Goal: Task Accomplishment & Management: Manage account settings

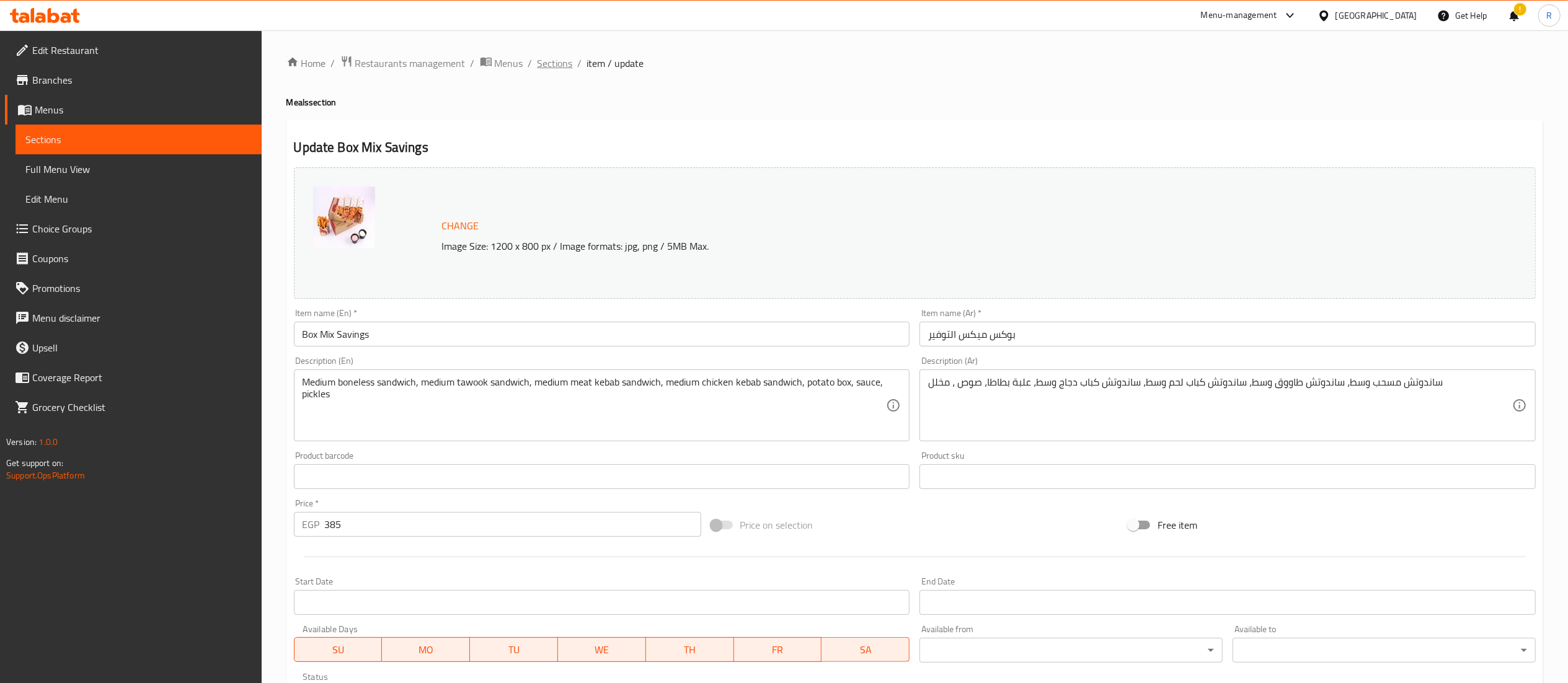
click at [556, 59] on span "Sections" at bounding box center [555, 63] width 36 height 15
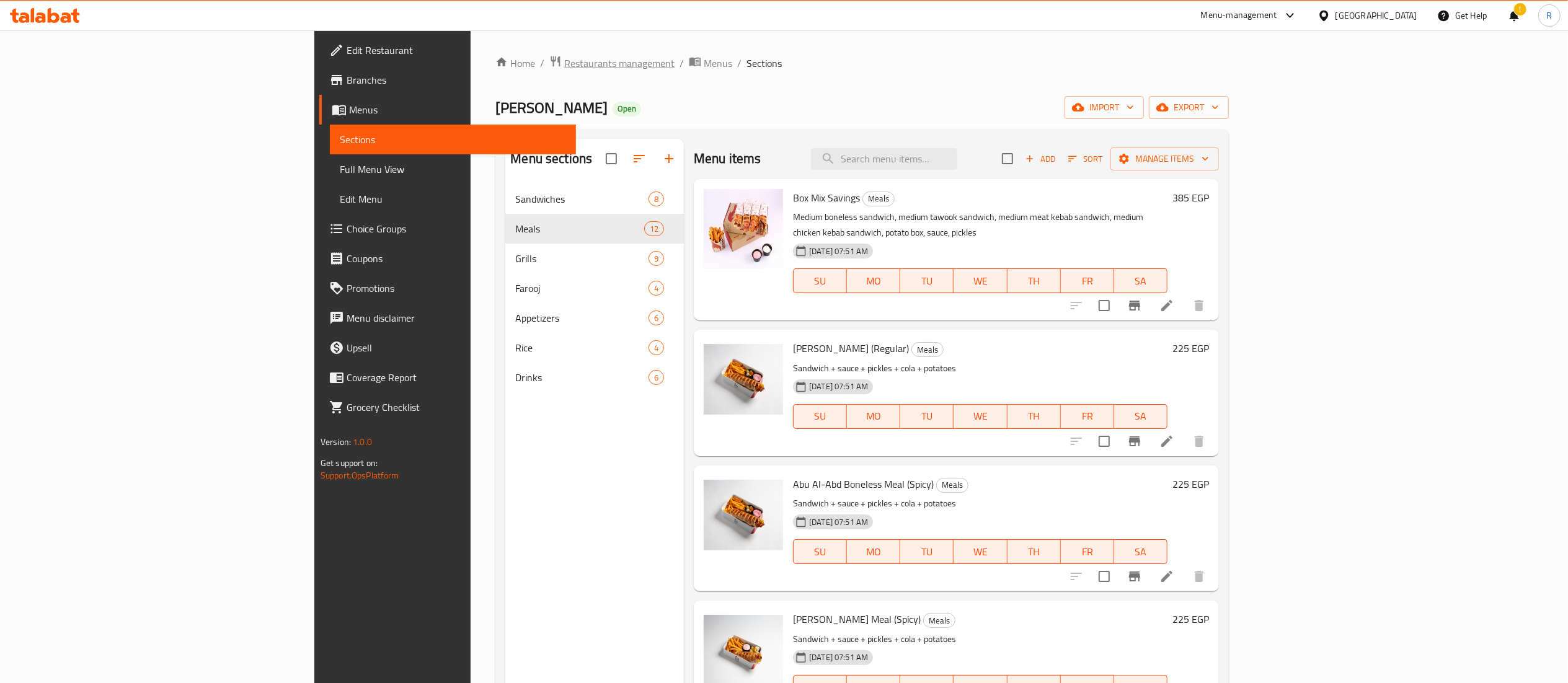
click at [565, 64] on span "Restaurants management" at bounding box center [619, 63] width 110 height 15
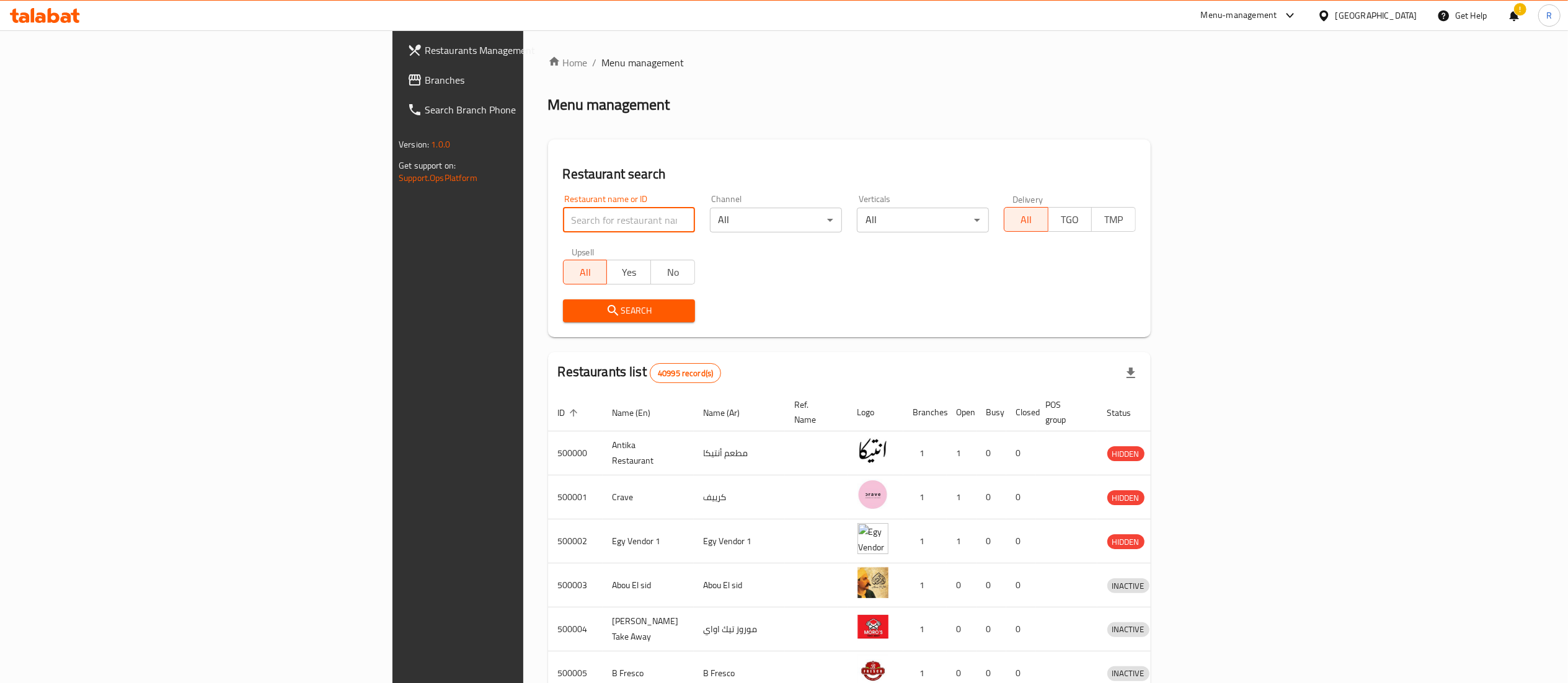
click at [568, 228] on input "search" at bounding box center [629, 220] width 132 height 25
type input "5 roosters"
click button "Search" at bounding box center [629, 311] width 132 height 23
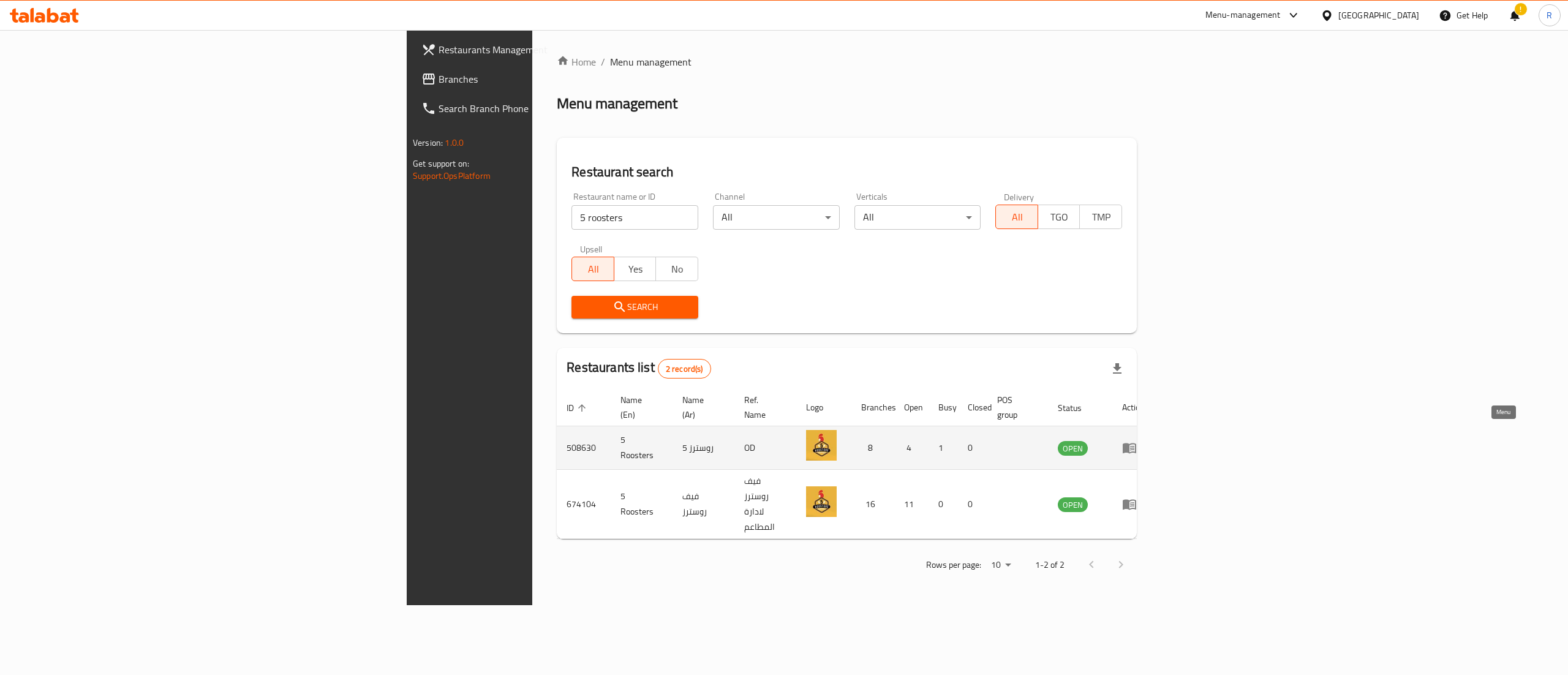
click at [1134, 446] on icon "enhanced table" at bounding box center [1132, 448] width 4 height 5
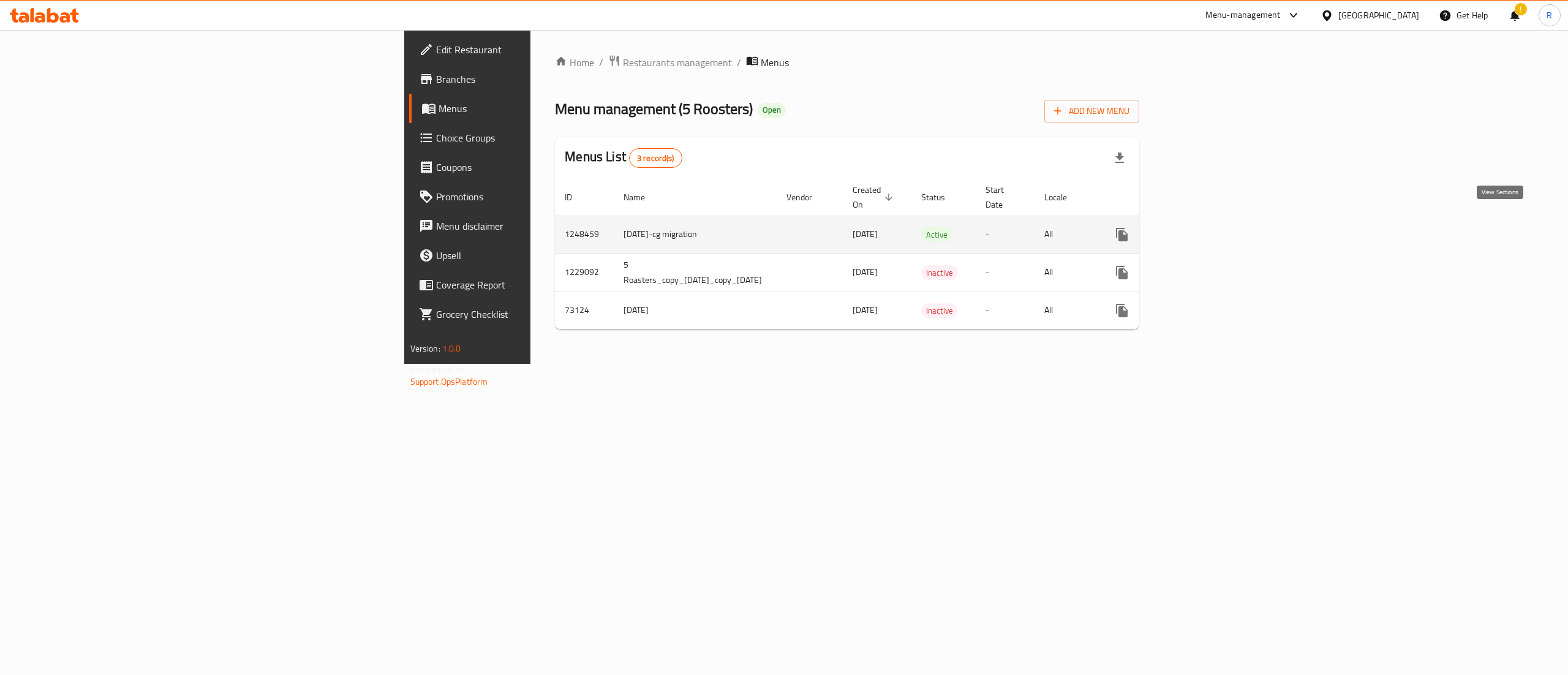
click at [1218, 227] on icon "enhanced table" at bounding box center [1210, 234] width 15 height 15
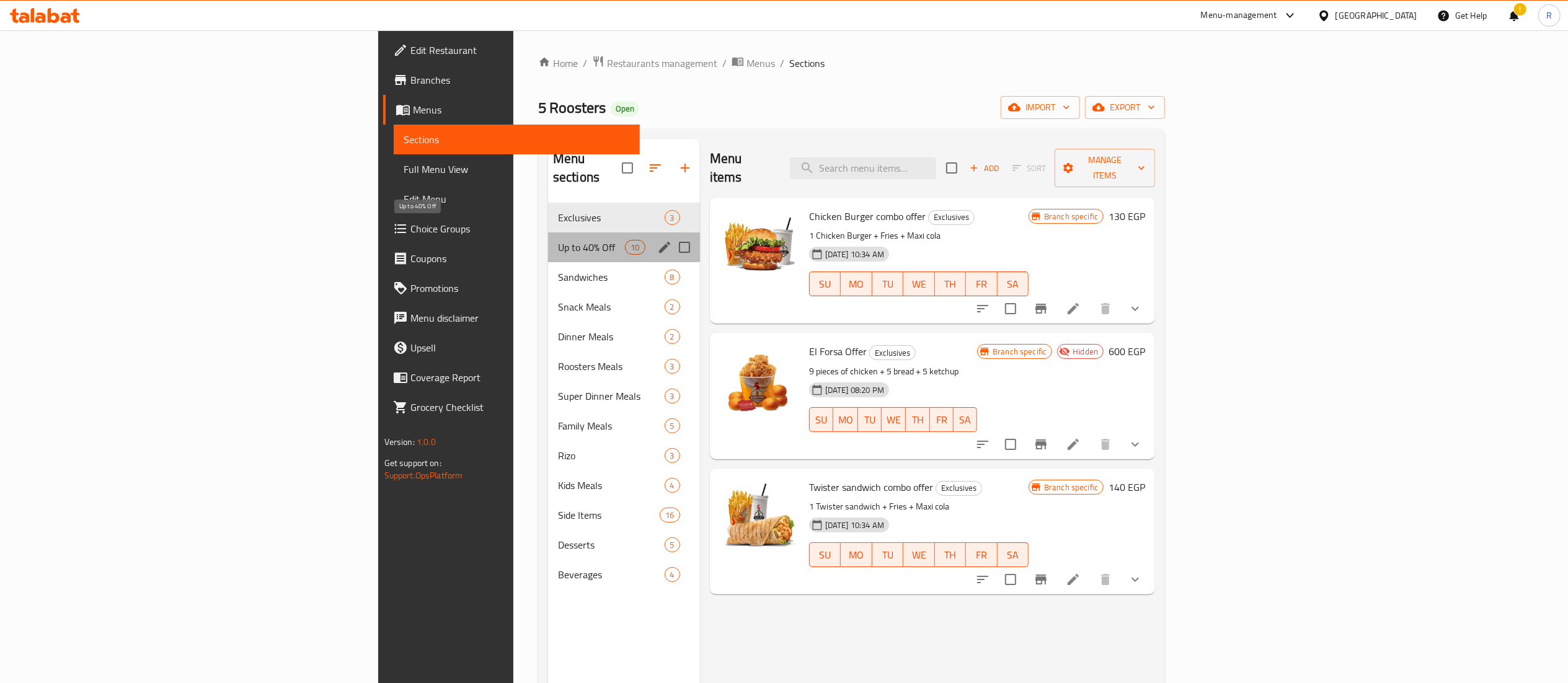
click at [558, 240] on span "Up to 40% Off" at bounding box center [592, 247] width 67 height 15
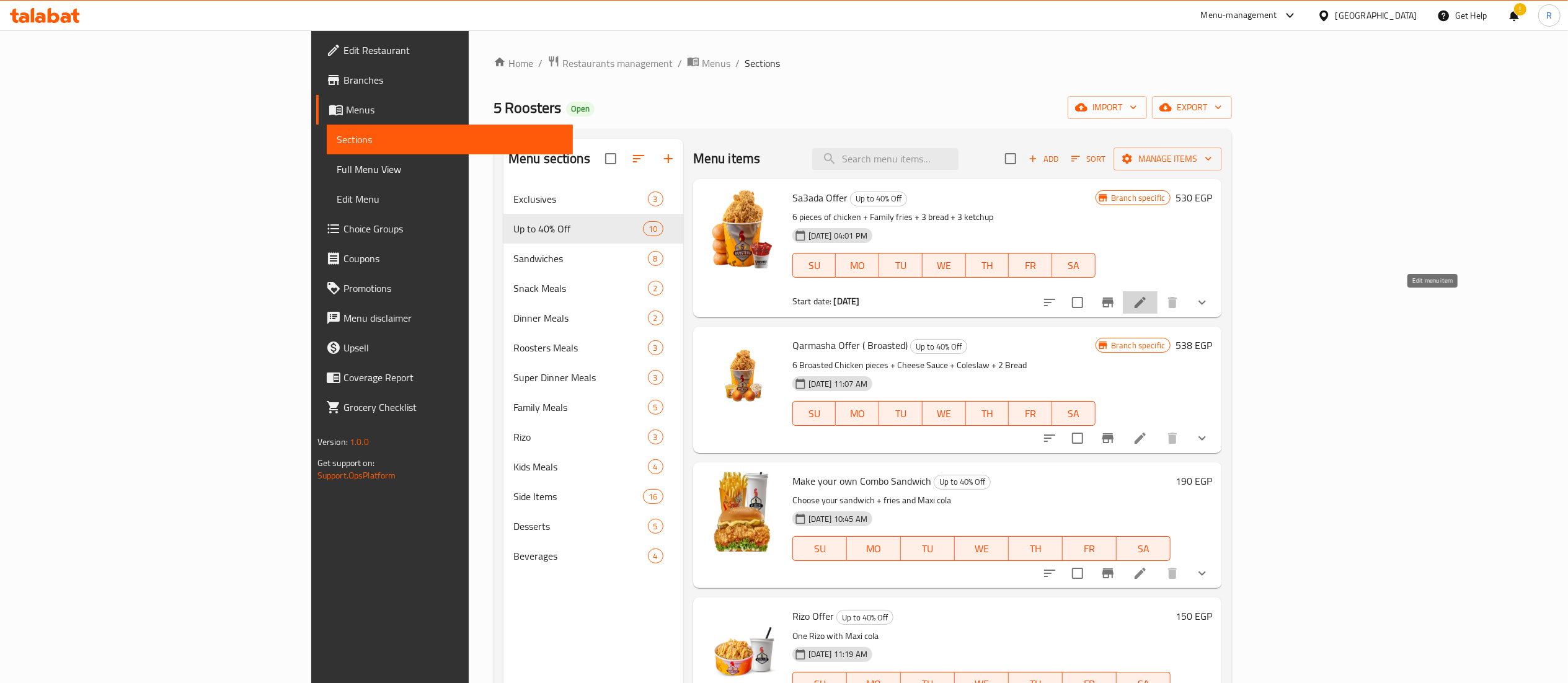
click at [1146, 305] on icon at bounding box center [1140, 302] width 11 height 11
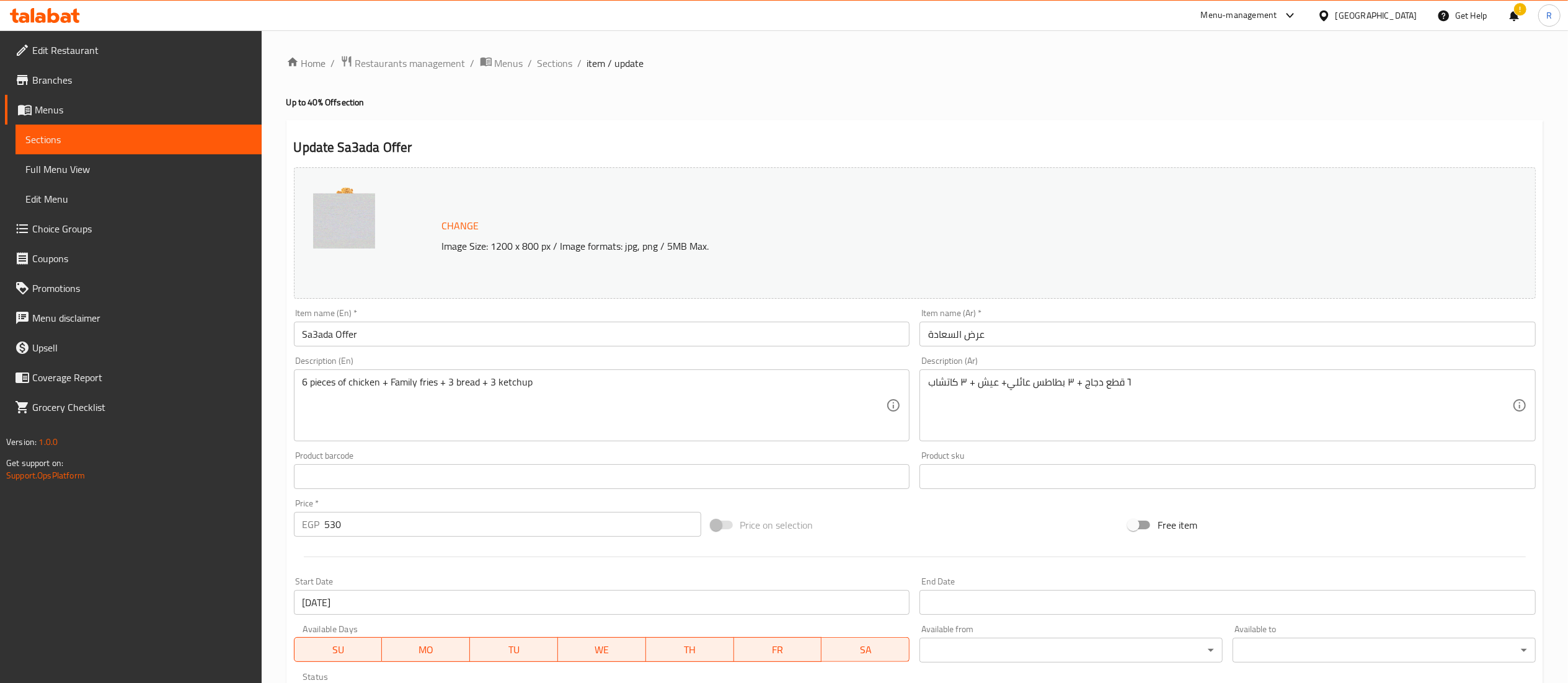
scroll to position [386, 0]
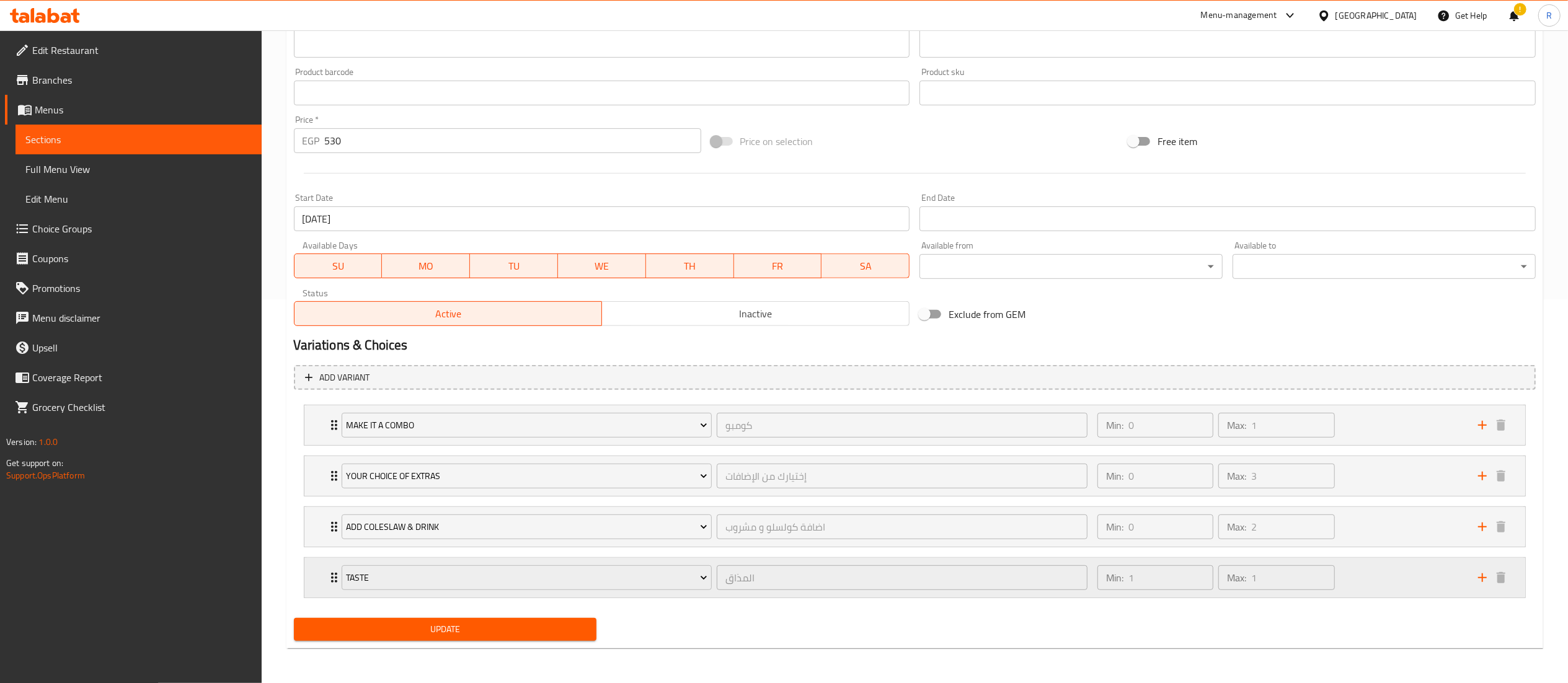
click at [320, 445] on div "Taste المذاق ​ Min: 1 ​ Max: 1 ​" at bounding box center [915, 425] width 1221 height 40
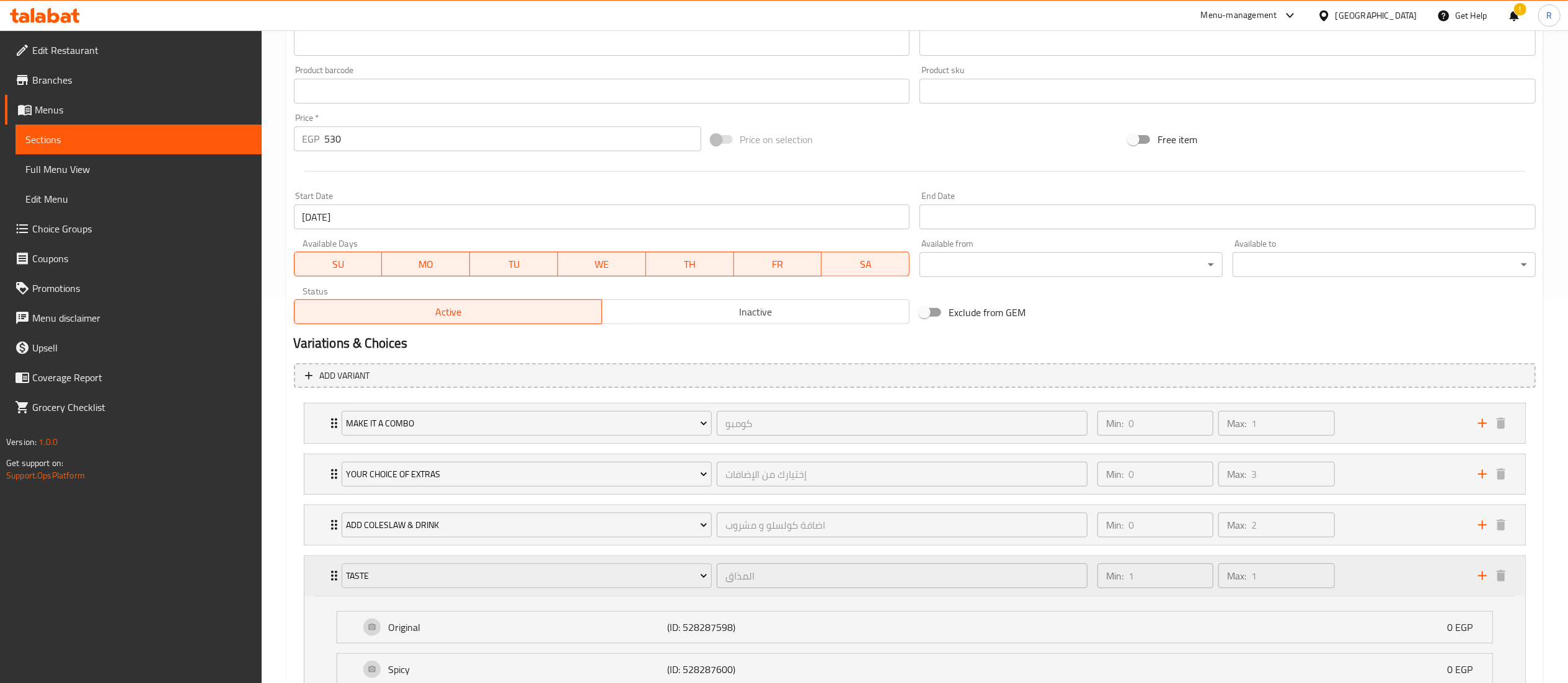
scroll to position [496, 0]
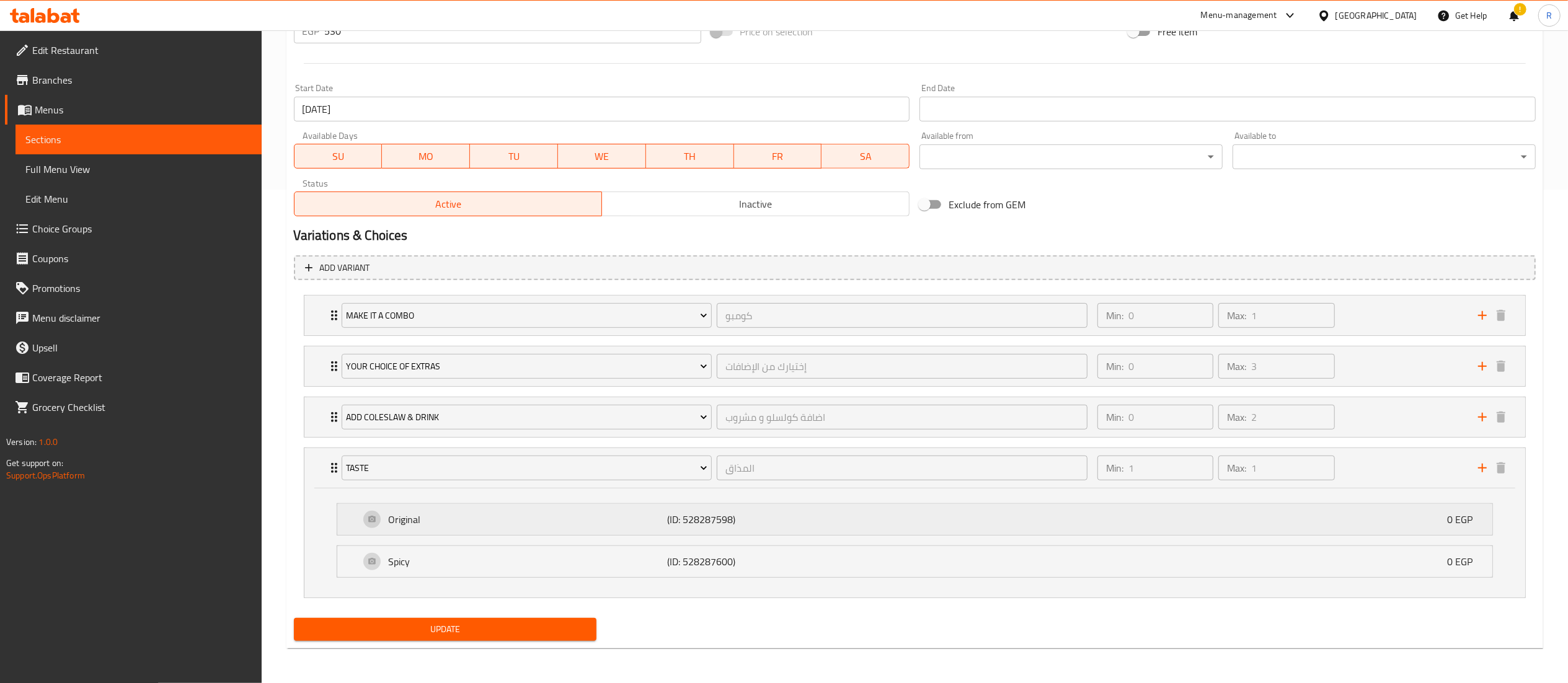
click at [897, 503] on div "Original (ID: 528287598) 0 EGP Name (En) Original Name (En) Name (Ar) أوريجينال…" at bounding box center [915, 519] width 1157 height 32
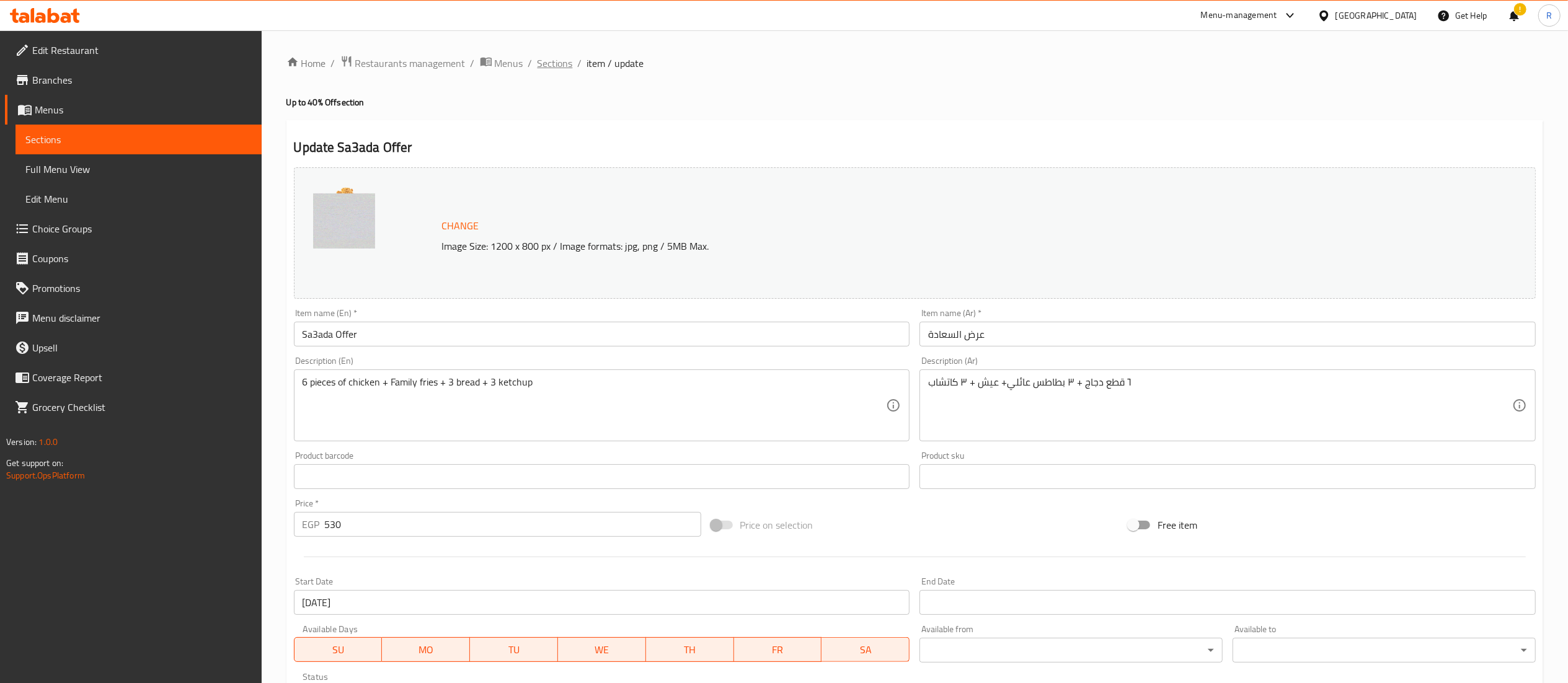
click at [550, 60] on span "Sections" at bounding box center [555, 63] width 36 height 15
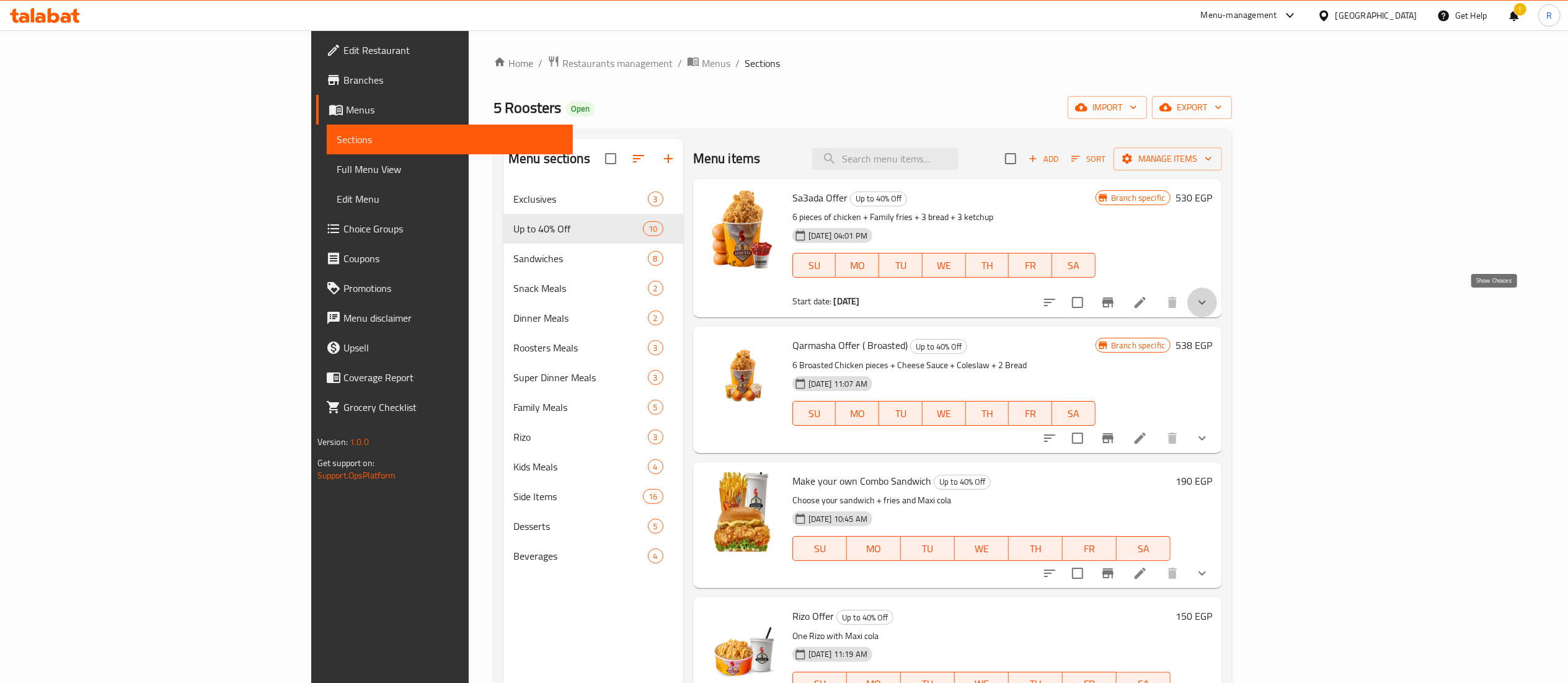
click at [1210, 307] on icon "show more" at bounding box center [1202, 302] width 15 height 15
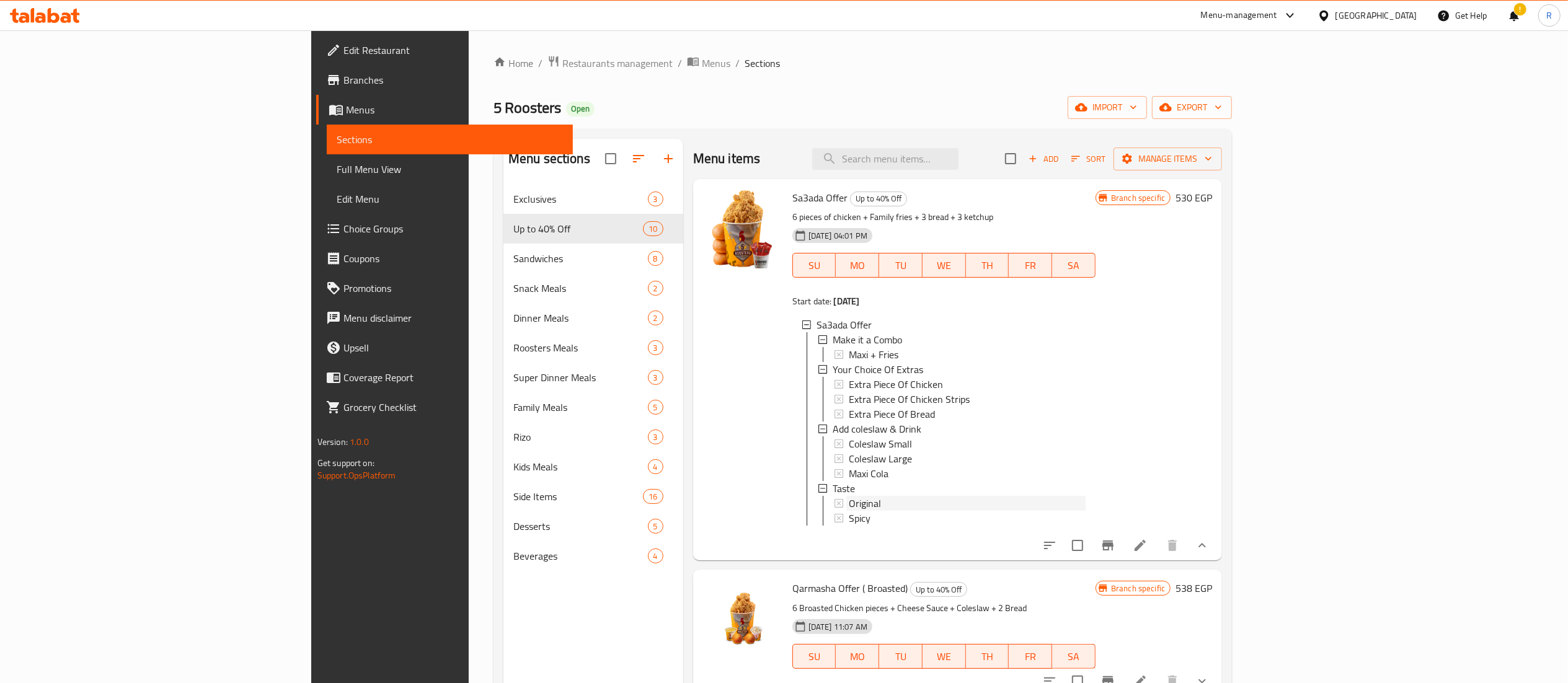
click at [1028, 500] on div "Original" at bounding box center [967, 503] width 237 height 15
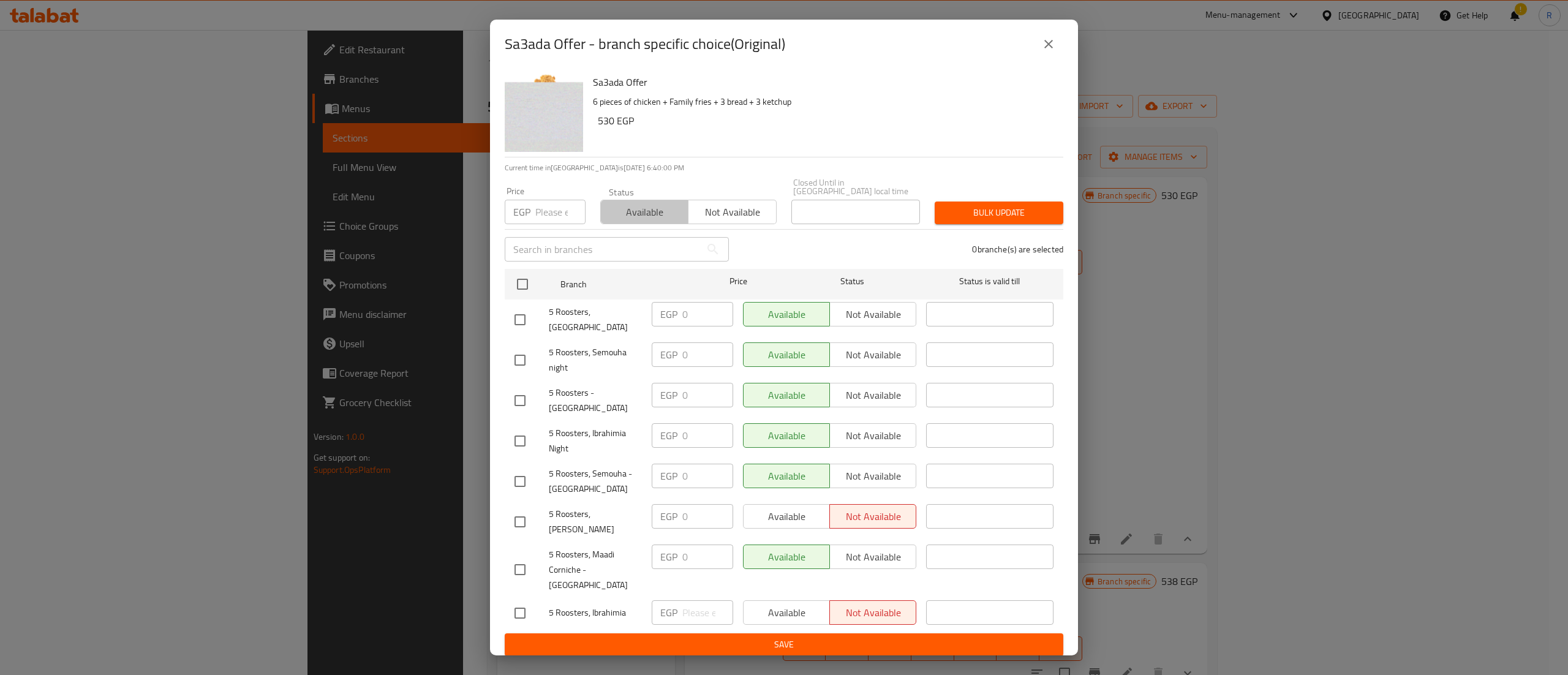
click at [636, 221] on span "Available" at bounding box center [645, 212] width 78 height 18
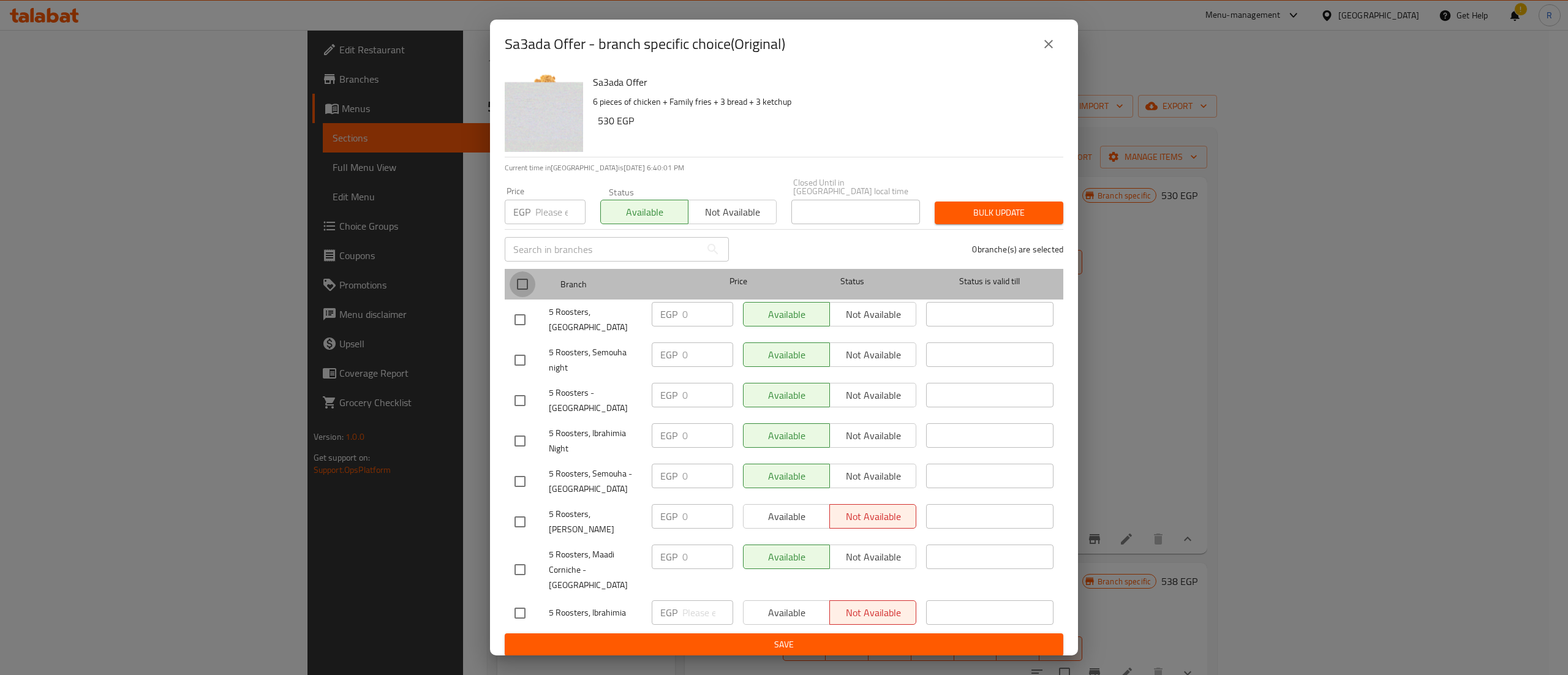
click at [522, 292] on input "checkbox" at bounding box center [523, 284] width 26 height 26
checkbox input "true"
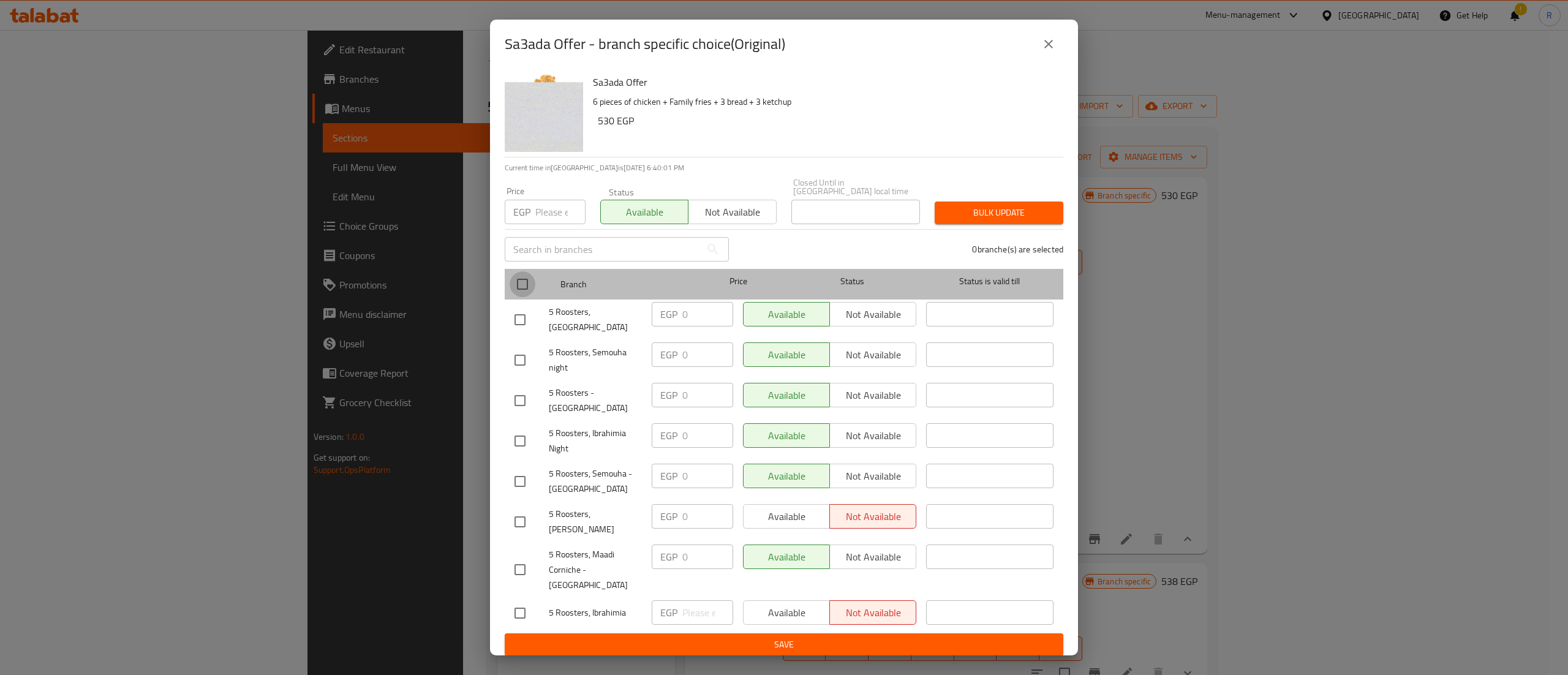
checkbox input "true"
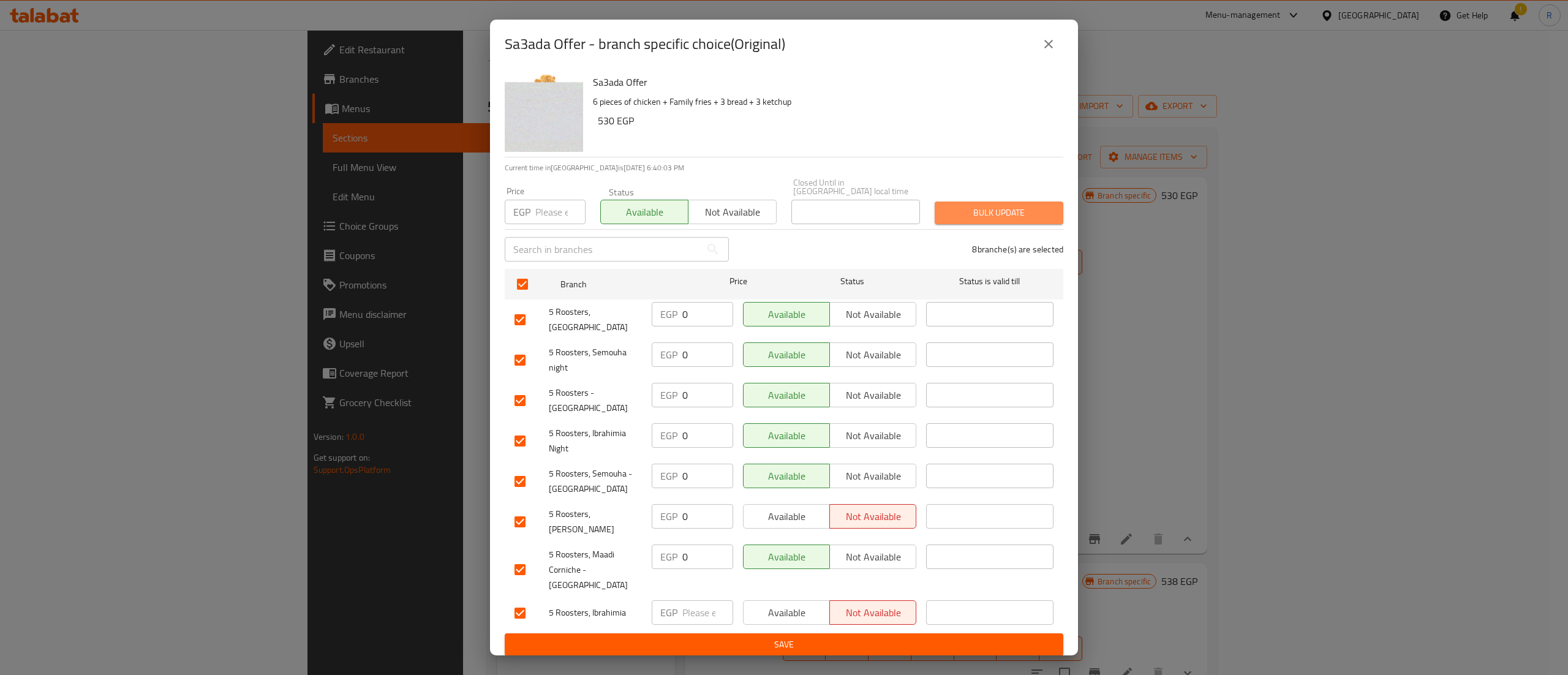
click at [1003, 220] on span "Bulk update" at bounding box center [999, 213] width 109 height 15
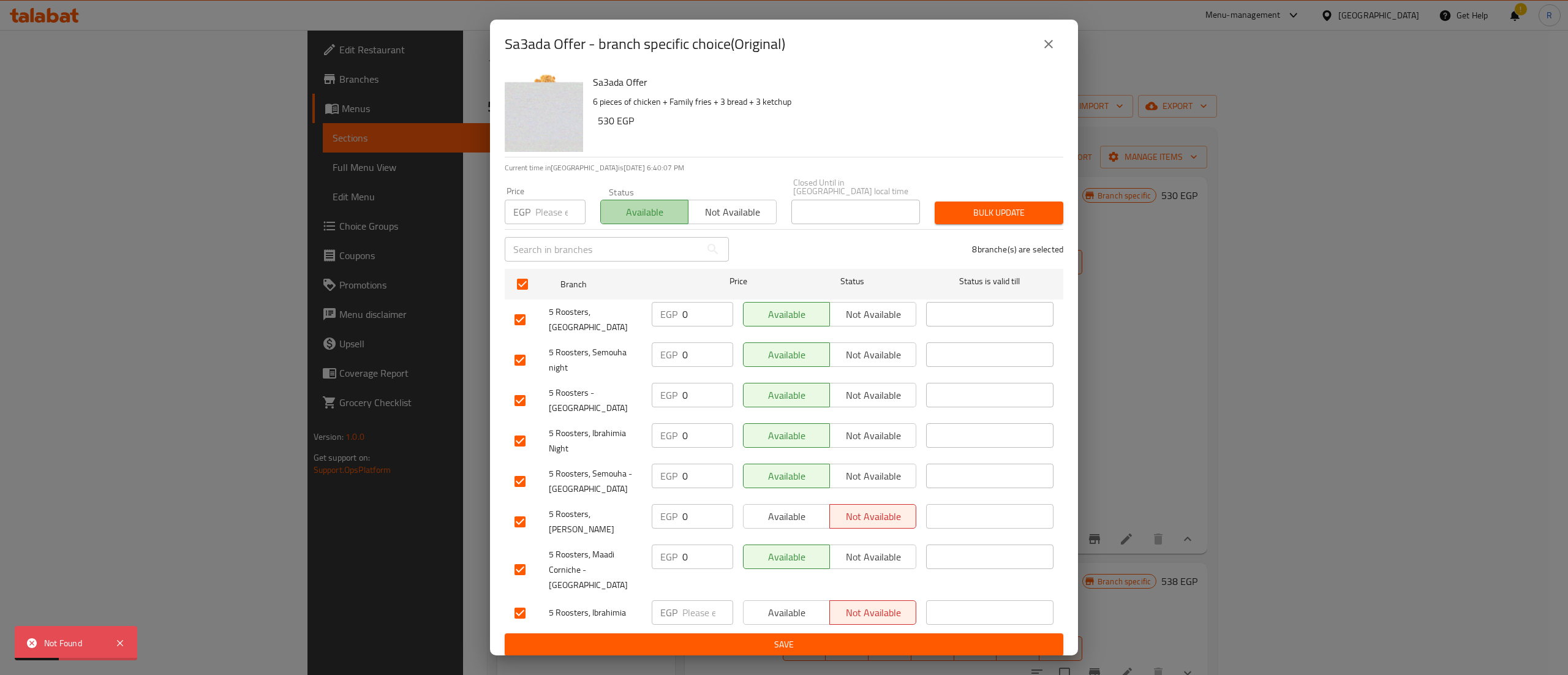
click at [647, 218] on span "Available" at bounding box center [645, 212] width 78 height 18
click at [1038, 215] on button "Bulk update" at bounding box center [999, 213] width 128 height 22
click at [669, 221] on span "Available" at bounding box center [645, 212] width 78 height 18
click at [1028, 220] on span "Bulk update" at bounding box center [999, 213] width 109 height 15
click at [780, 604] on span "Available" at bounding box center [786, 613] width 76 height 18
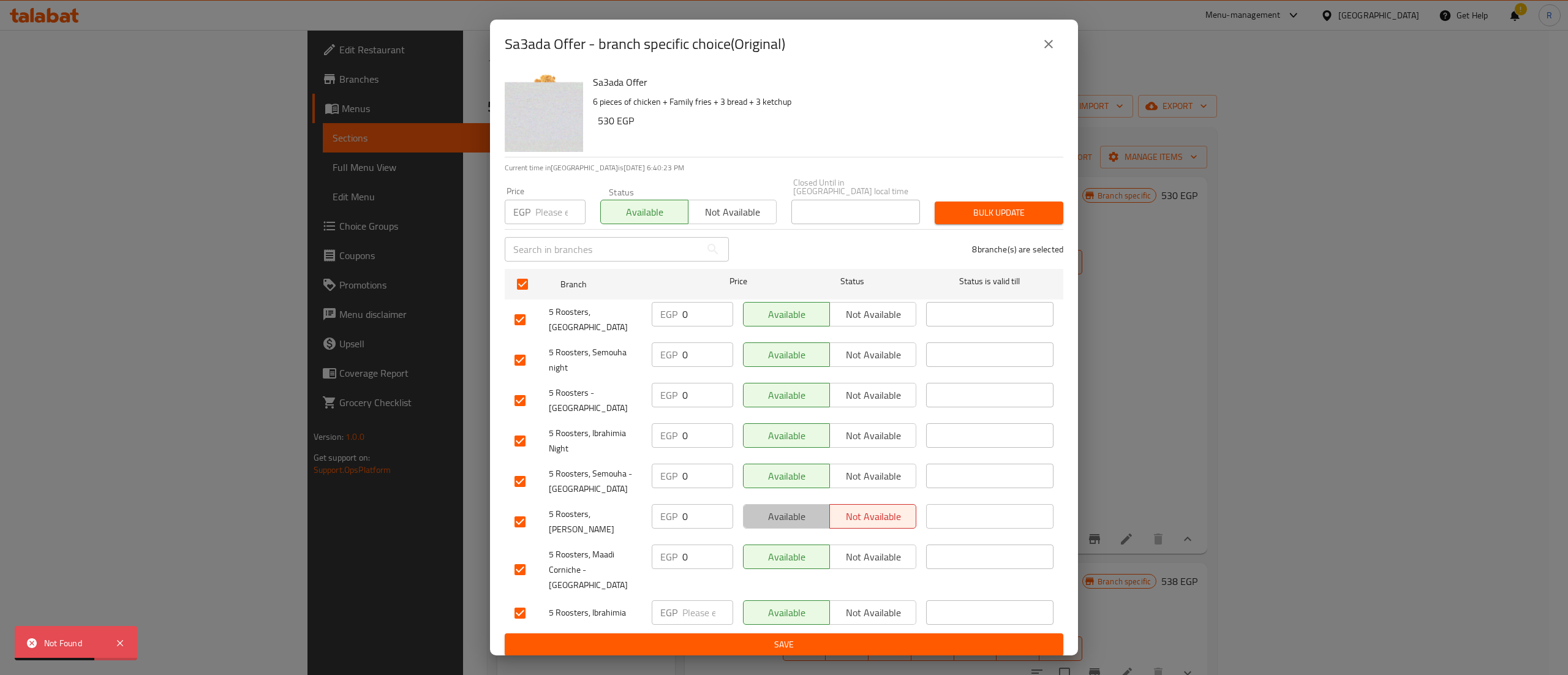
click at [815, 508] on span "Available" at bounding box center [786, 516] width 76 height 18
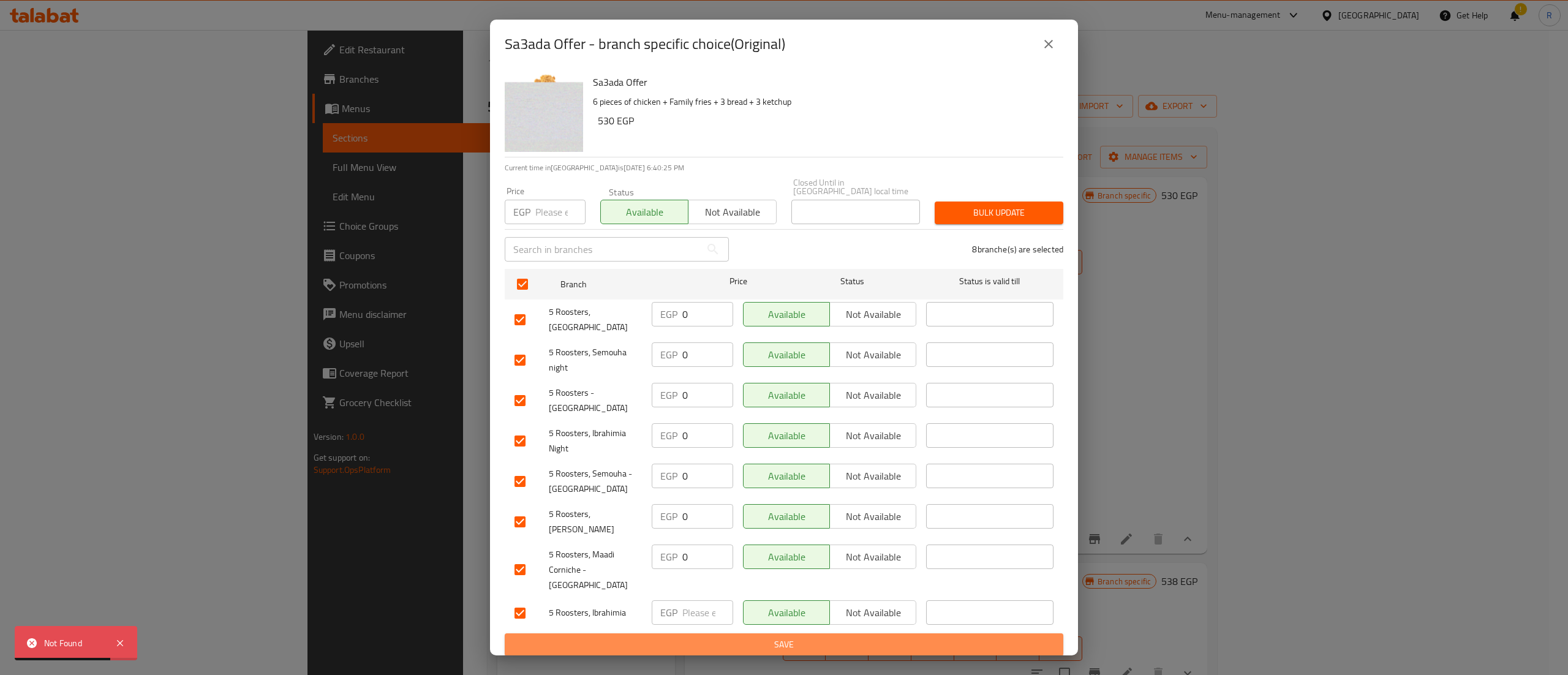
click at [929, 637] on span "Save" at bounding box center [784, 645] width 539 height 15
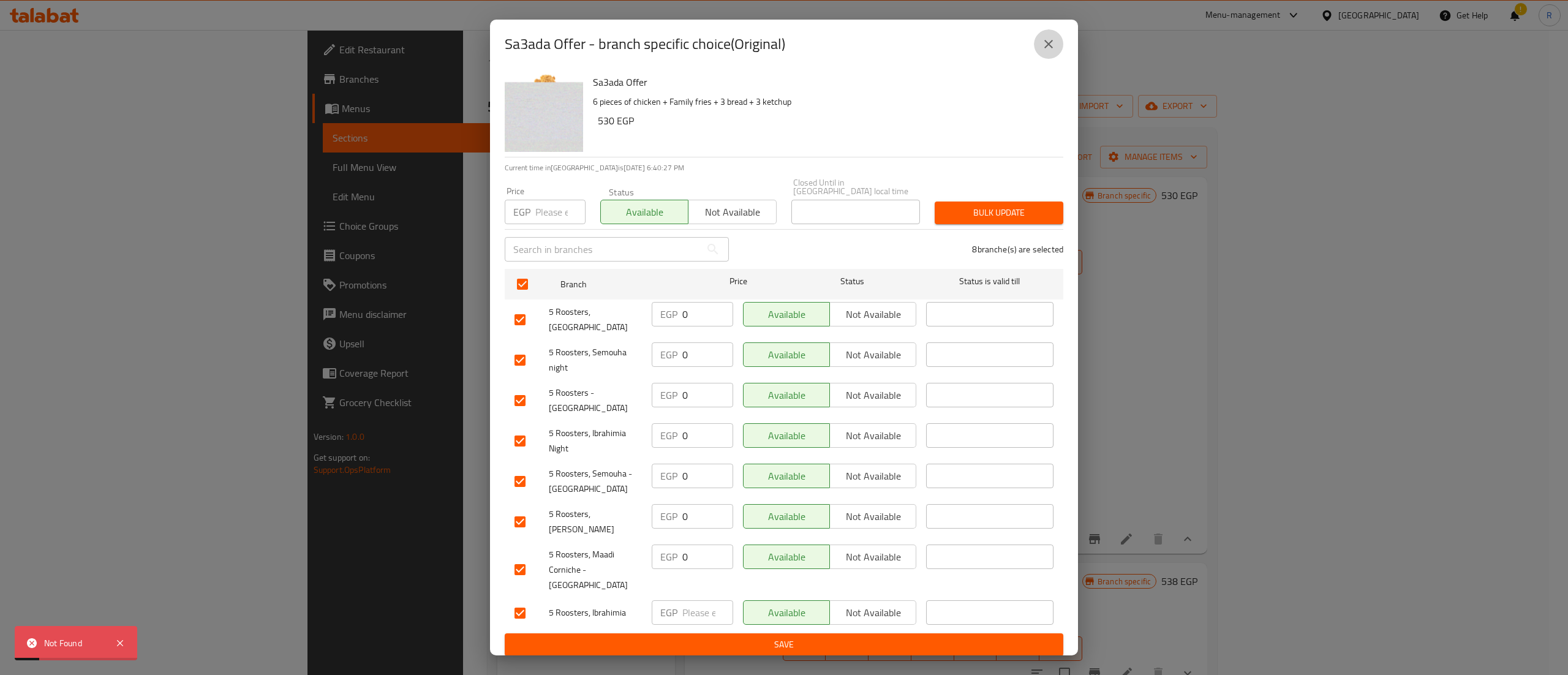
click at [1037, 59] on button "close" at bounding box center [1049, 44] width 29 height 29
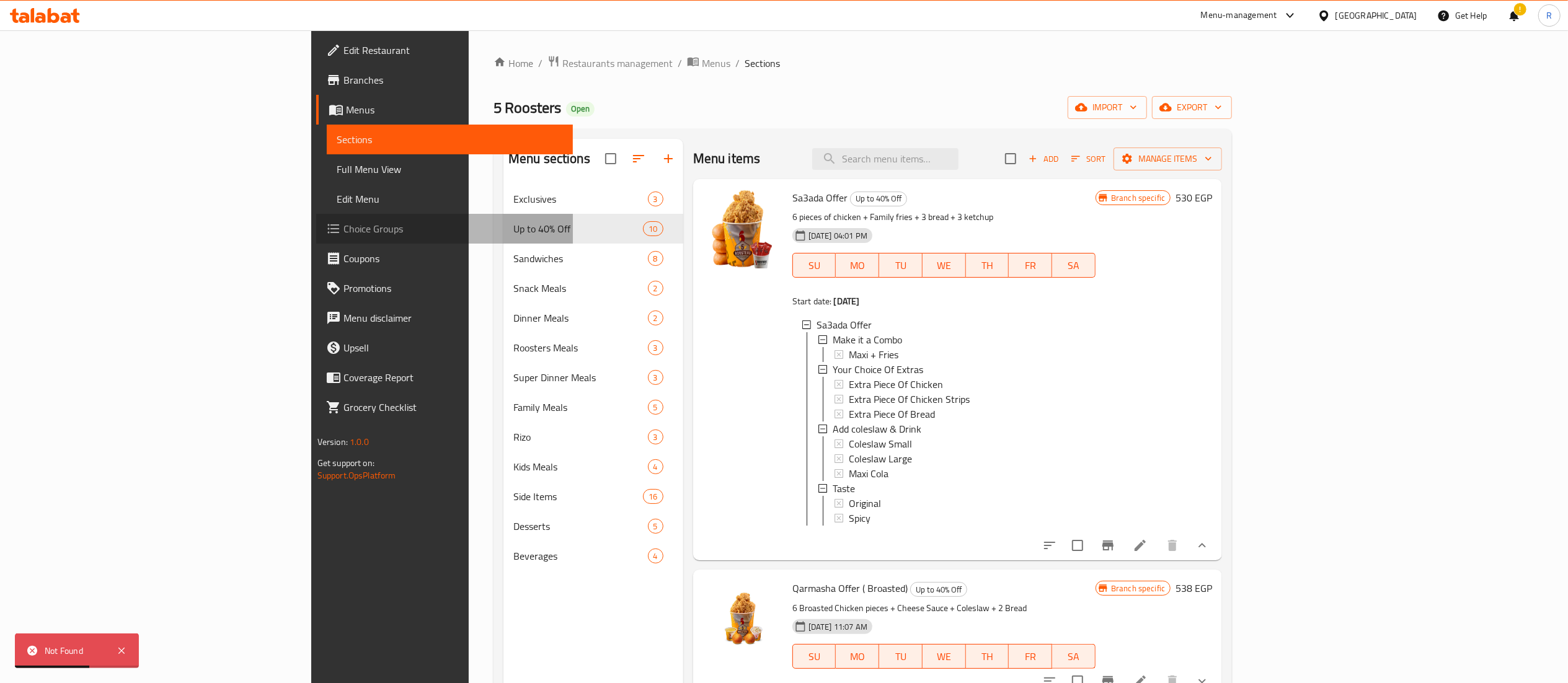
click at [344, 222] on span "Choice Groups" at bounding box center [453, 229] width 219 height 15
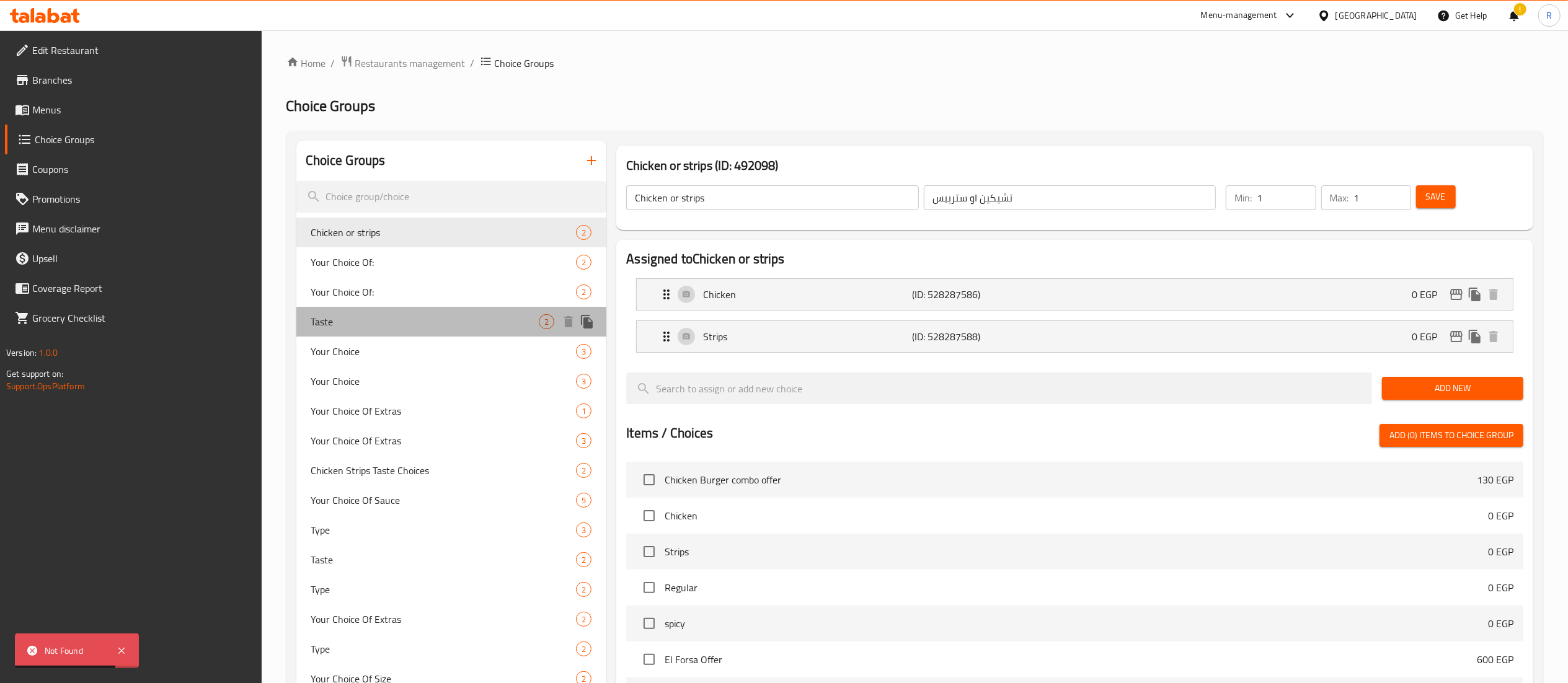
click at [398, 325] on span "Taste" at bounding box center [425, 322] width 228 height 15
type input "Taste"
type input "المذاق"
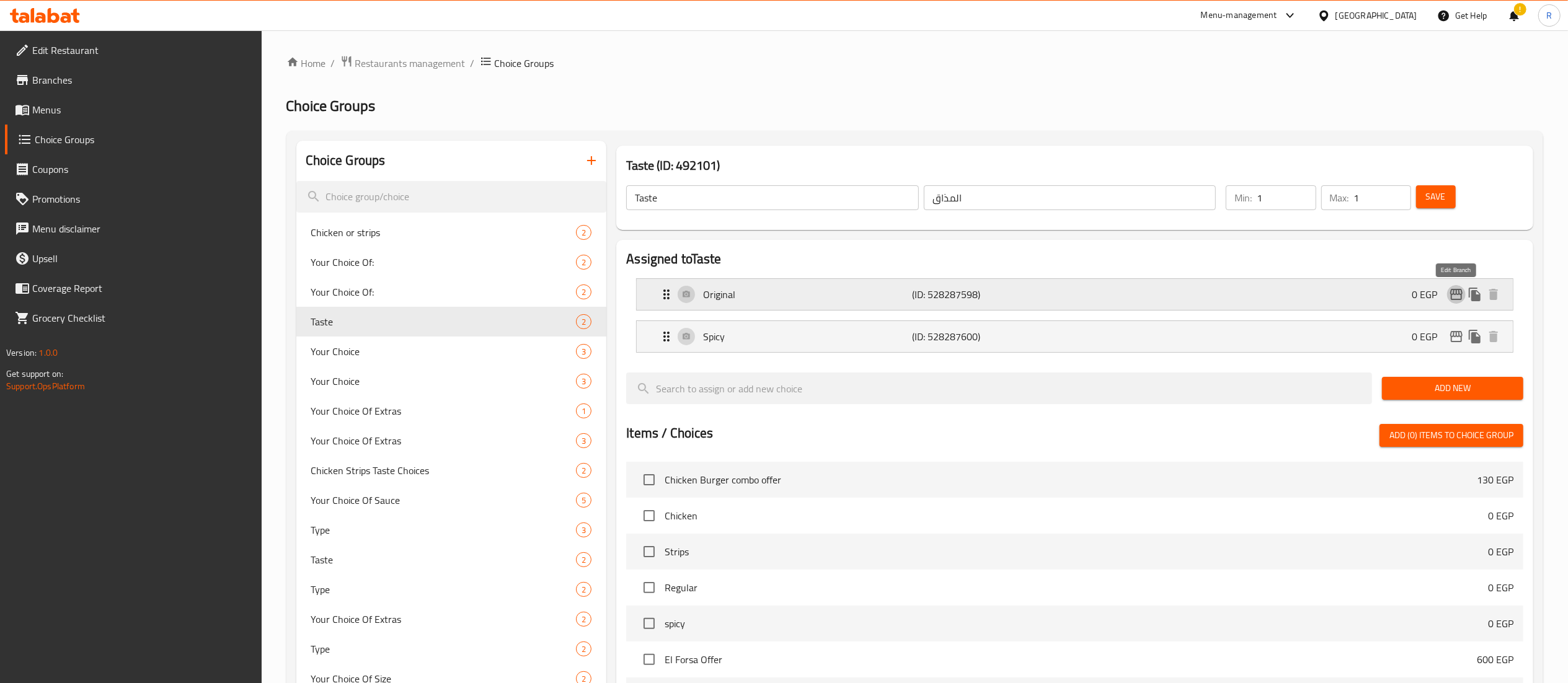
click at [1464, 300] on icon "edit" at bounding box center [1457, 294] width 15 height 15
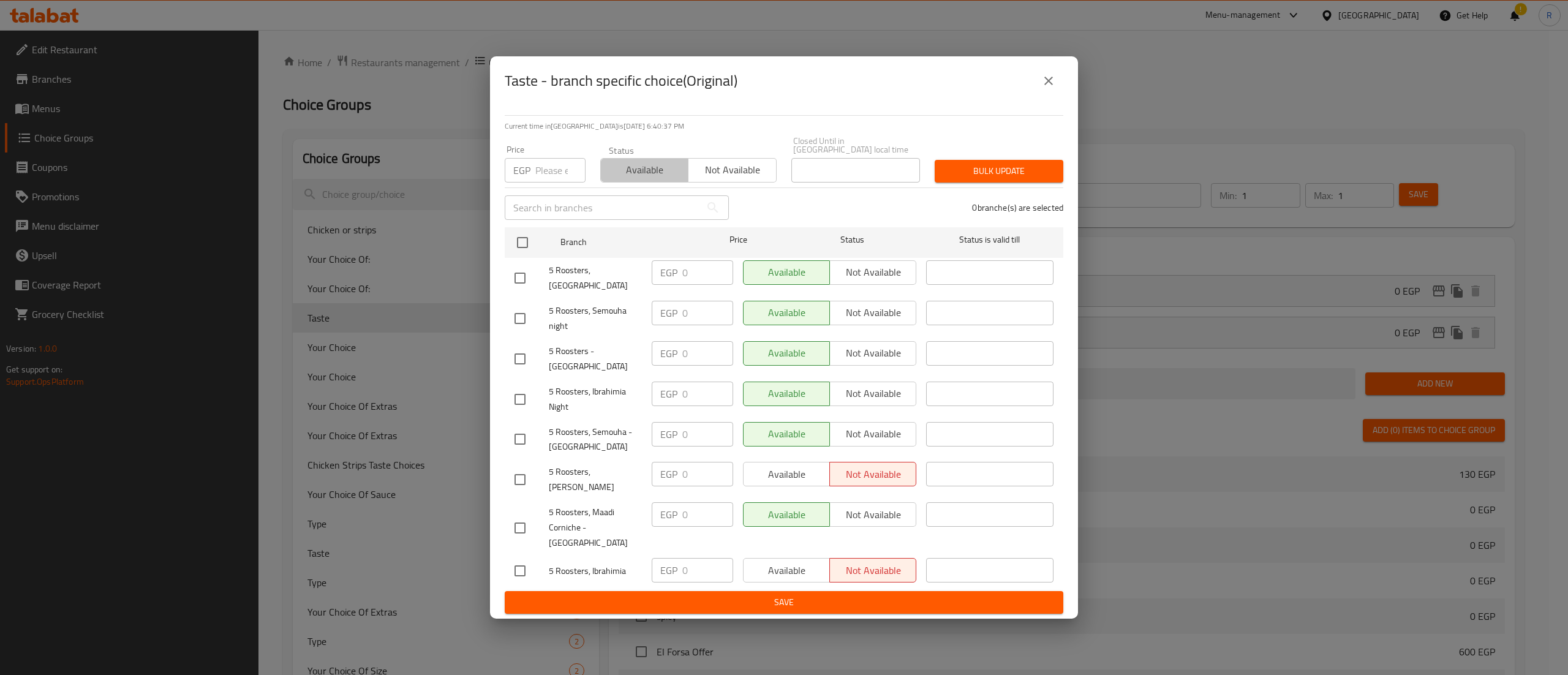
click at [657, 179] on span "Available" at bounding box center [645, 170] width 78 height 18
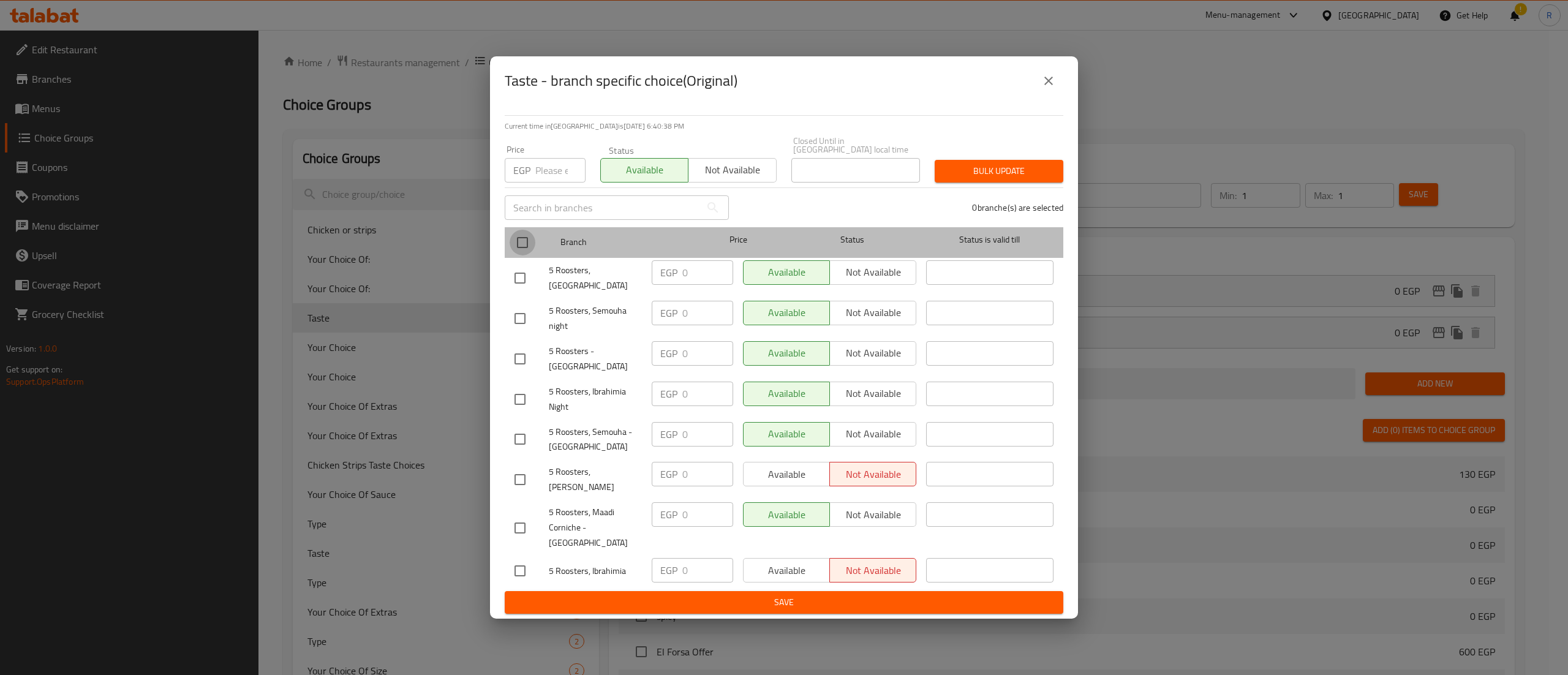
click at [519, 255] on input "checkbox" at bounding box center [523, 242] width 26 height 26
checkbox input "true"
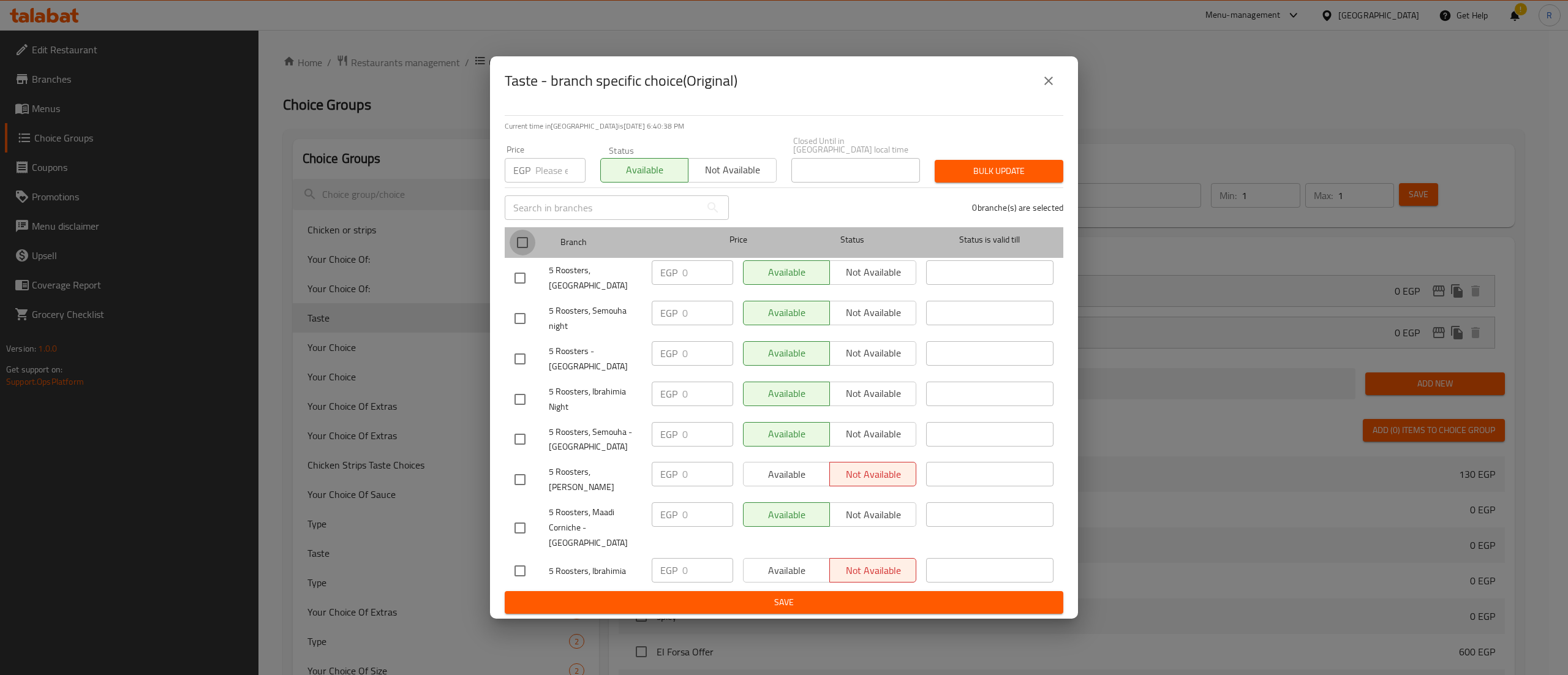
checkbox input "true"
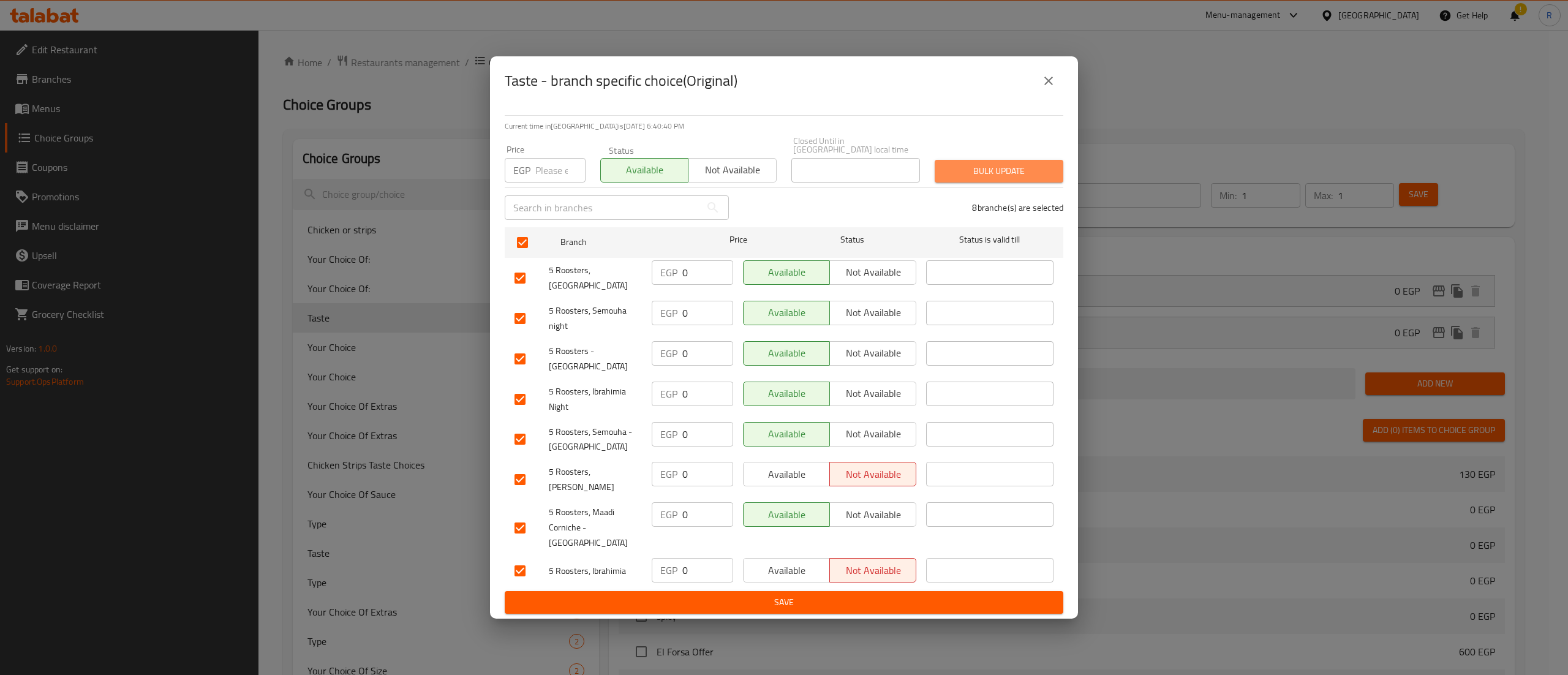
click at [1031, 179] on span "Bulk update" at bounding box center [999, 171] width 109 height 15
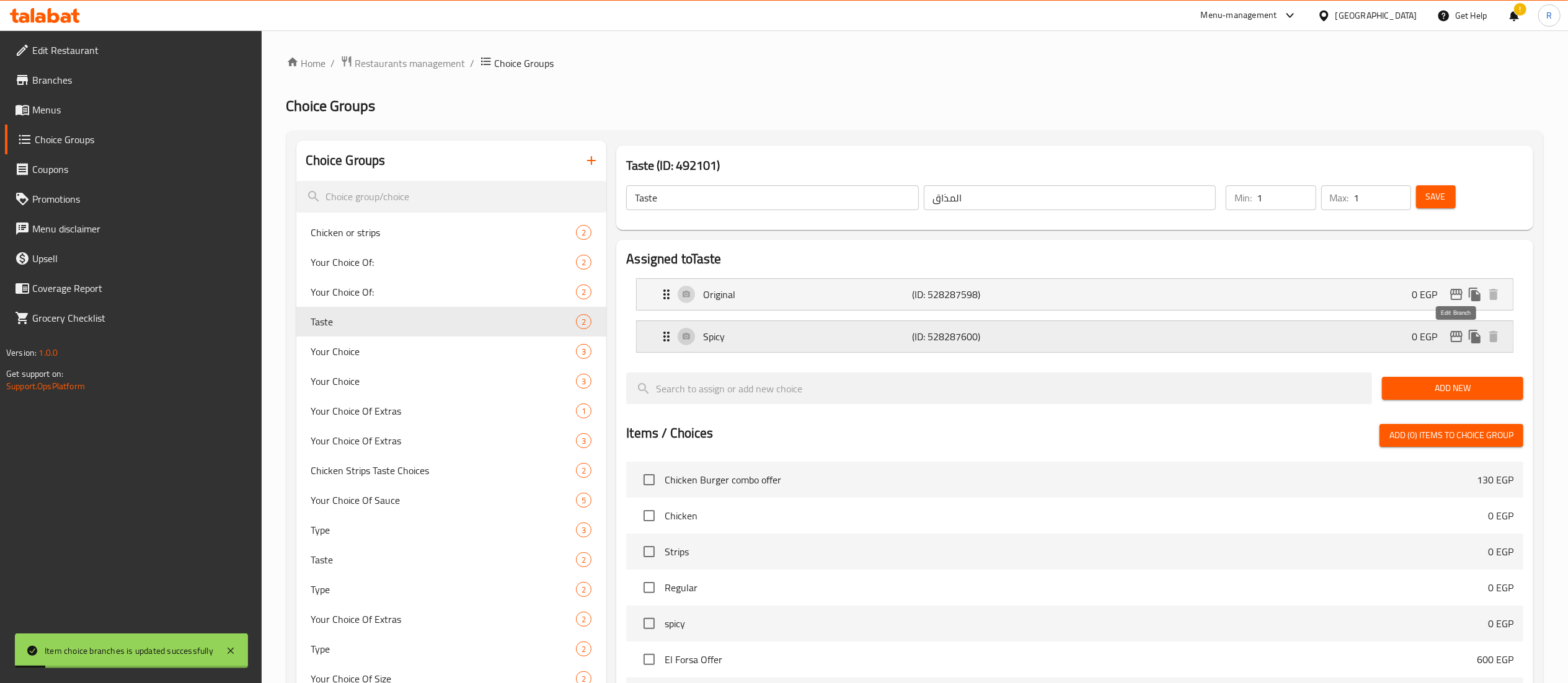
click at [1461, 342] on icon "edit" at bounding box center [1456, 337] width 12 height 11
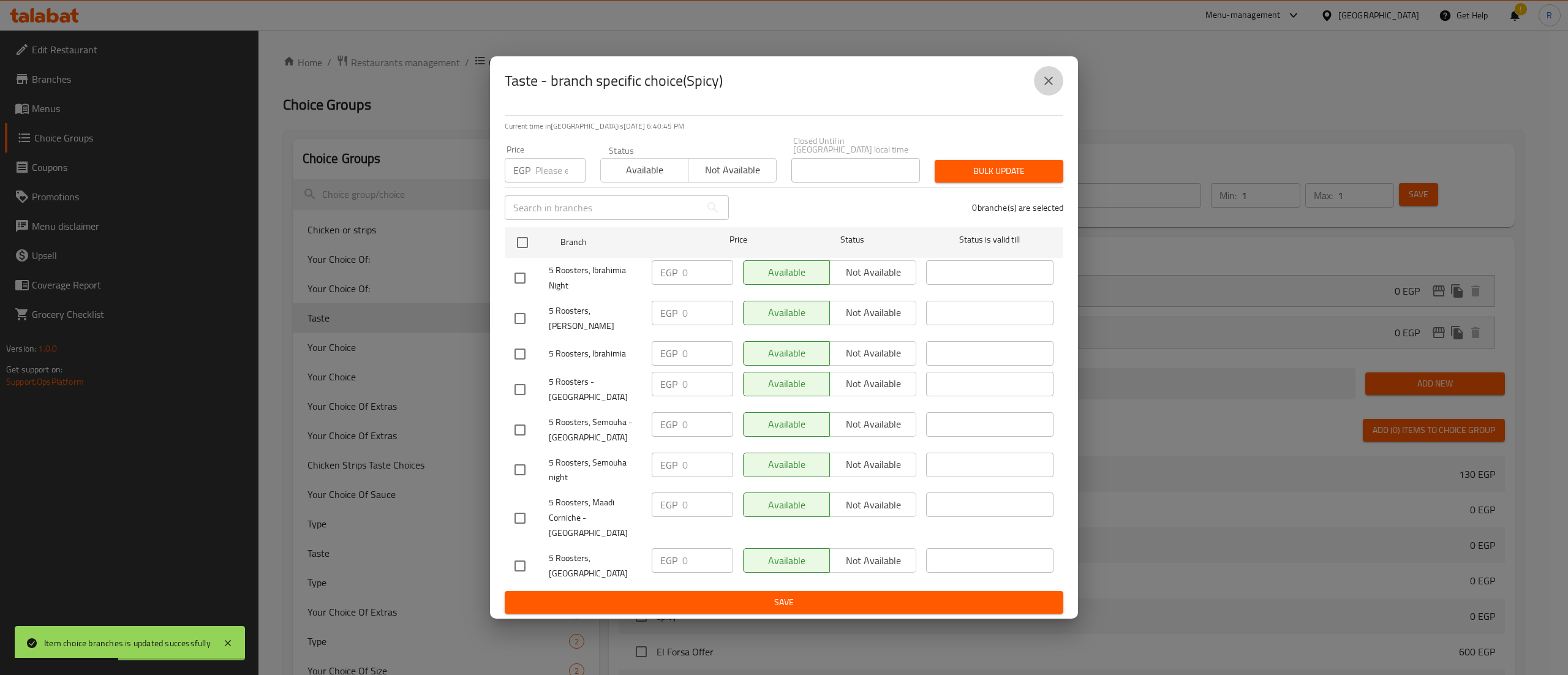
click at [1050, 88] on icon "close" at bounding box center [1048, 81] width 15 height 15
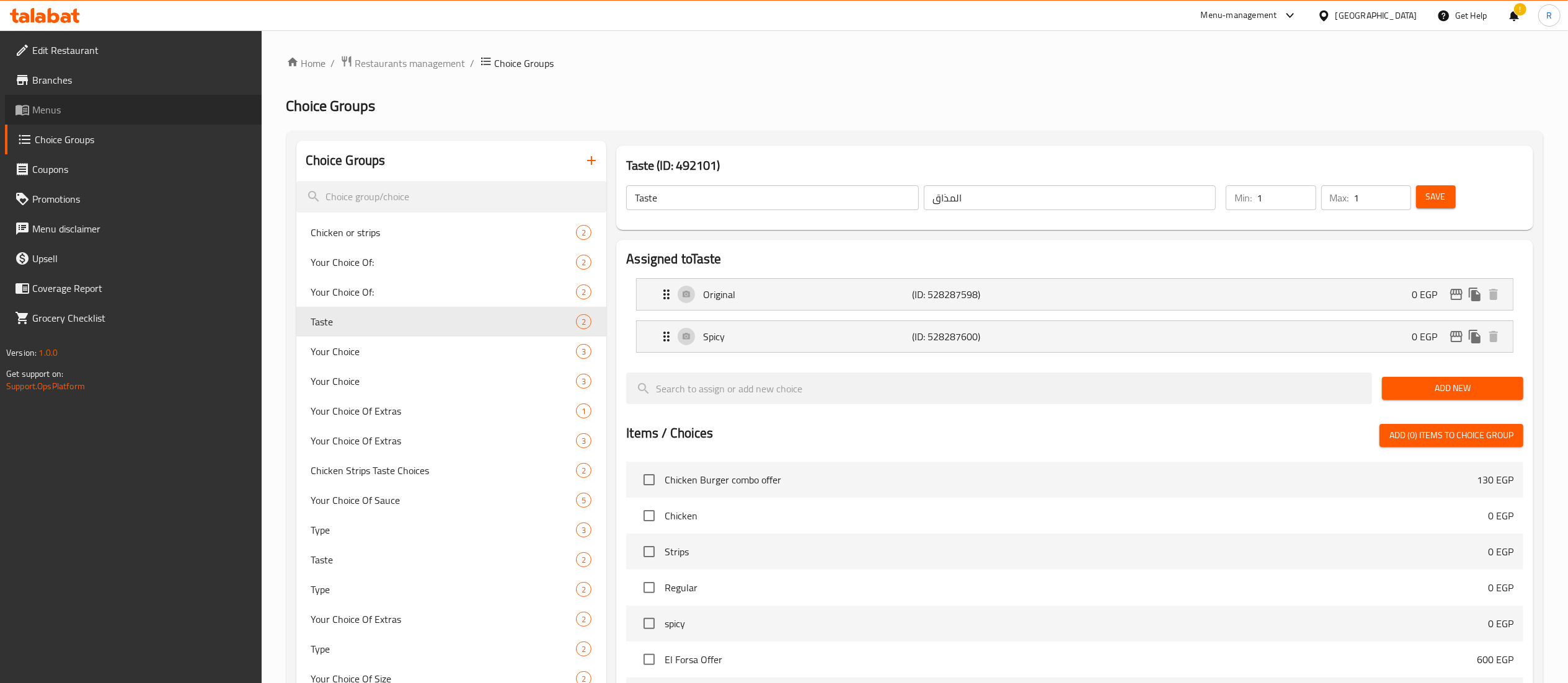
click at [61, 109] on span "Menus" at bounding box center [141, 109] width 219 height 15
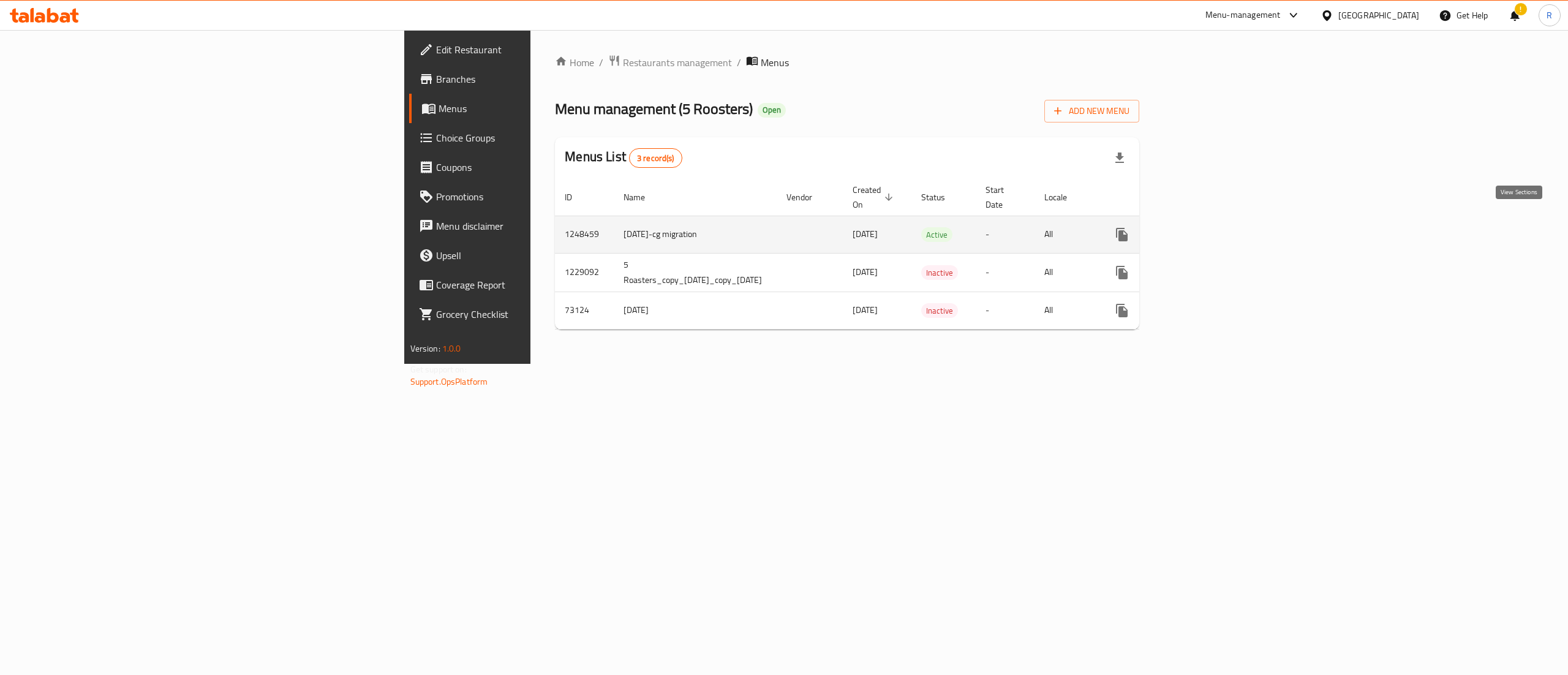
click at [1218, 227] on icon "enhanced table" at bounding box center [1210, 234] width 15 height 15
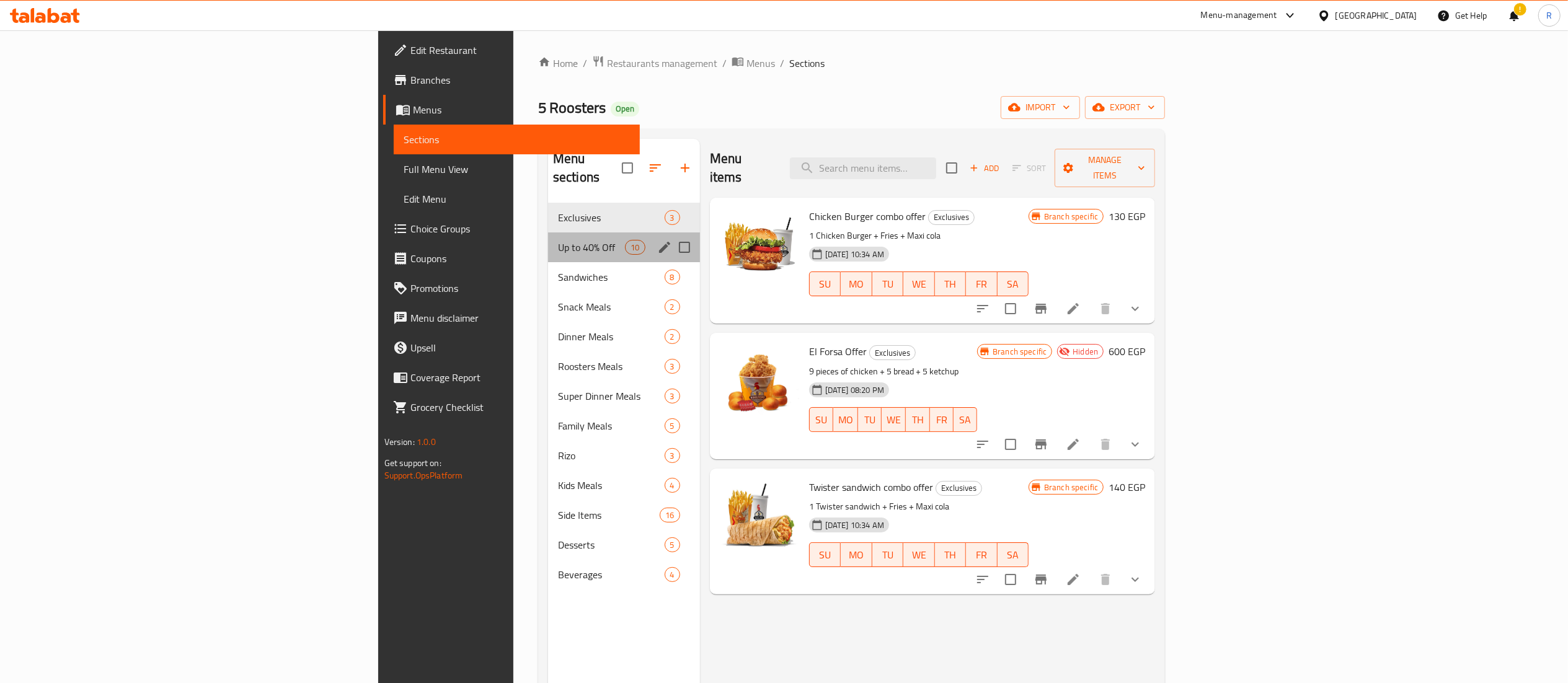
click at [548, 232] on div "Up to 40% Off 10" at bounding box center [624, 247] width 152 height 30
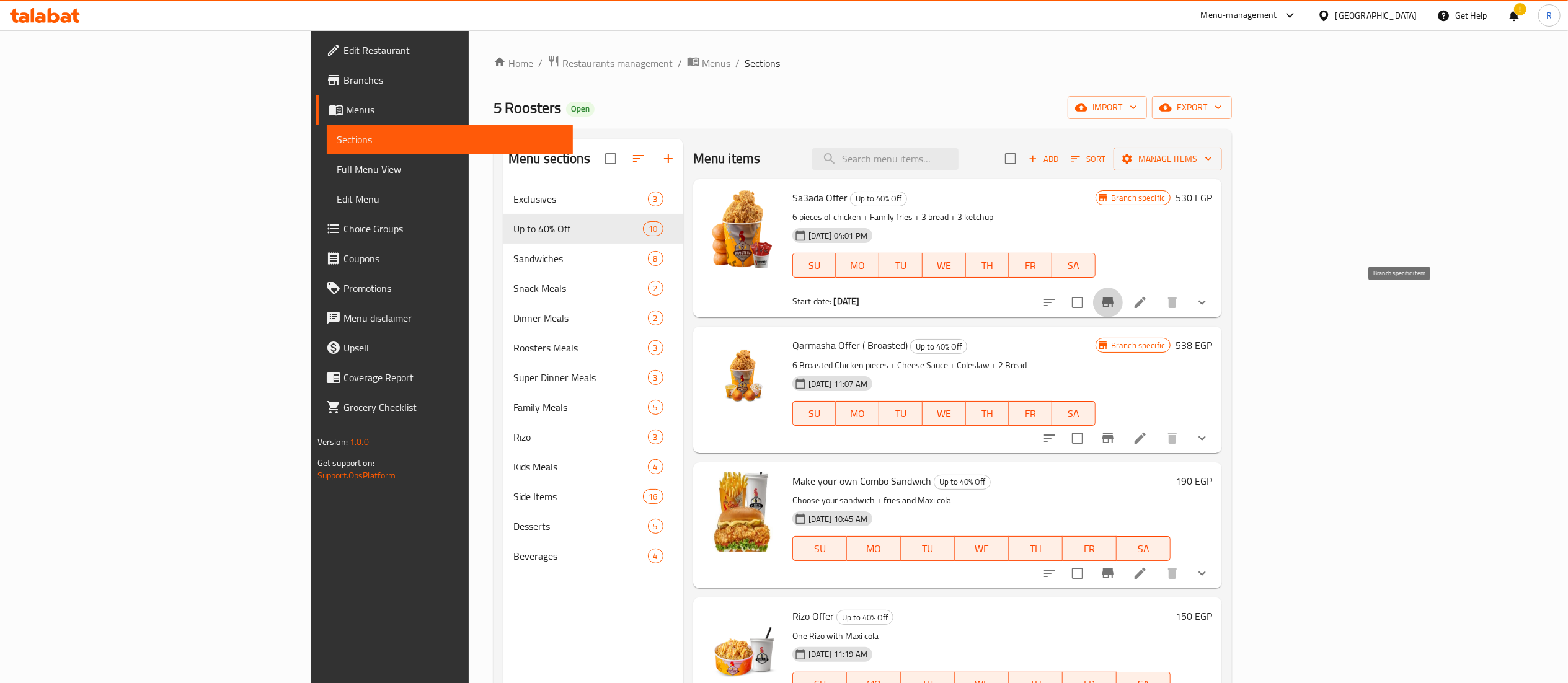
click at [1114, 307] on icon "Branch-specific-item" at bounding box center [1109, 302] width 11 height 10
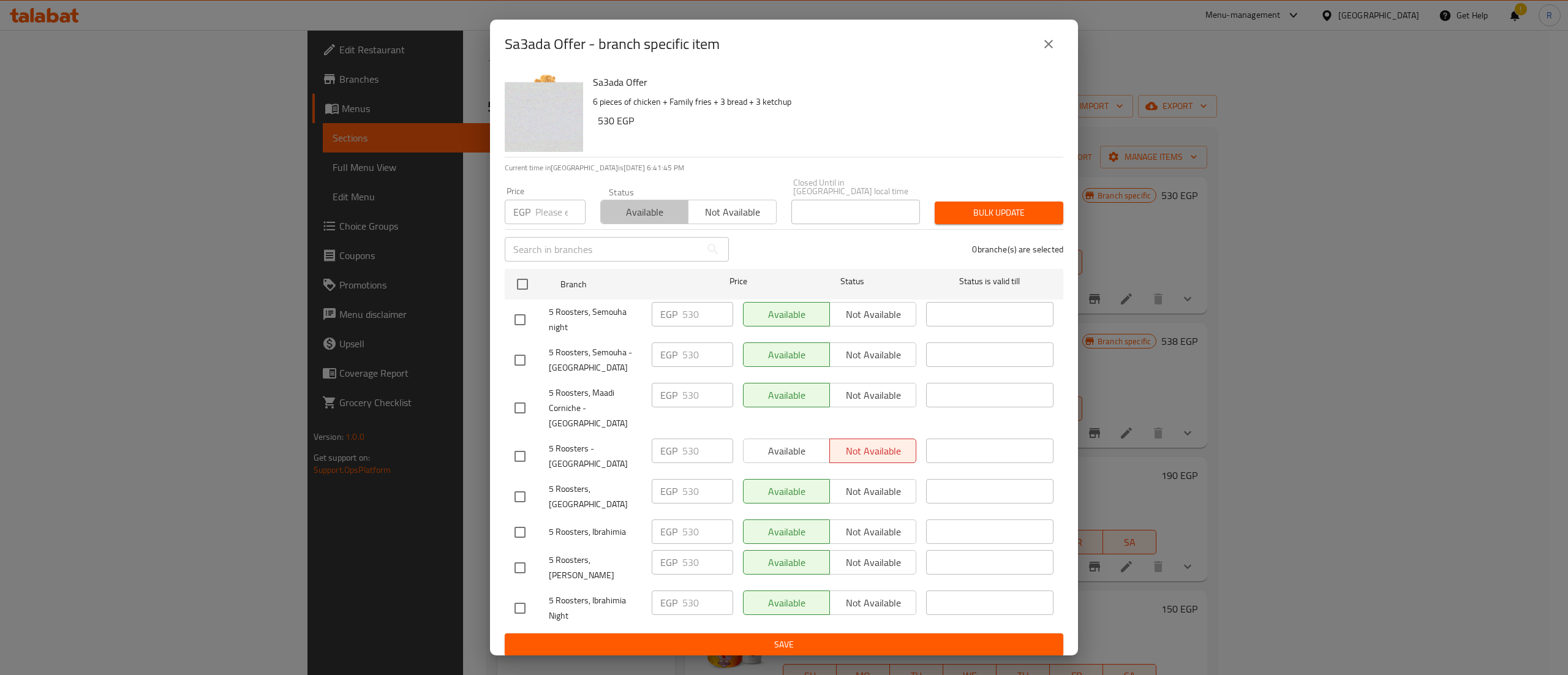
click at [652, 221] on span "Available" at bounding box center [645, 212] width 78 height 18
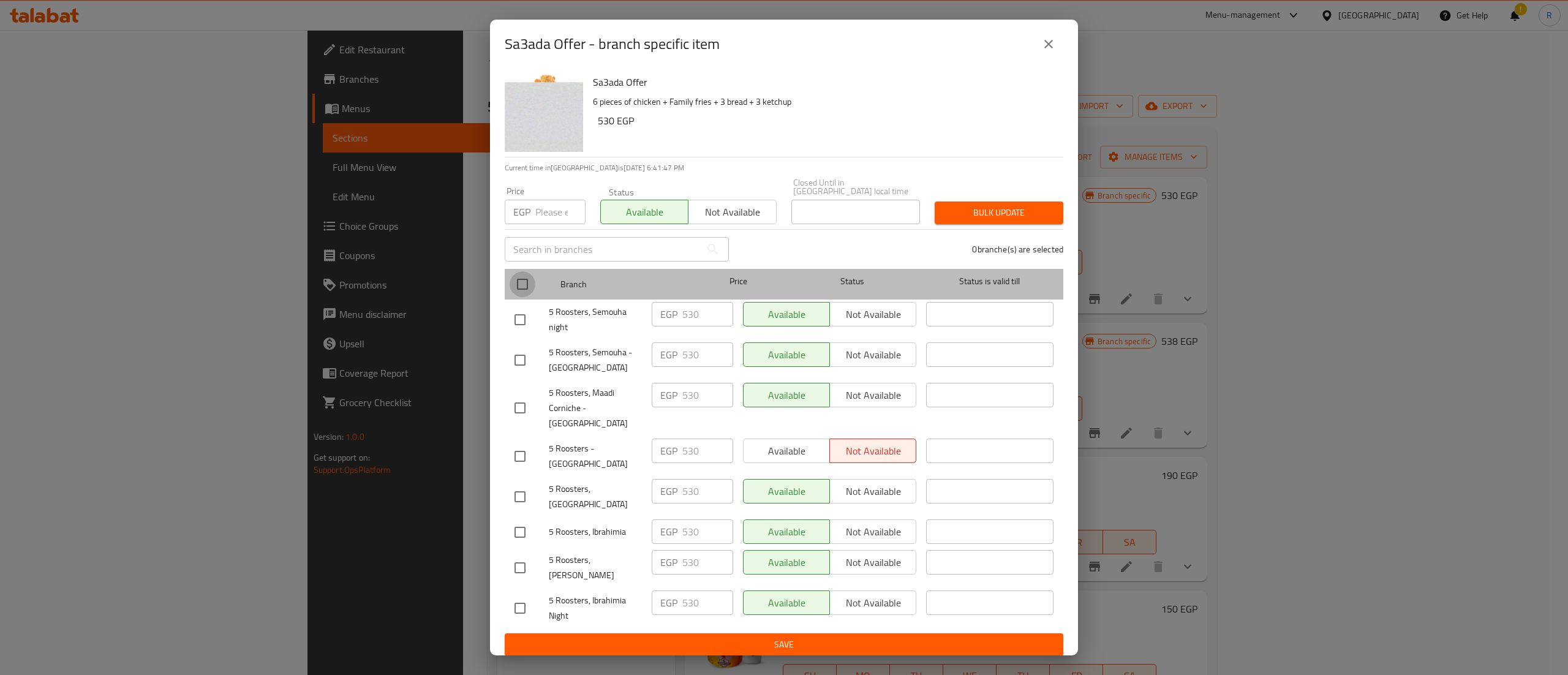
click at [523, 297] on input "checkbox" at bounding box center [523, 284] width 26 height 26
checkbox input "true"
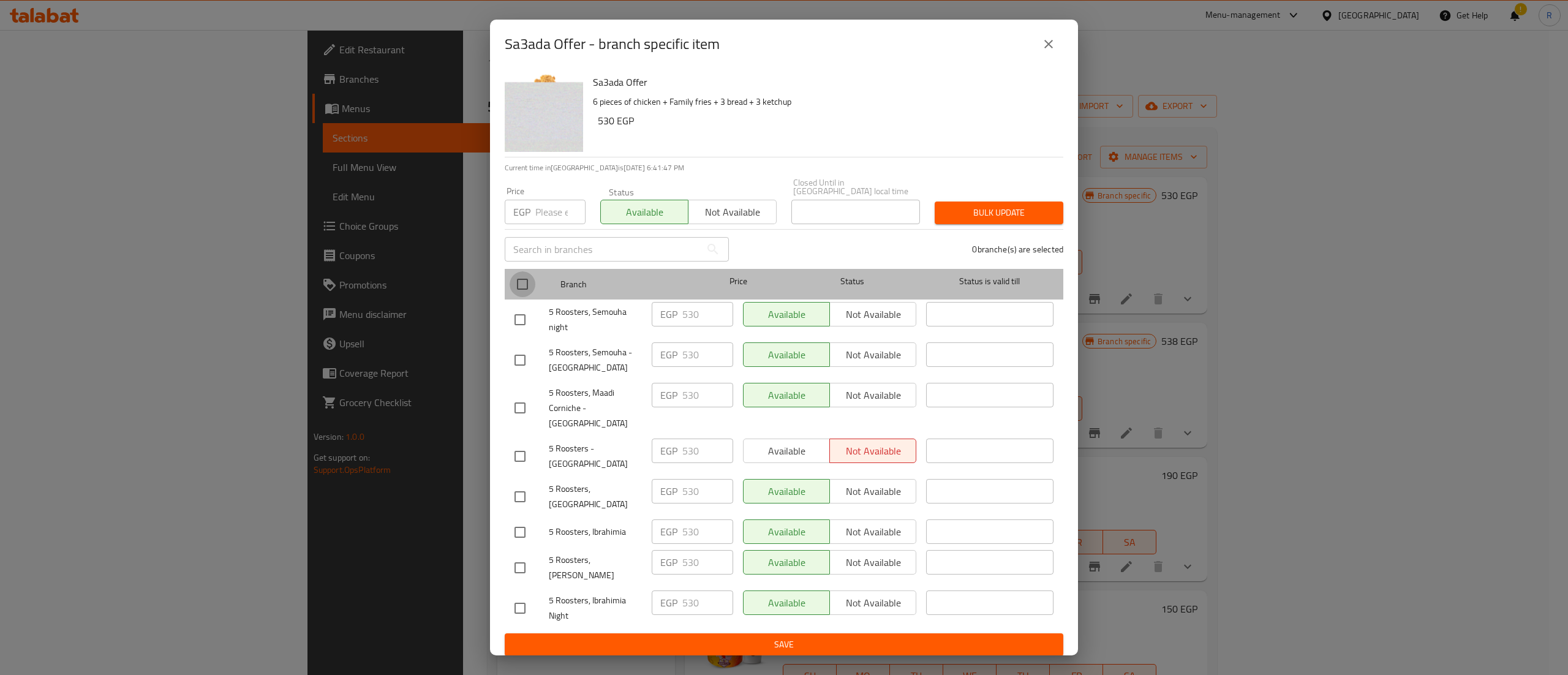
checkbox input "true"
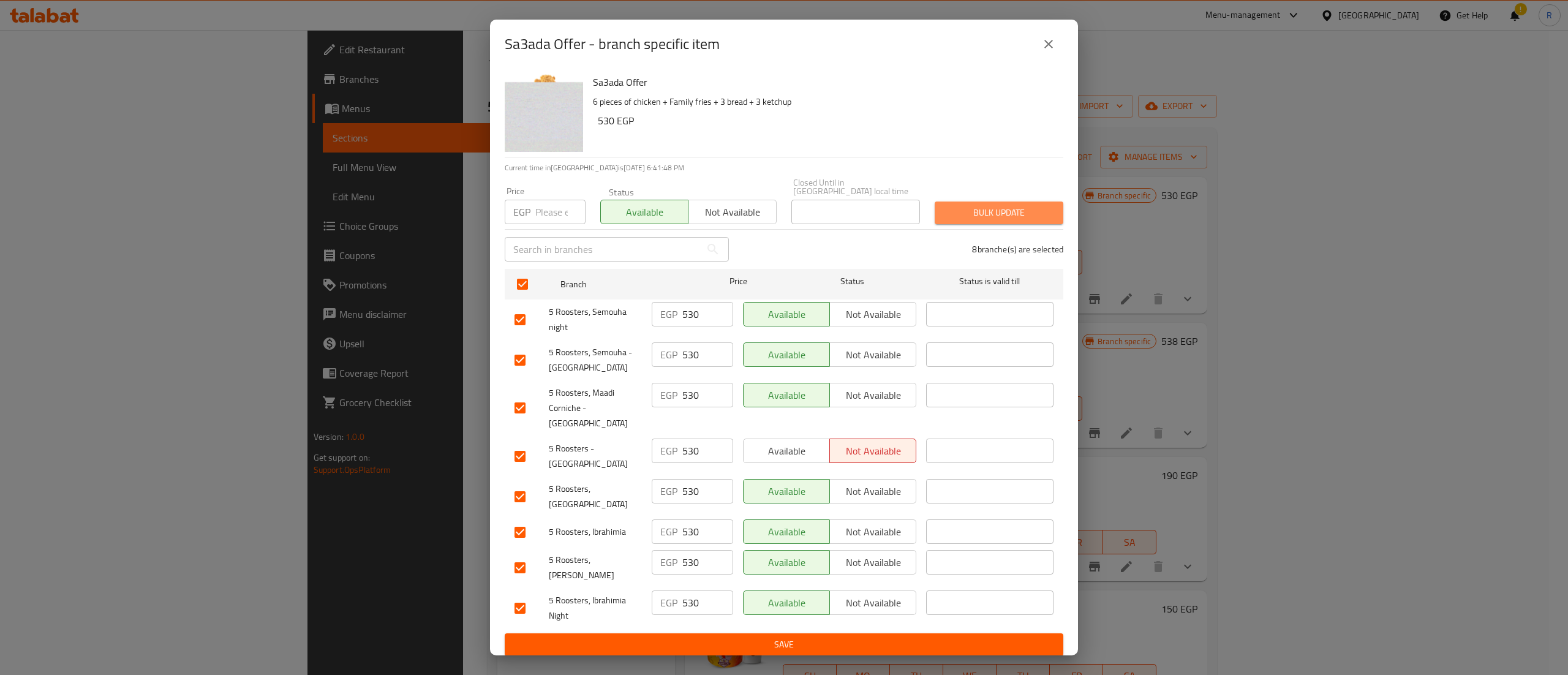
click at [985, 220] on span "Bulk update" at bounding box center [999, 213] width 109 height 15
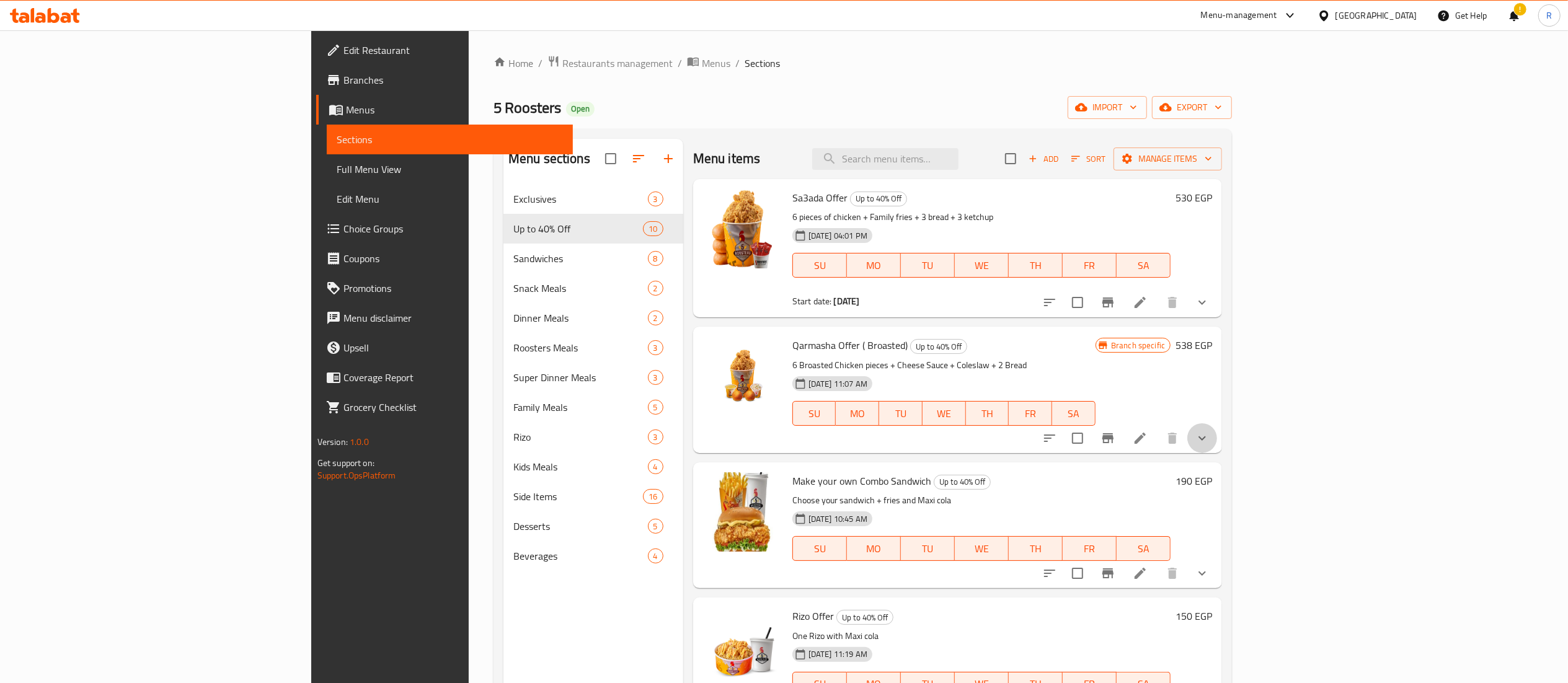
click at [1217, 448] on button "show more" at bounding box center [1202, 438] width 30 height 30
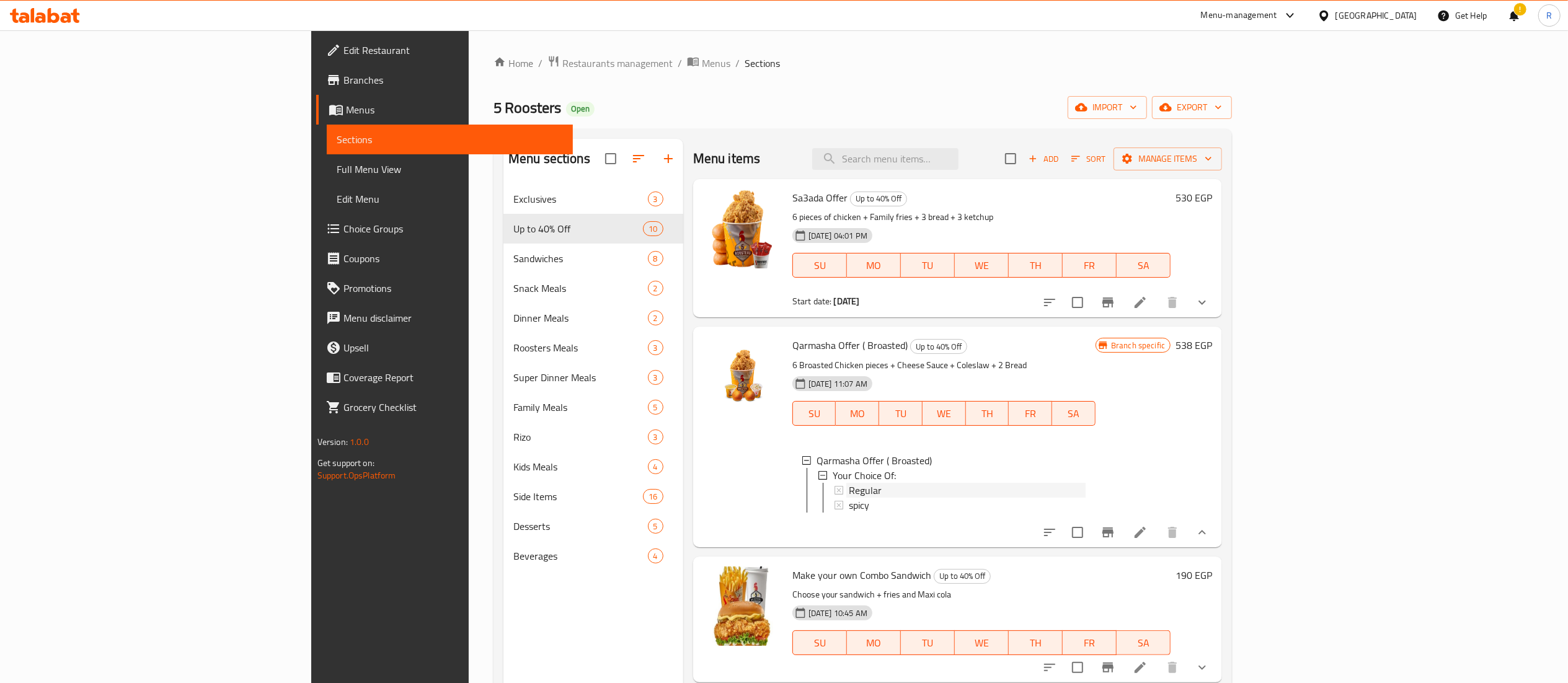
click at [1078, 490] on div "Regular" at bounding box center [967, 490] width 237 height 15
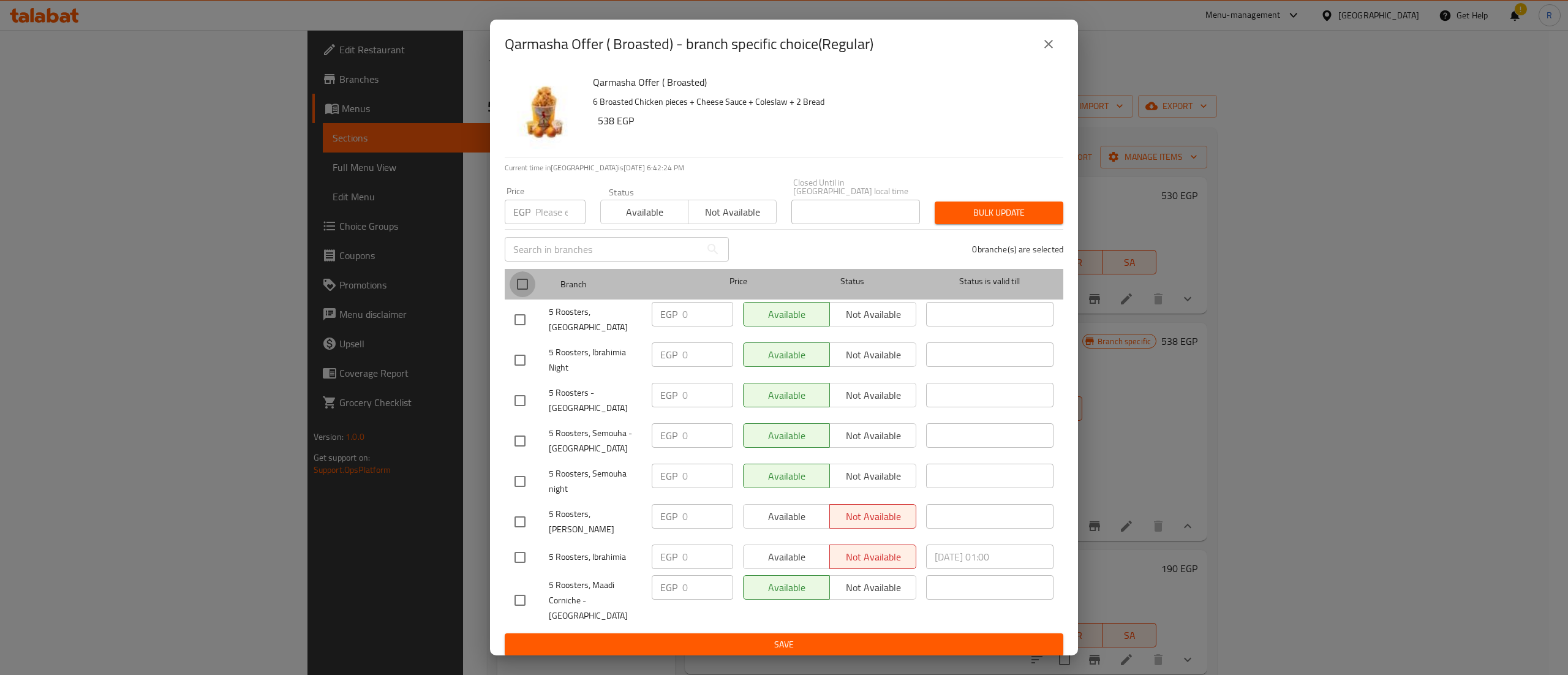
click at [525, 293] on input "checkbox" at bounding box center [523, 284] width 26 height 26
checkbox input "true"
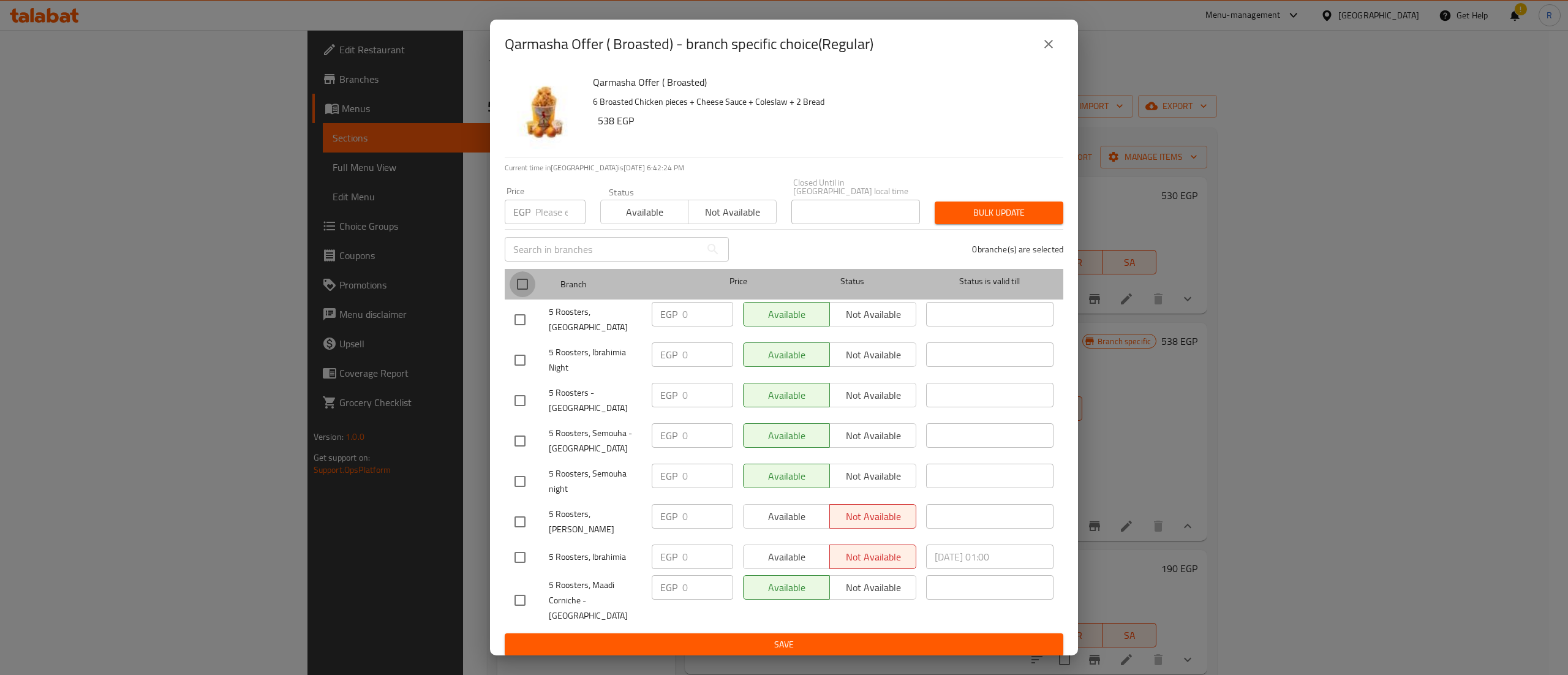
checkbox input "true"
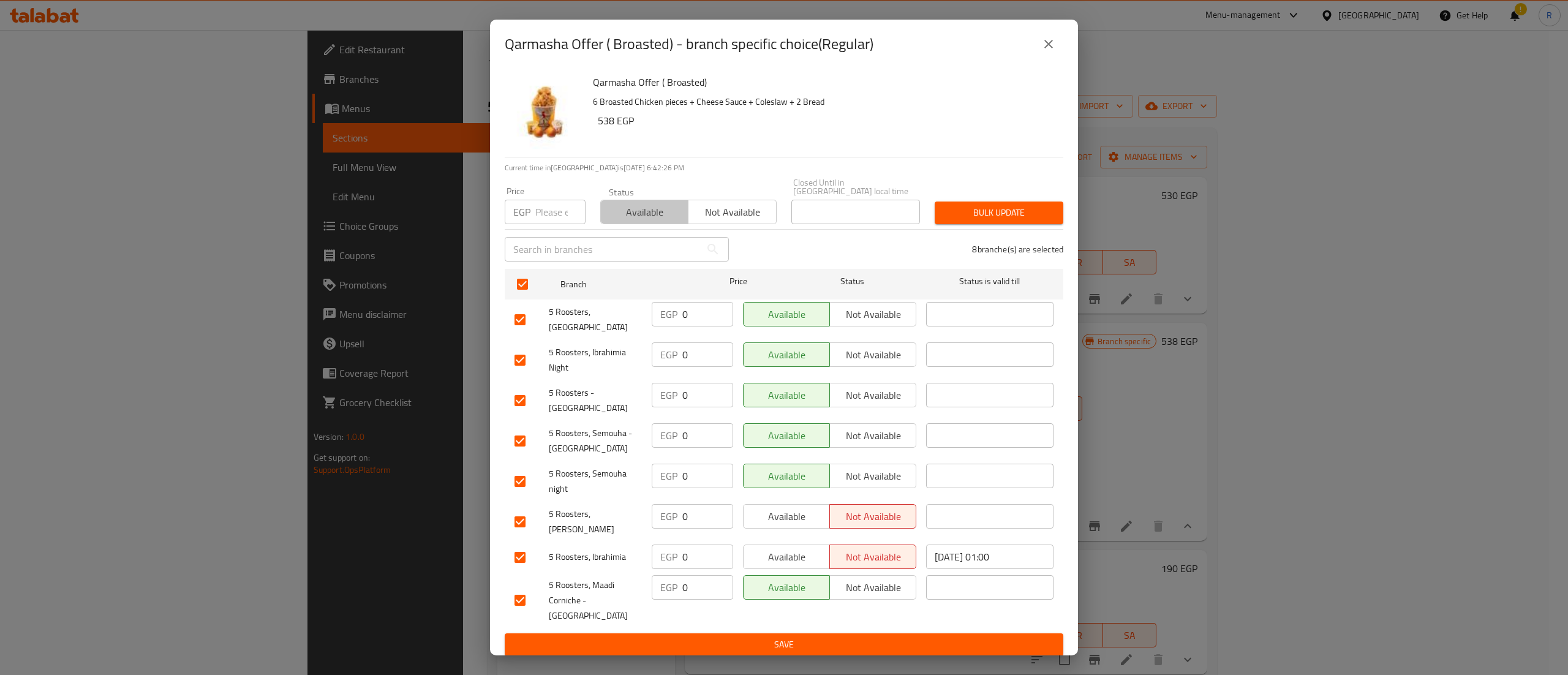
click at [631, 218] on span "Available" at bounding box center [645, 212] width 78 height 18
click at [998, 220] on span "Bulk update" at bounding box center [999, 213] width 109 height 15
click at [1043, 51] on icon "close" at bounding box center [1048, 44] width 15 height 15
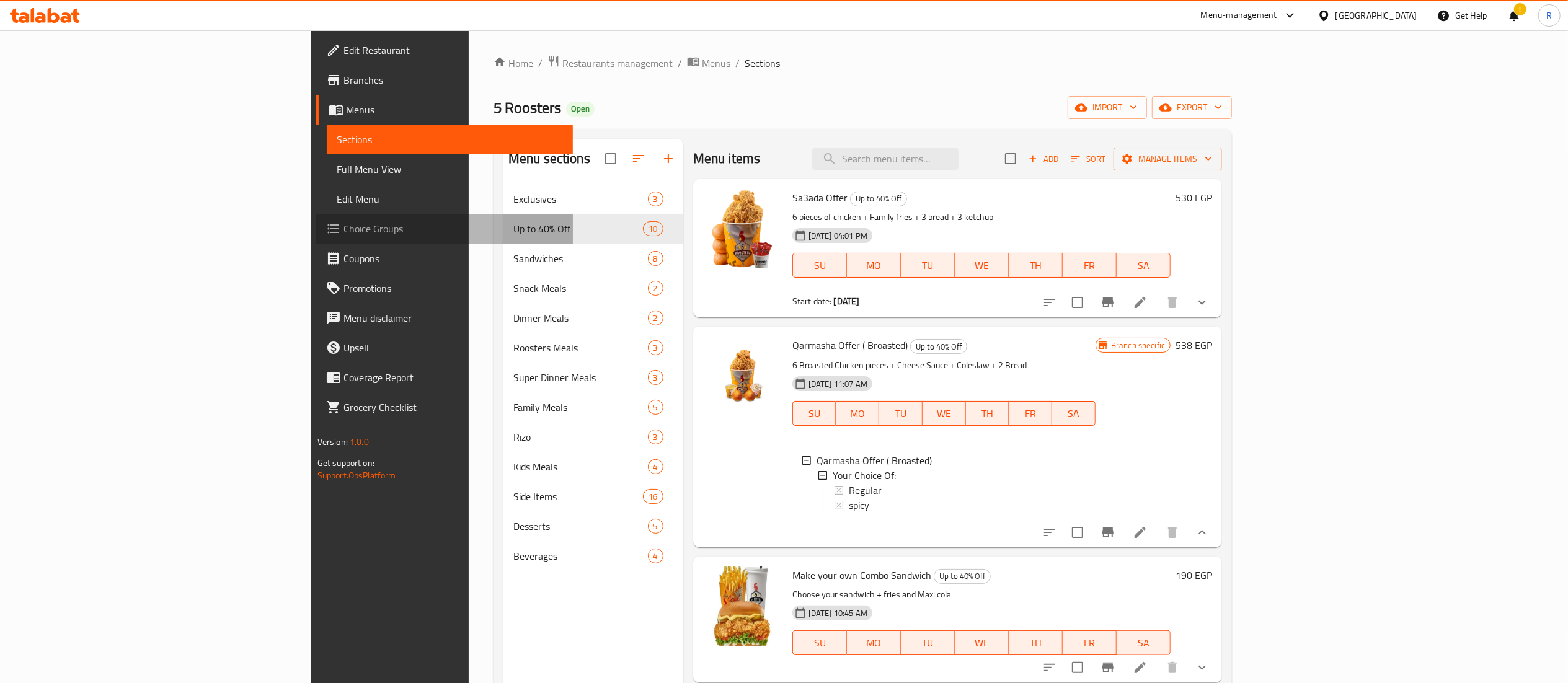
click at [344, 227] on span "Choice Groups" at bounding box center [453, 229] width 219 height 15
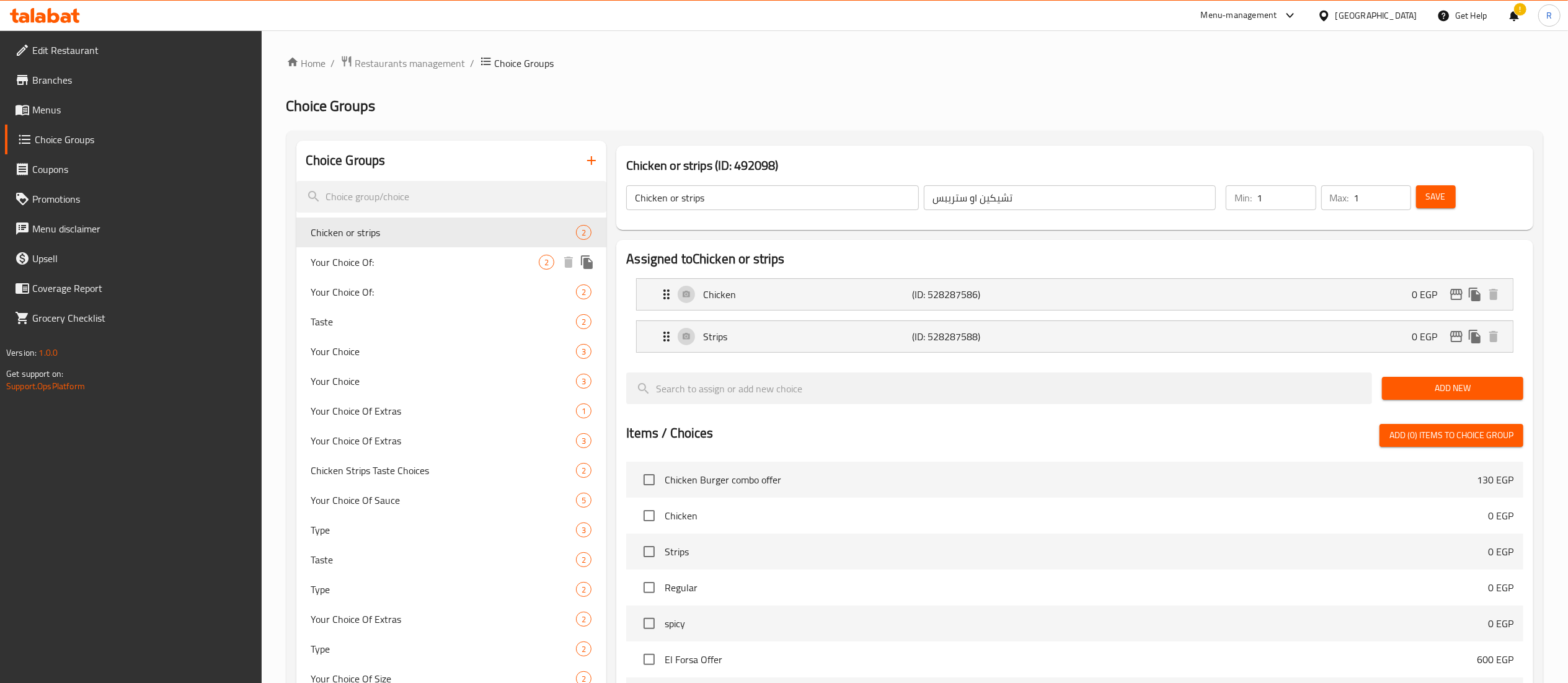
click at [481, 260] on span "Your Choice Of:" at bounding box center [425, 262] width 228 height 15
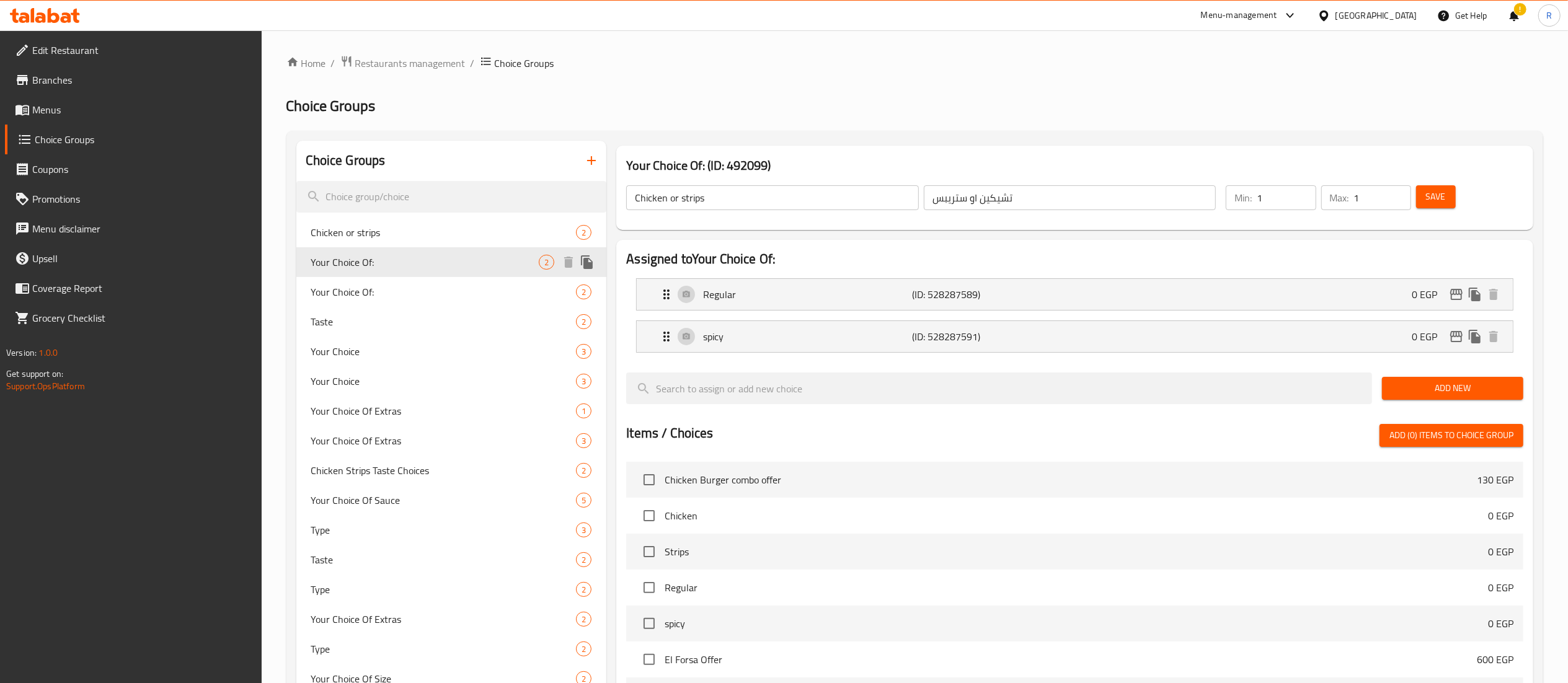
type input "Your Choice Of:"
type input "اختيارك من :"
click at [1462, 296] on icon "edit" at bounding box center [1457, 294] width 15 height 15
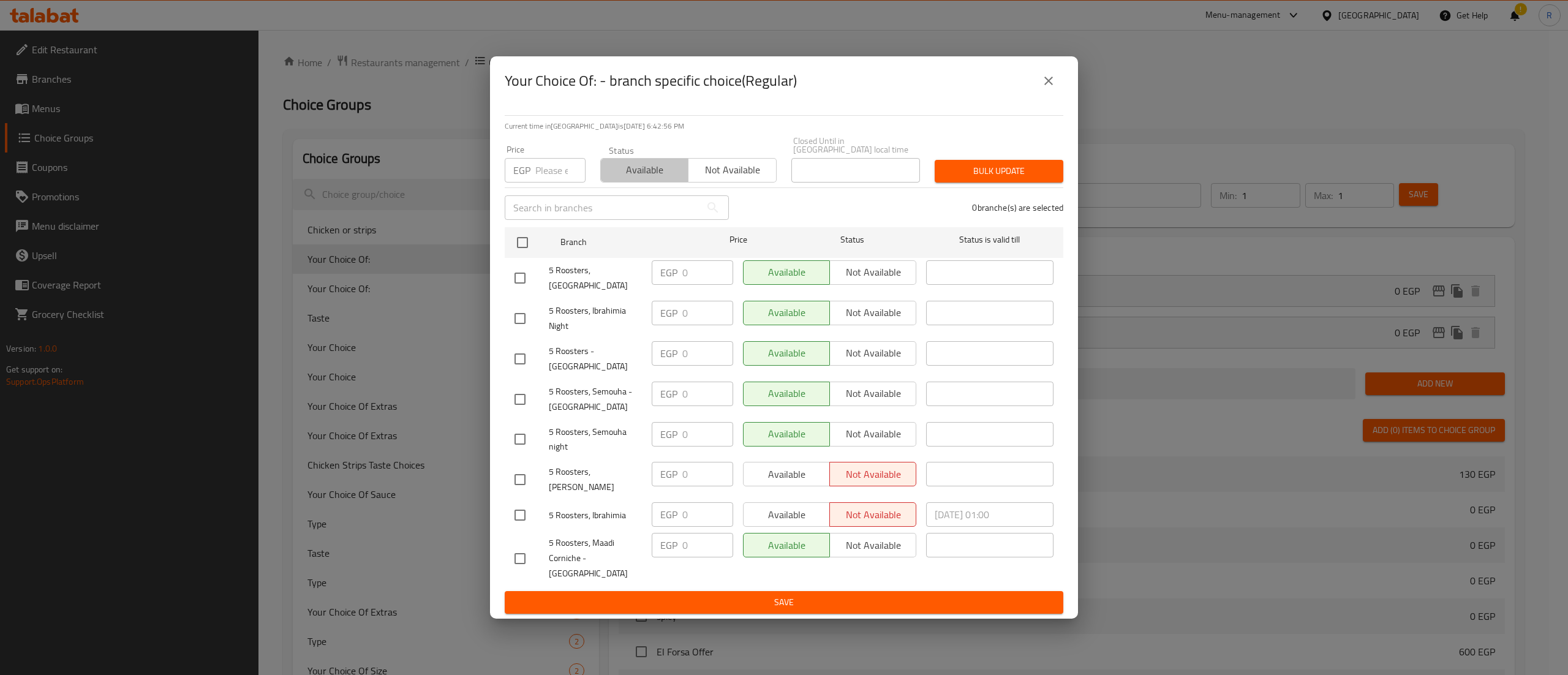
click at [648, 182] on button "Available" at bounding box center [645, 170] width 88 height 25
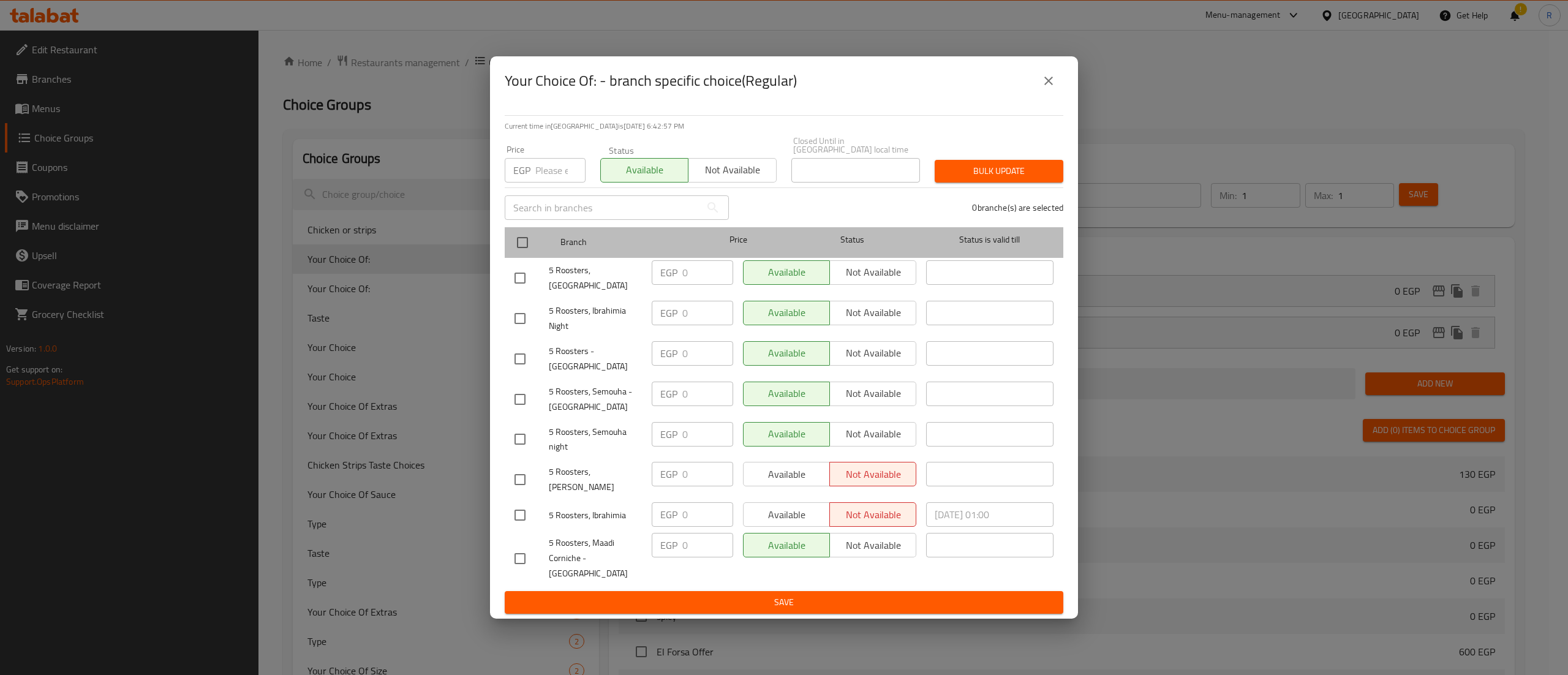
click at [505, 258] on div "Branch Price Status Status is valid till" at bounding box center [784, 243] width 558 height 31
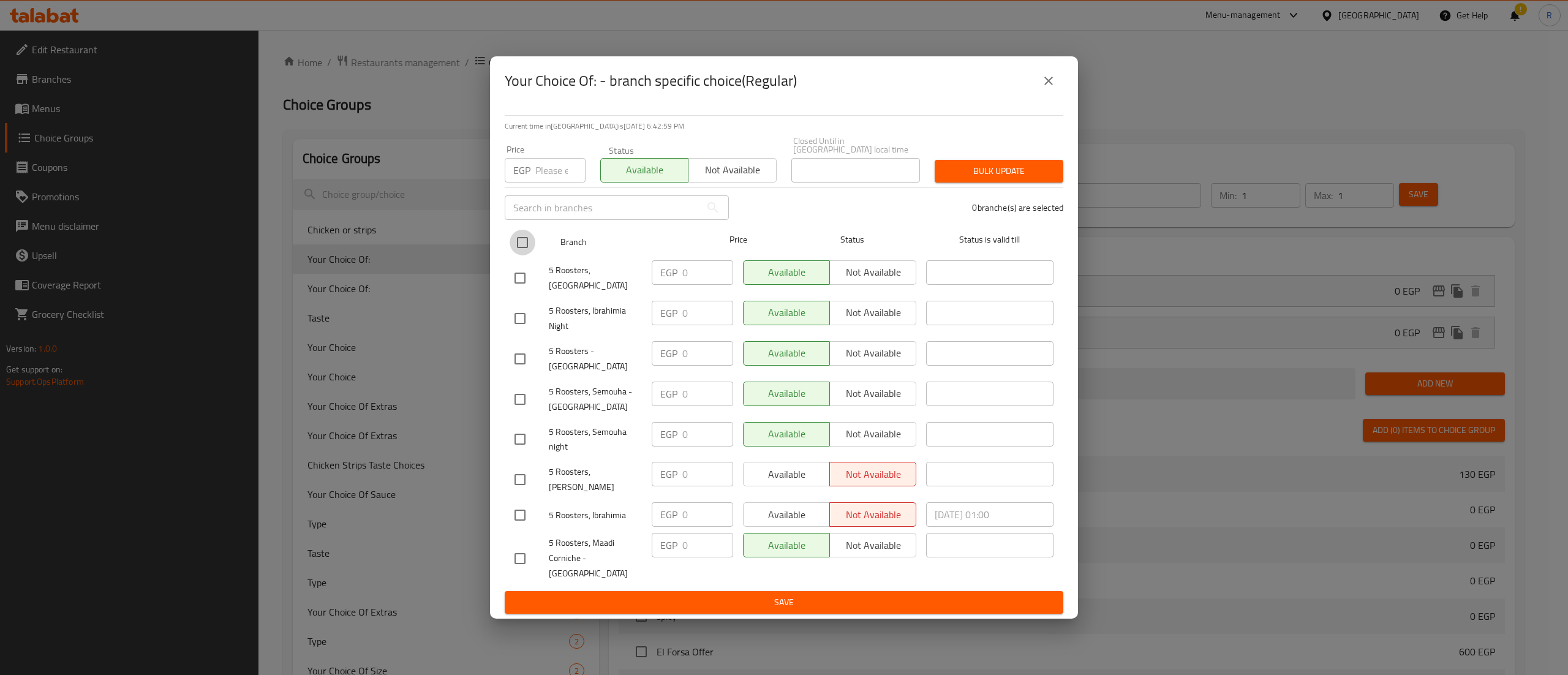
click at [528, 255] on input "checkbox" at bounding box center [523, 242] width 26 height 26
checkbox input "true"
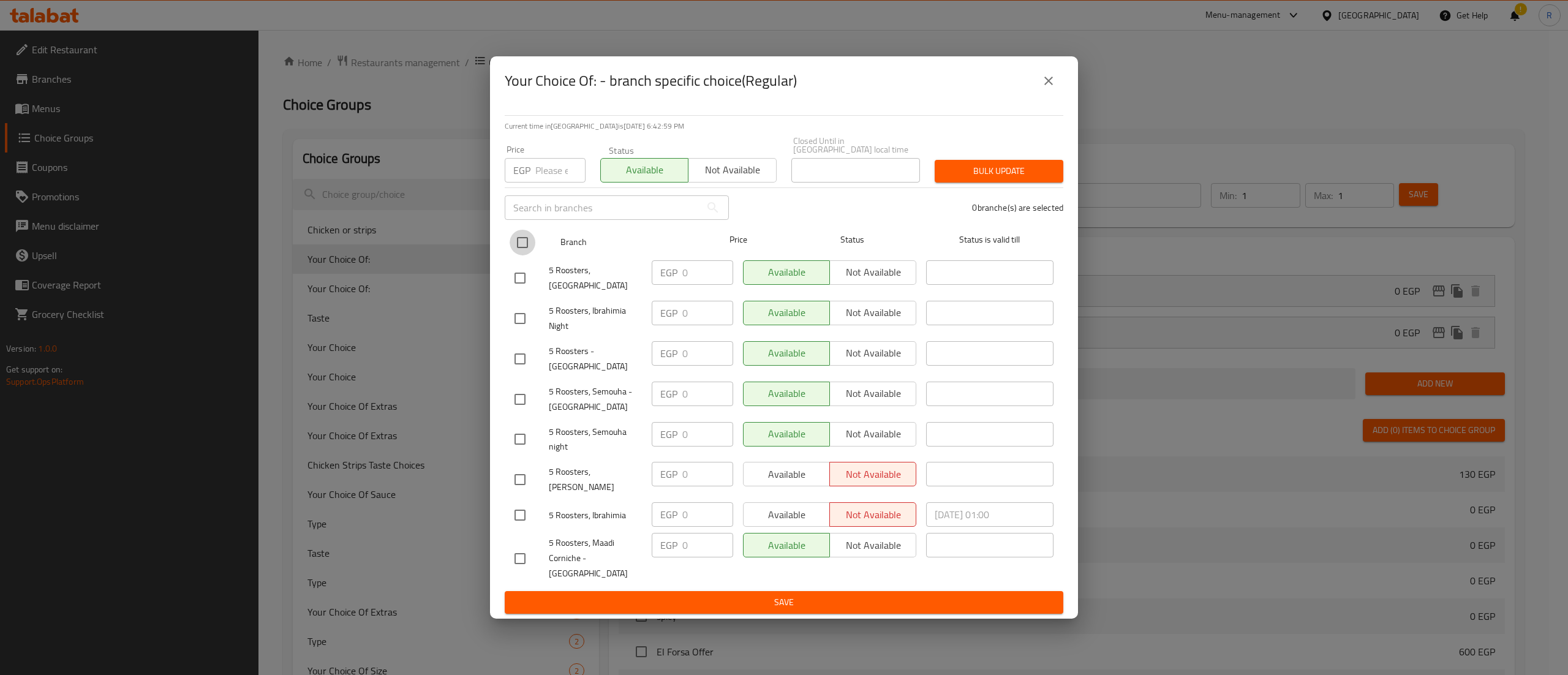
checkbox input "true"
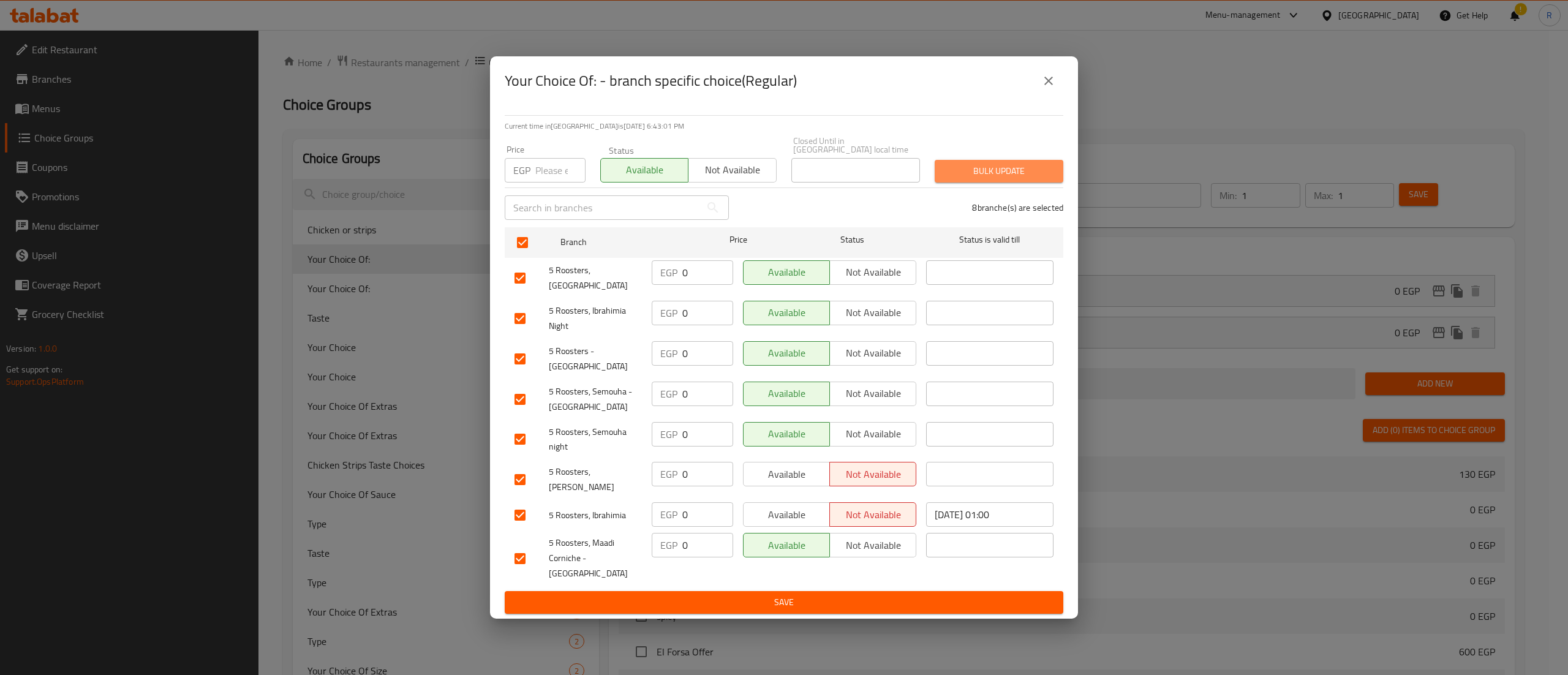
click at [990, 179] on span "Bulk update" at bounding box center [999, 171] width 109 height 15
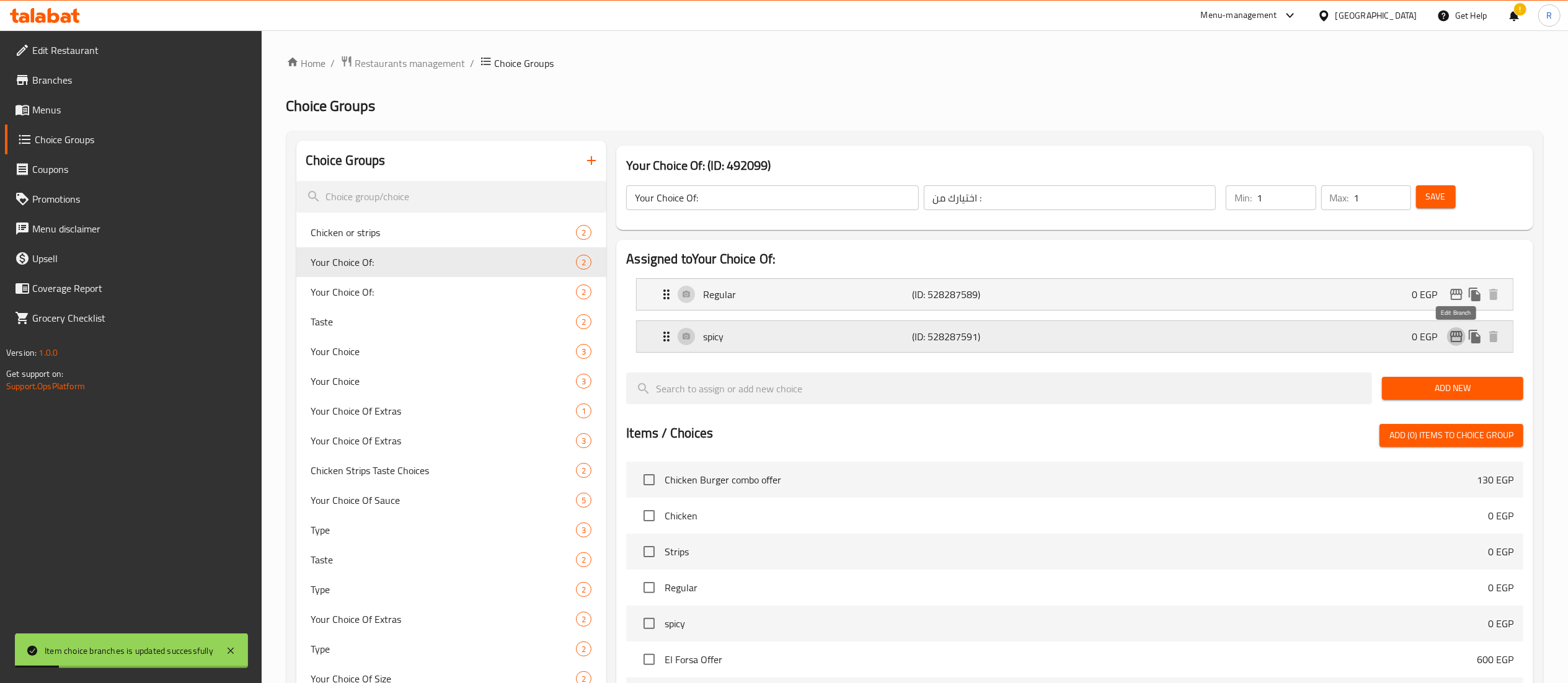
click at [1457, 337] on icon "edit" at bounding box center [1457, 337] width 15 height 15
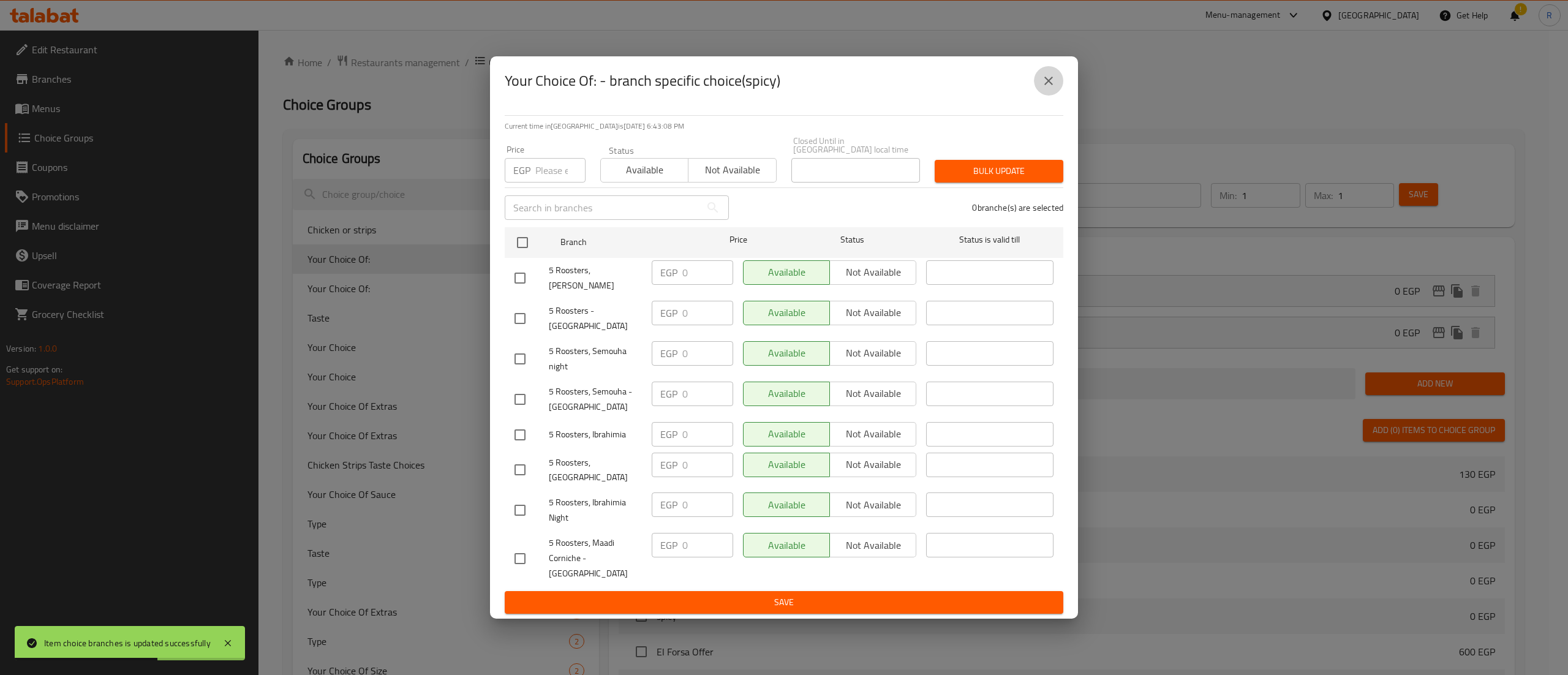
click at [1054, 88] on icon "close" at bounding box center [1048, 81] width 15 height 15
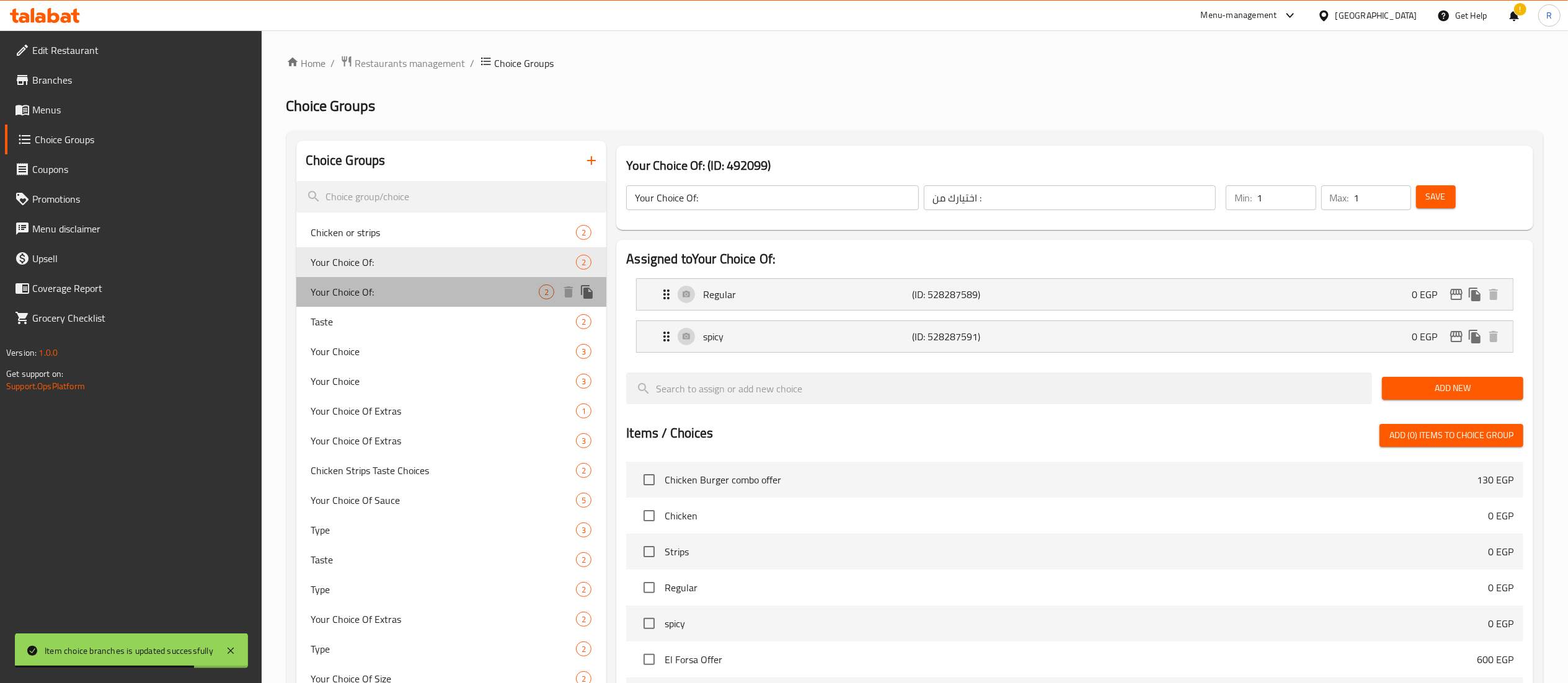
click at [378, 300] on span "Your Choice Of:" at bounding box center [425, 292] width 228 height 15
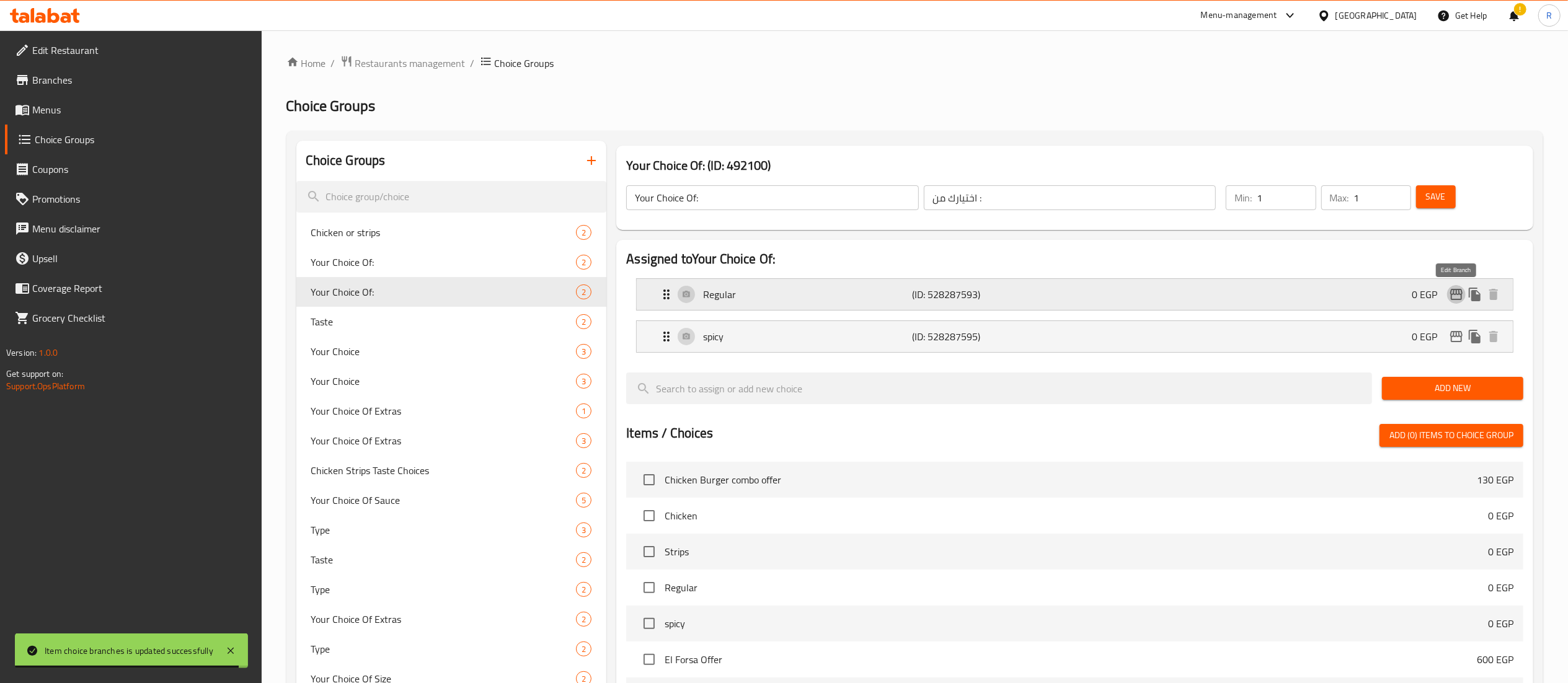
click at [1451, 299] on icon "edit" at bounding box center [1456, 295] width 12 height 11
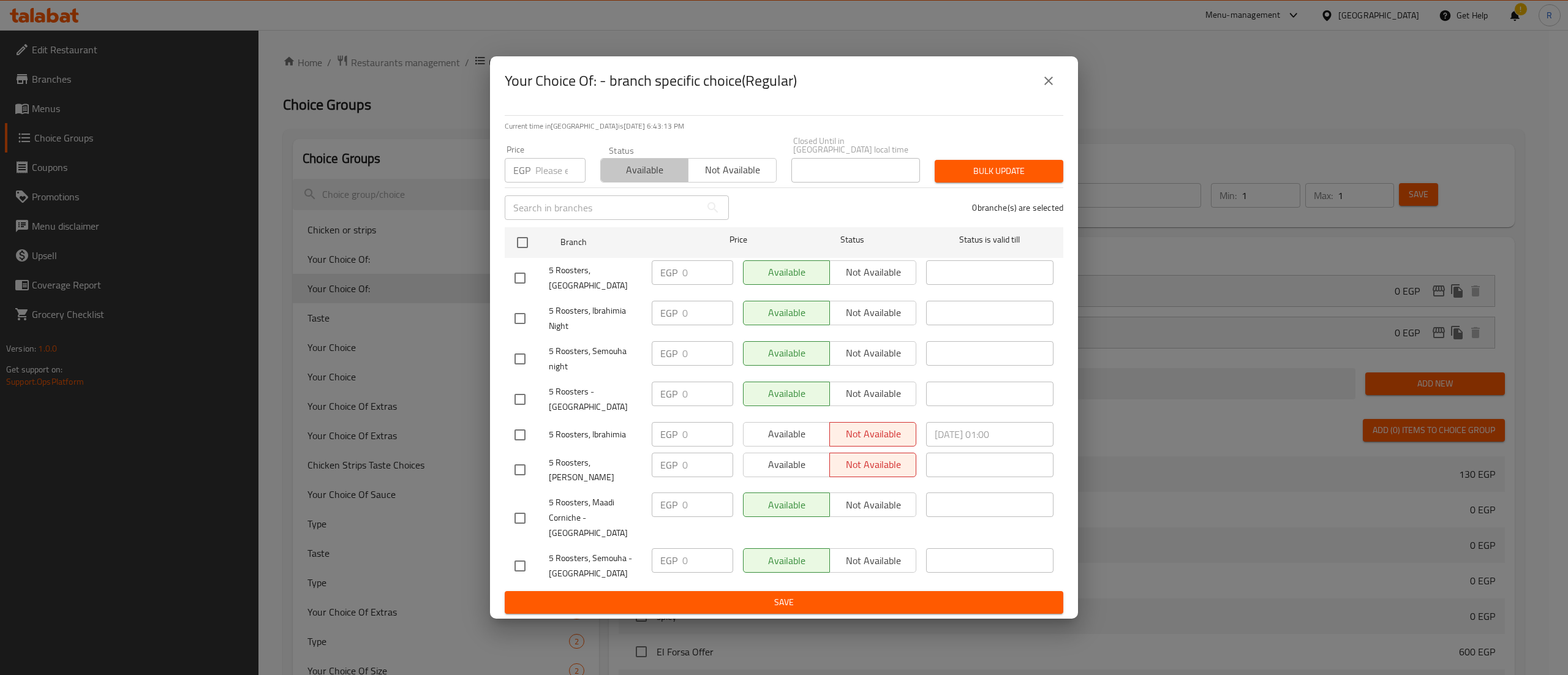
click at [655, 178] on span "Available" at bounding box center [645, 170] width 78 height 18
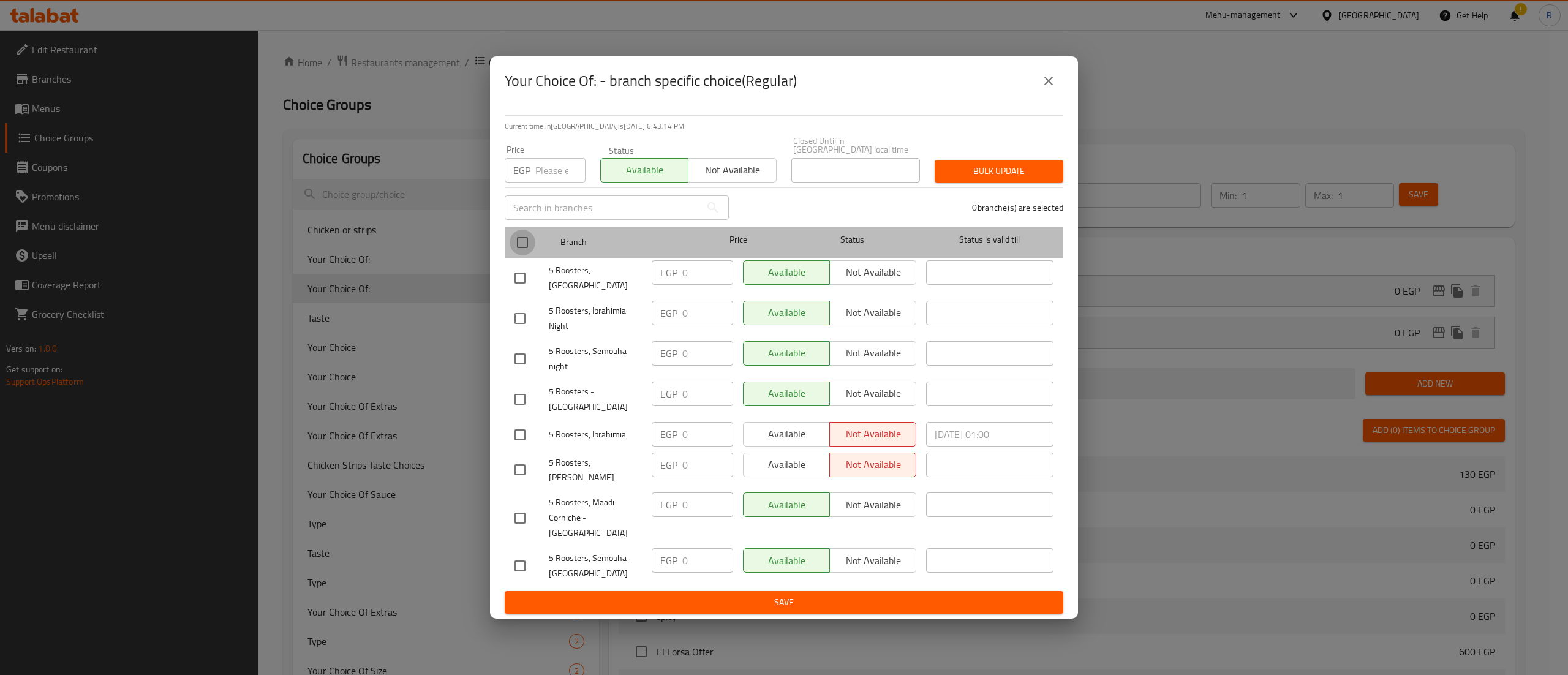
click at [511, 255] on input "checkbox" at bounding box center [523, 242] width 26 height 26
checkbox input "true"
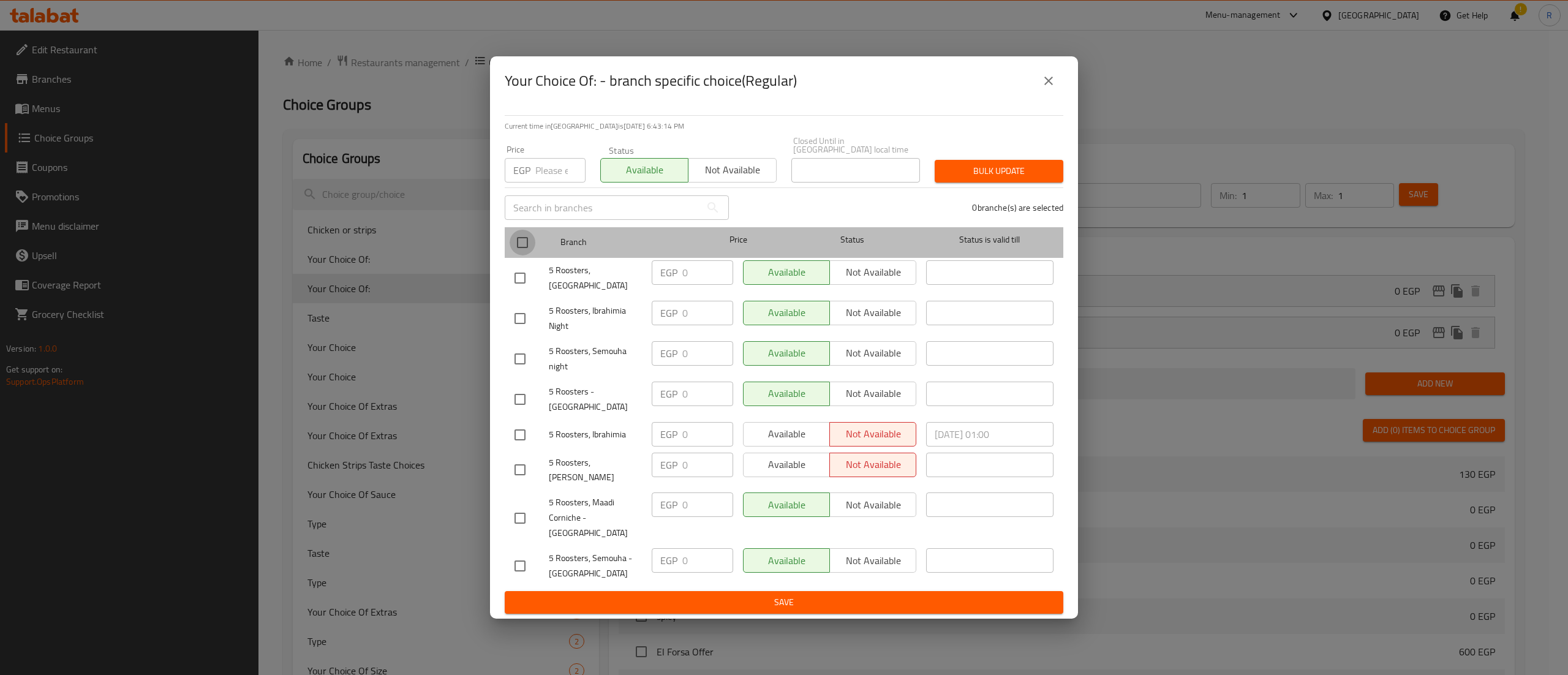
checkbox input "true"
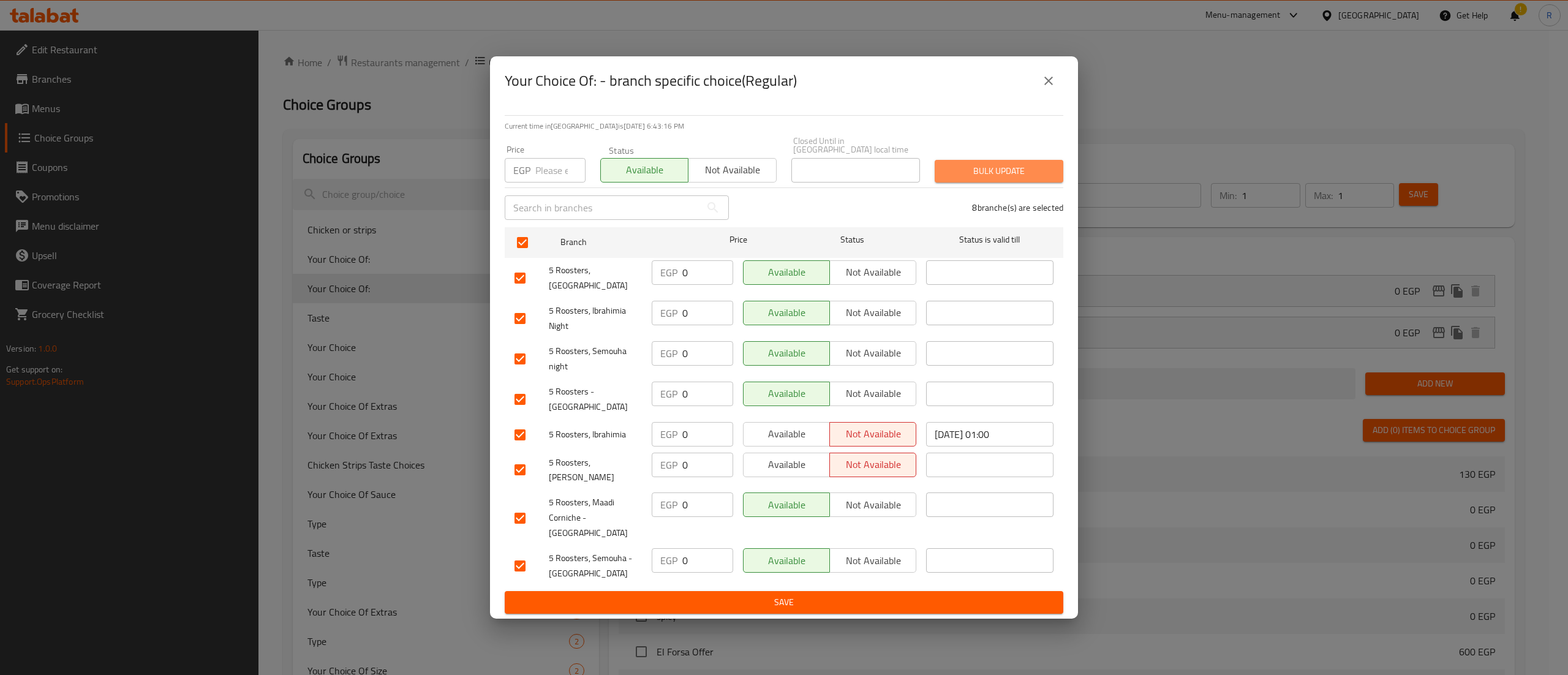
click at [1026, 175] on button "Bulk update" at bounding box center [999, 171] width 128 height 22
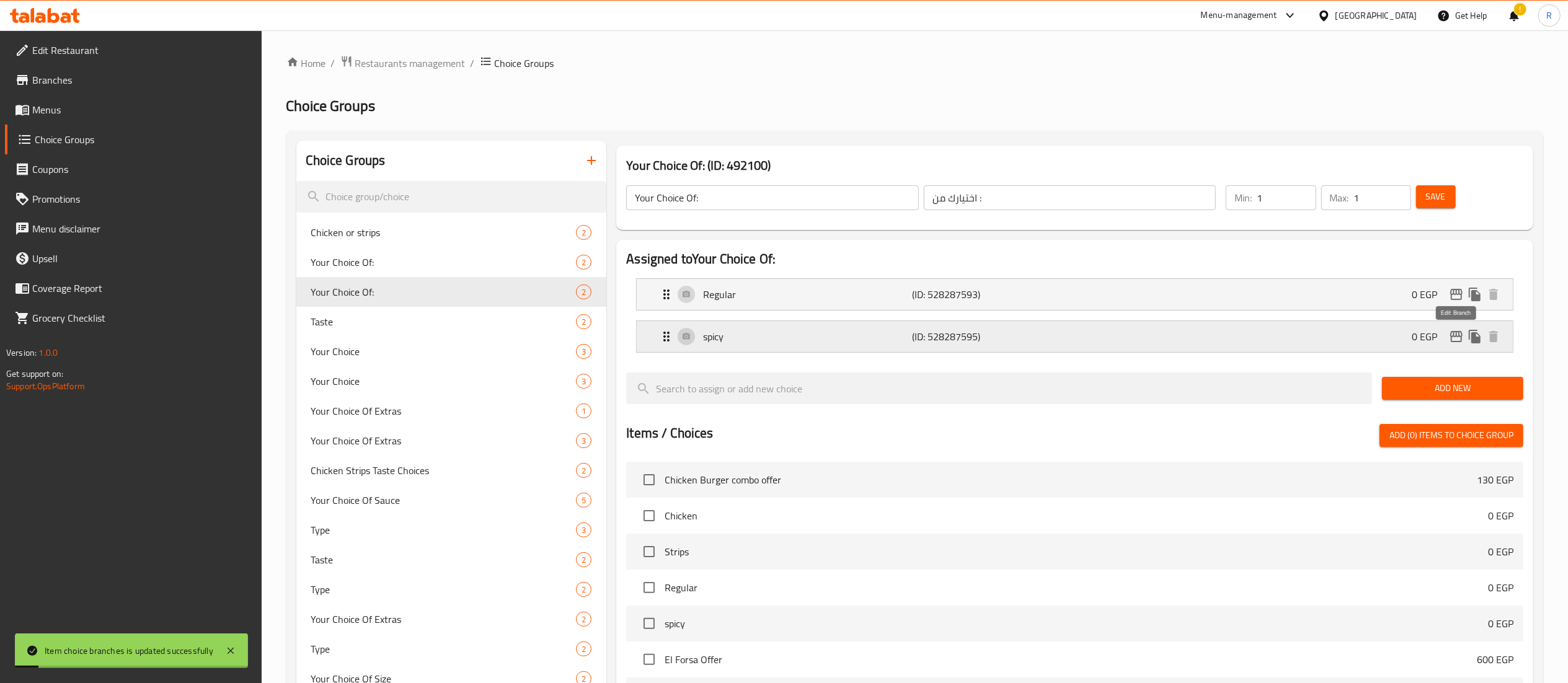
click at [1454, 334] on icon "edit" at bounding box center [1456, 337] width 12 height 11
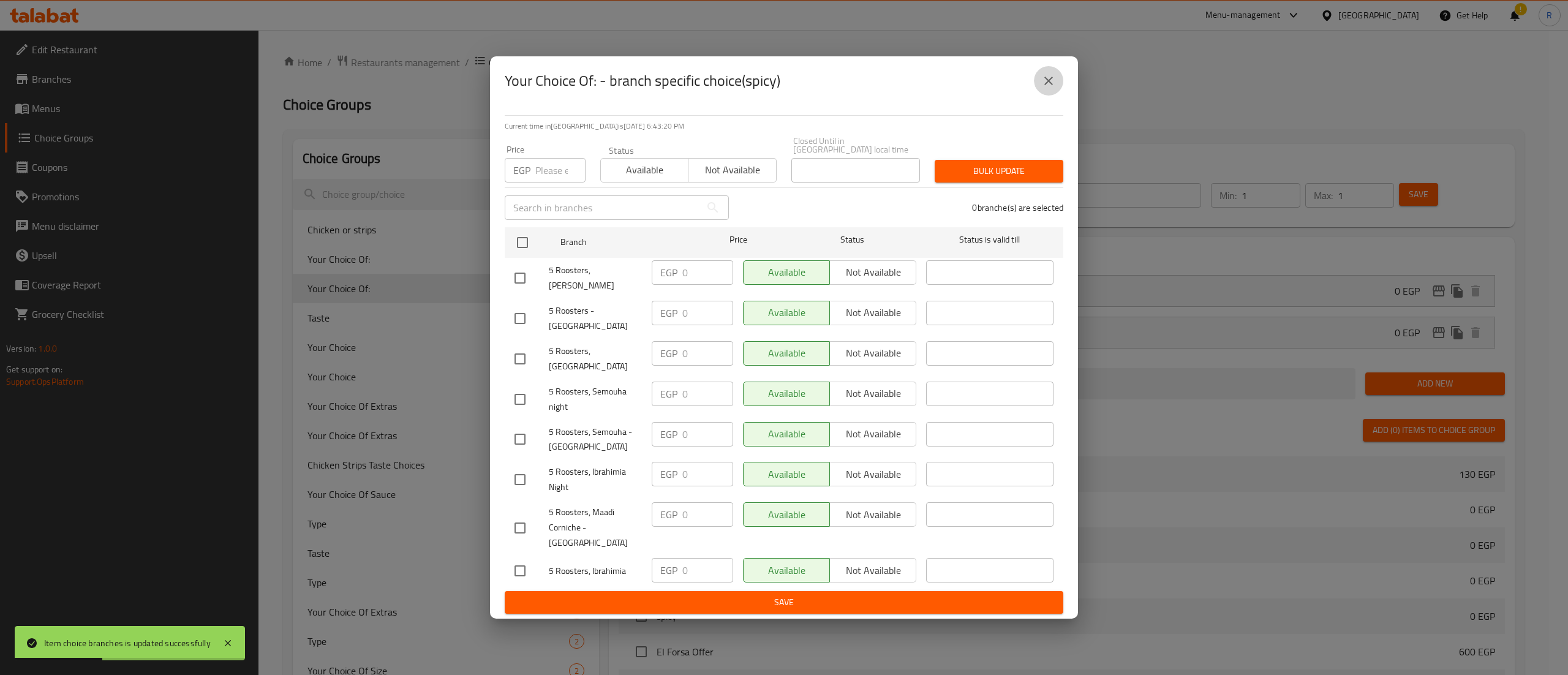
click at [1047, 88] on icon "close" at bounding box center [1048, 81] width 15 height 15
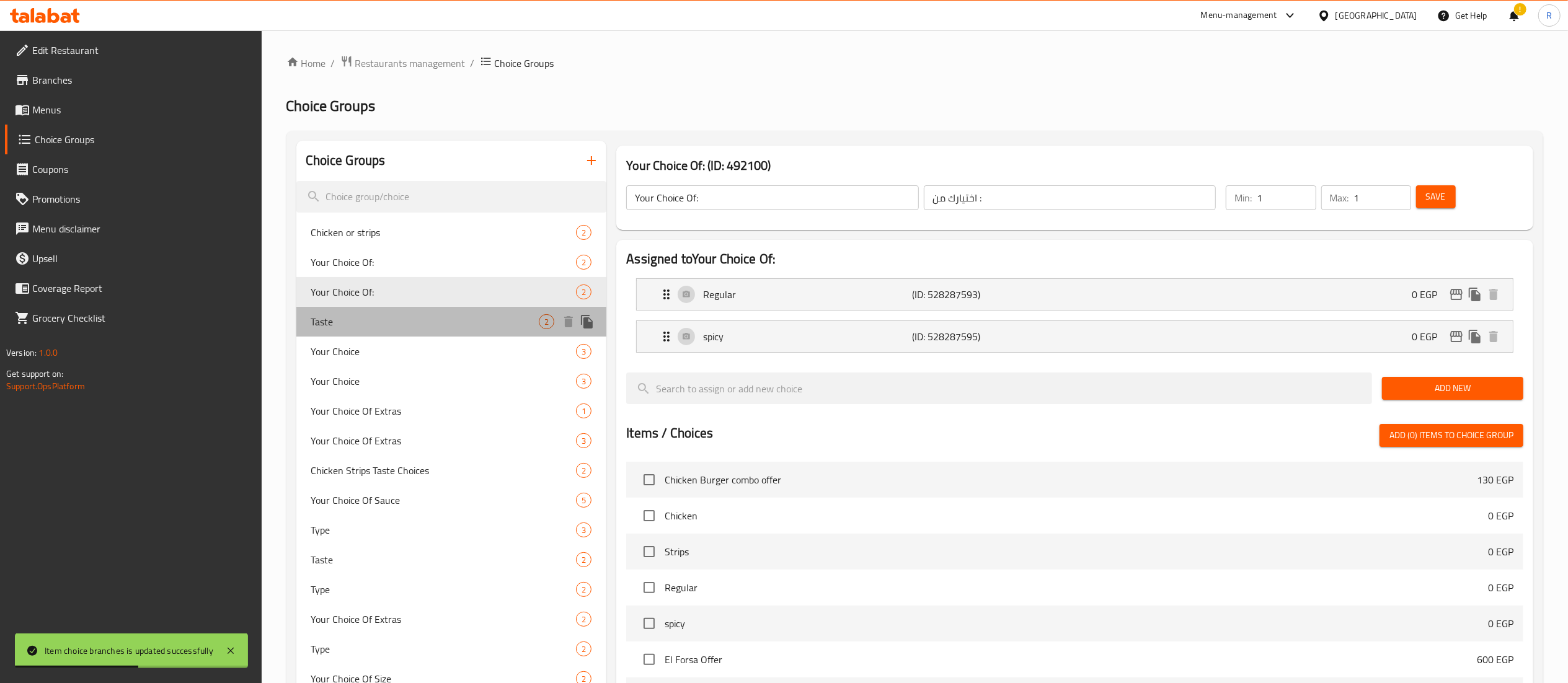
click at [368, 324] on span "Taste" at bounding box center [425, 322] width 228 height 15
type input "Taste"
type input "المذاق"
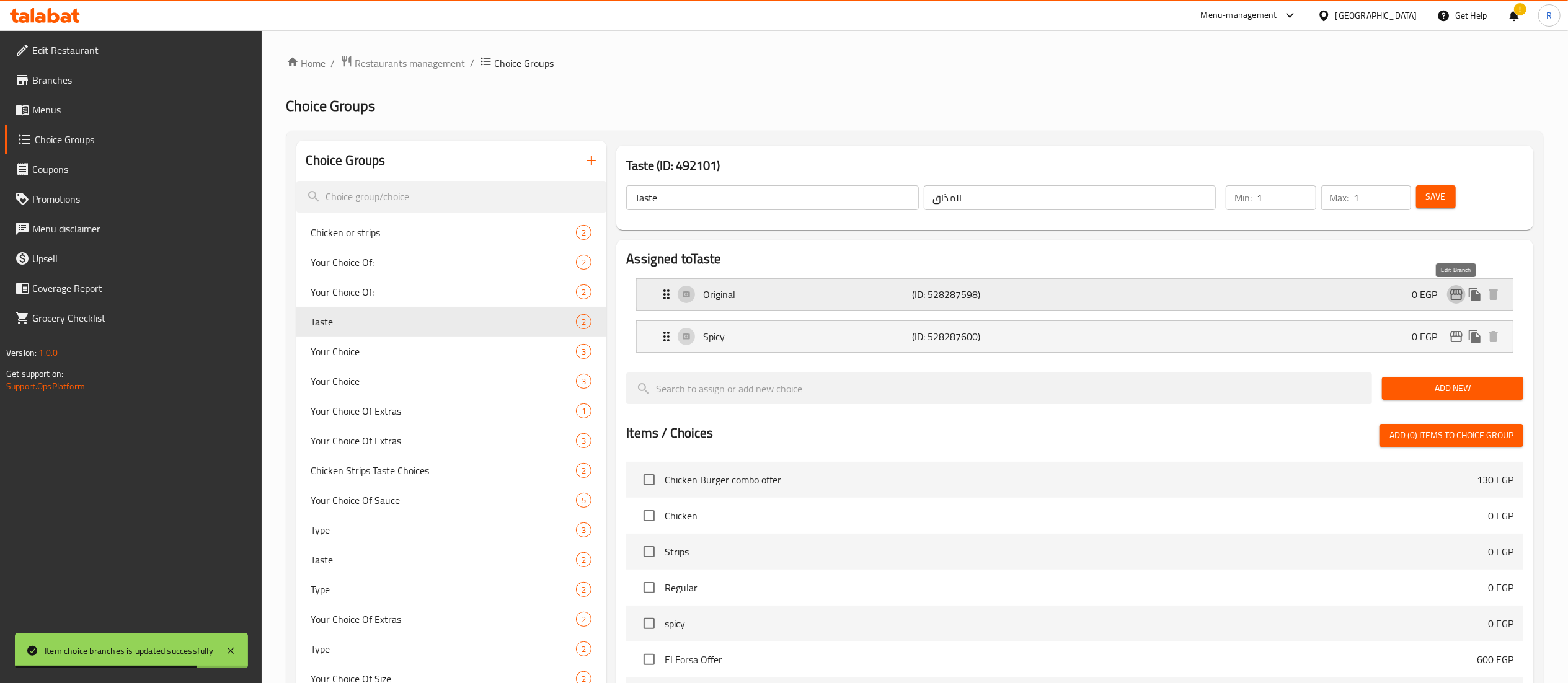
click at [1456, 295] on icon "edit" at bounding box center [1456, 295] width 12 height 11
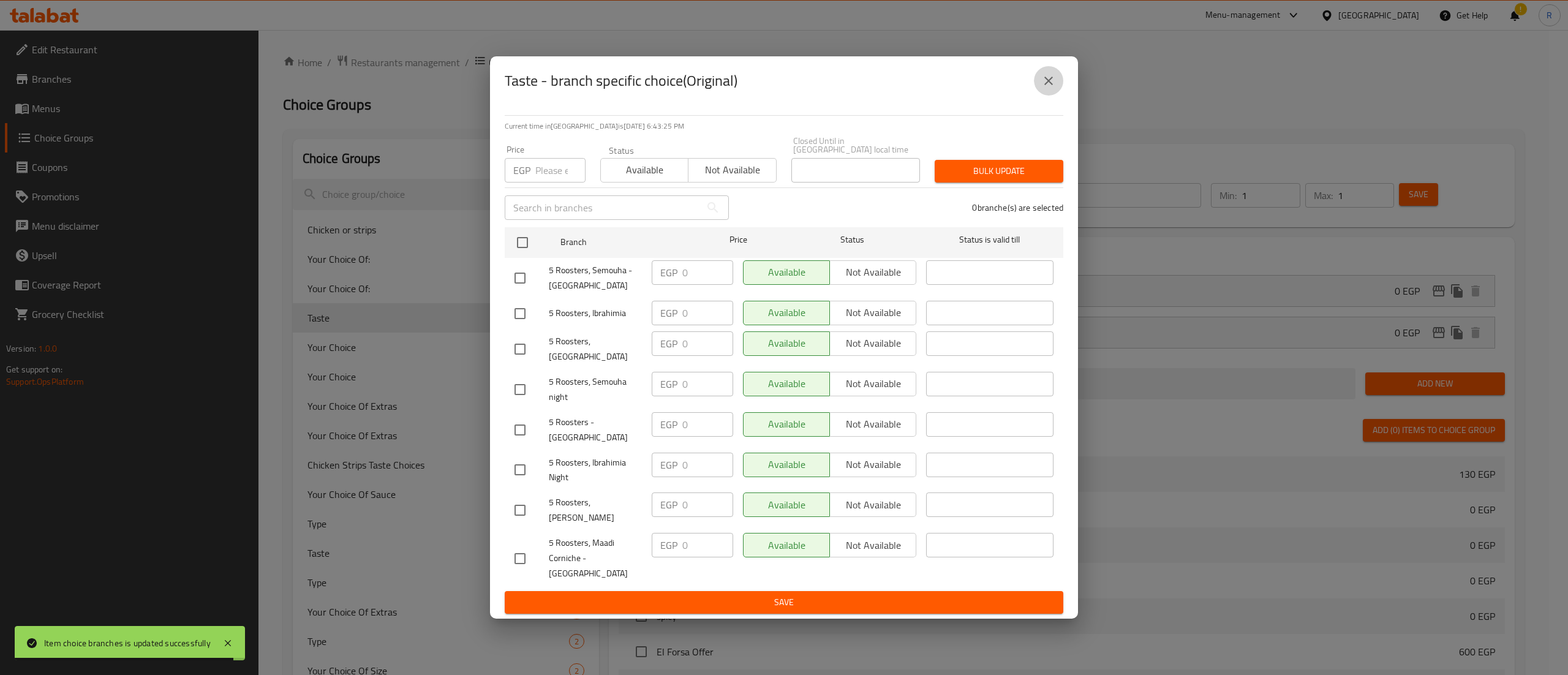
click at [1050, 88] on icon "close" at bounding box center [1048, 81] width 15 height 15
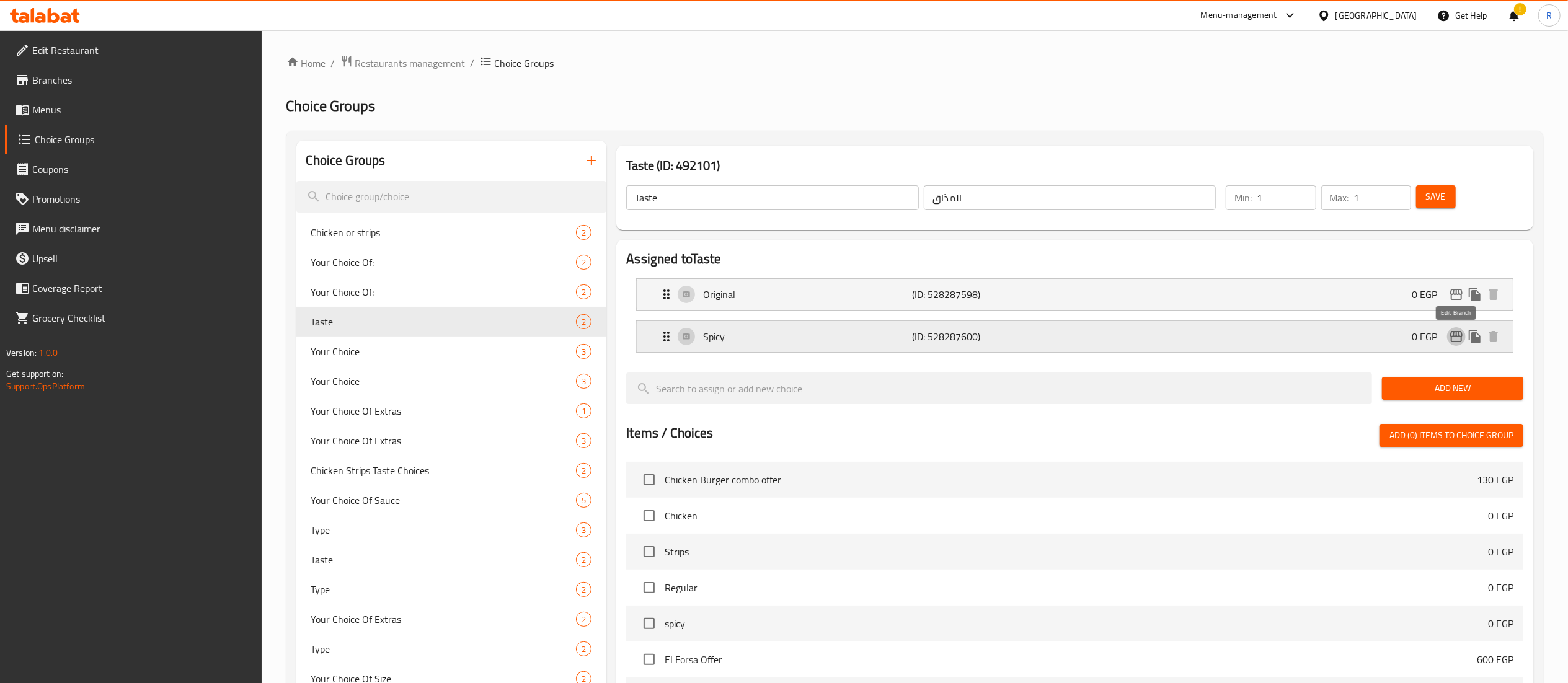
click at [1454, 336] on icon "edit" at bounding box center [1456, 337] width 12 height 11
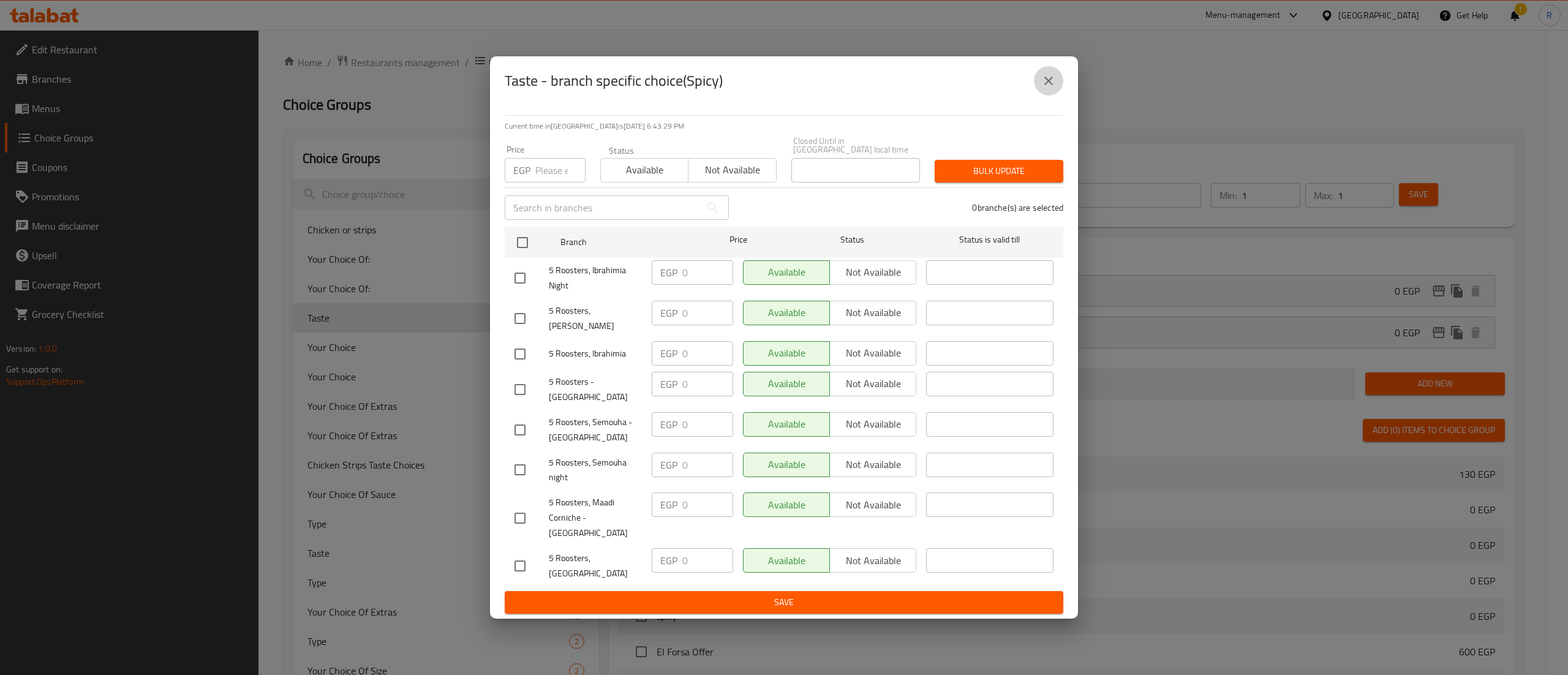
click at [1047, 85] on icon "close" at bounding box center [1049, 81] width 8 height 8
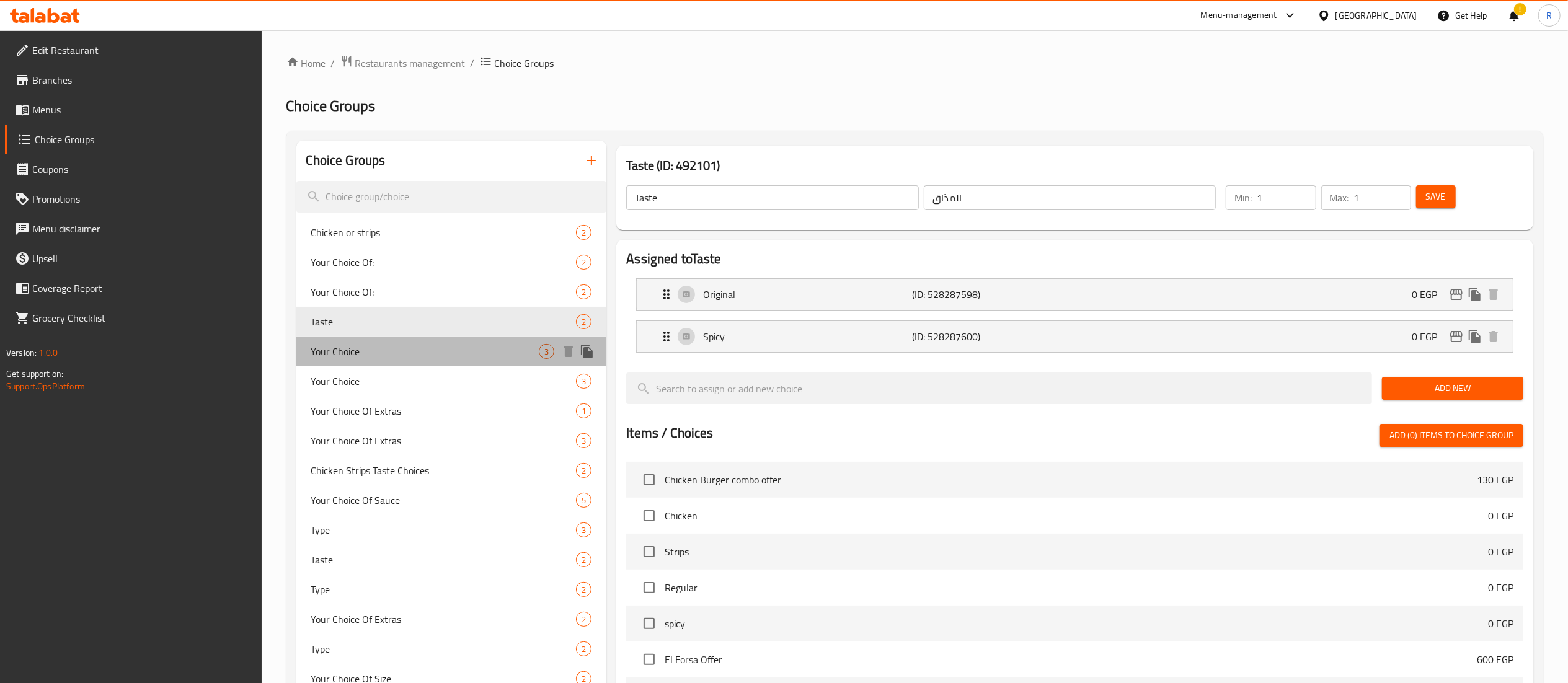
click at [396, 345] on span "Your Choice" at bounding box center [425, 351] width 228 height 15
type input "Your Choice"
type input "إختيارك"
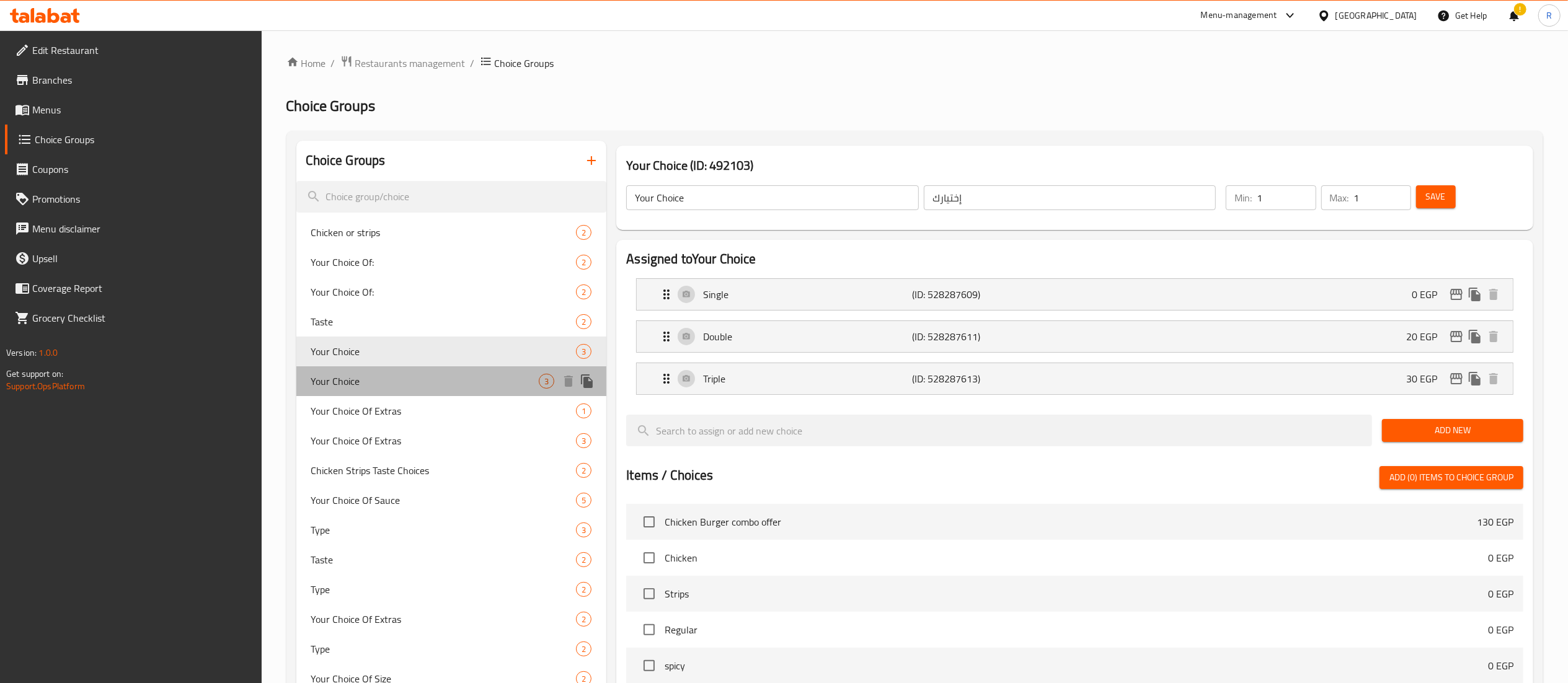
click at [419, 384] on span "Your Choice" at bounding box center [425, 381] width 228 height 15
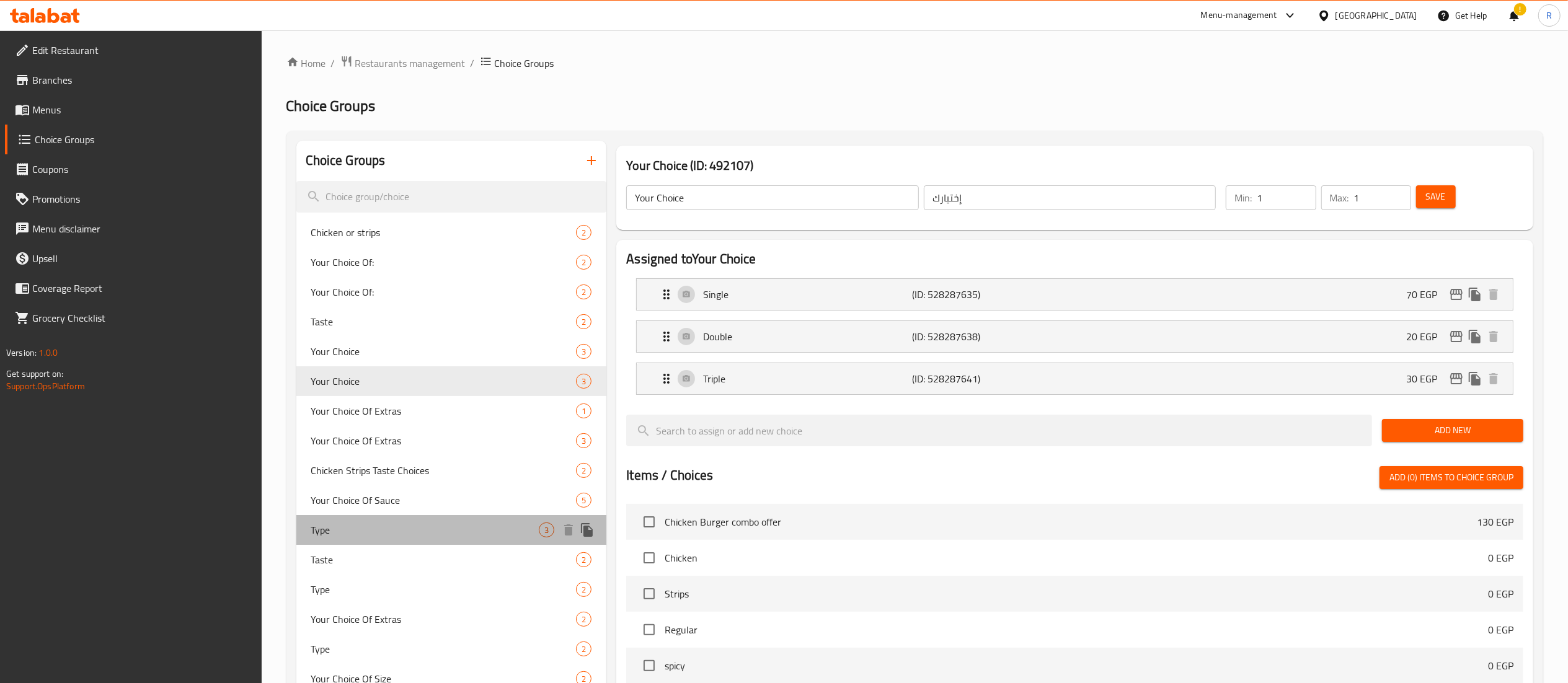
click at [479, 540] on div "Type 3" at bounding box center [451, 530] width 310 height 30
type input "Type"
type input "النوع"
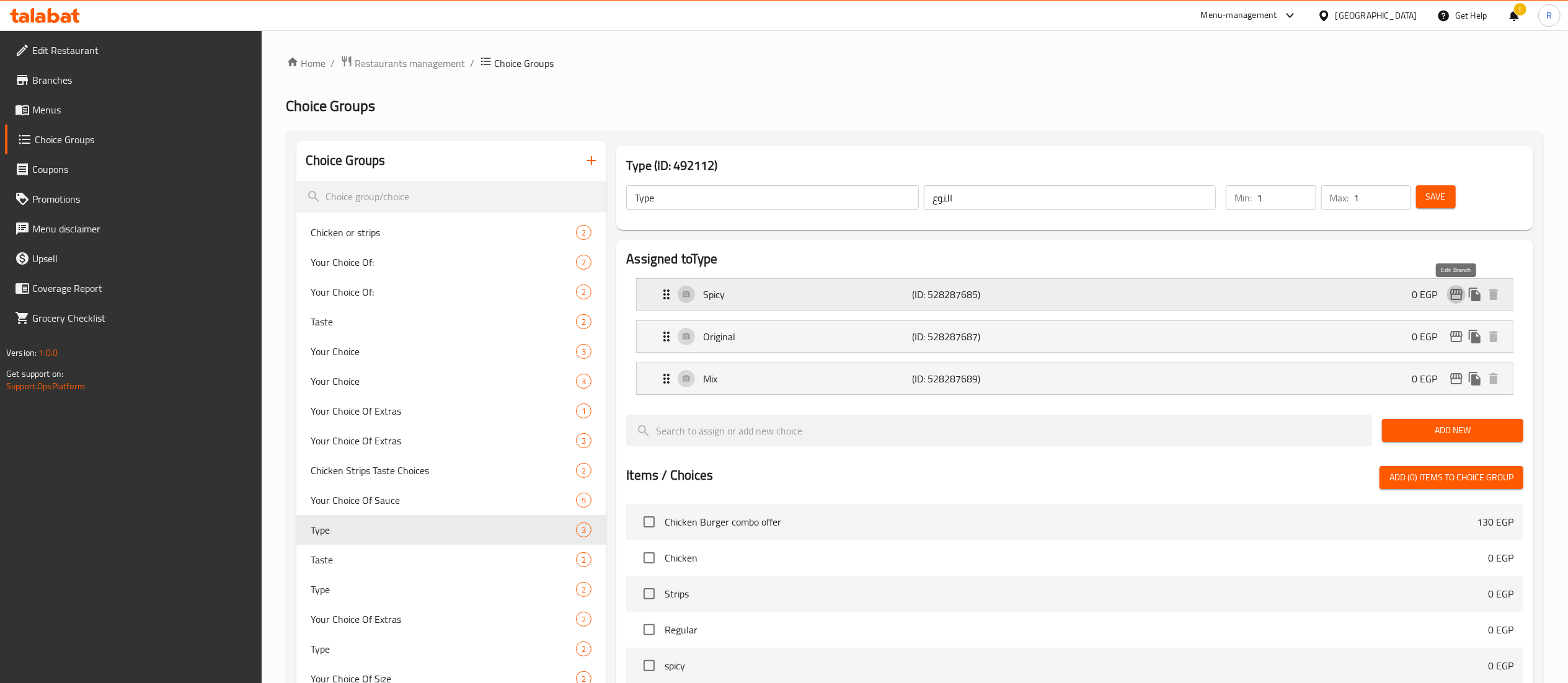
click at [1454, 290] on icon "edit" at bounding box center [1456, 295] width 12 height 11
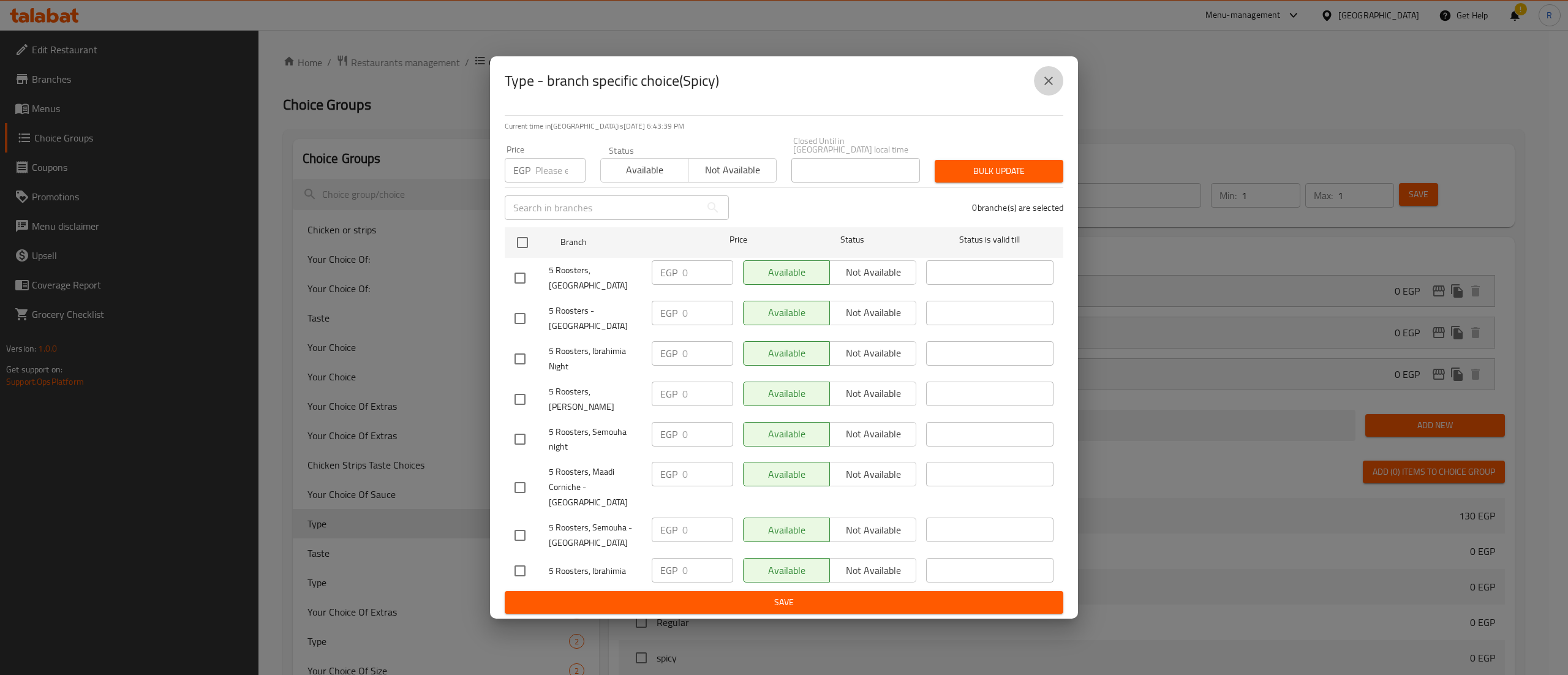
click at [1052, 85] on icon "close" at bounding box center [1049, 81] width 8 height 8
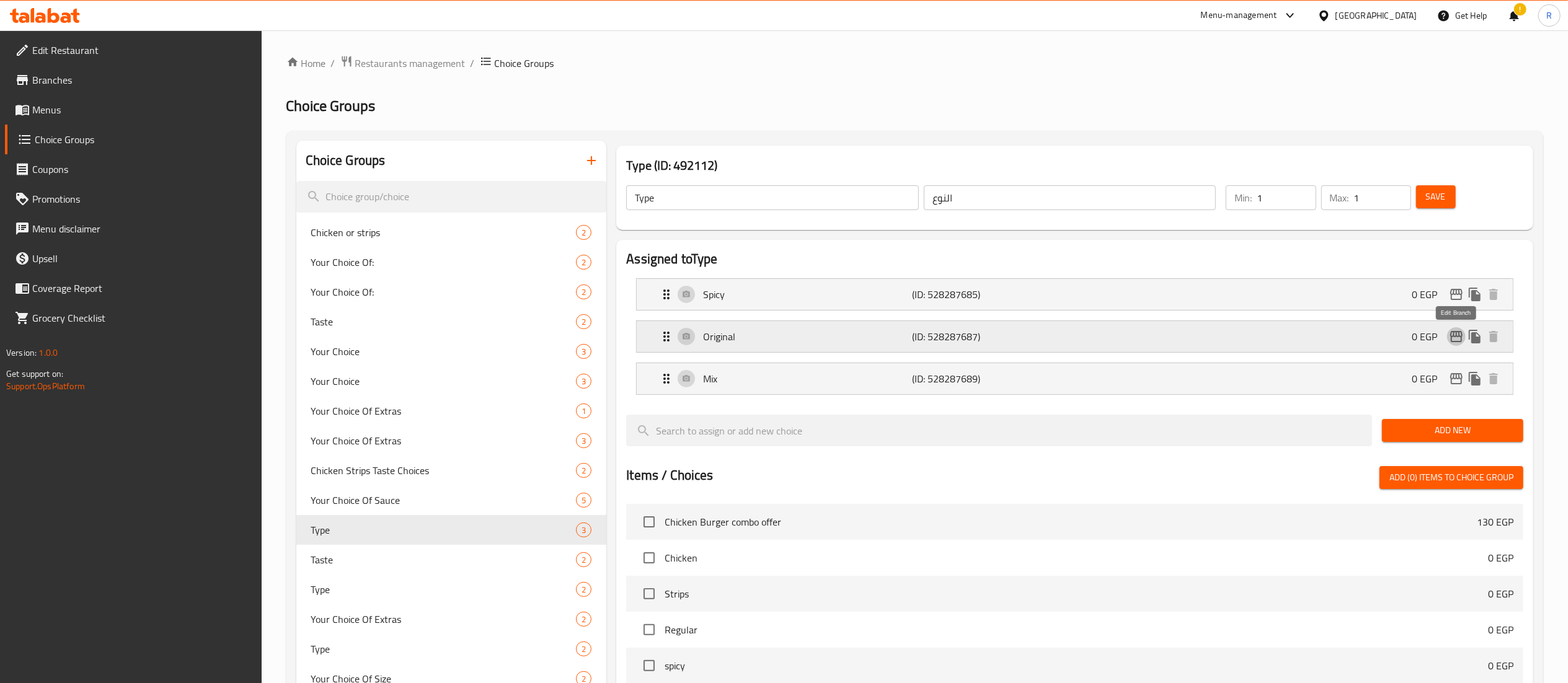
click at [1450, 339] on icon "edit" at bounding box center [1457, 337] width 15 height 15
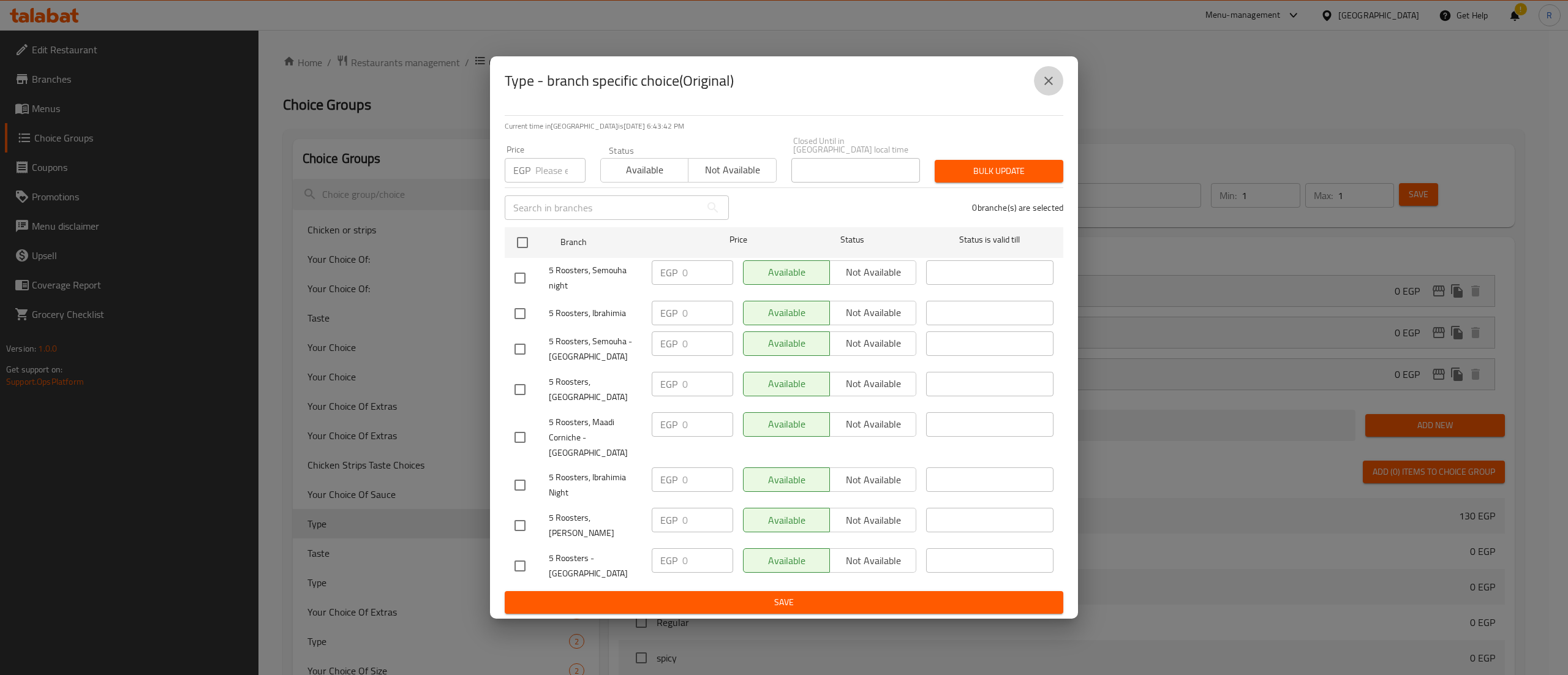
click at [1047, 88] on icon "close" at bounding box center [1048, 81] width 15 height 15
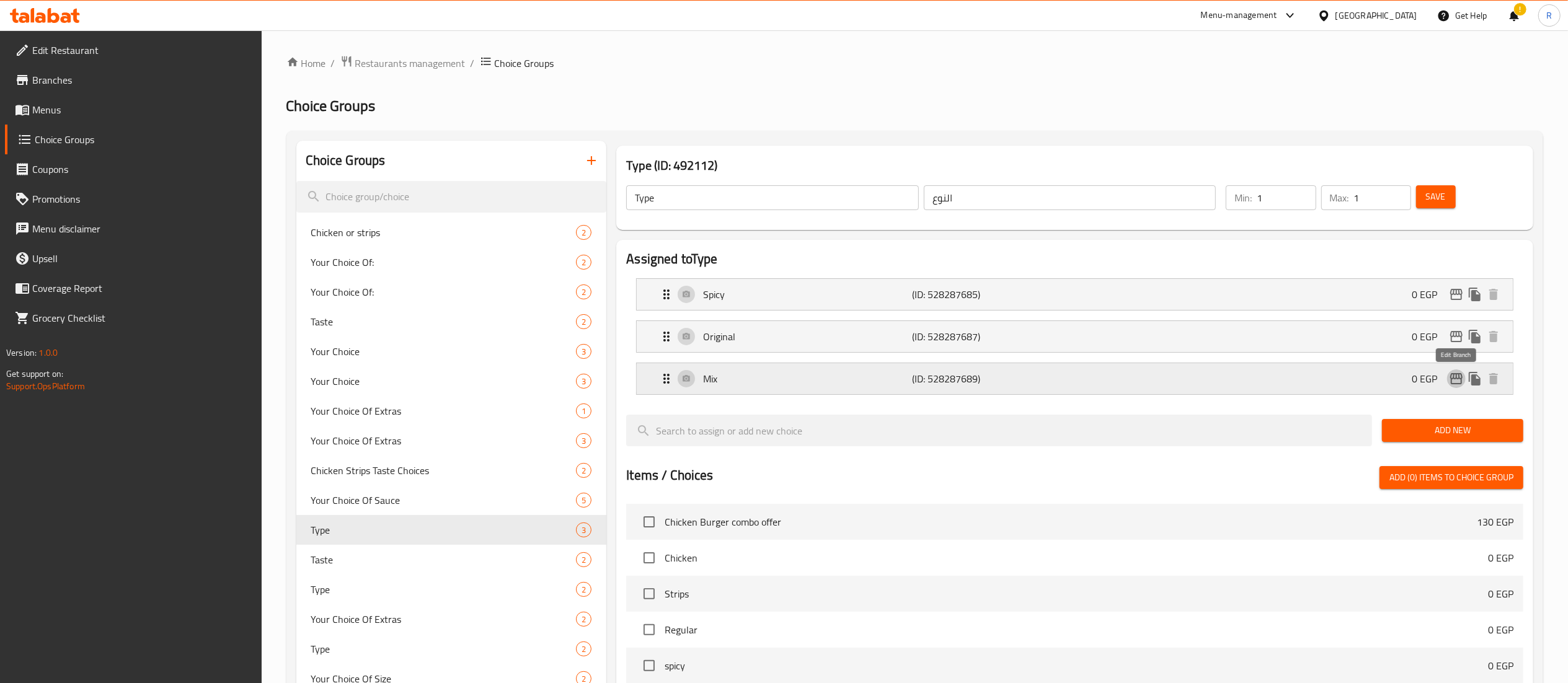
click at [1459, 386] on icon "edit" at bounding box center [1457, 378] width 15 height 15
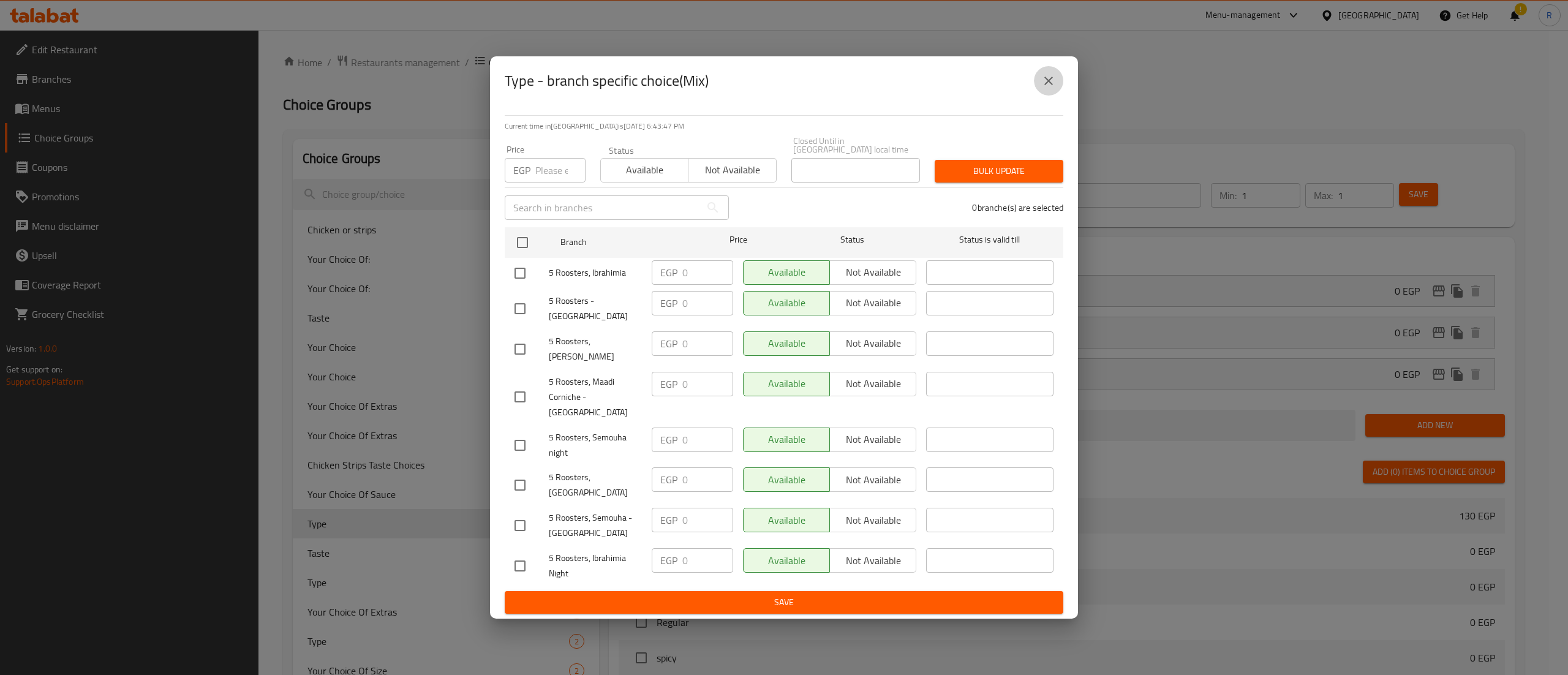
click at [1054, 88] on icon "close" at bounding box center [1048, 81] width 15 height 15
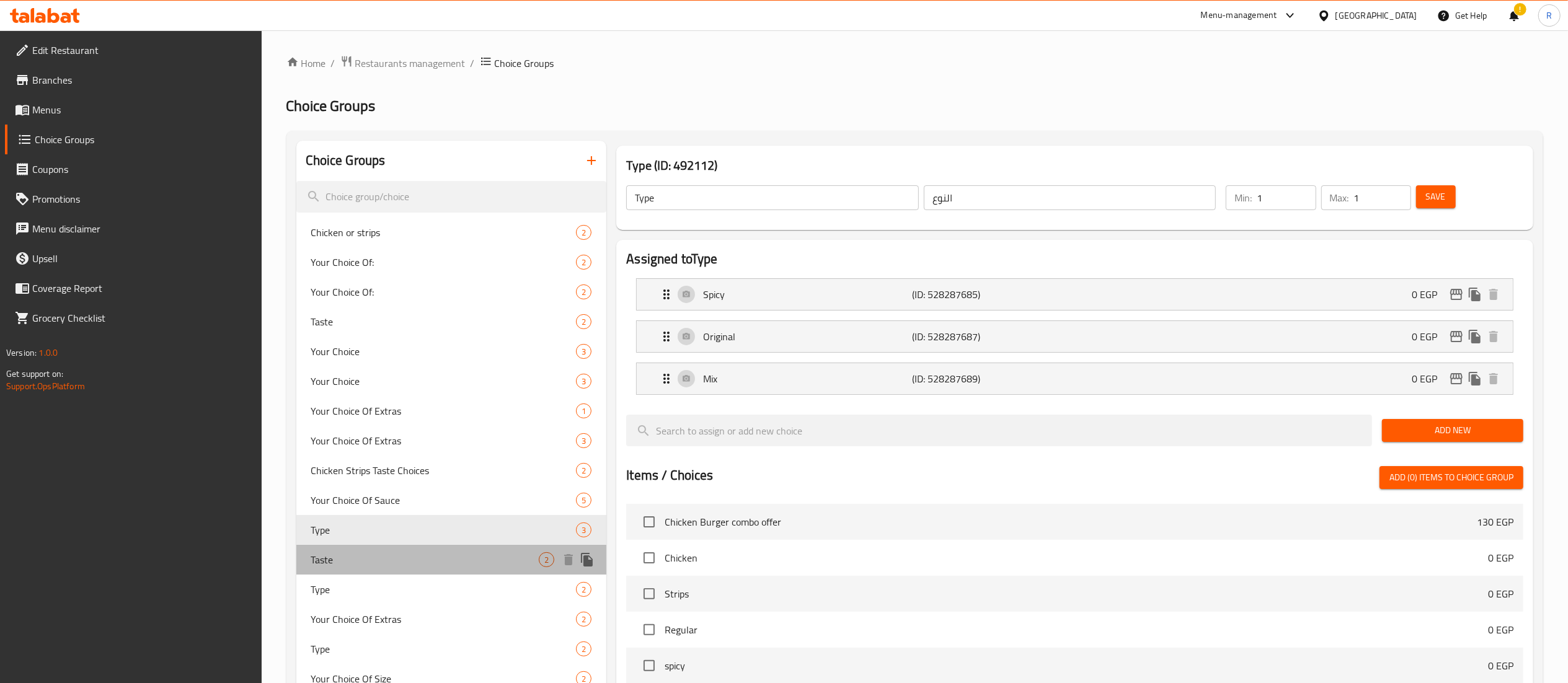
click at [462, 573] on div "Taste 2" at bounding box center [451, 560] width 310 height 30
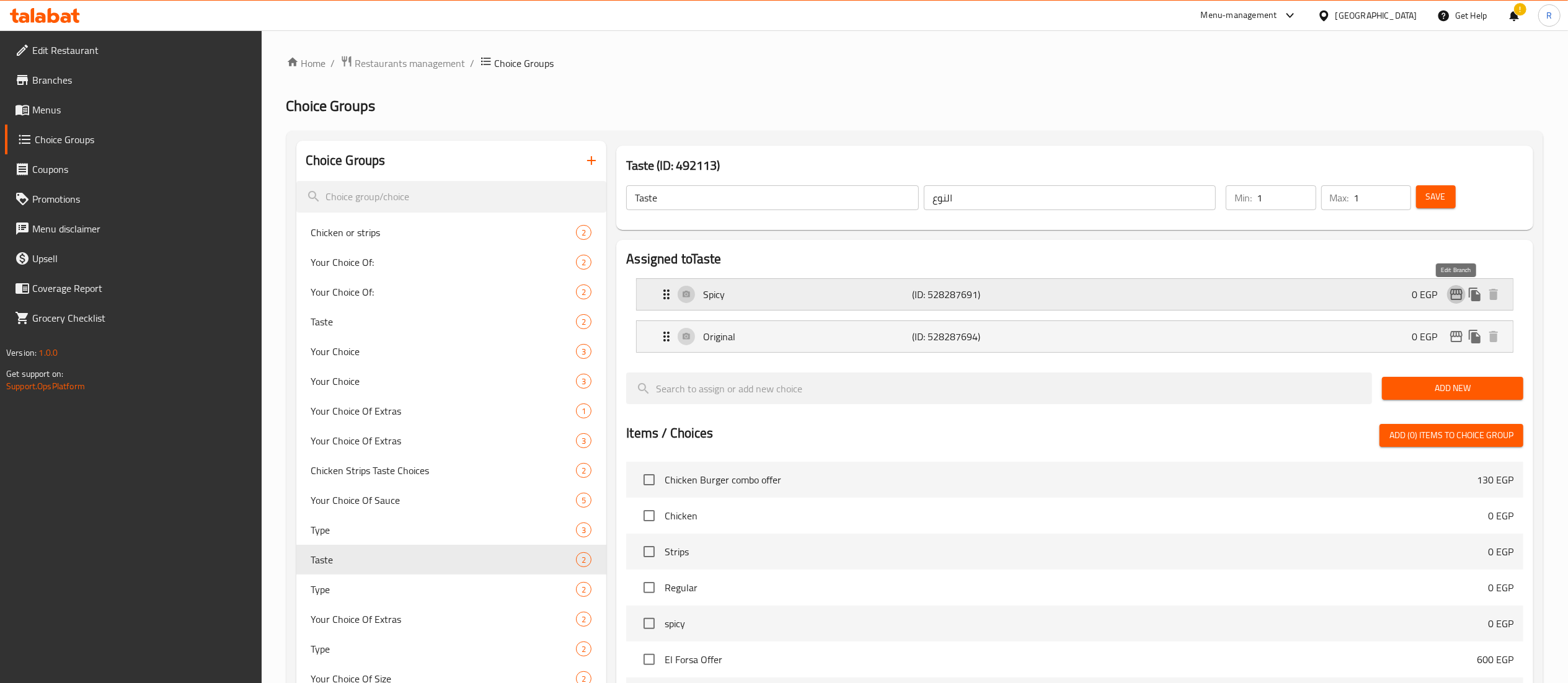
click at [1451, 294] on icon "edit" at bounding box center [1456, 295] width 12 height 11
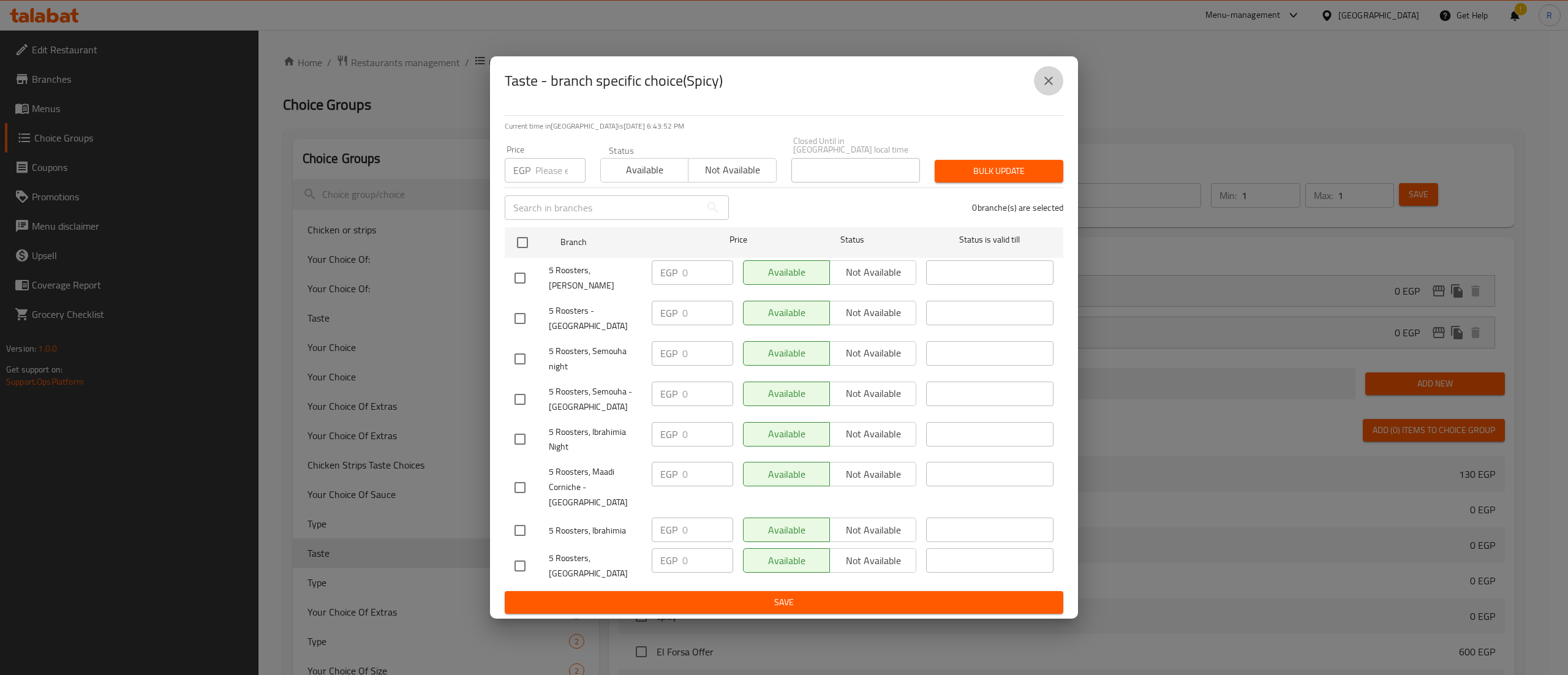
click at [1047, 88] on icon "close" at bounding box center [1048, 81] width 15 height 15
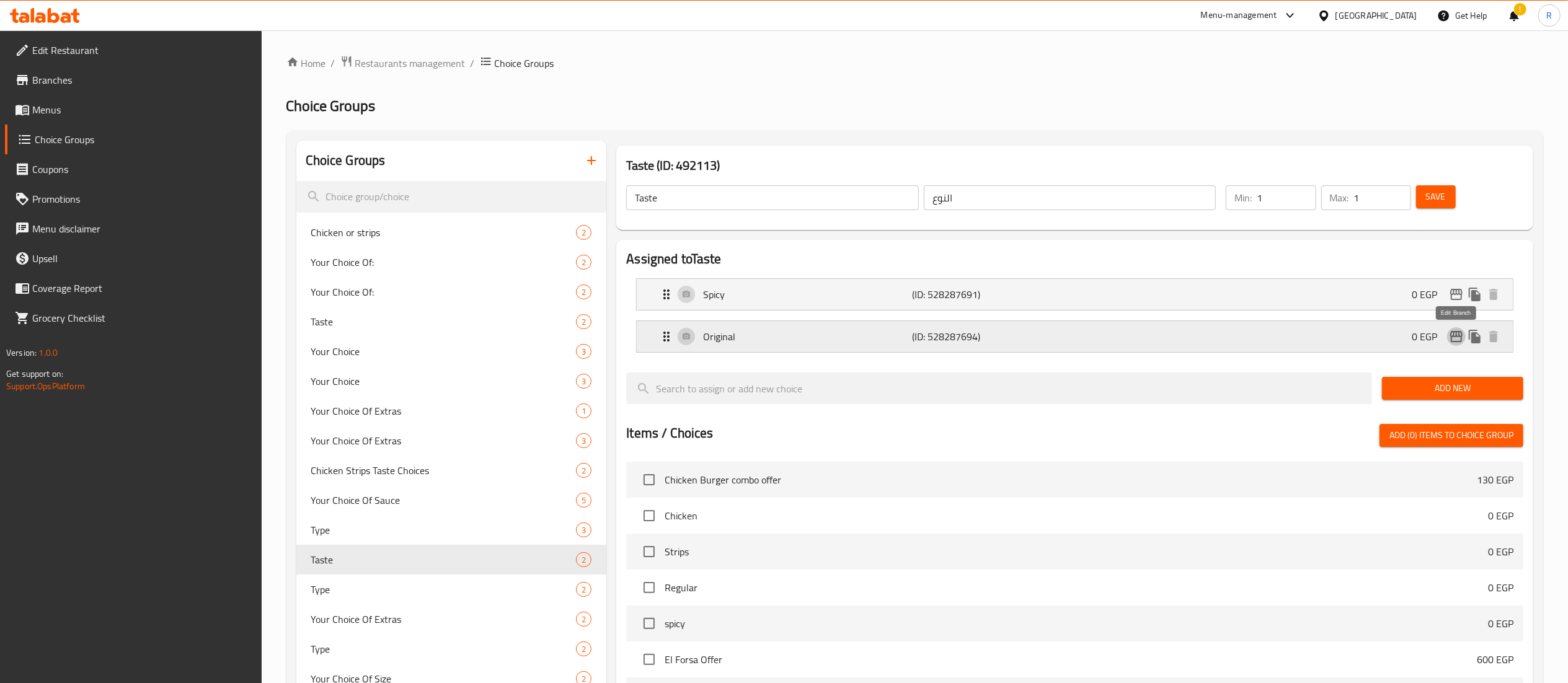
click at [1457, 335] on icon "edit" at bounding box center [1457, 337] width 15 height 15
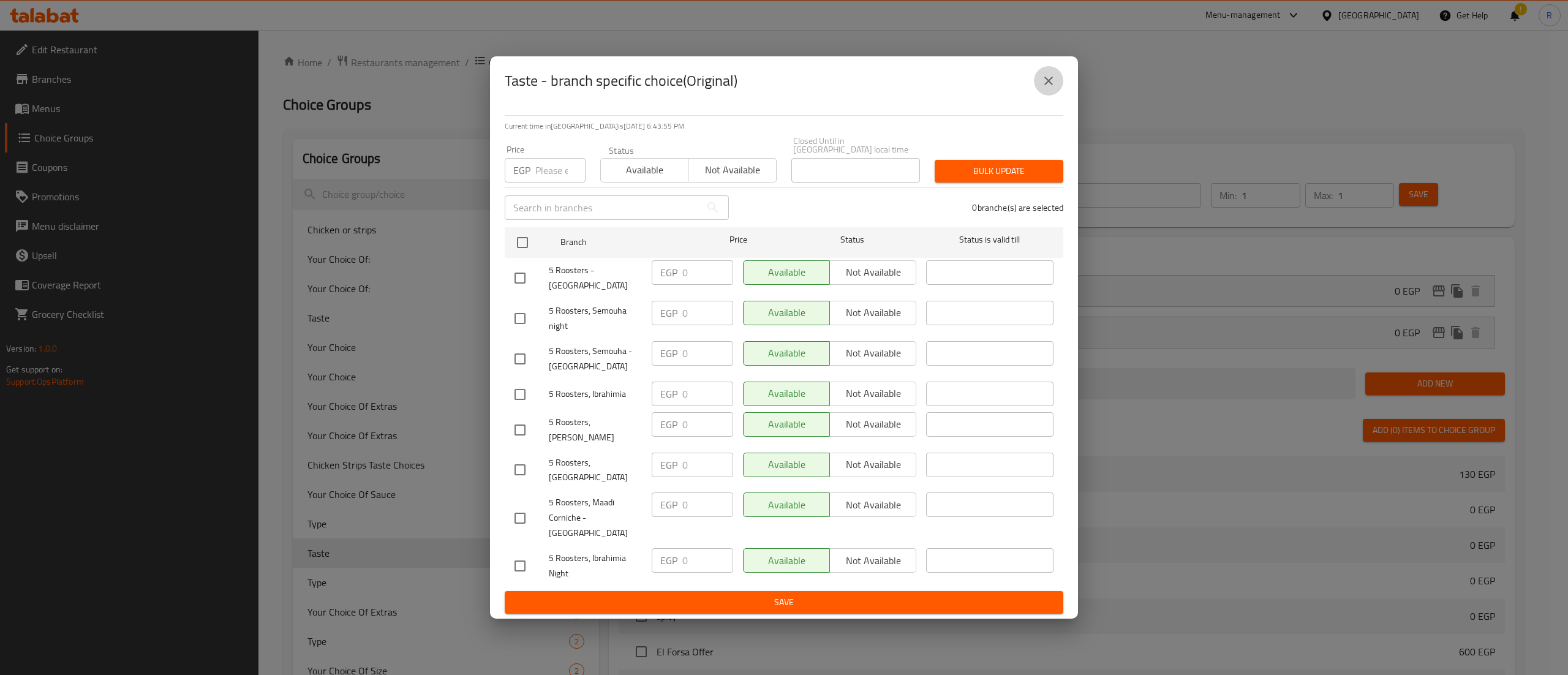
click at [1052, 85] on icon "close" at bounding box center [1049, 81] width 8 height 8
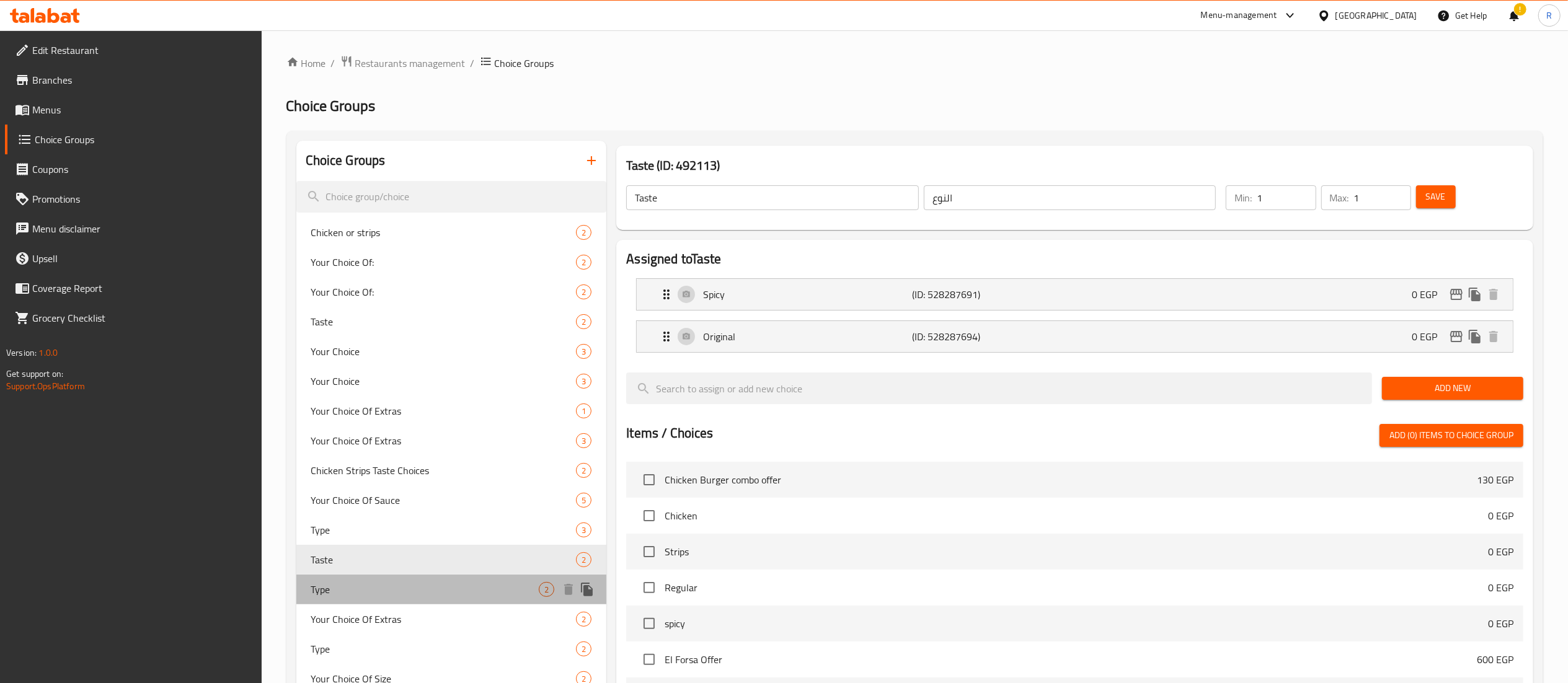
click at [487, 588] on span "Type" at bounding box center [425, 589] width 228 height 15
type input "Type"
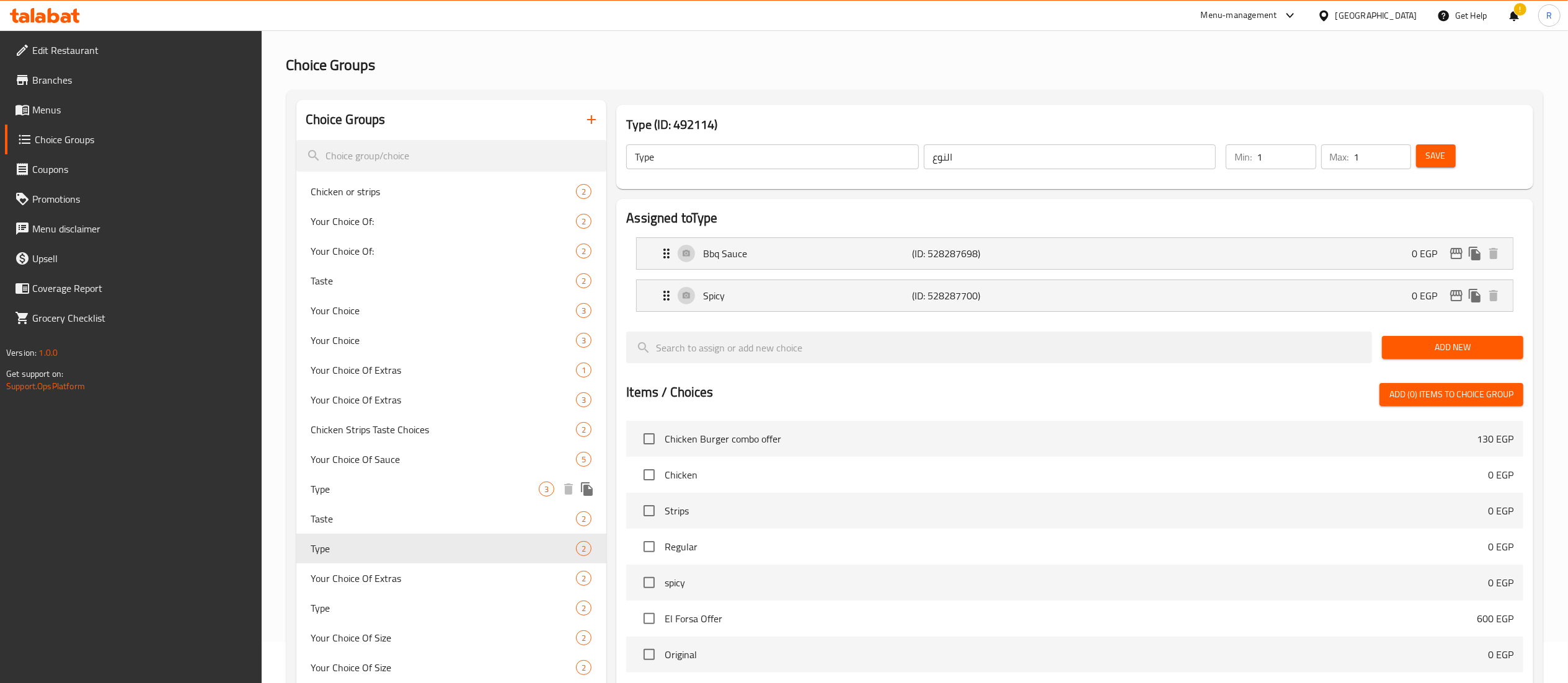
scroll to position [46, 0]
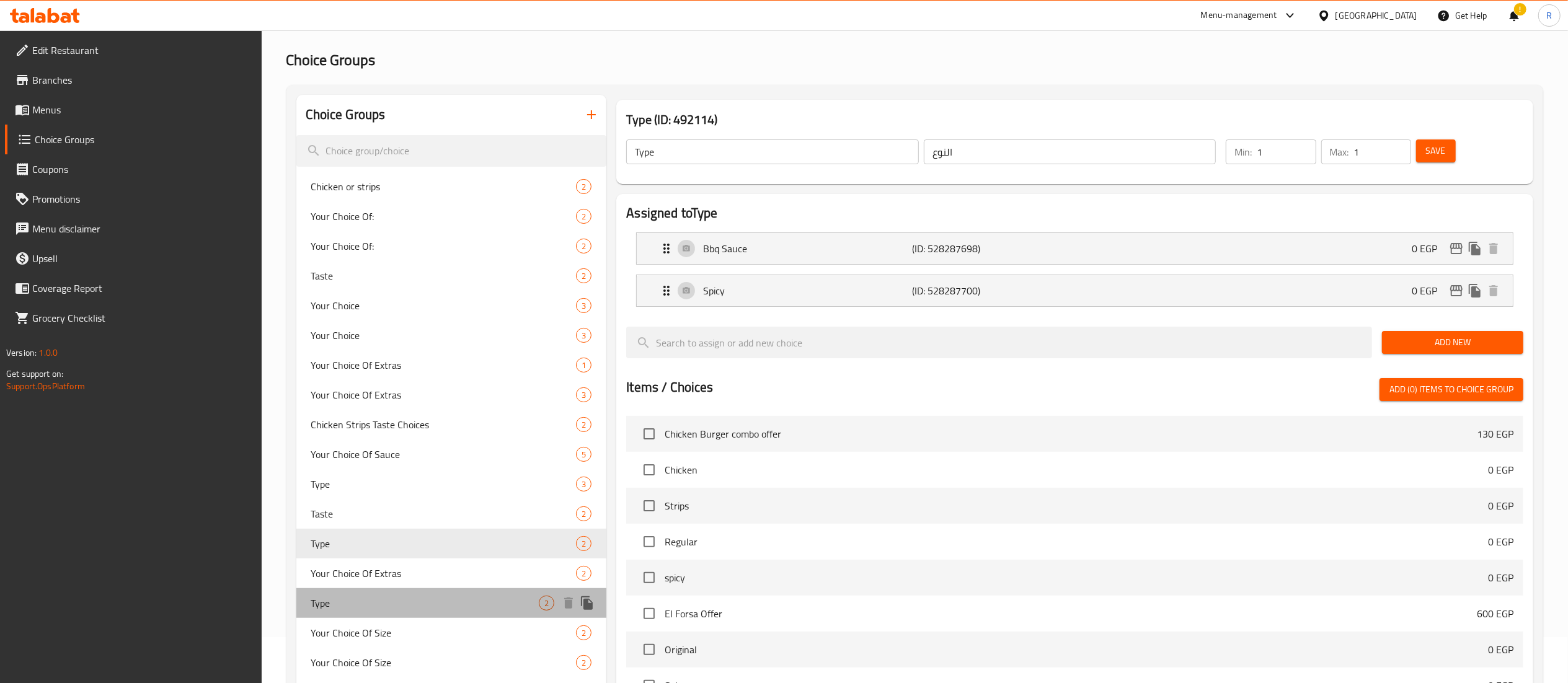
click at [457, 596] on span "Type" at bounding box center [425, 603] width 228 height 15
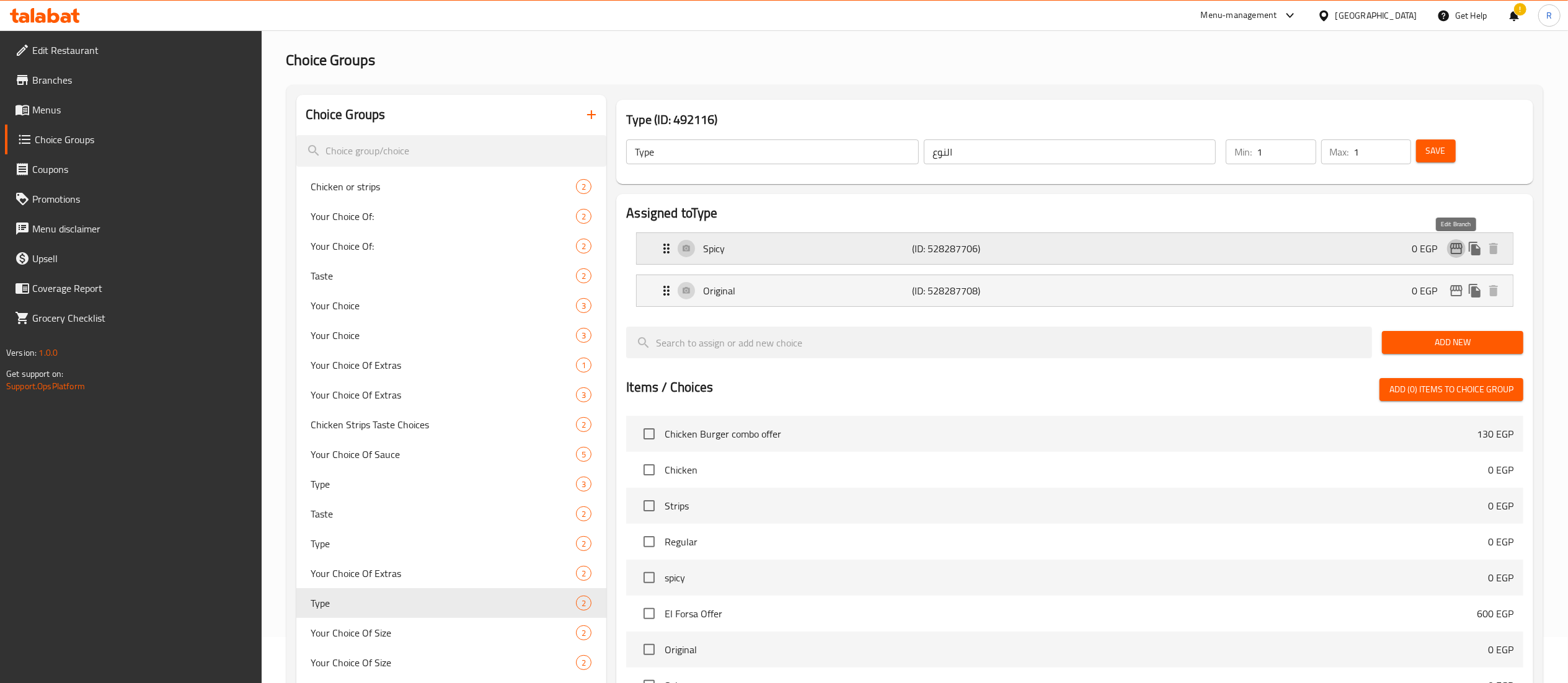
click at [1452, 251] on icon "edit" at bounding box center [1456, 248] width 12 height 11
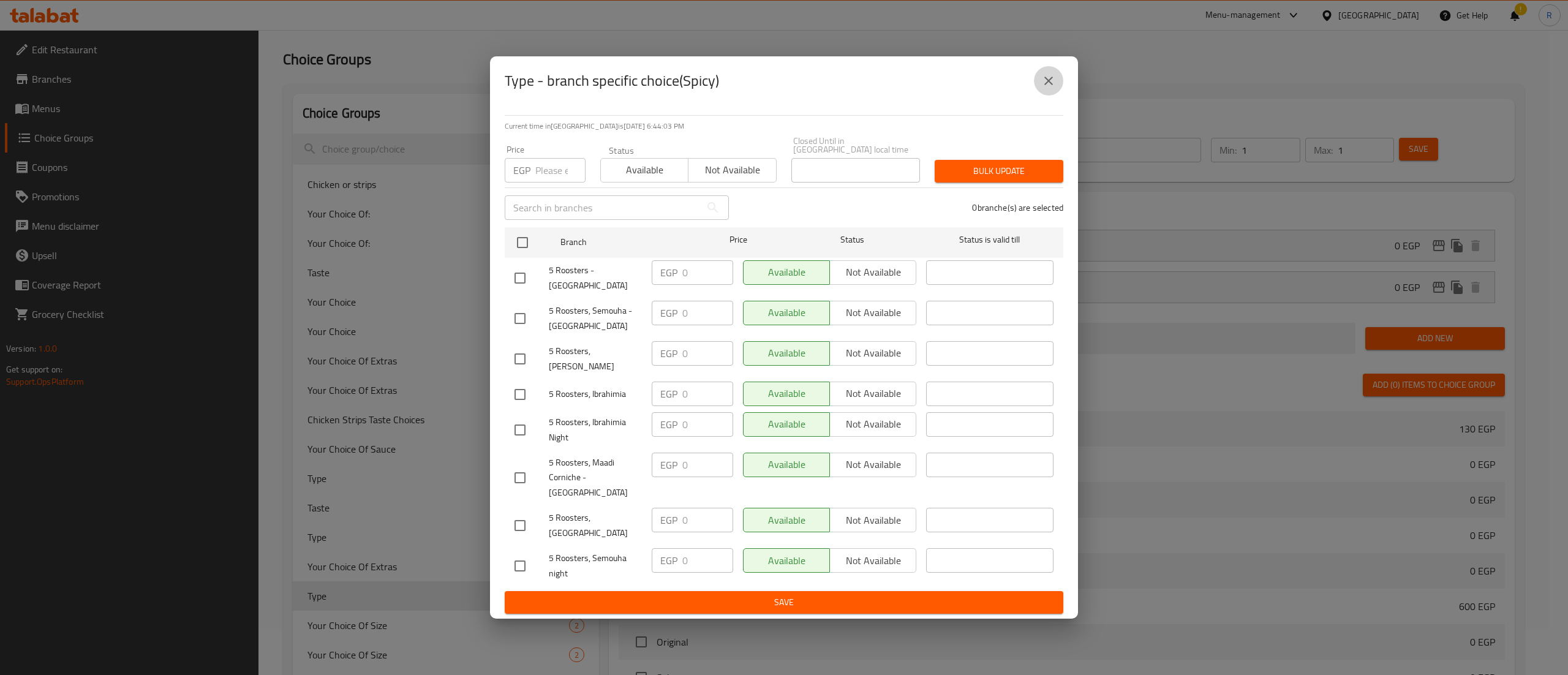
click at [1051, 90] on button "close" at bounding box center [1049, 81] width 29 height 29
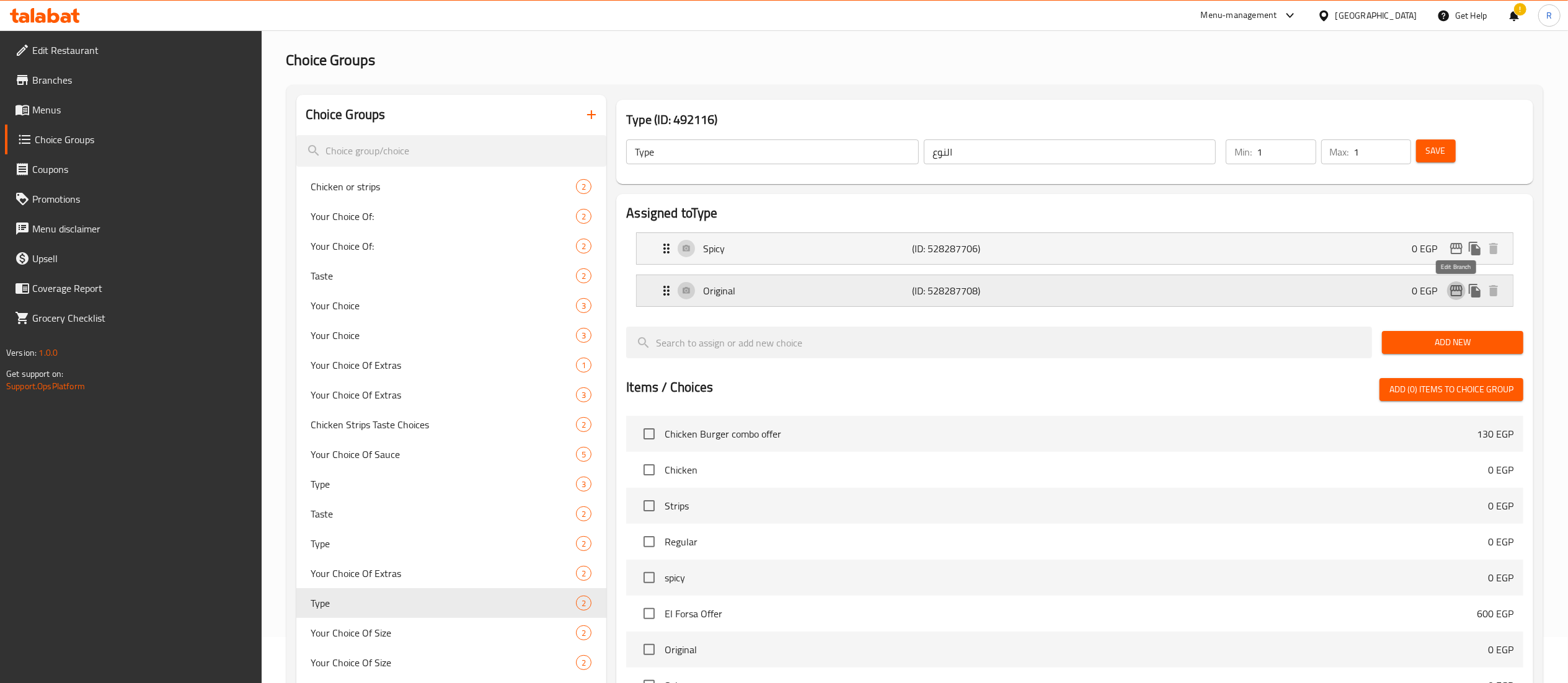
click at [1454, 290] on icon "edit" at bounding box center [1456, 291] width 12 height 11
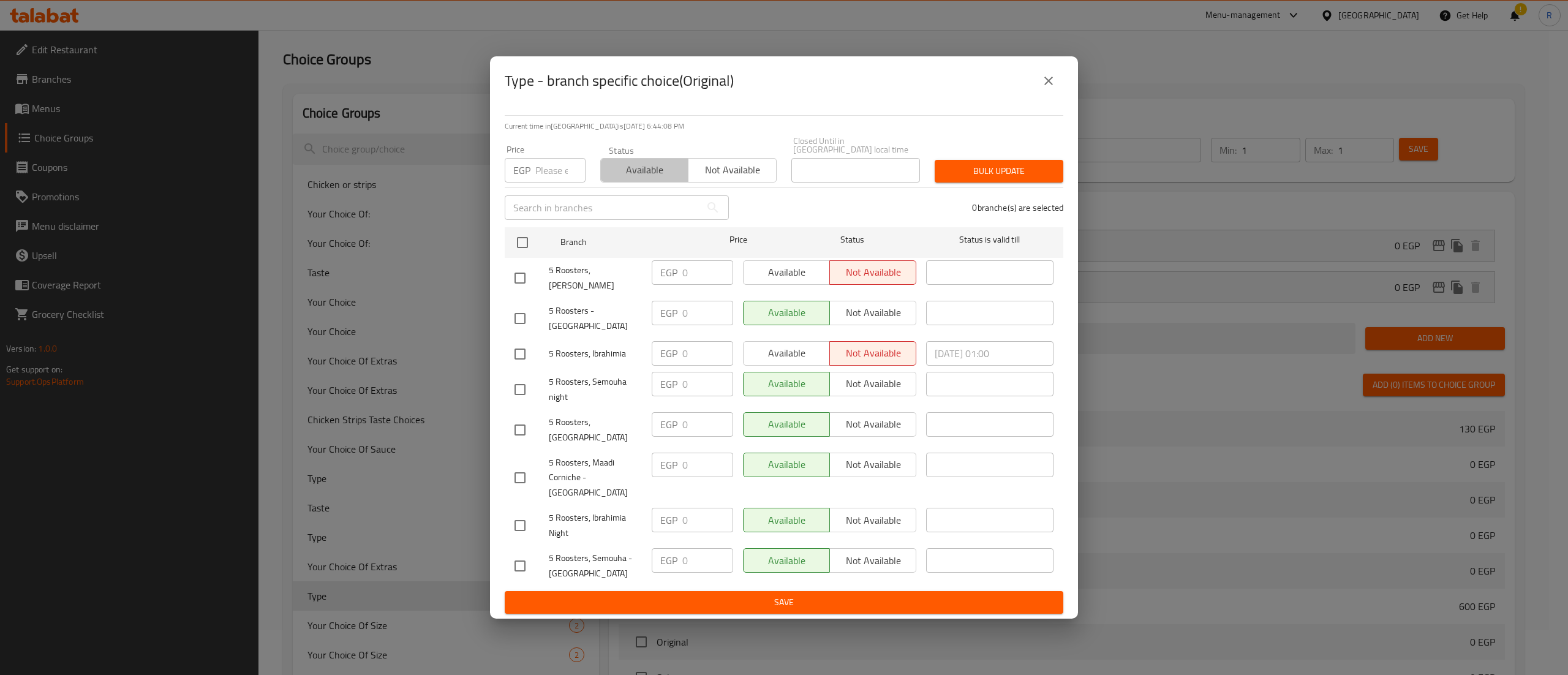
click at [641, 179] on span "Available" at bounding box center [645, 170] width 78 height 18
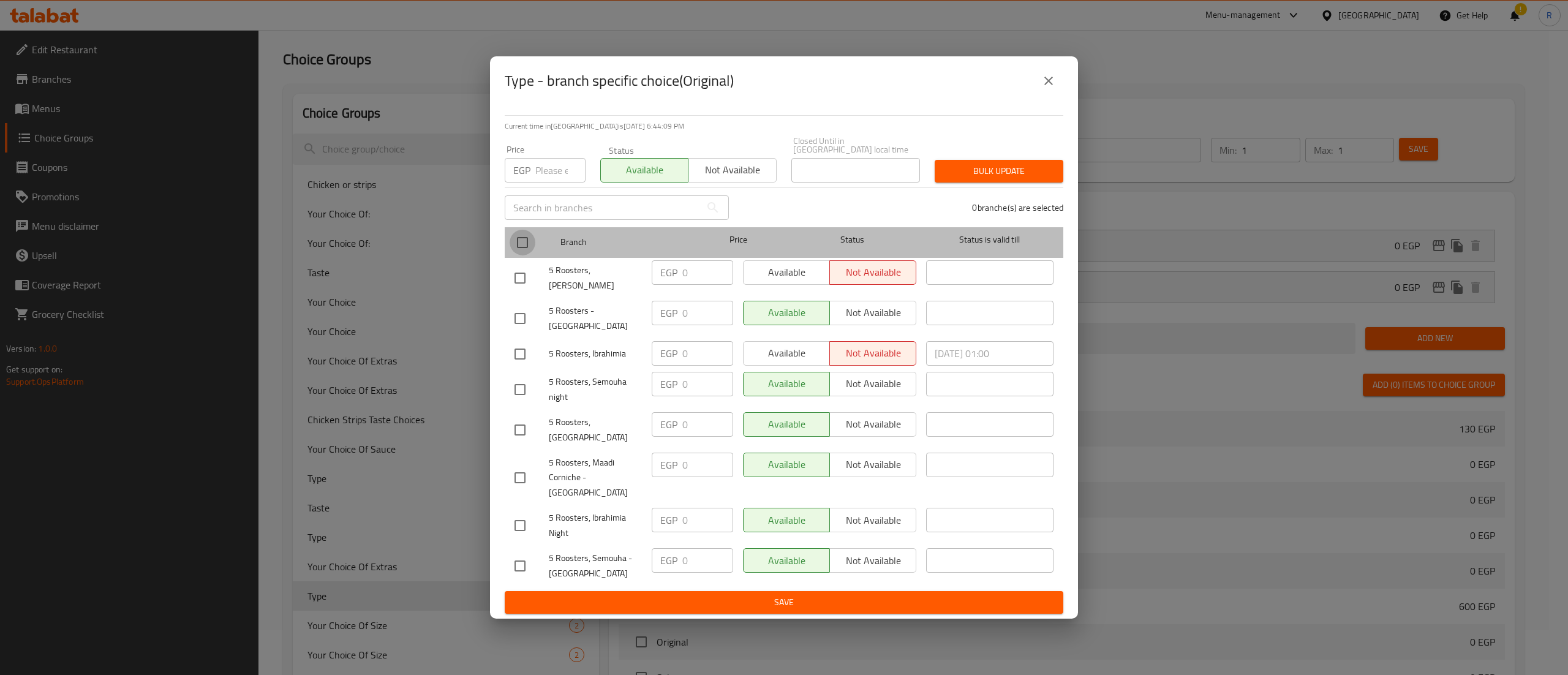
click at [520, 245] on input "checkbox" at bounding box center [523, 242] width 26 height 26
checkbox input "true"
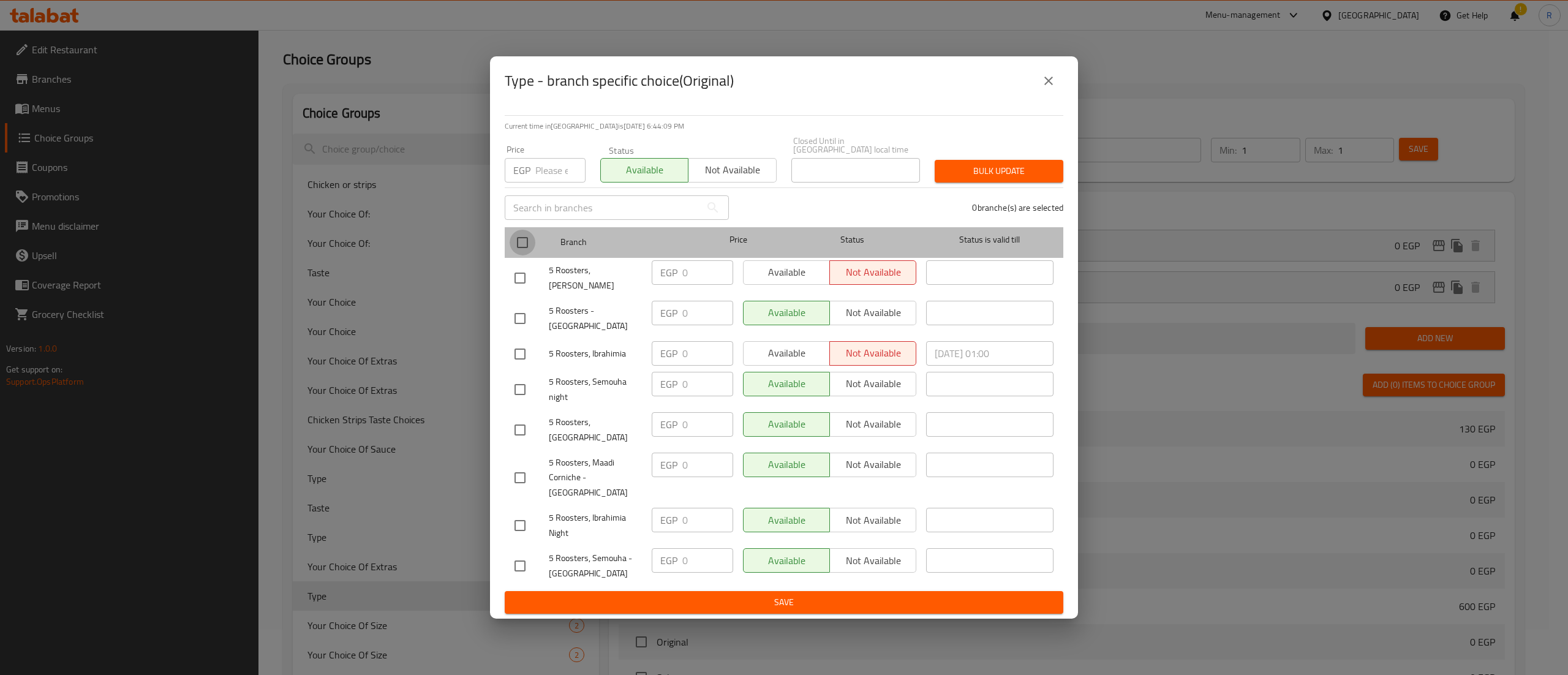
checkbox input "true"
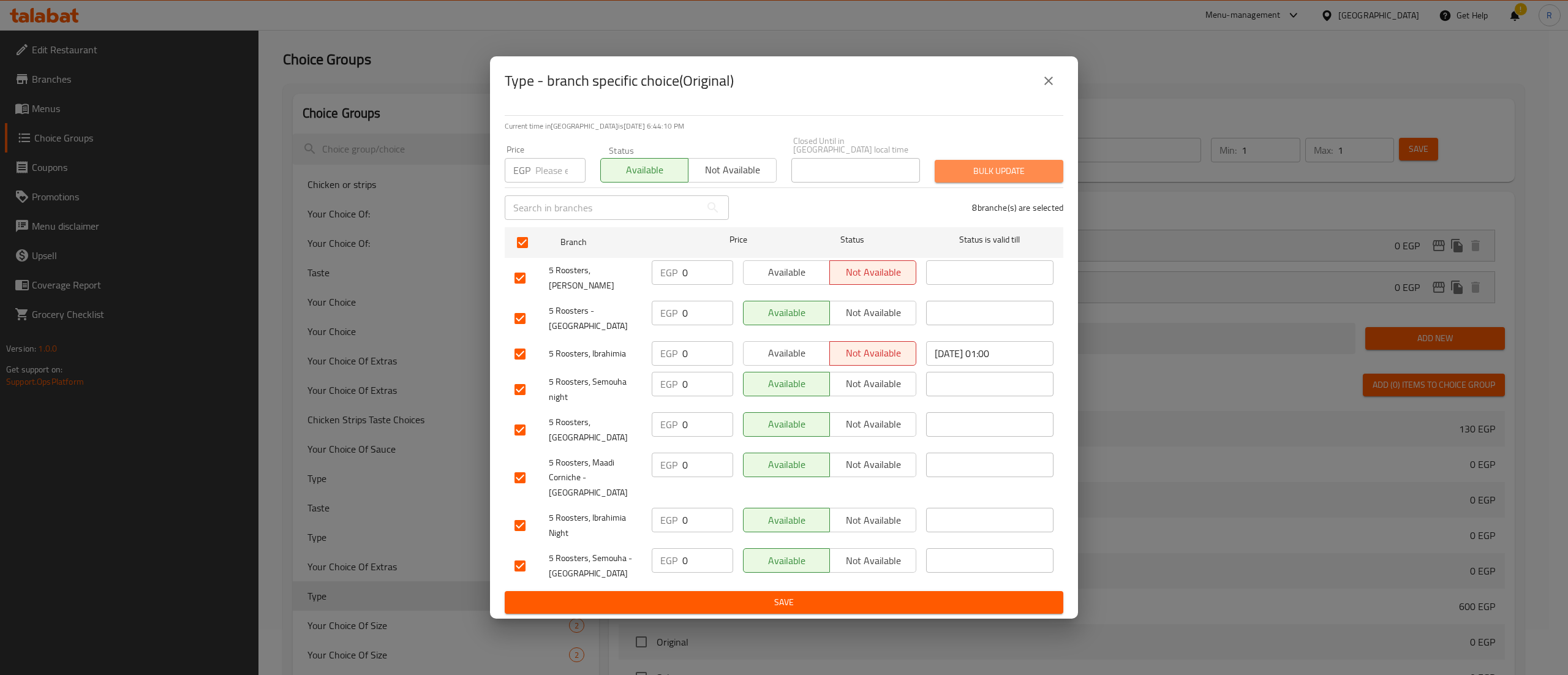
click at [962, 179] on span "Bulk update" at bounding box center [999, 171] width 109 height 15
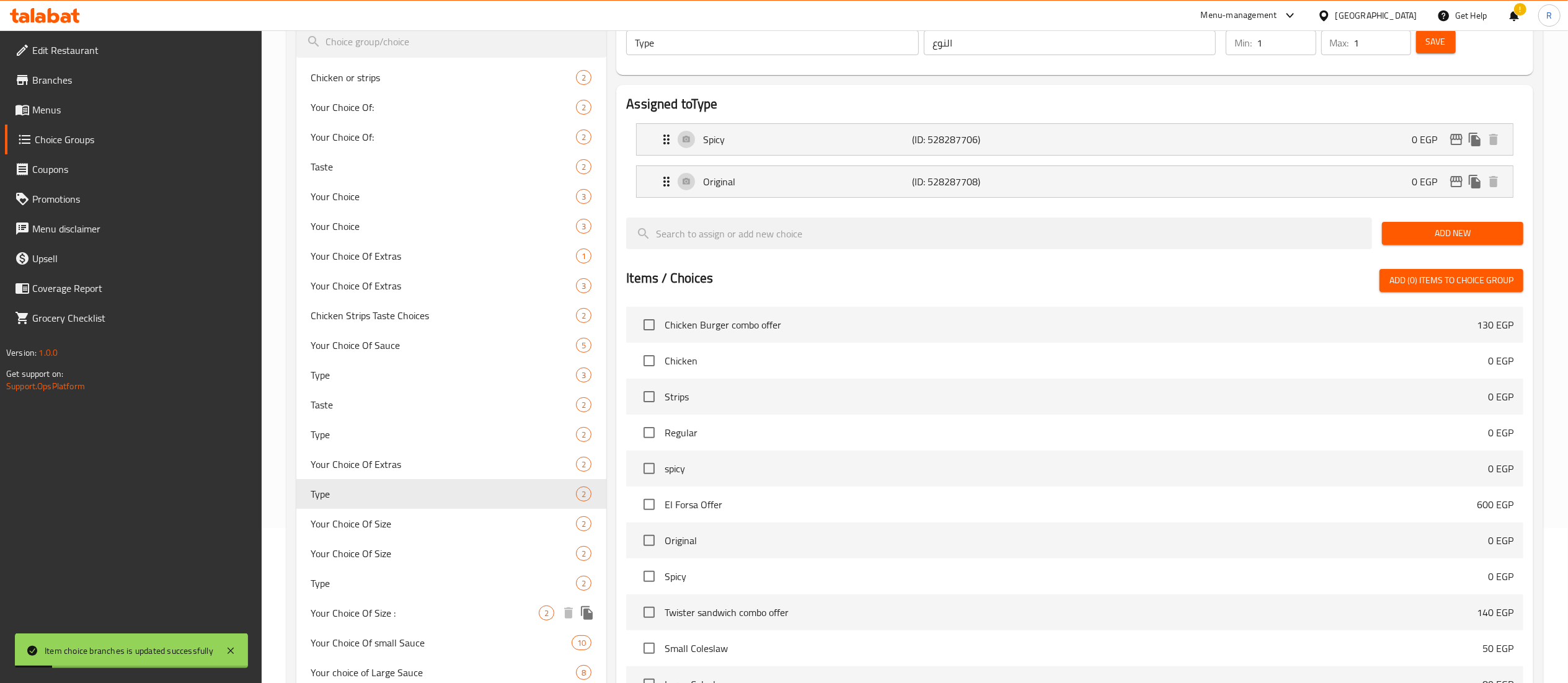
scroll to position [168, 0]
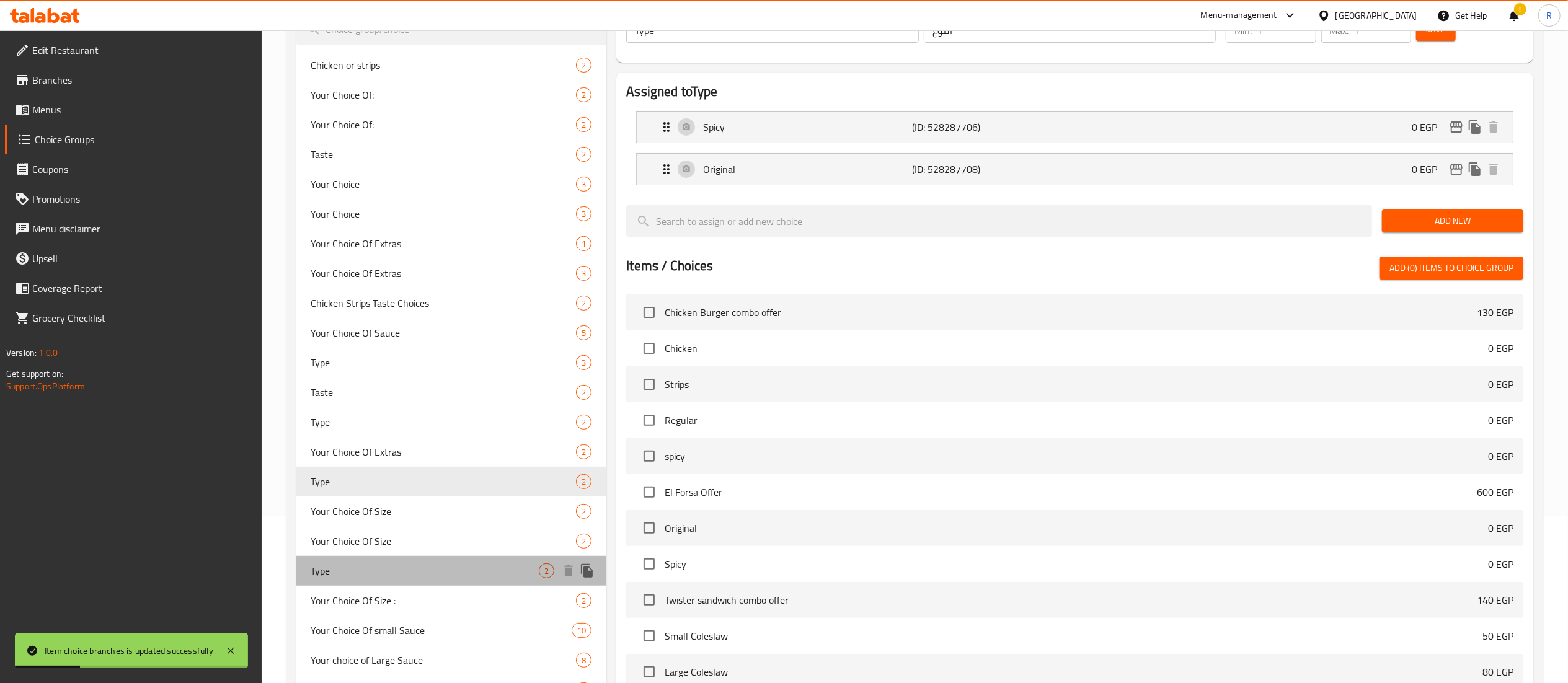
click at [398, 569] on span "Type" at bounding box center [425, 571] width 228 height 15
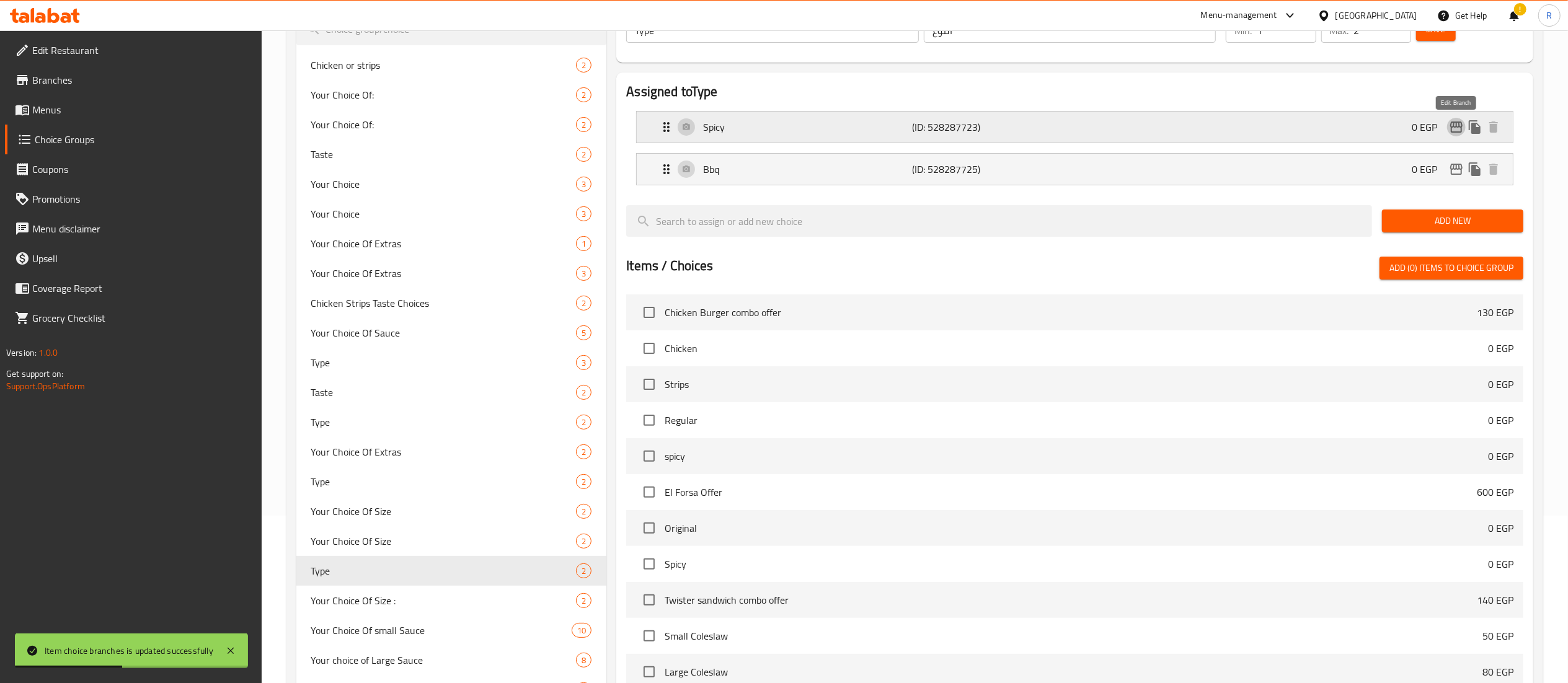
click at [1462, 129] on icon "edit" at bounding box center [1457, 127] width 15 height 15
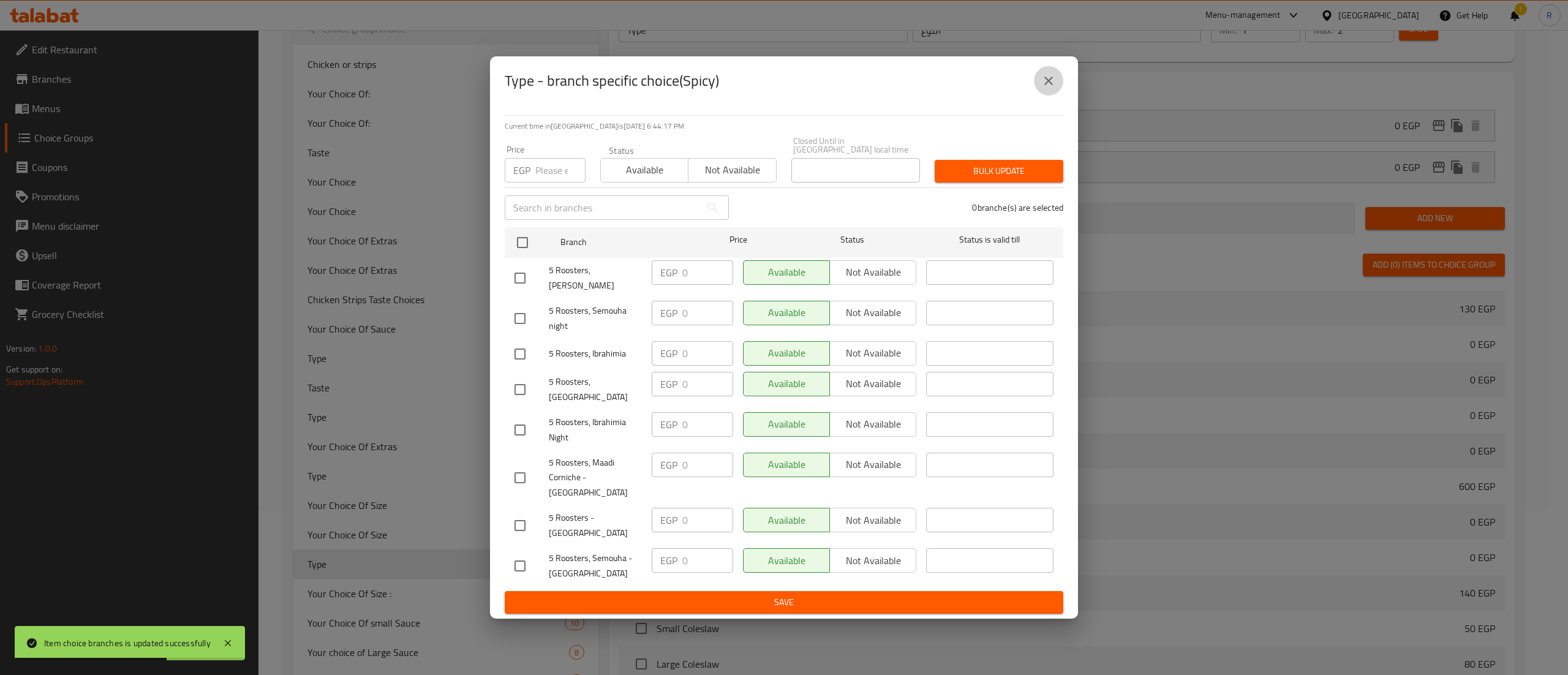
click at [1049, 85] on icon "close" at bounding box center [1049, 81] width 8 height 8
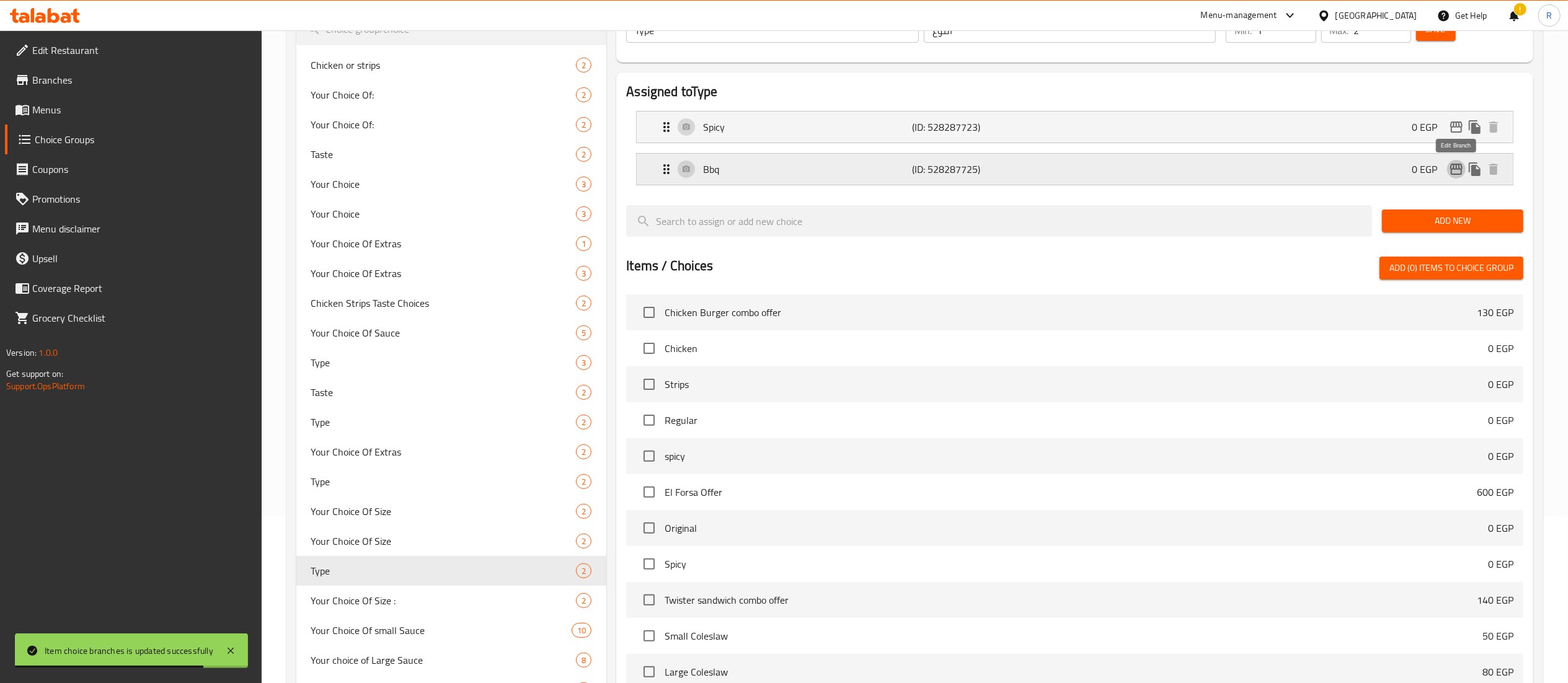
click at [1460, 168] on icon "edit" at bounding box center [1457, 169] width 15 height 15
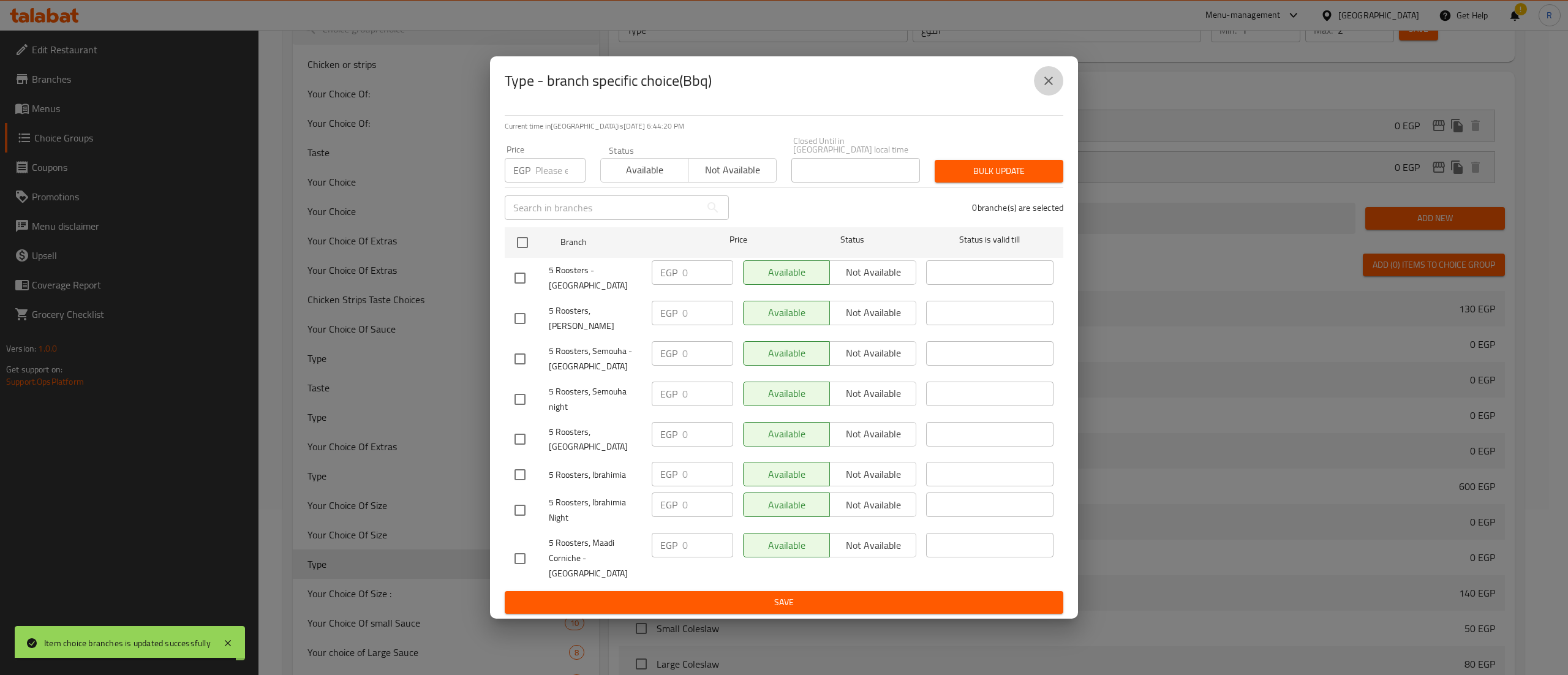
click at [1050, 85] on icon "close" at bounding box center [1049, 81] width 8 height 8
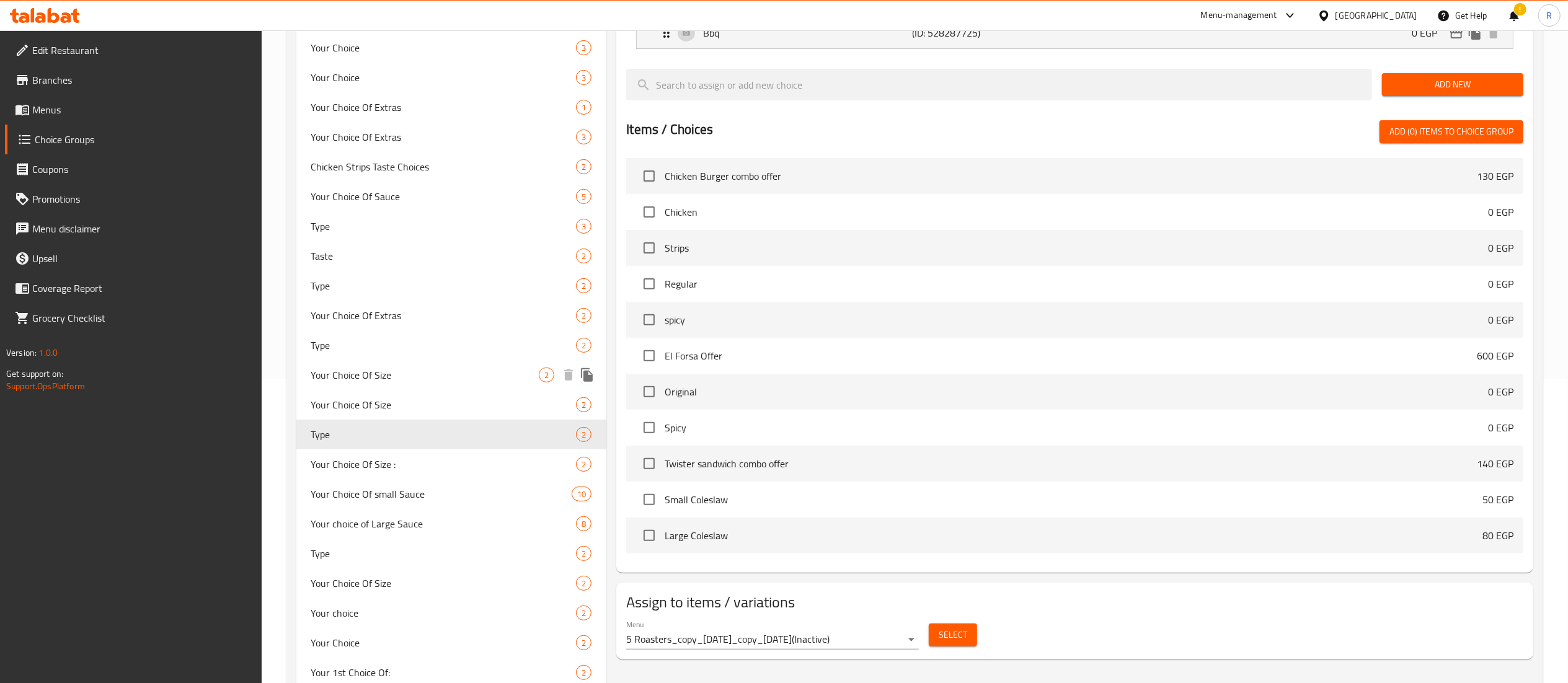
scroll to position [309, 0]
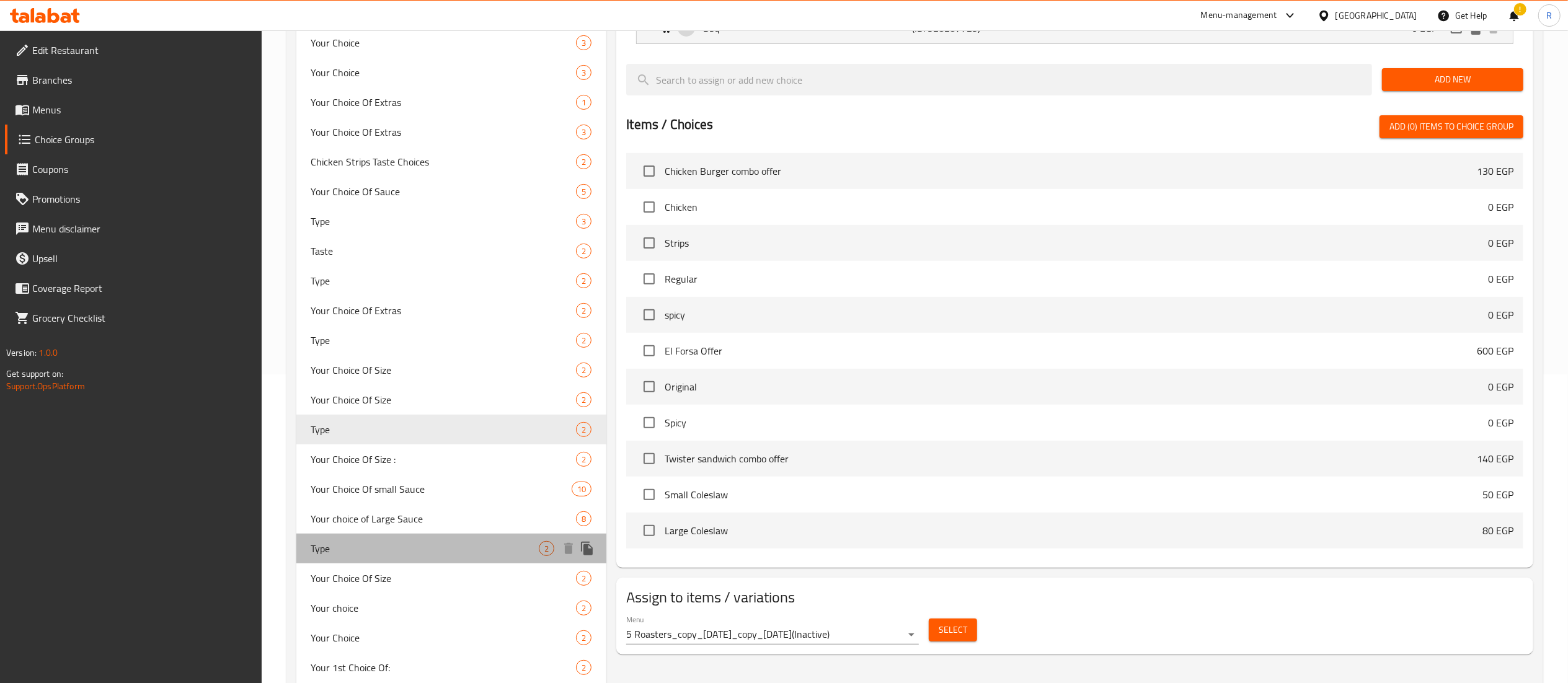
click at [462, 541] on span "Type" at bounding box center [425, 548] width 228 height 15
type input "1"
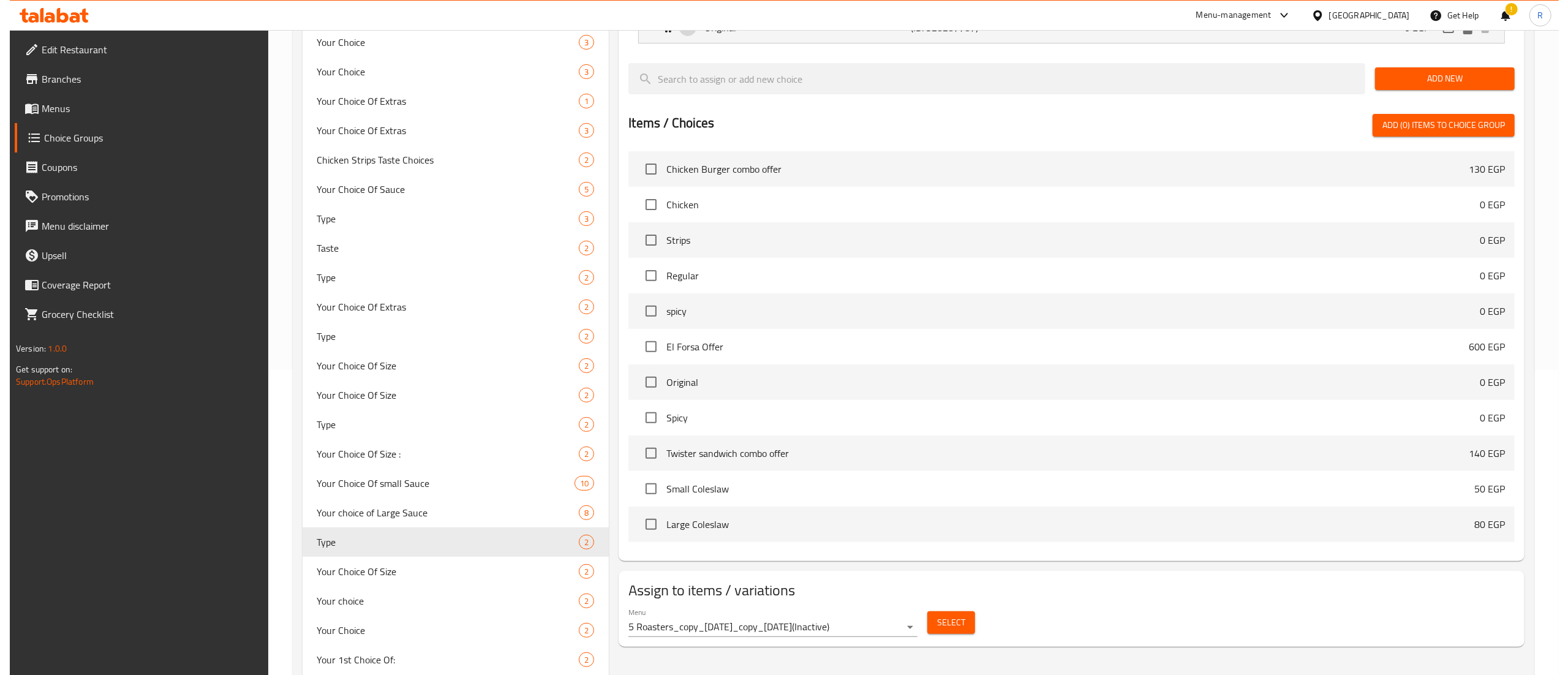
scroll to position [0, 0]
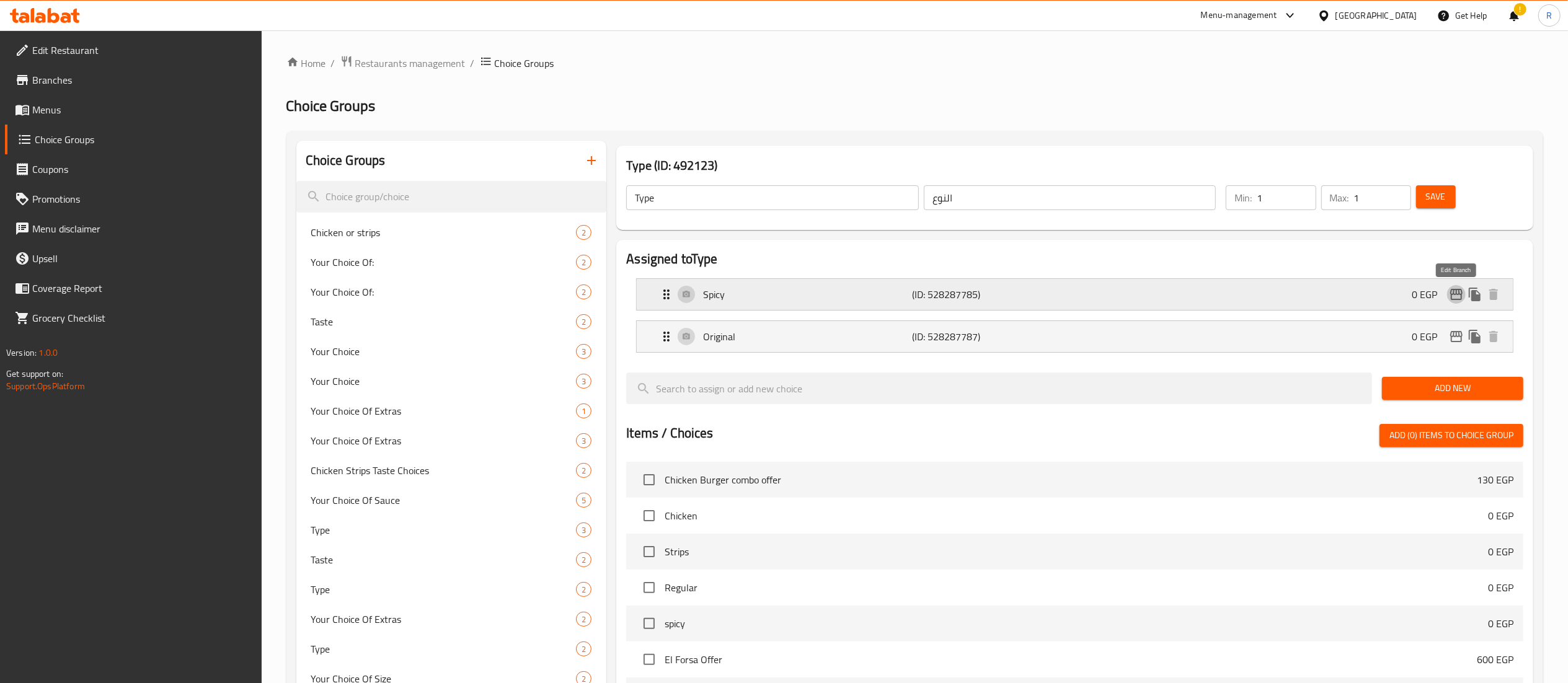
click at [1459, 294] on icon "edit" at bounding box center [1456, 295] width 12 height 11
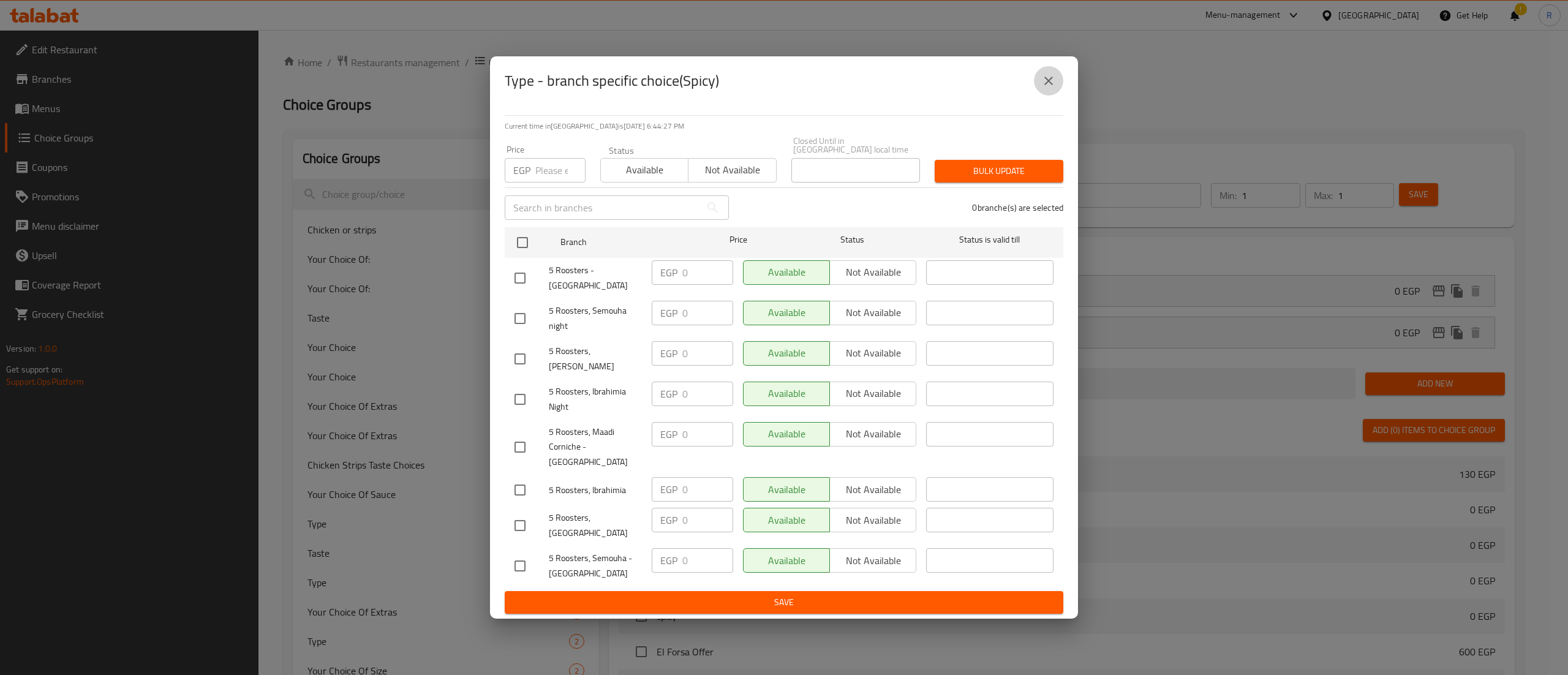
click at [1049, 88] on icon "close" at bounding box center [1048, 81] width 15 height 15
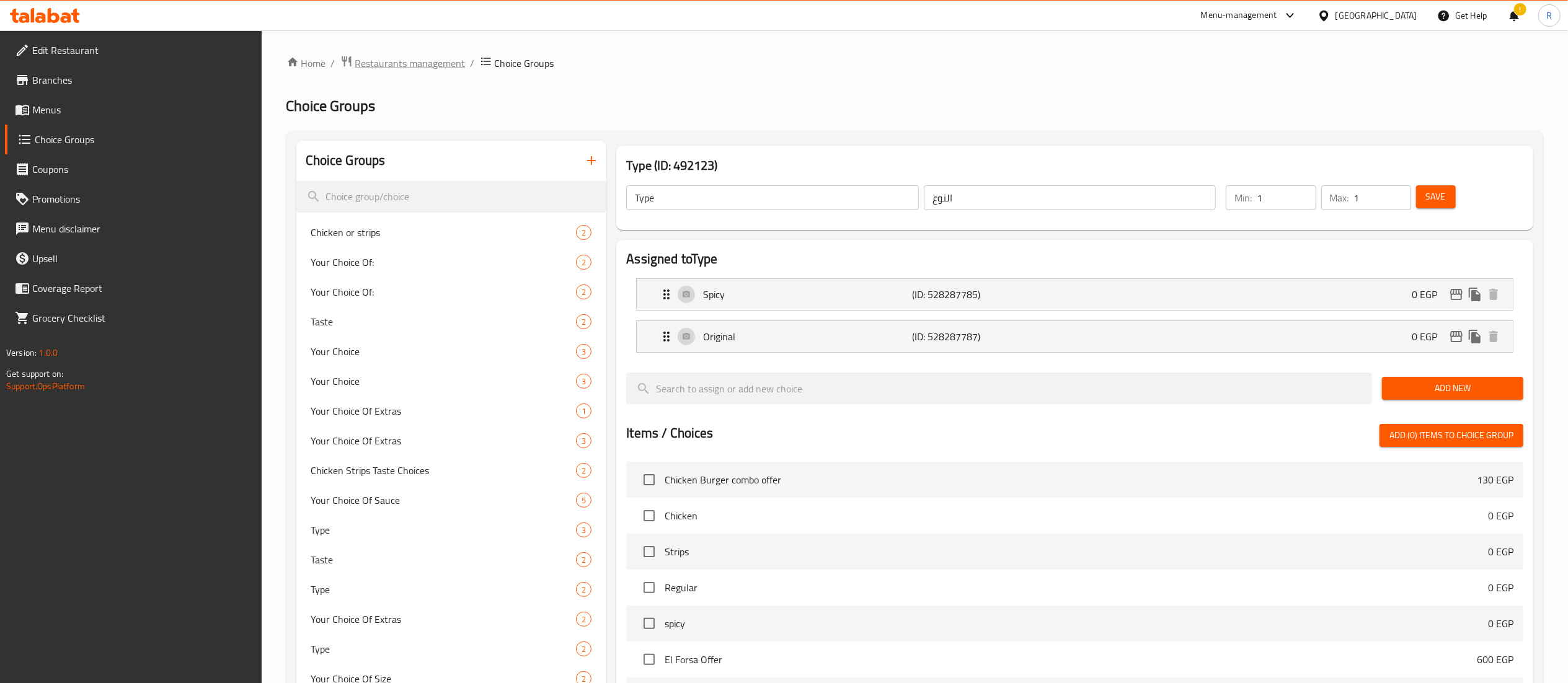
click at [430, 69] on span "Restaurants management" at bounding box center [410, 63] width 110 height 15
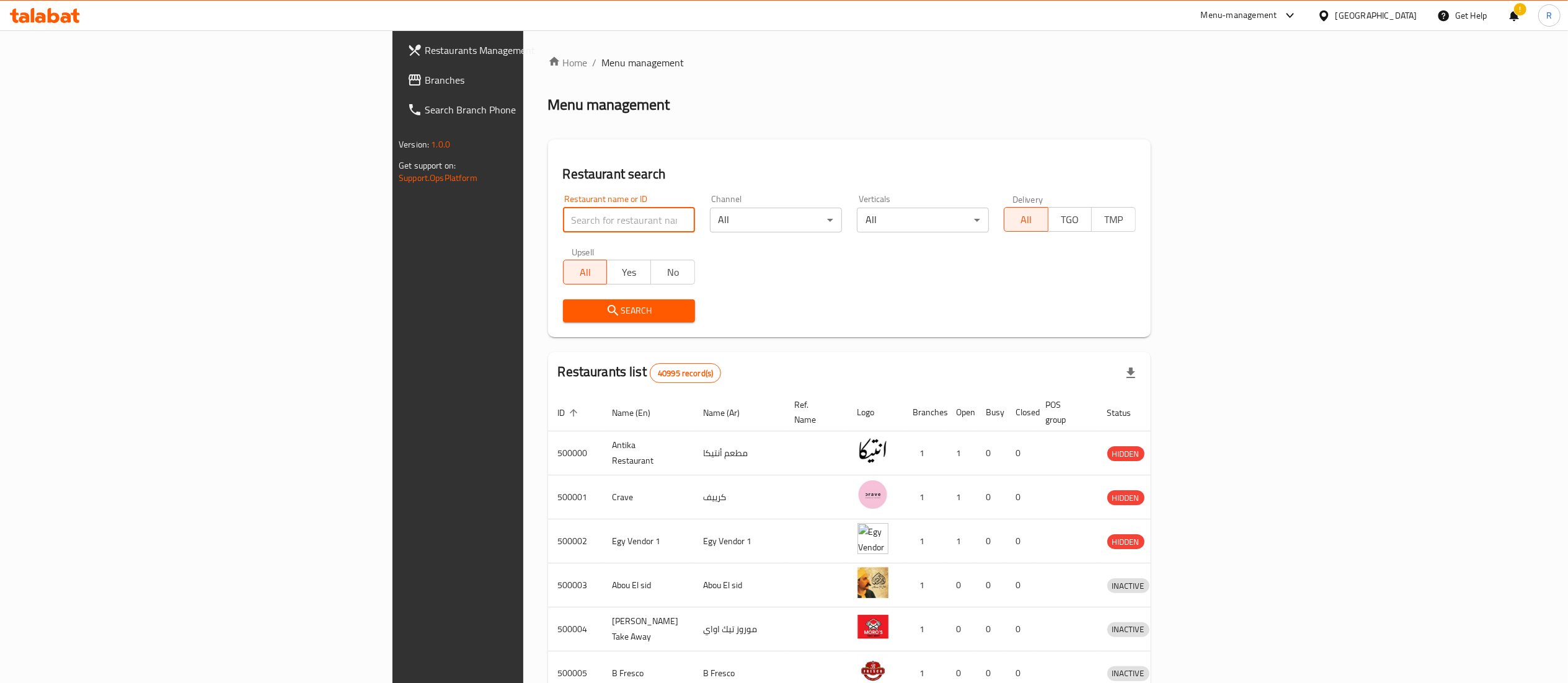
click at [563, 218] on input "search" at bounding box center [629, 220] width 132 height 25
type input "5 roosters"
click button "Search" at bounding box center [629, 311] width 132 height 23
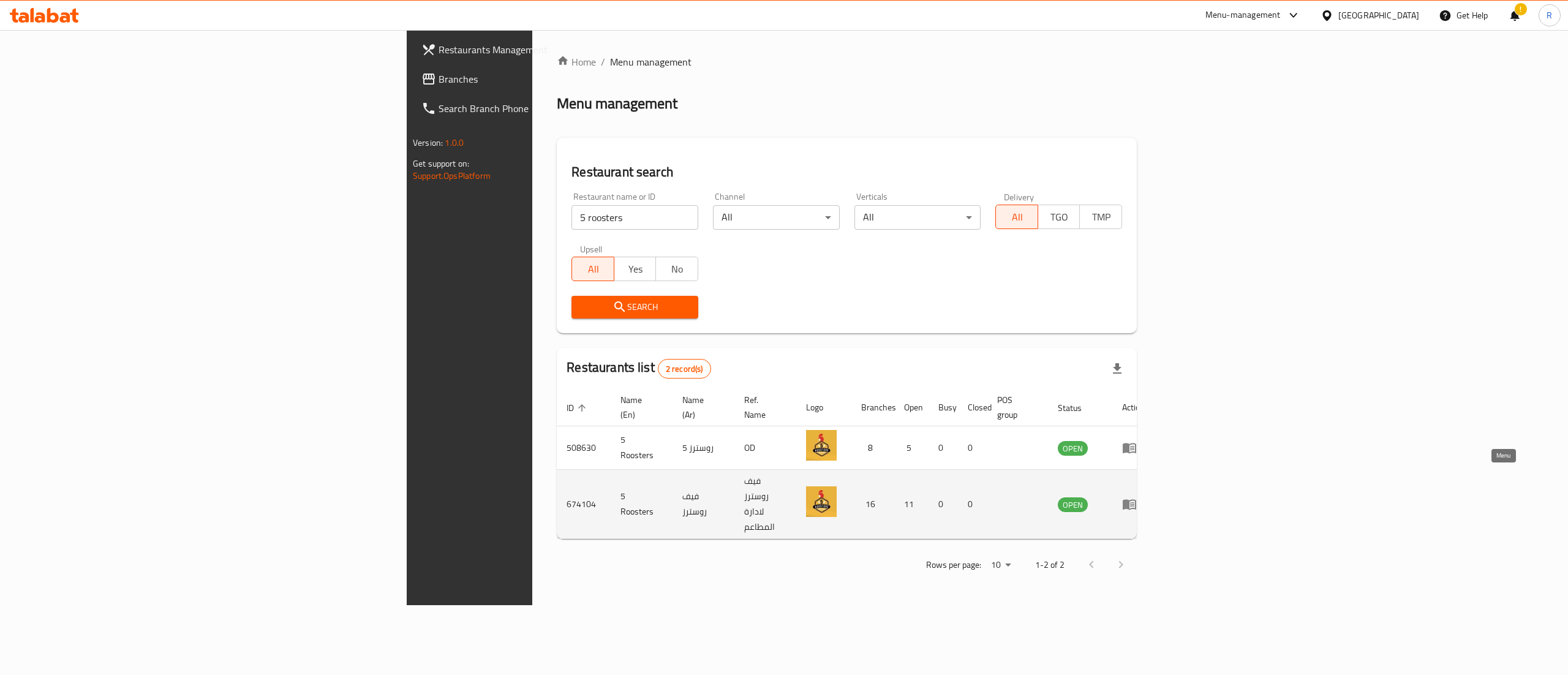
click at [1137, 500] on icon "enhanced table" at bounding box center [1130, 505] width 13 height 11
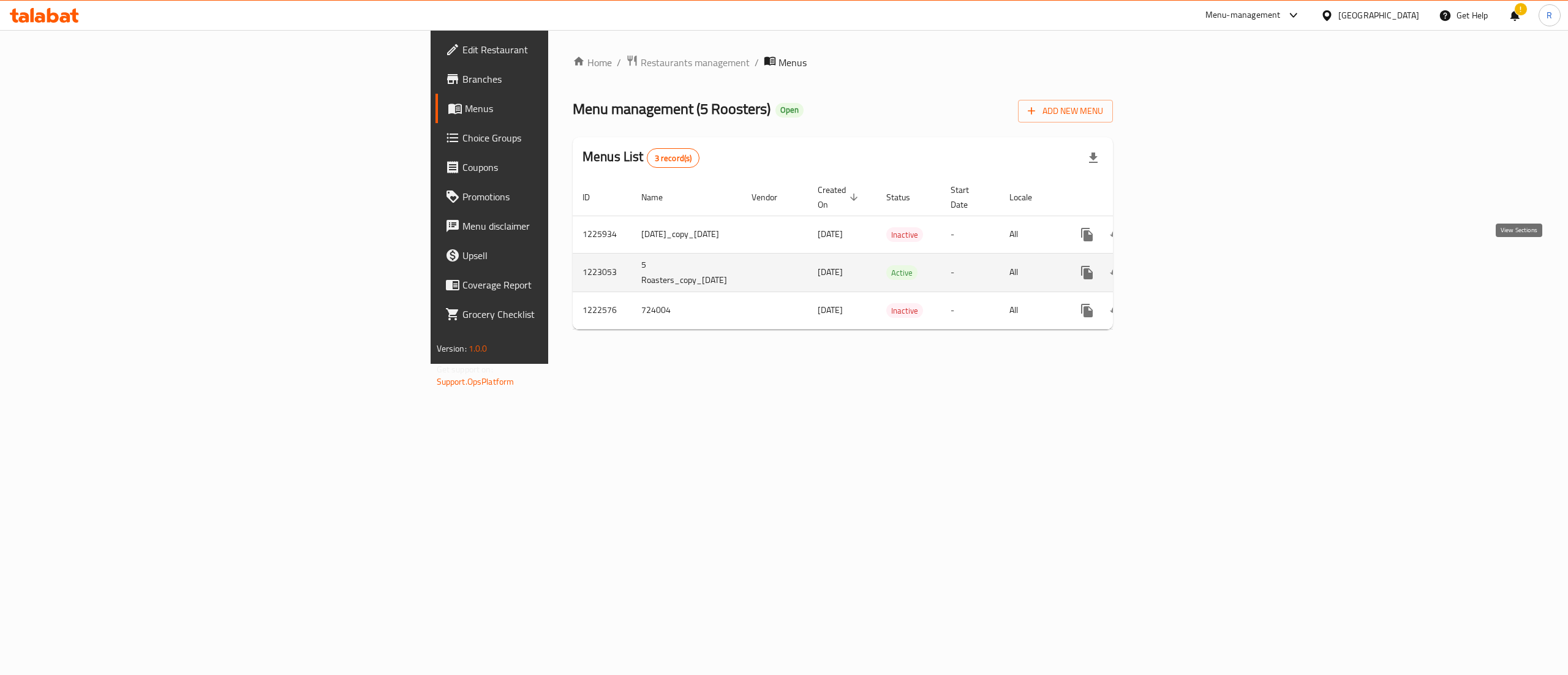
click at [1183, 265] on icon "enhanced table" at bounding box center [1175, 272] width 15 height 15
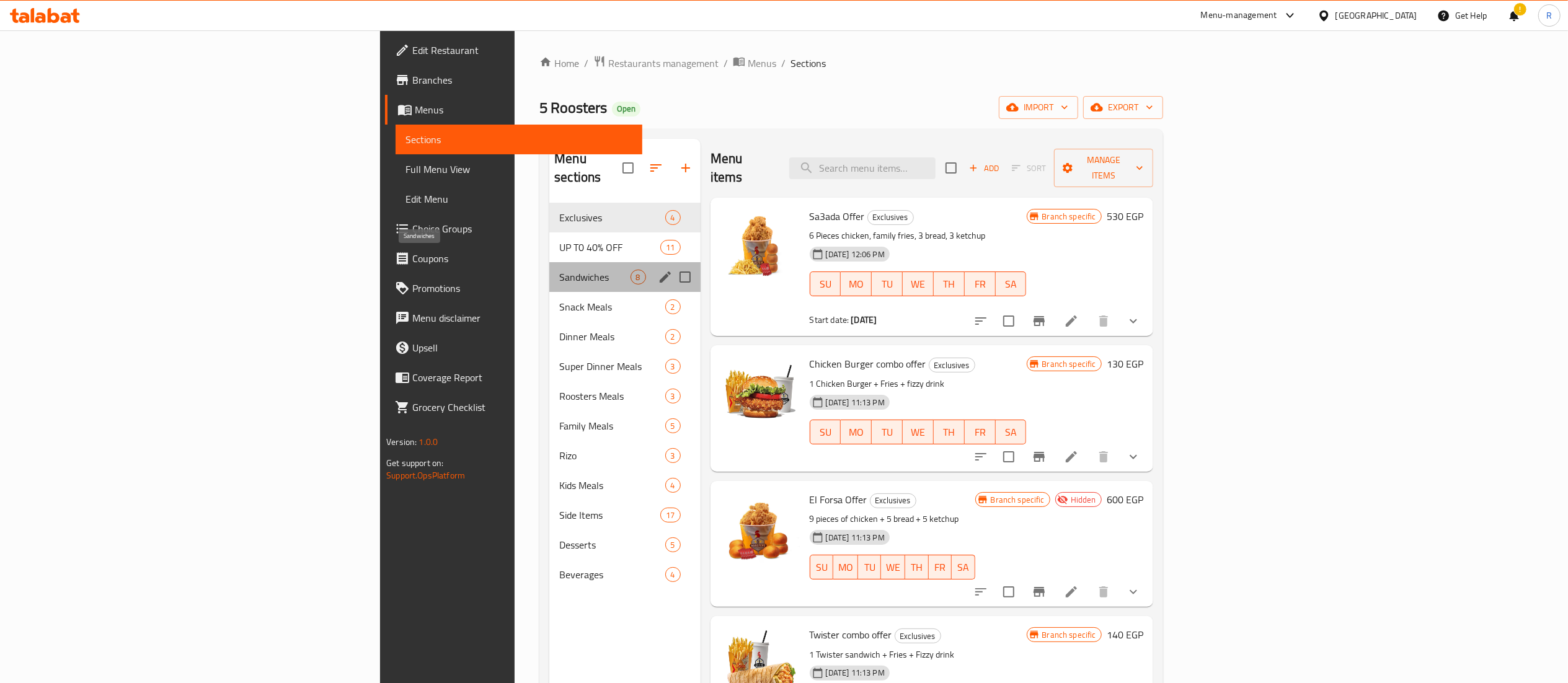
click at [560, 270] on span "Sandwiches" at bounding box center [595, 277] width 71 height 15
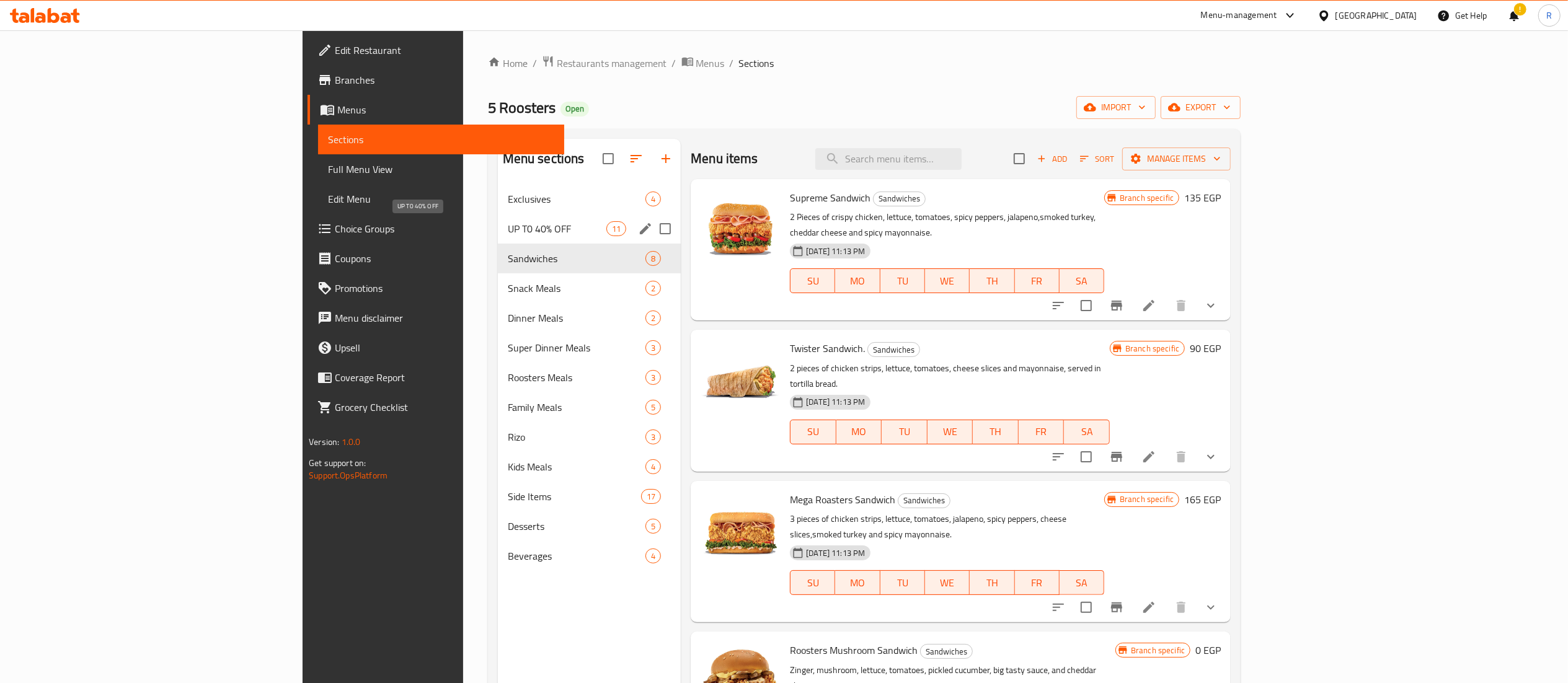
click at [508, 235] on span "UP T0 40% OFF" at bounding box center [557, 229] width 99 height 15
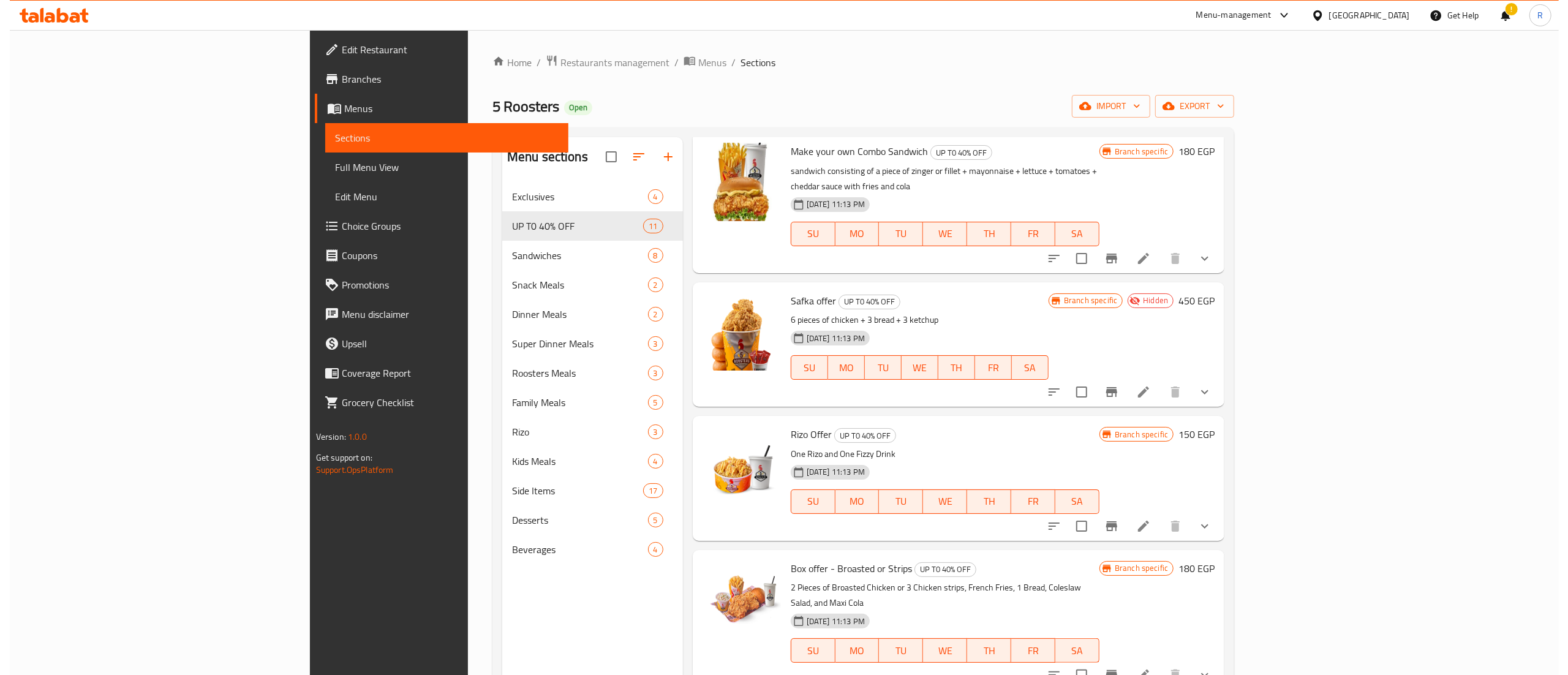
scroll to position [176, 0]
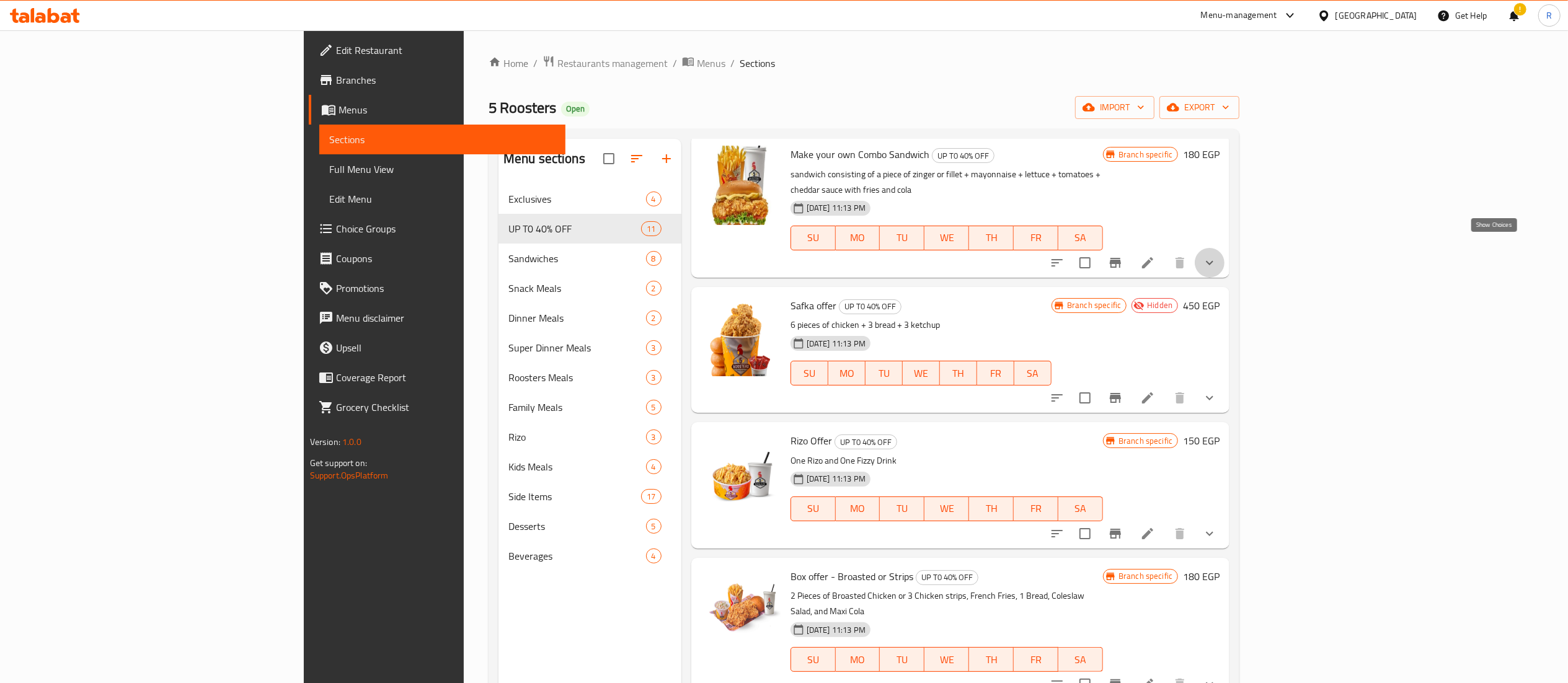
click at [1217, 256] on icon "show more" at bounding box center [1209, 263] width 15 height 15
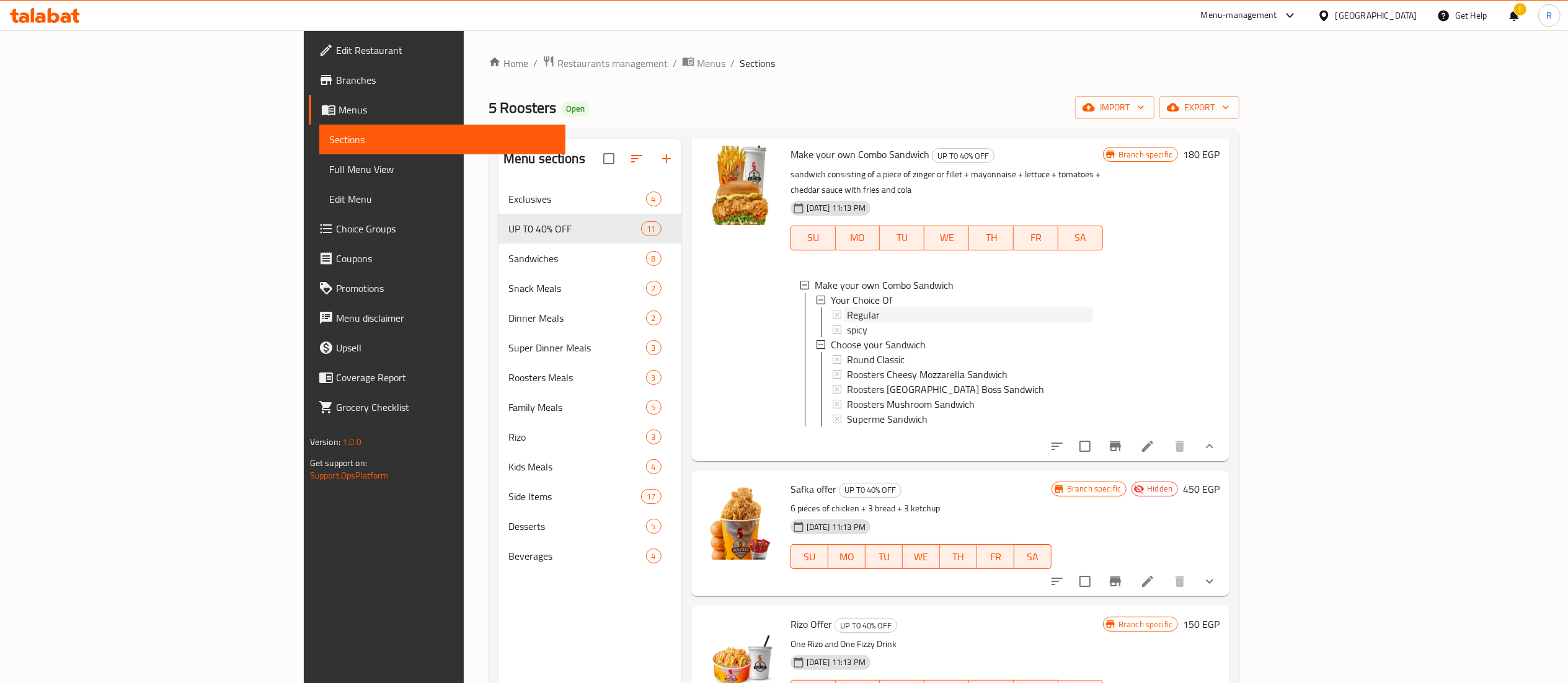
click at [1093, 307] on div "Regular" at bounding box center [970, 315] width 246 height 15
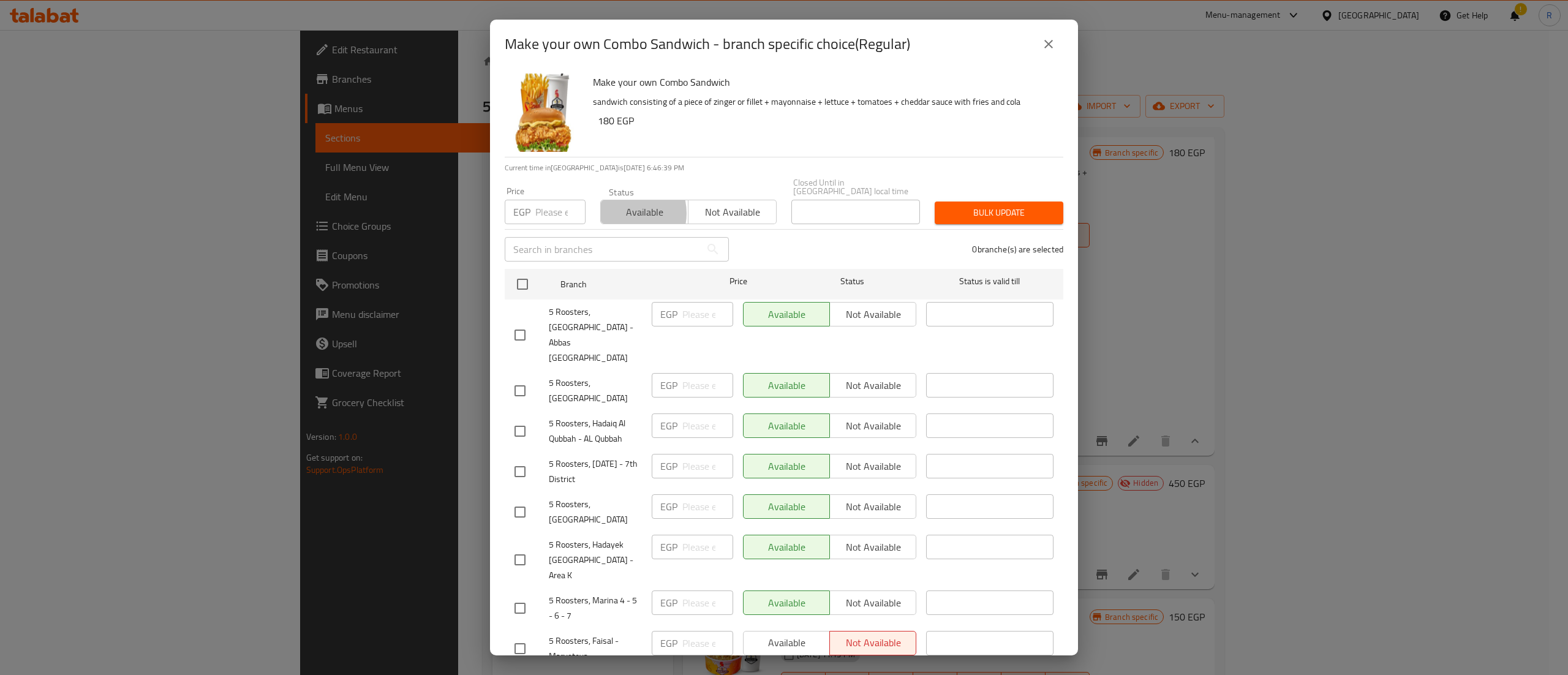
click at [623, 205] on span "Available" at bounding box center [645, 212] width 78 height 18
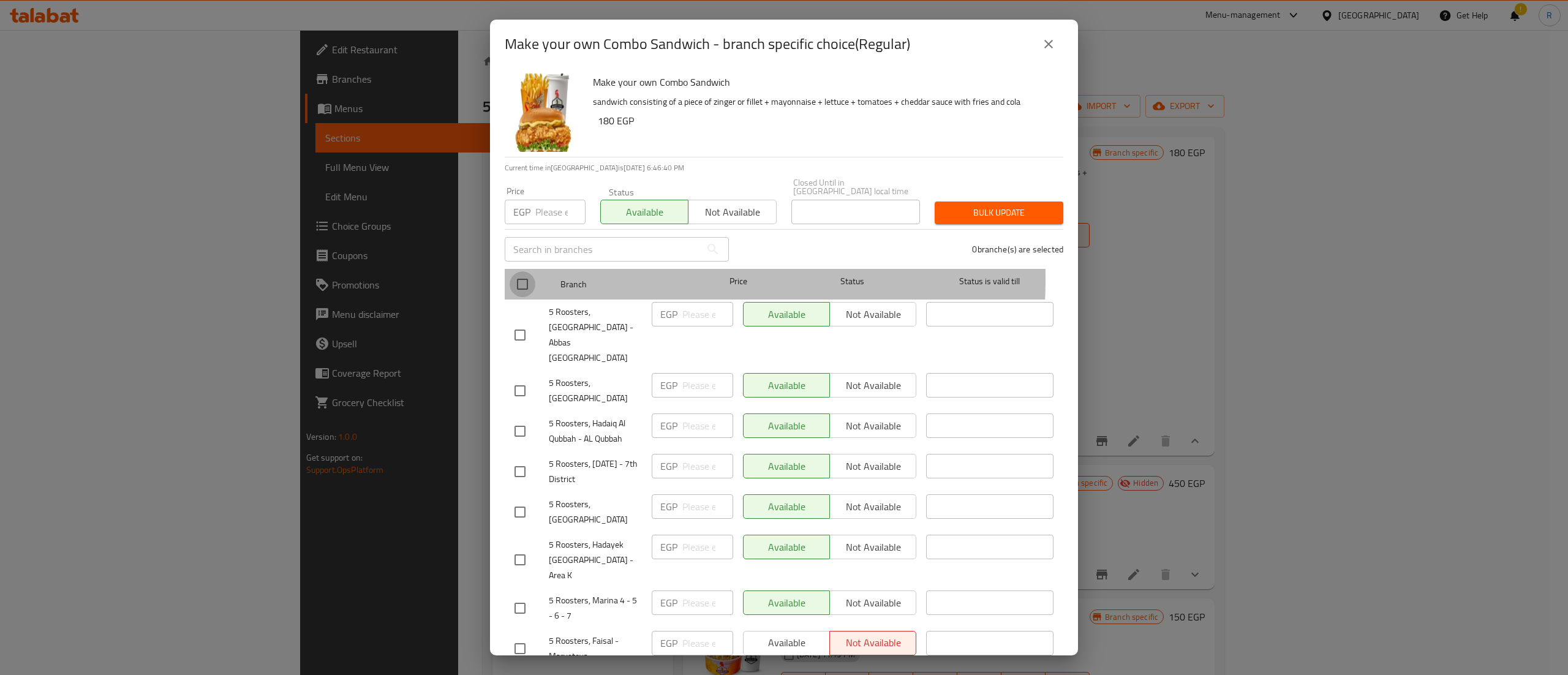
click at [511, 272] on input "checkbox" at bounding box center [523, 284] width 26 height 26
checkbox input "true"
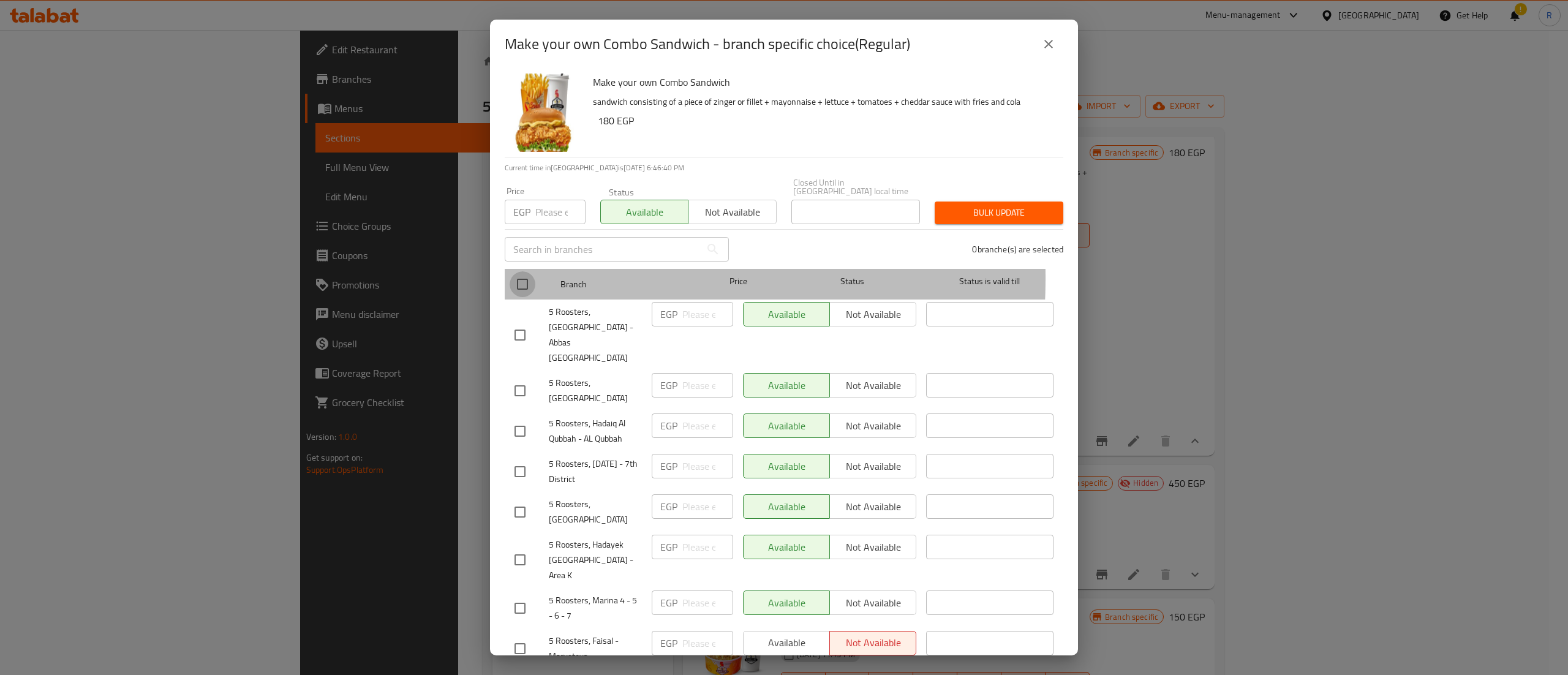
checkbox input "true"
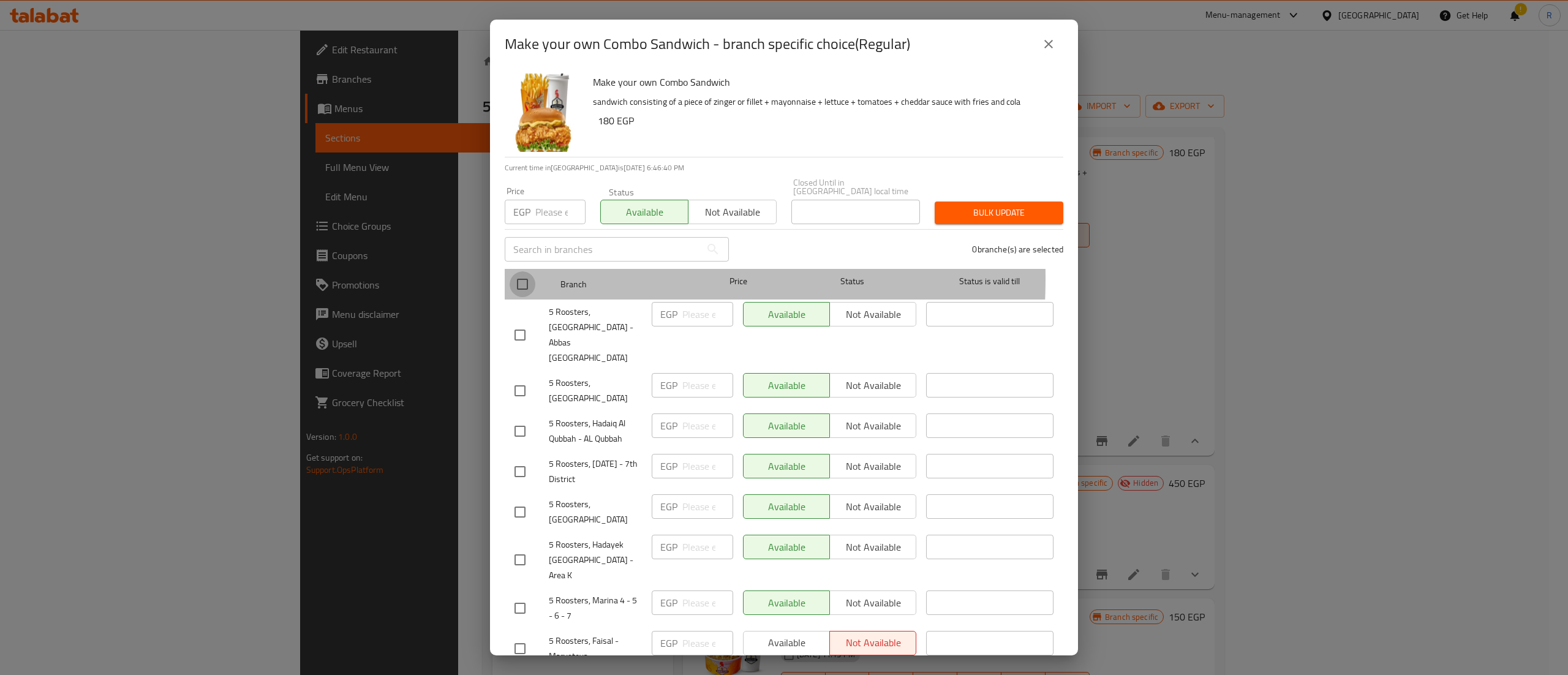
checkbox input "true"
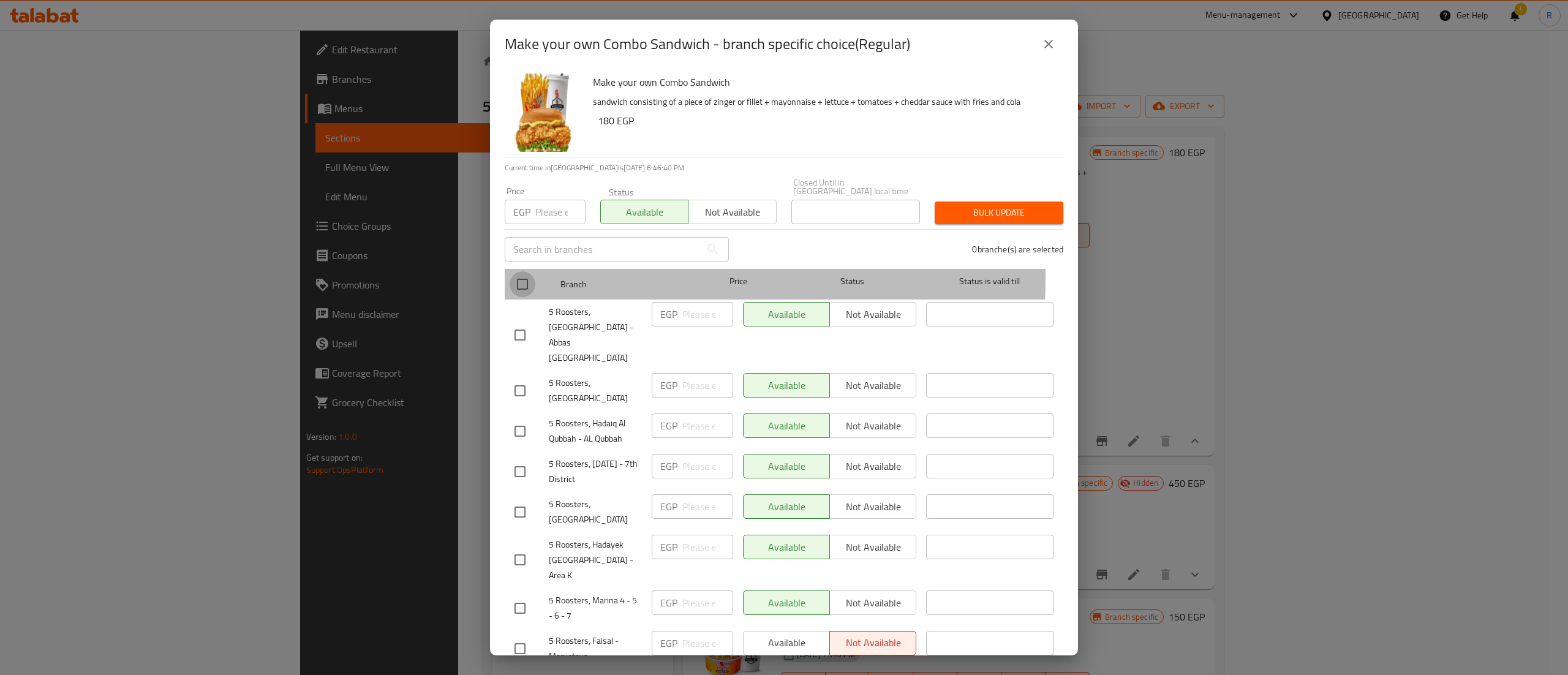
checkbox input "true"
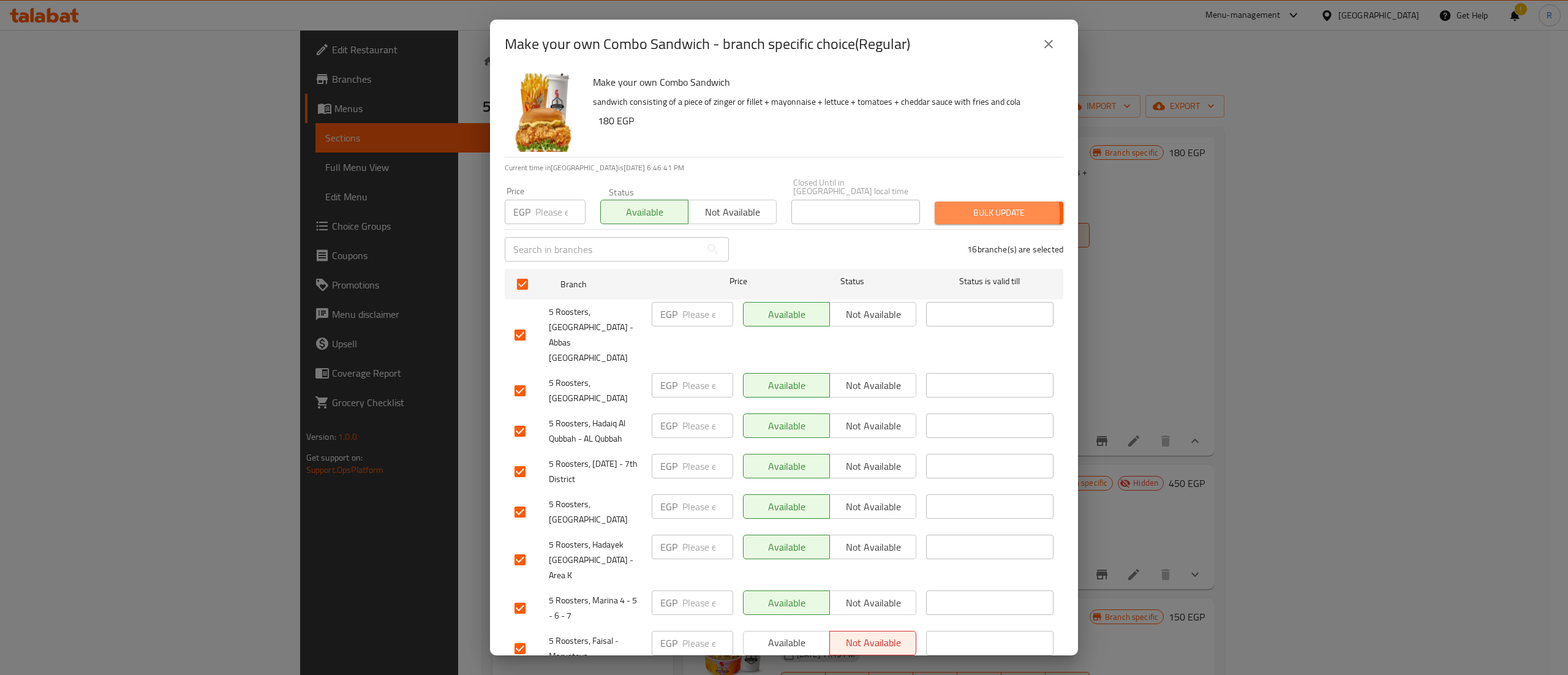
click at [946, 206] on span "Bulk update" at bounding box center [999, 213] width 109 height 15
click at [1052, 44] on icon "close" at bounding box center [1048, 44] width 15 height 15
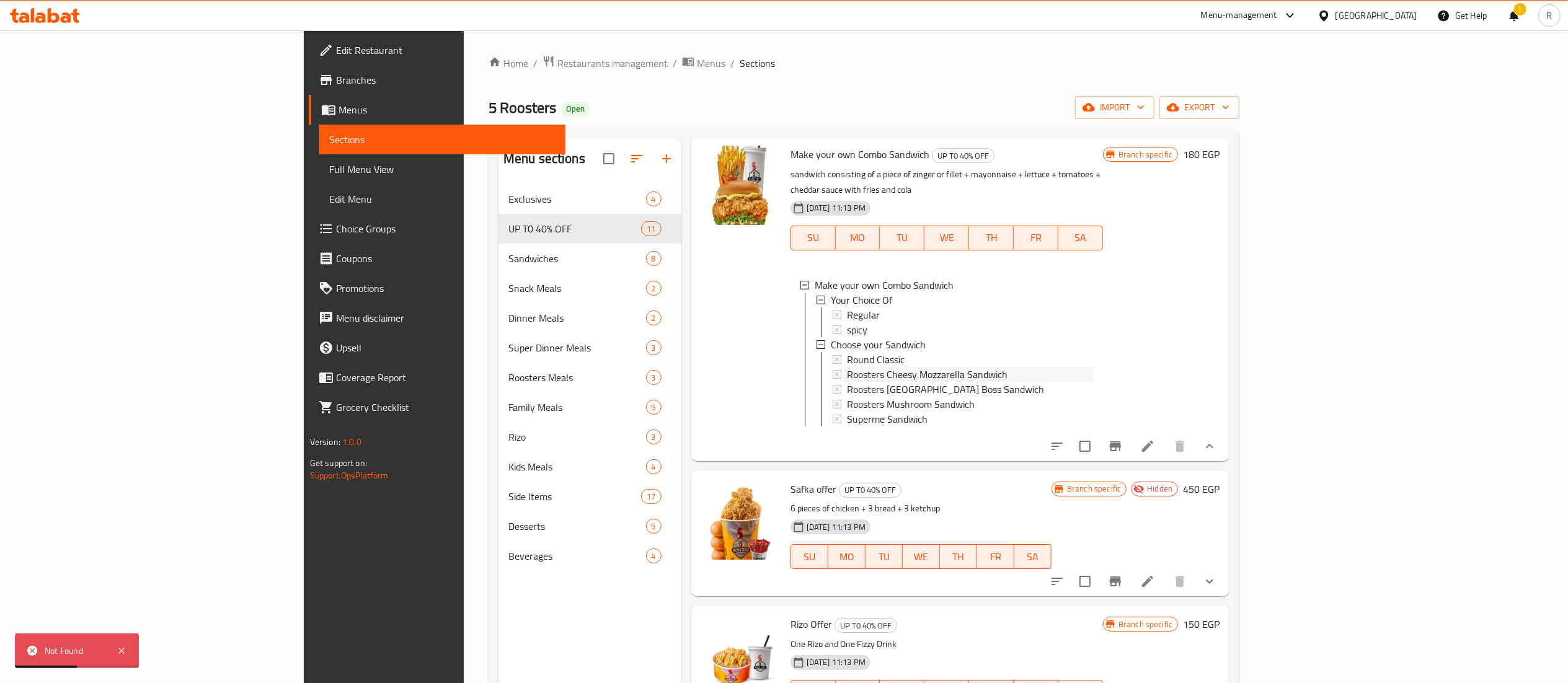
click at [981, 367] on div "Roosters Cheesy Mozzarella Sandwich" at bounding box center [970, 374] width 246 height 15
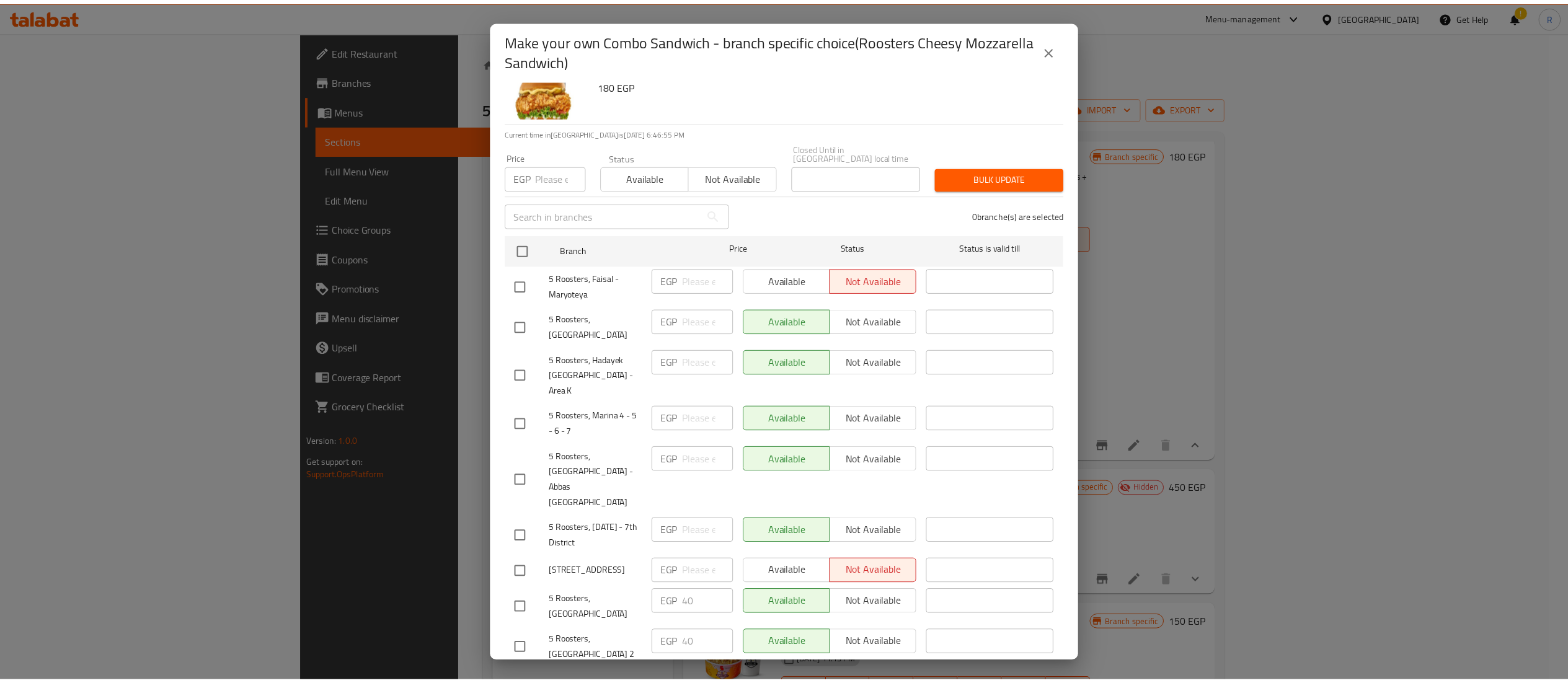
scroll to position [40, 0]
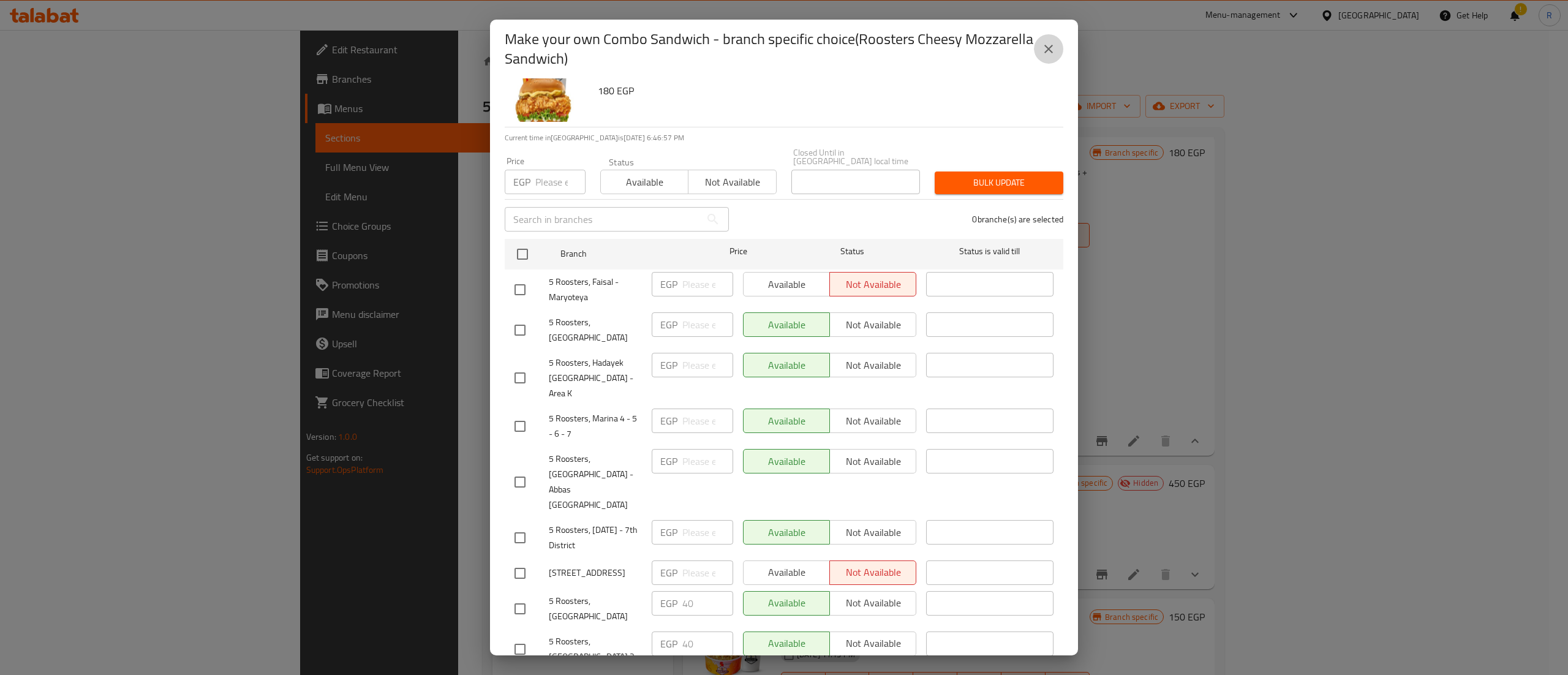
click at [1047, 48] on icon "close" at bounding box center [1049, 49] width 8 height 8
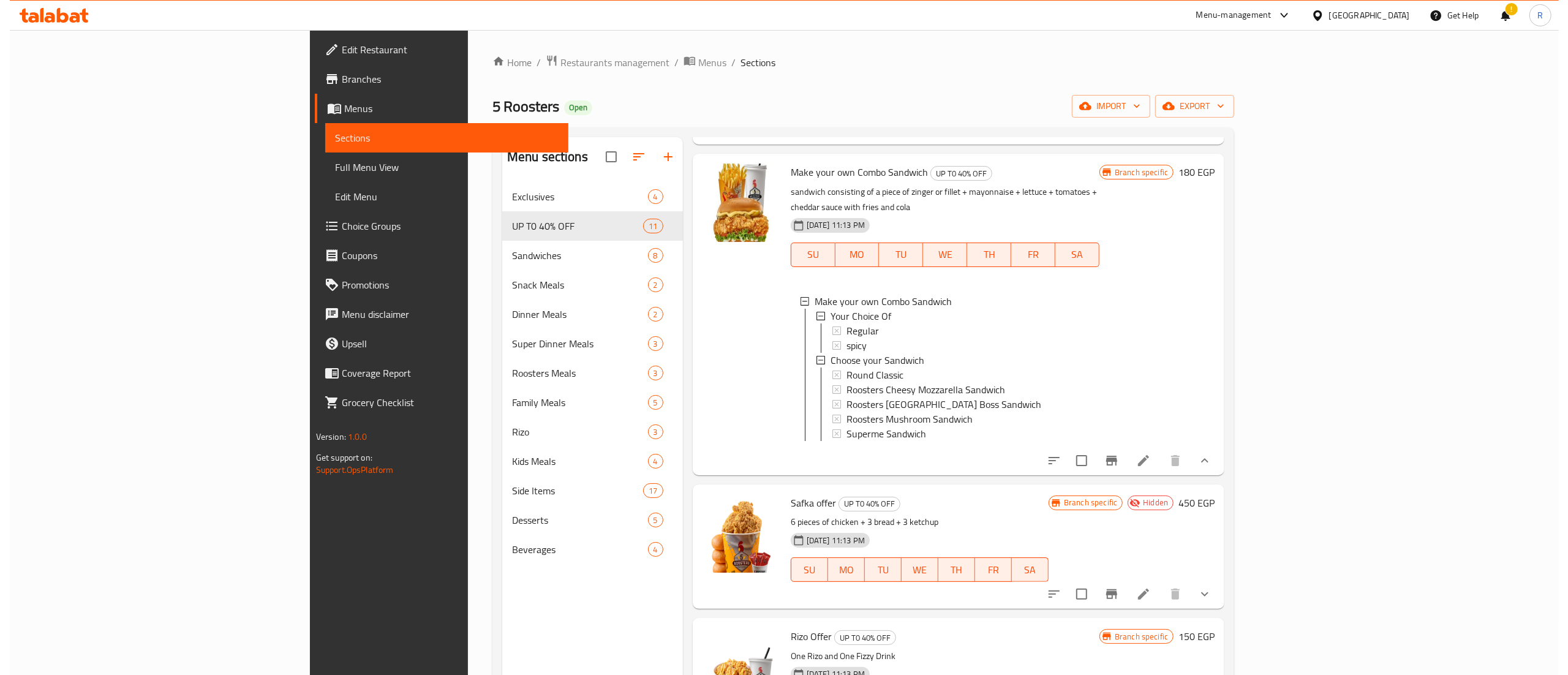
scroll to position [147, 0]
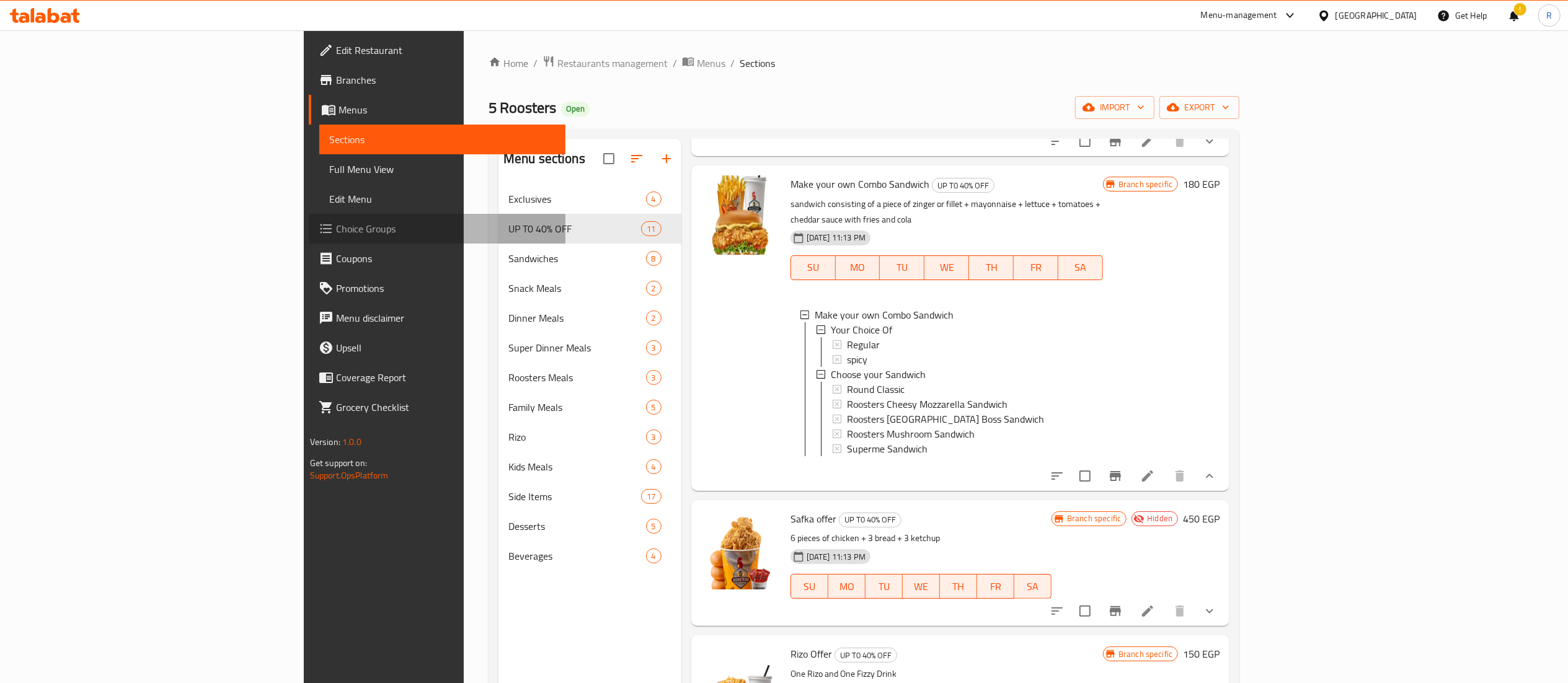
click at [336, 227] on span "Choice Groups" at bounding box center [445, 229] width 219 height 15
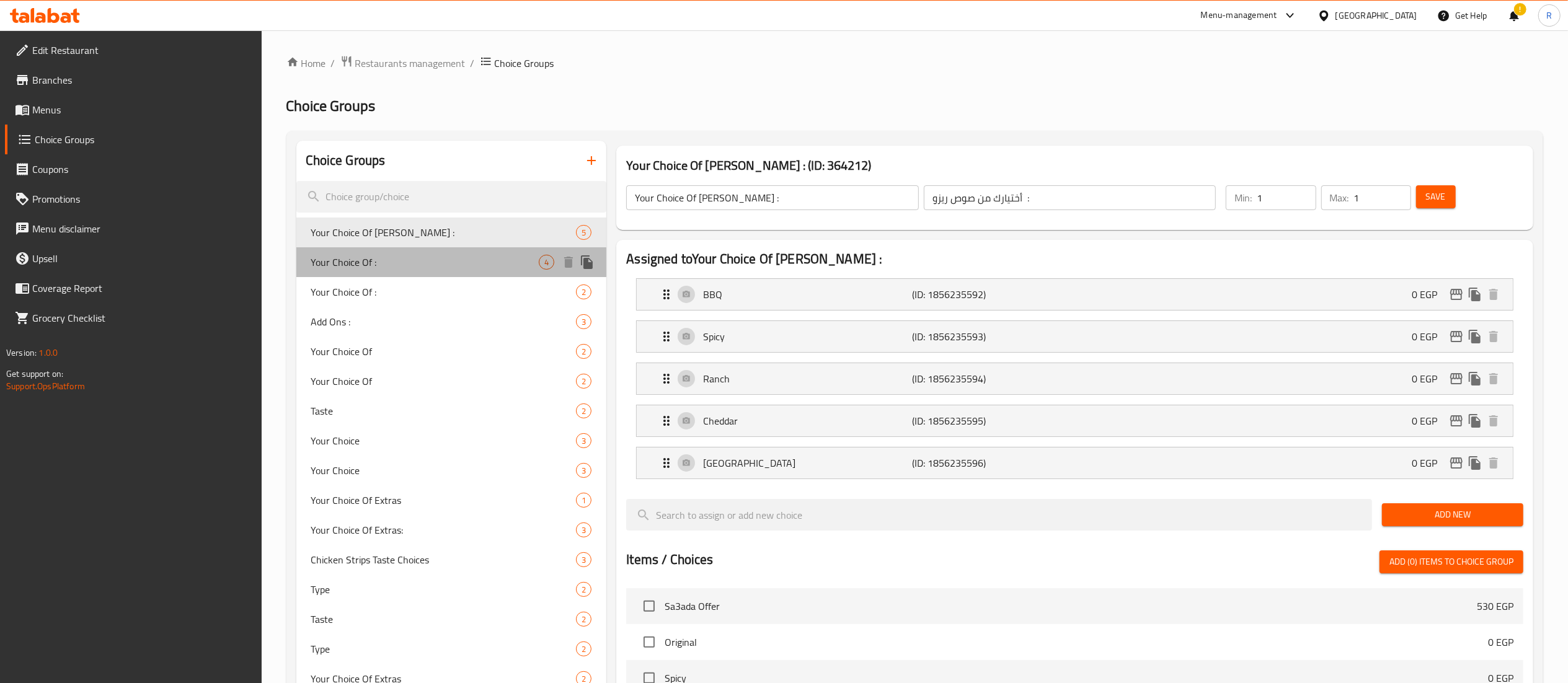
click at [472, 259] on span "Your Choice Of :" at bounding box center [425, 262] width 228 height 15
type input "Your Choice Of :"
type input "أختيارك من :"
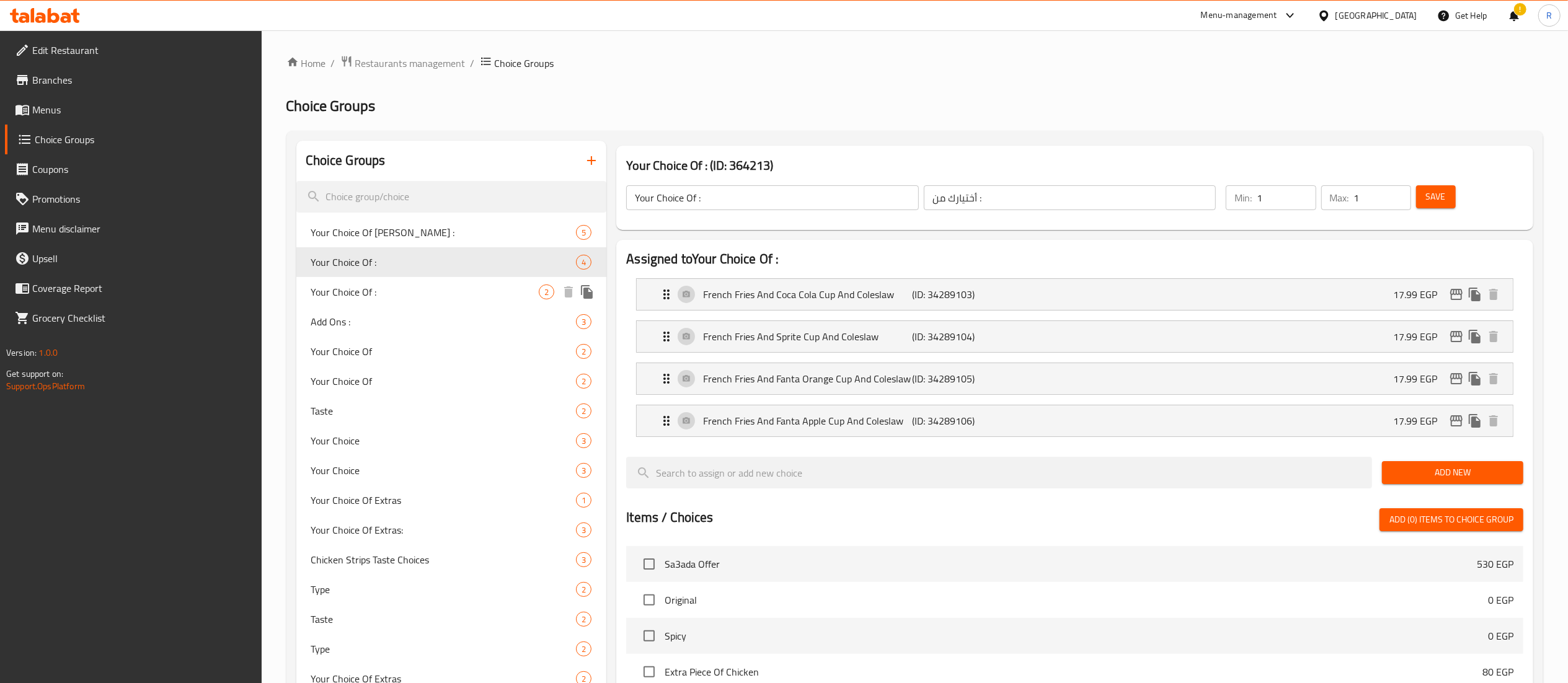
click at [465, 291] on span "Your Choice Of :" at bounding box center [425, 292] width 228 height 15
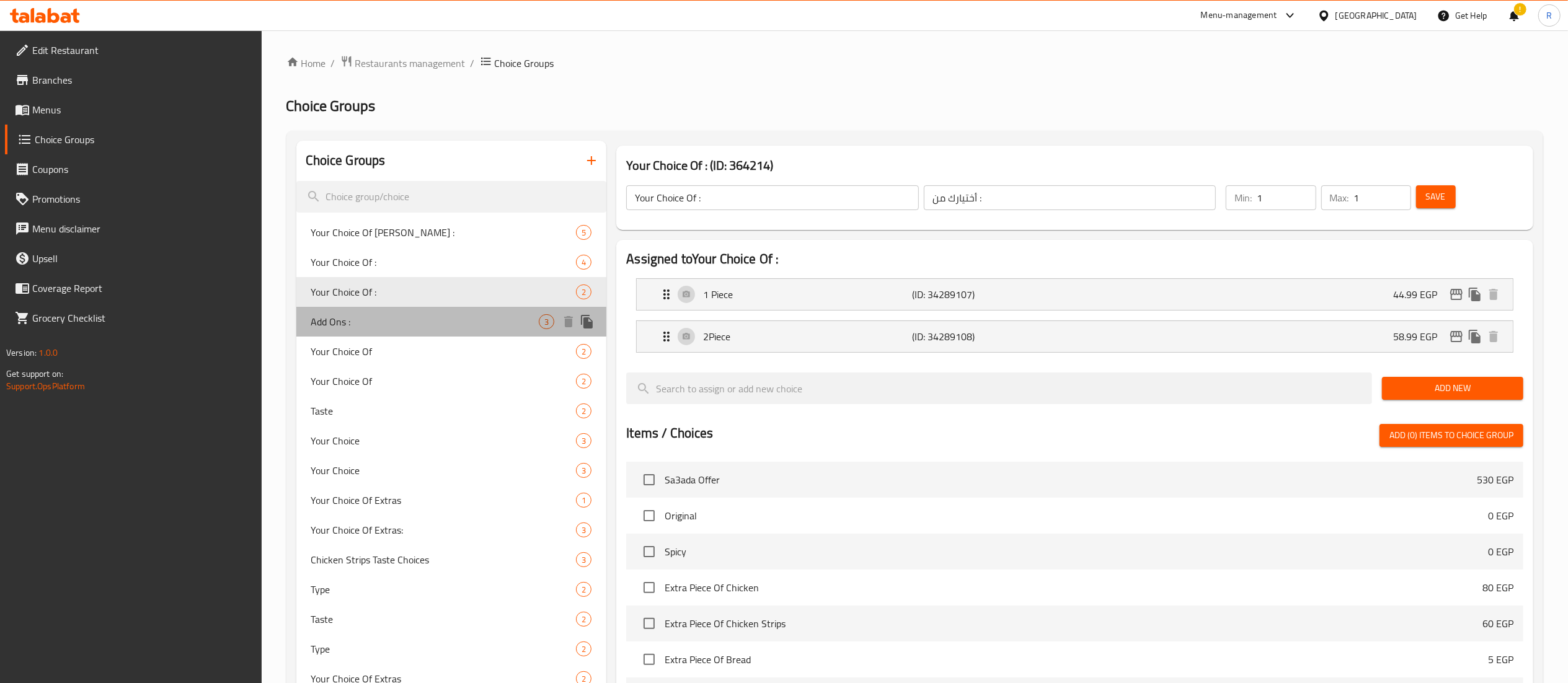
click at [472, 315] on span "Add Ons :" at bounding box center [425, 322] width 228 height 15
type input "Add Ons :"
type input "أضف الى :"
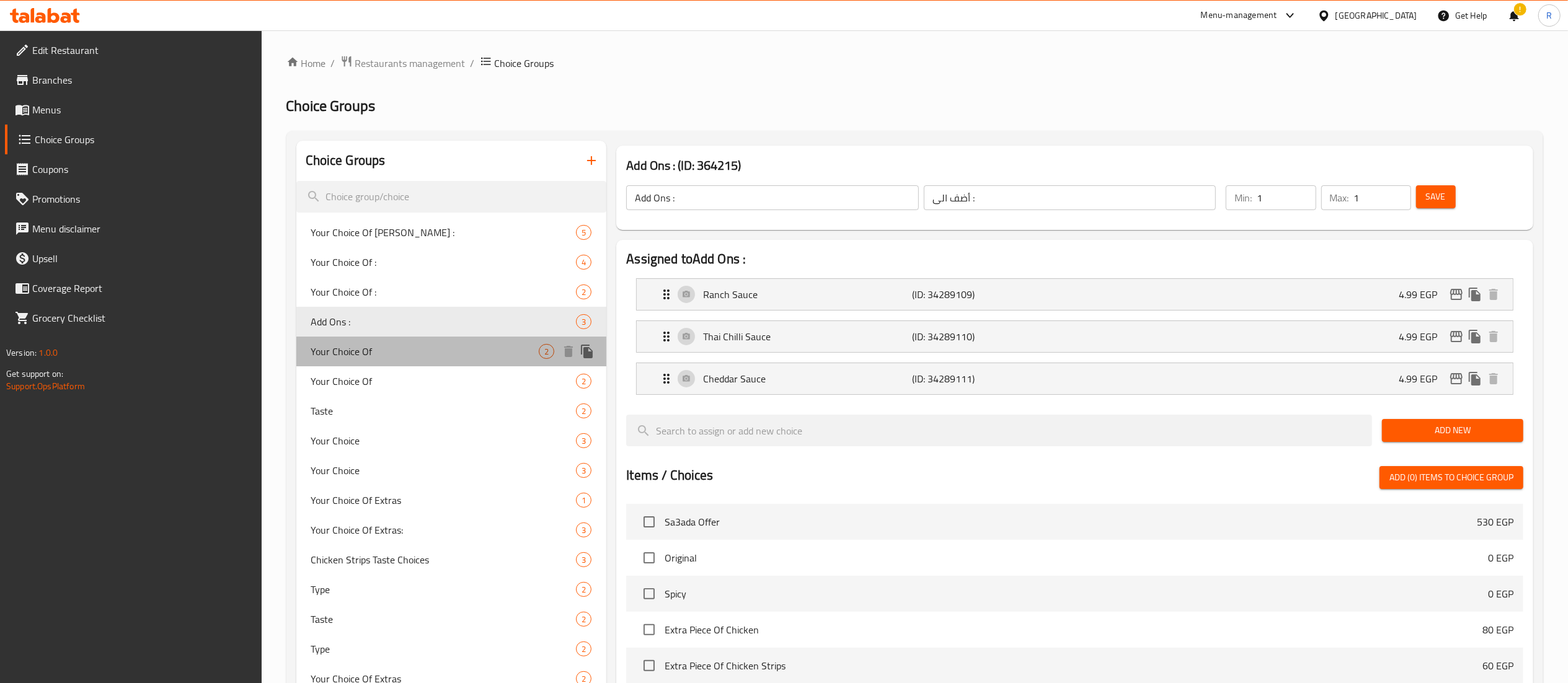
click at [472, 354] on span "Your Choice Of" at bounding box center [425, 351] width 228 height 15
type input "Your Choice Of"
type input "اختيارك من"
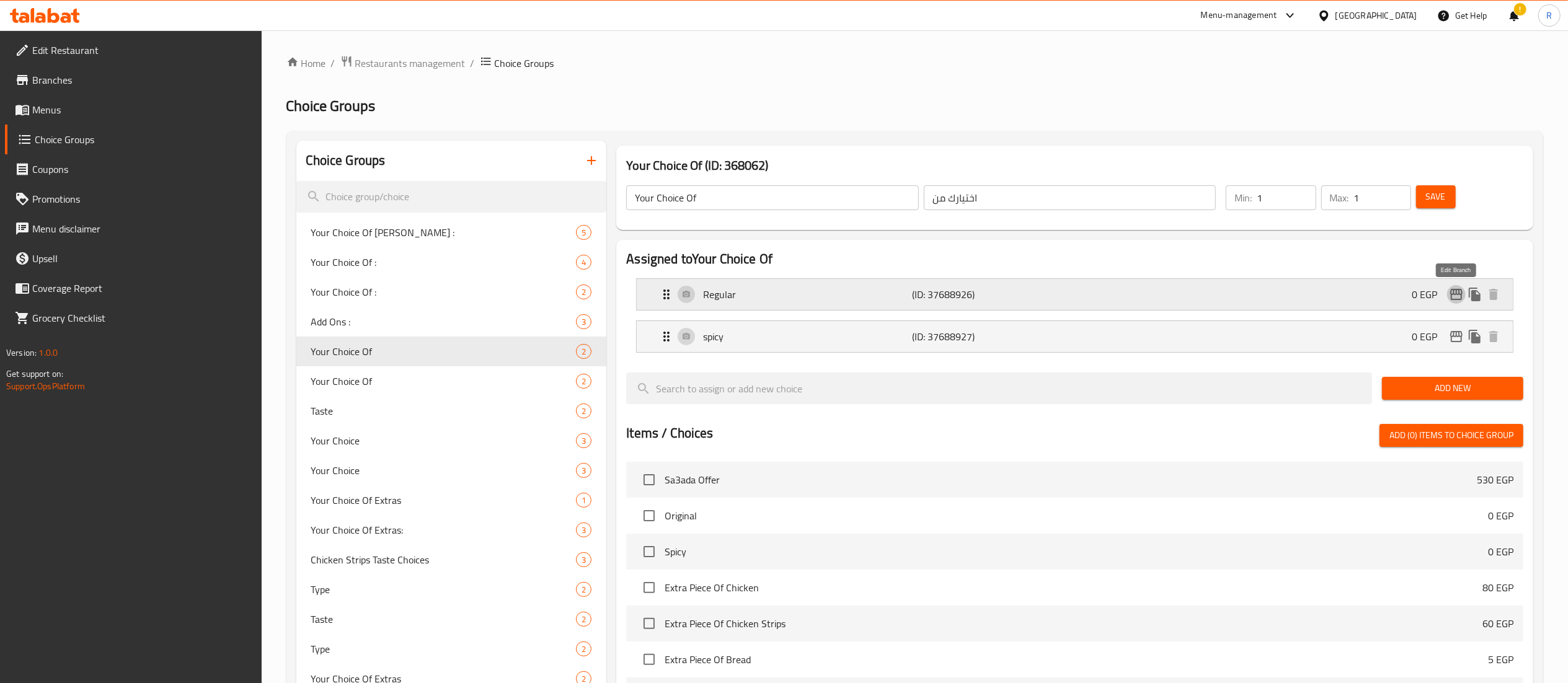
click at [1462, 297] on icon "edit" at bounding box center [1457, 294] width 15 height 15
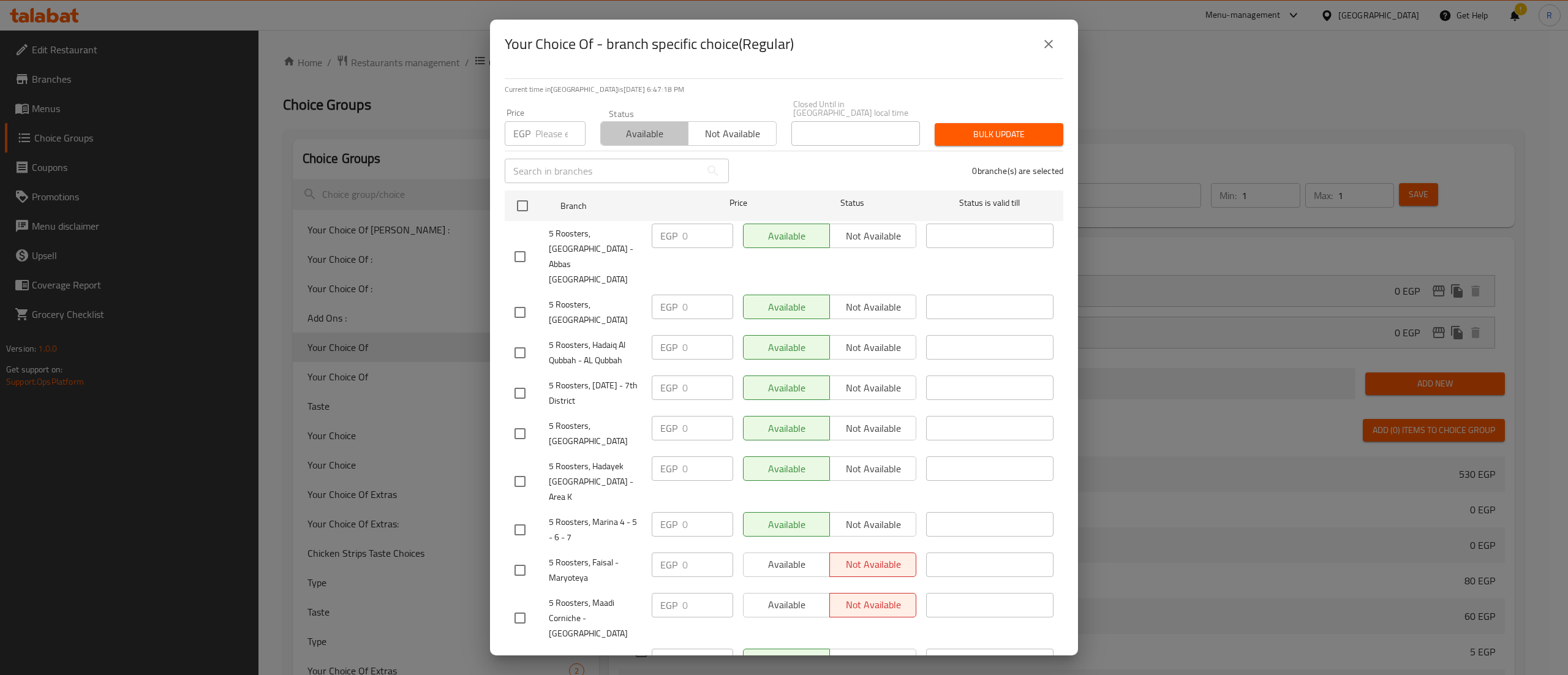
click at [643, 125] on span "Available" at bounding box center [645, 133] width 78 height 18
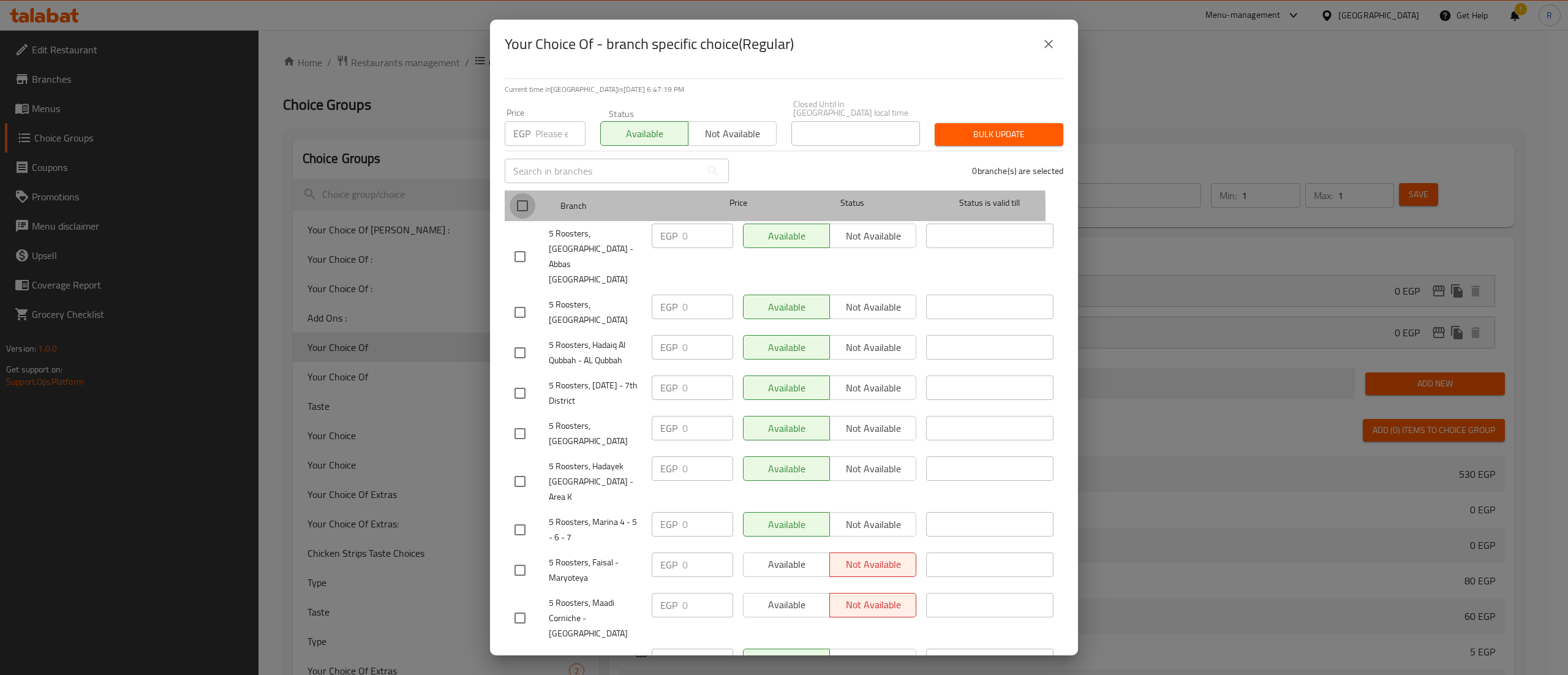
click at [519, 201] on input "checkbox" at bounding box center [523, 206] width 26 height 26
checkbox input "true"
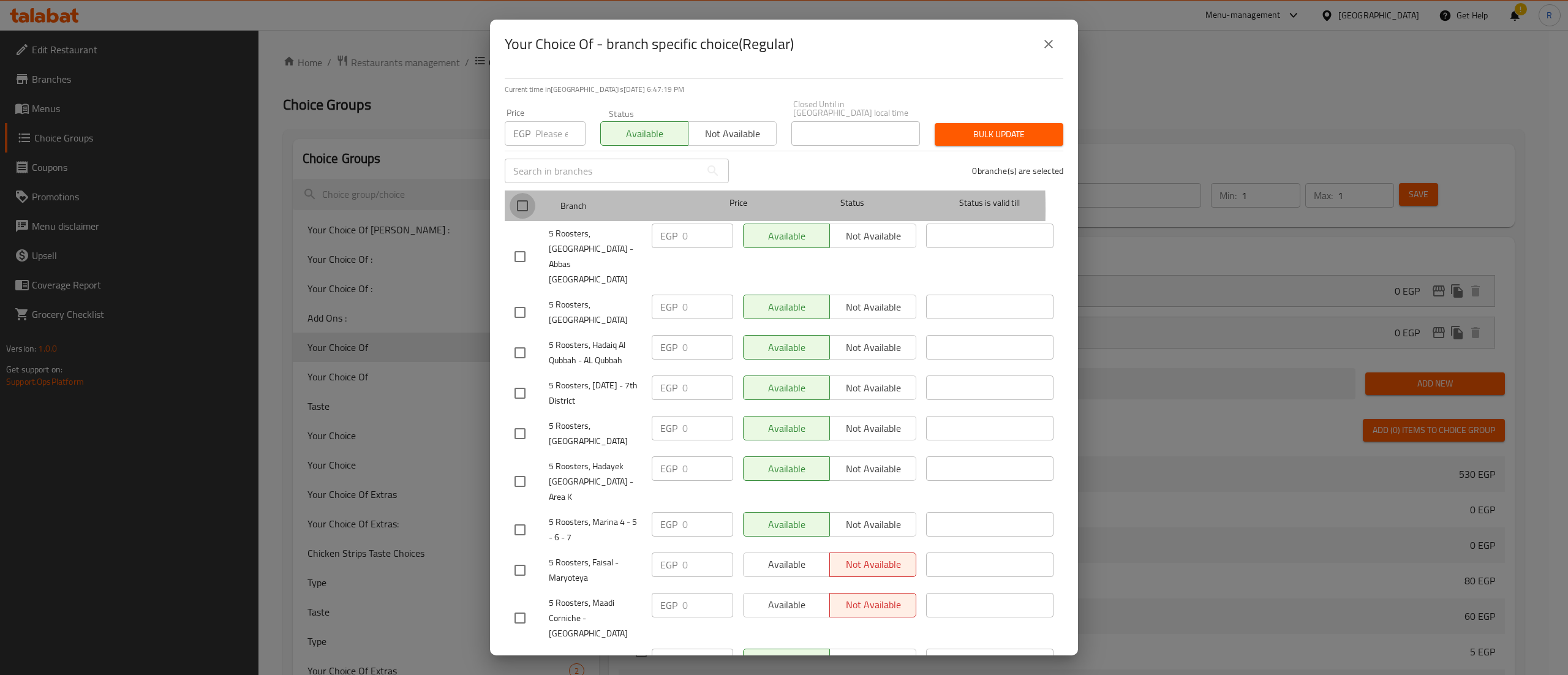
checkbox input "true"
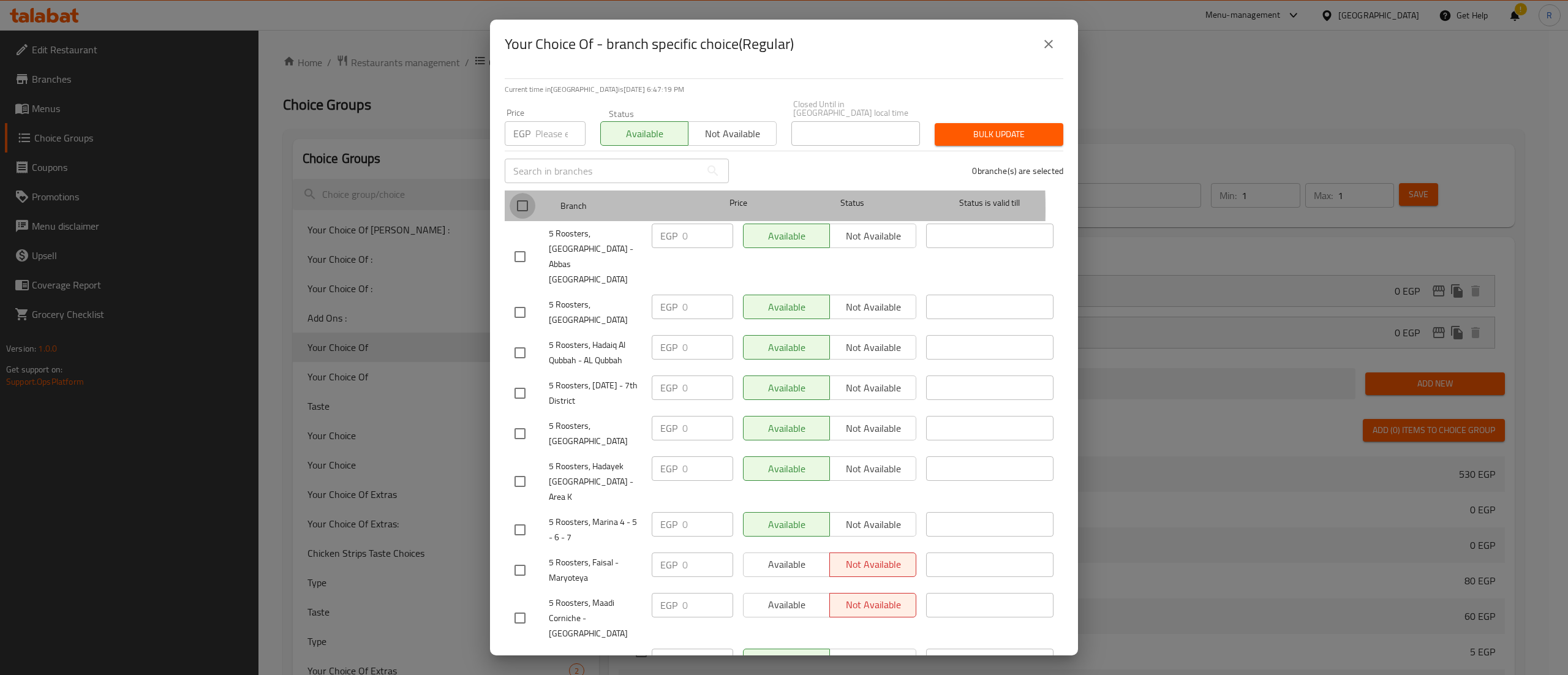
checkbox input "true"
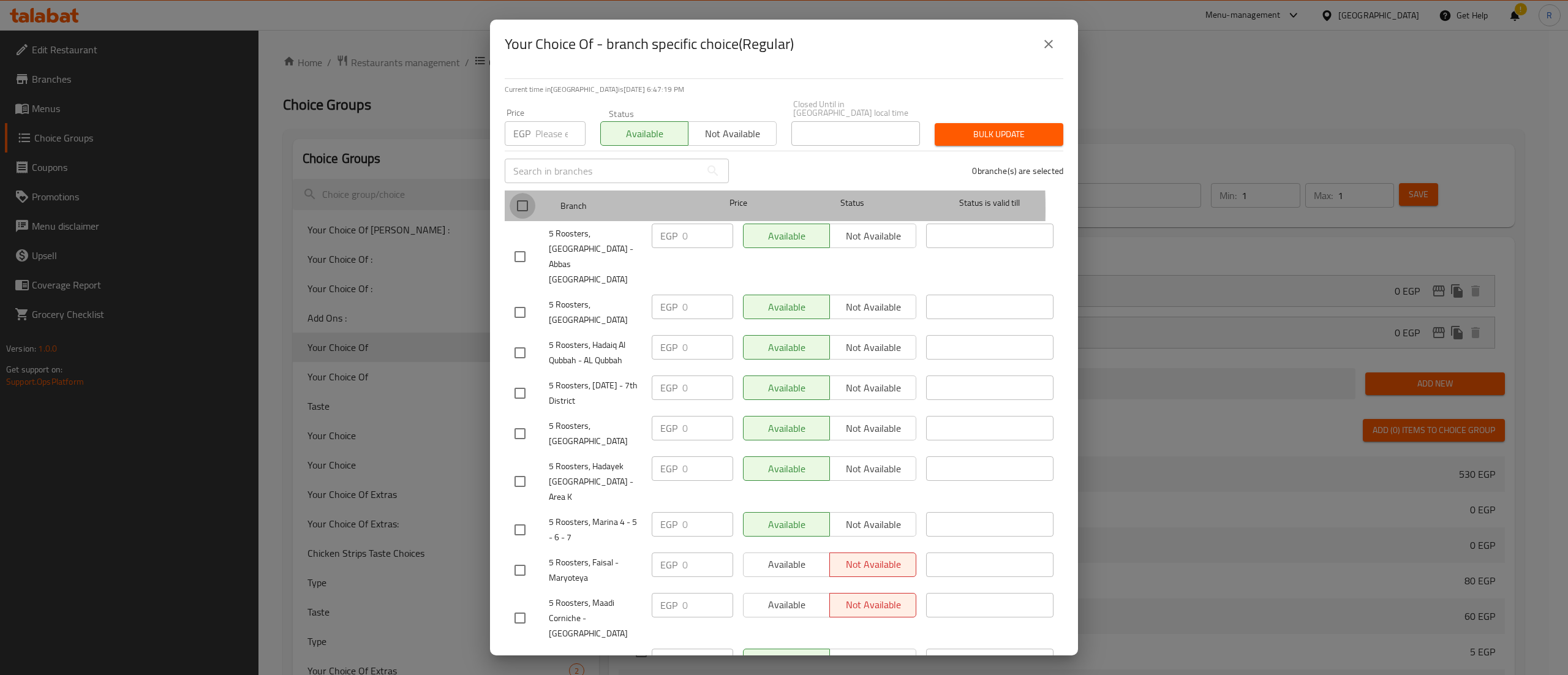
checkbox input "true"
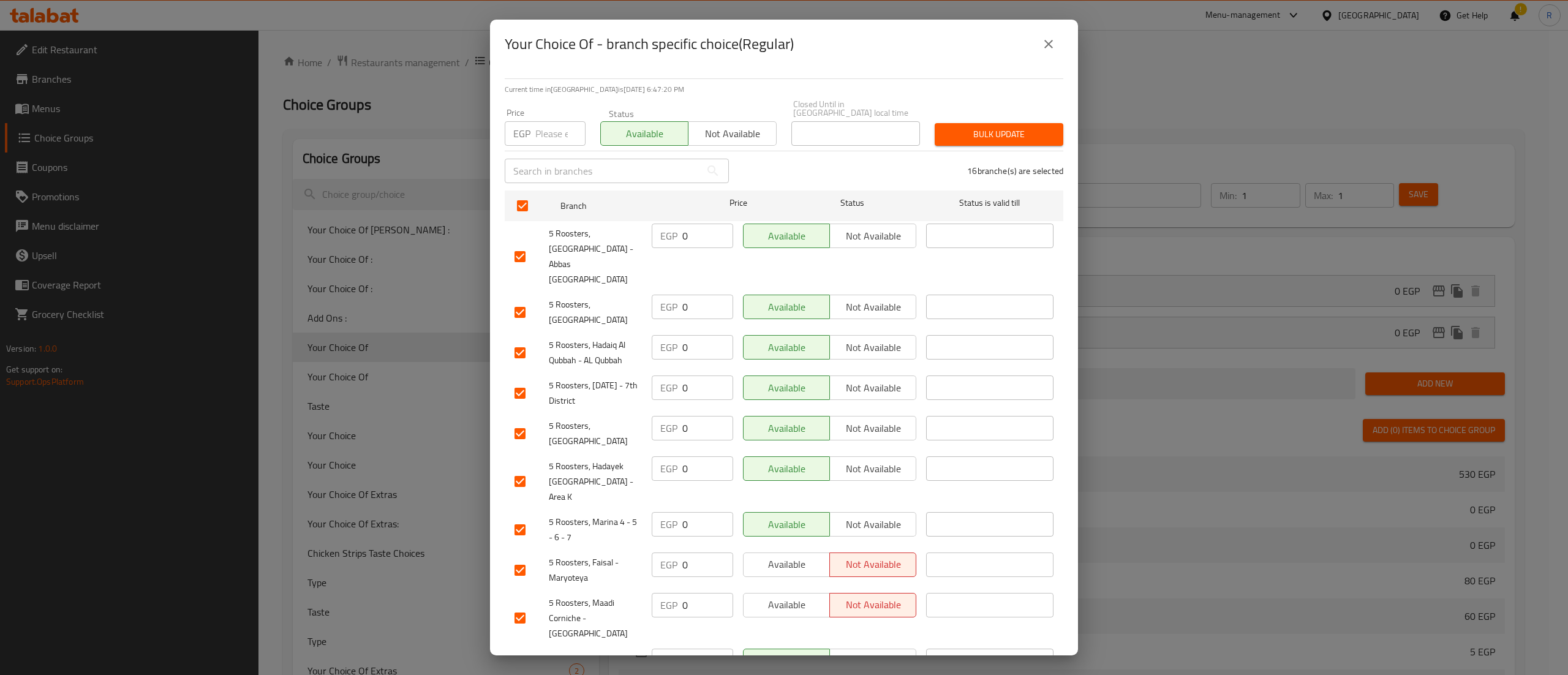
click at [963, 127] on span "Bulk update" at bounding box center [999, 135] width 109 height 15
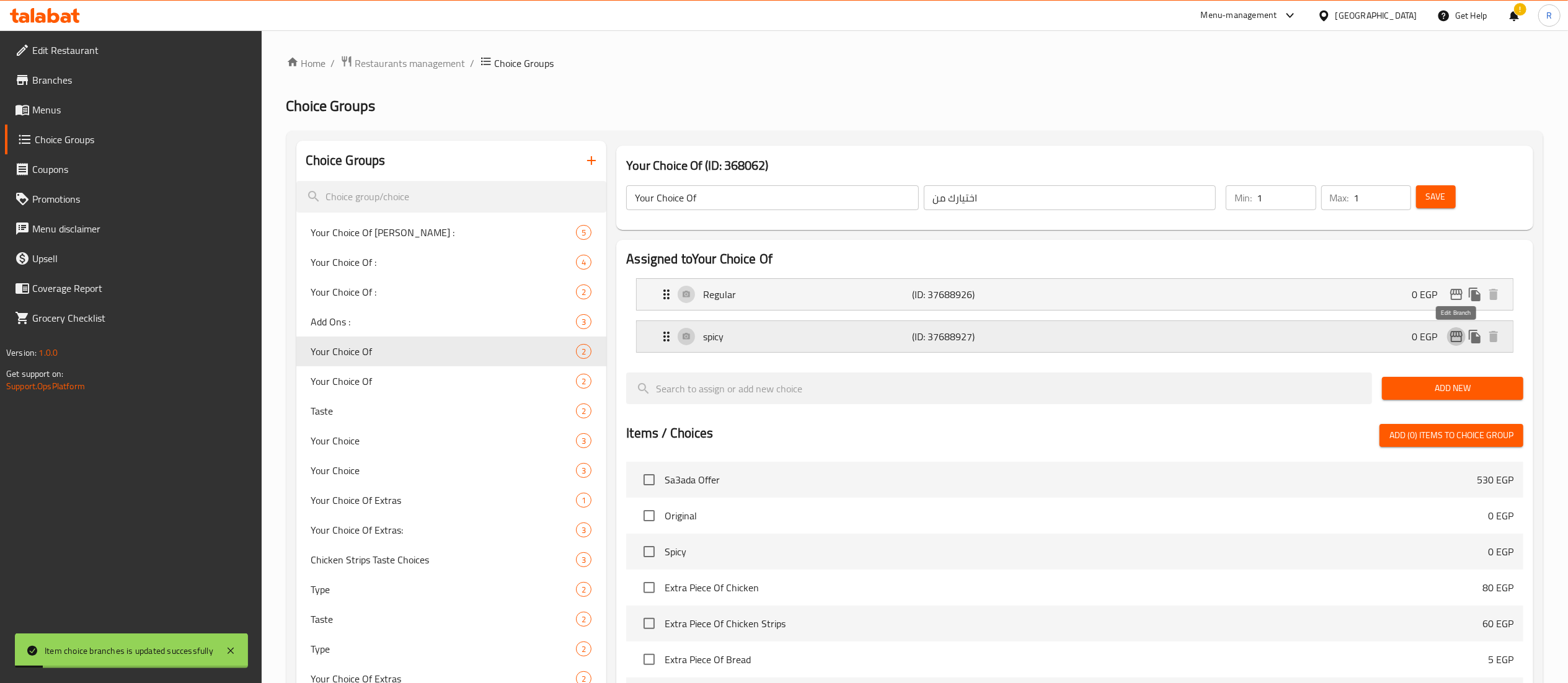
click at [1454, 334] on icon "edit" at bounding box center [1456, 337] width 12 height 11
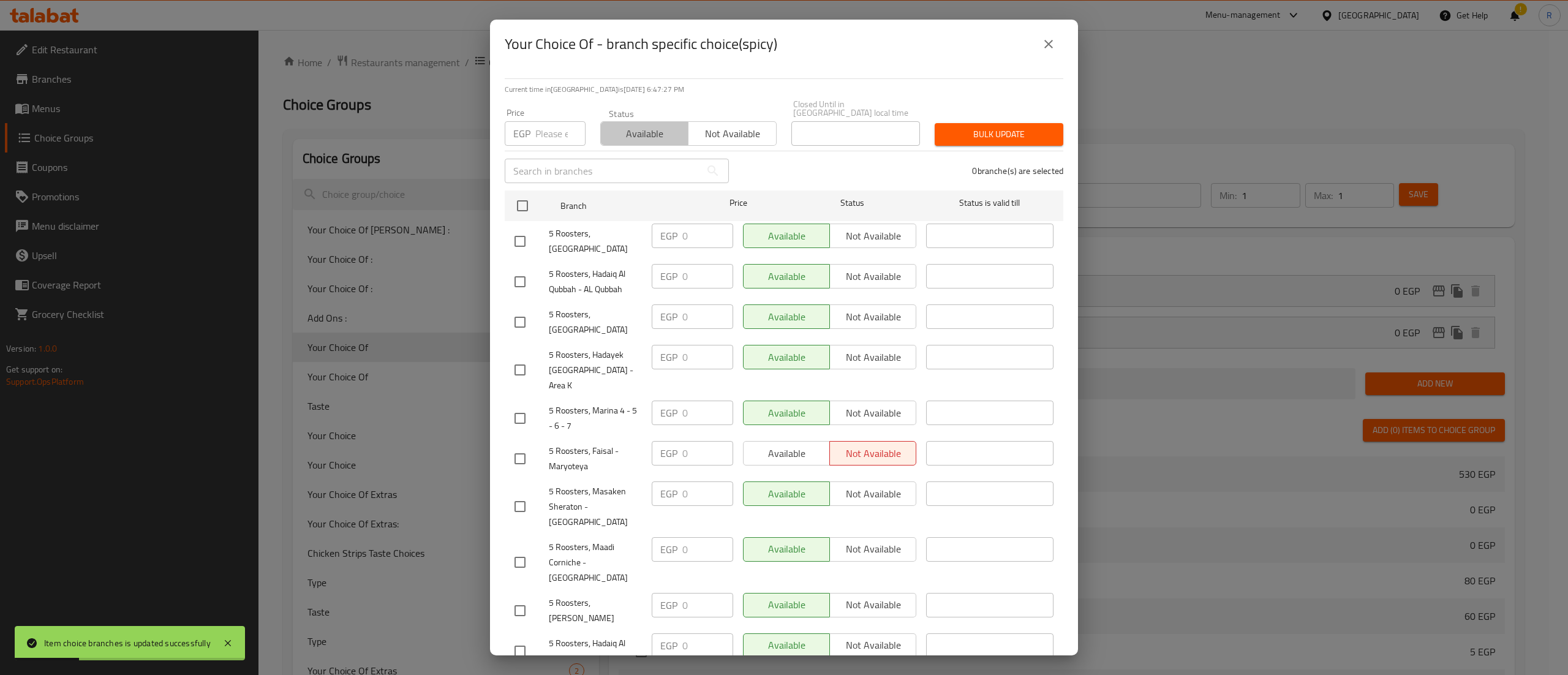
click at [660, 125] on span "Available" at bounding box center [645, 133] width 78 height 18
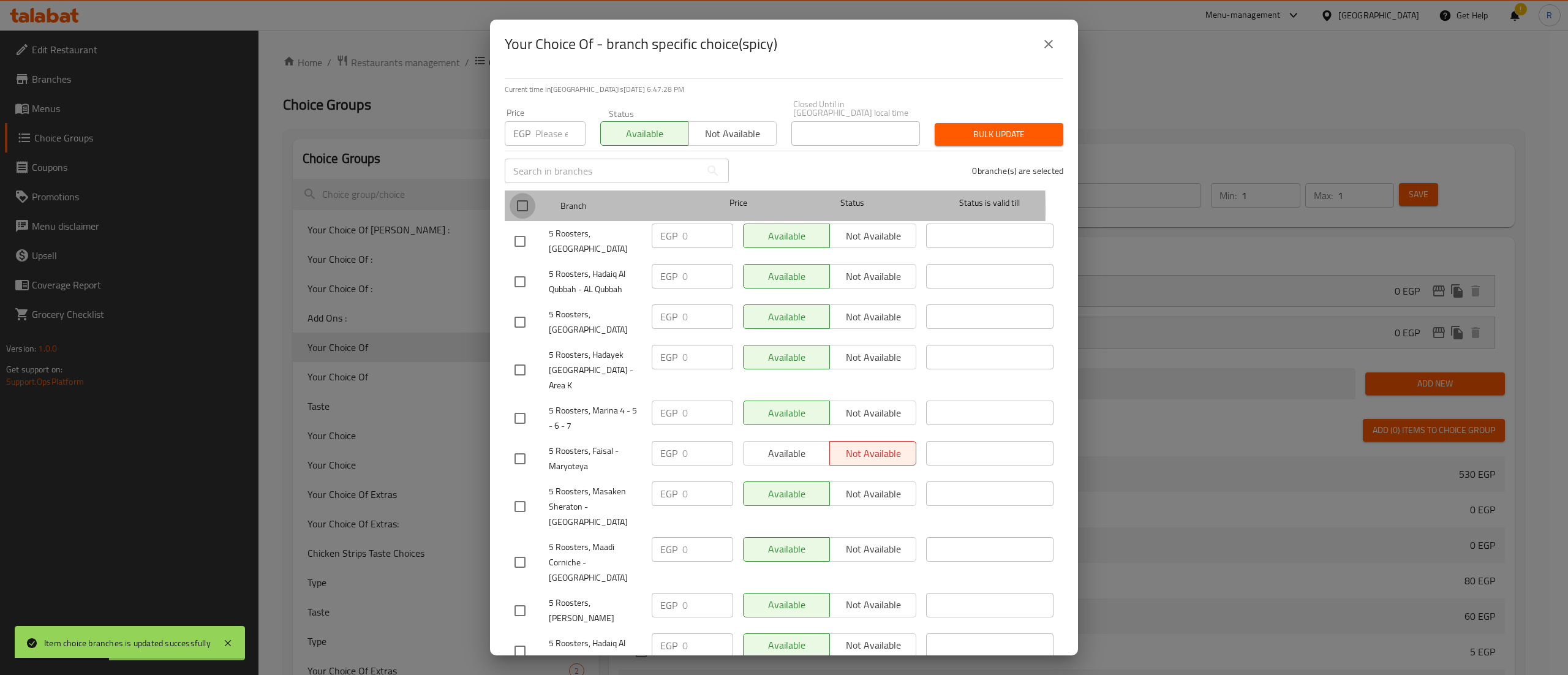
click at [515, 200] on input "checkbox" at bounding box center [523, 206] width 26 height 26
checkbox input "true"
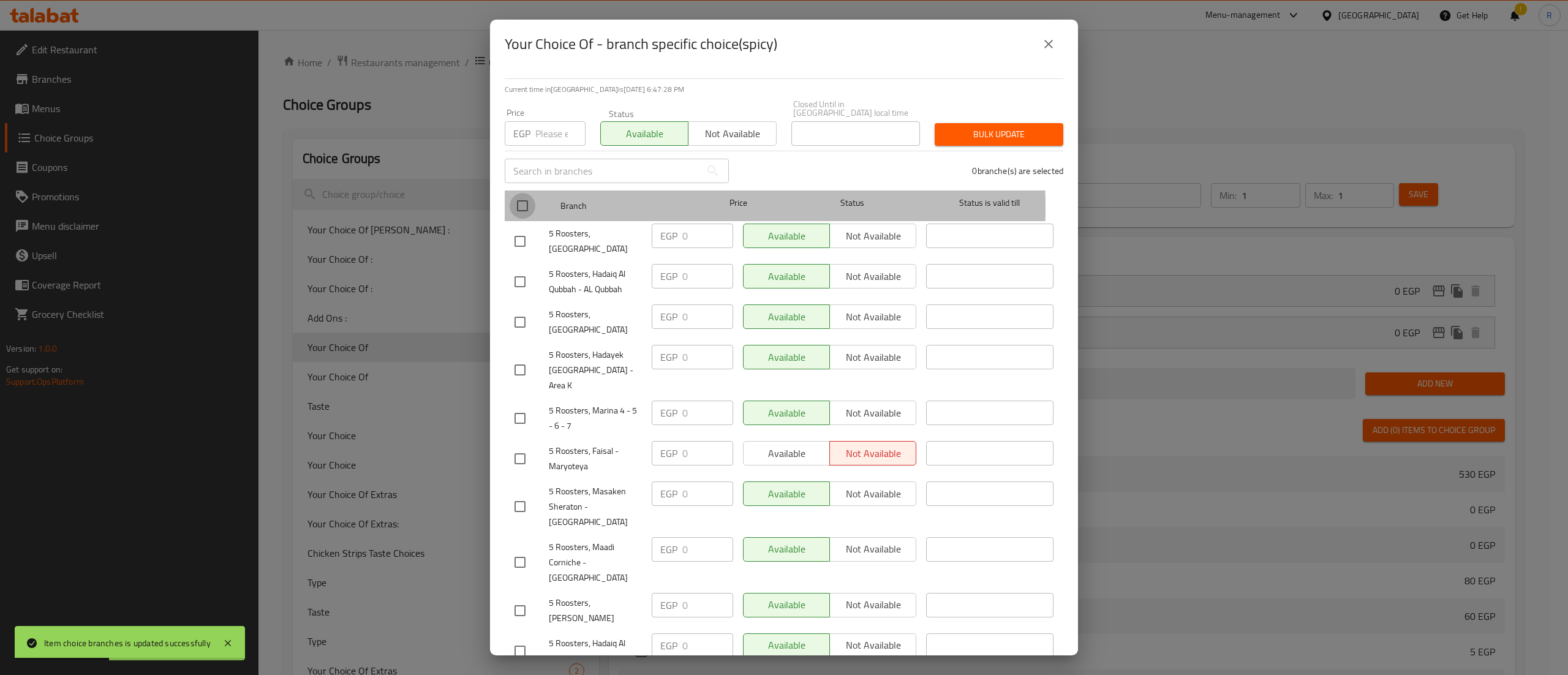
checkbox input "true"
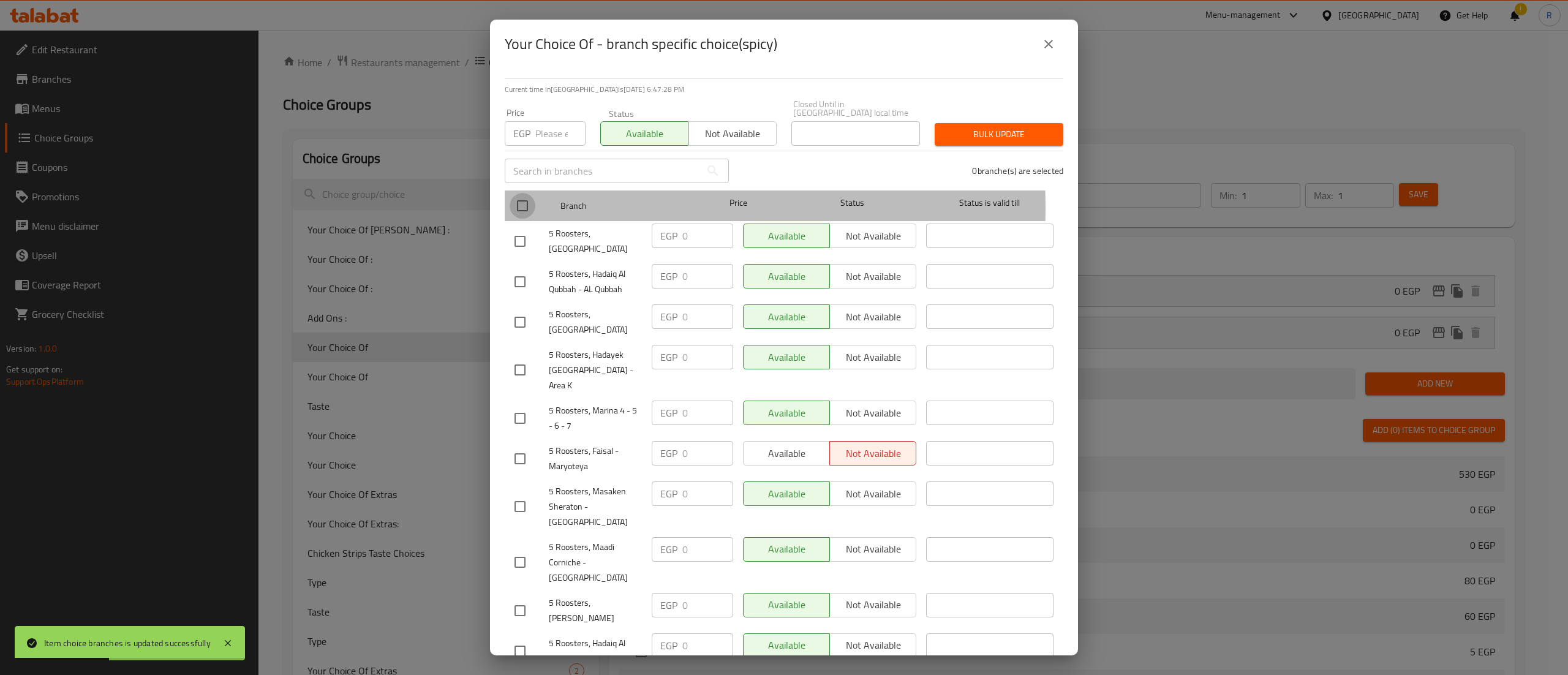
checkbox input "true"
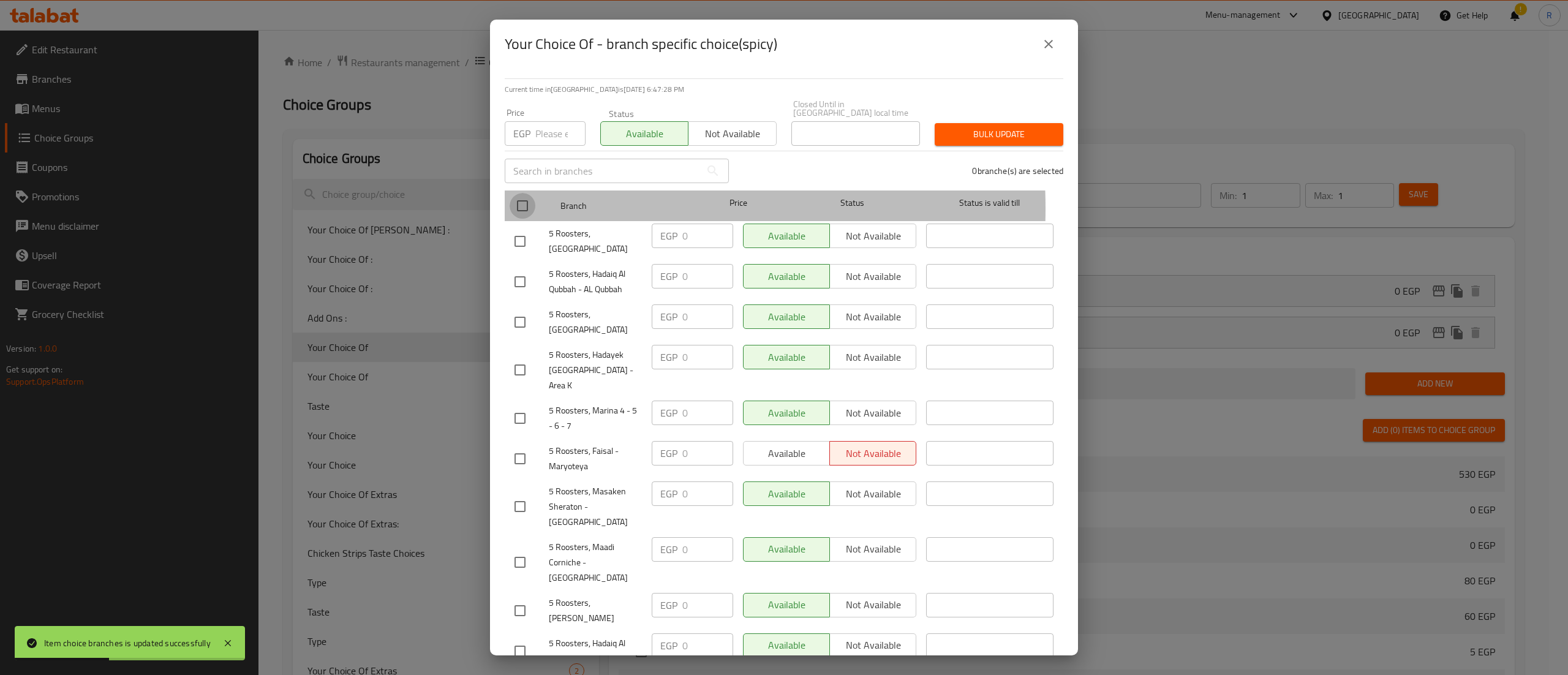
checkbox input "true"
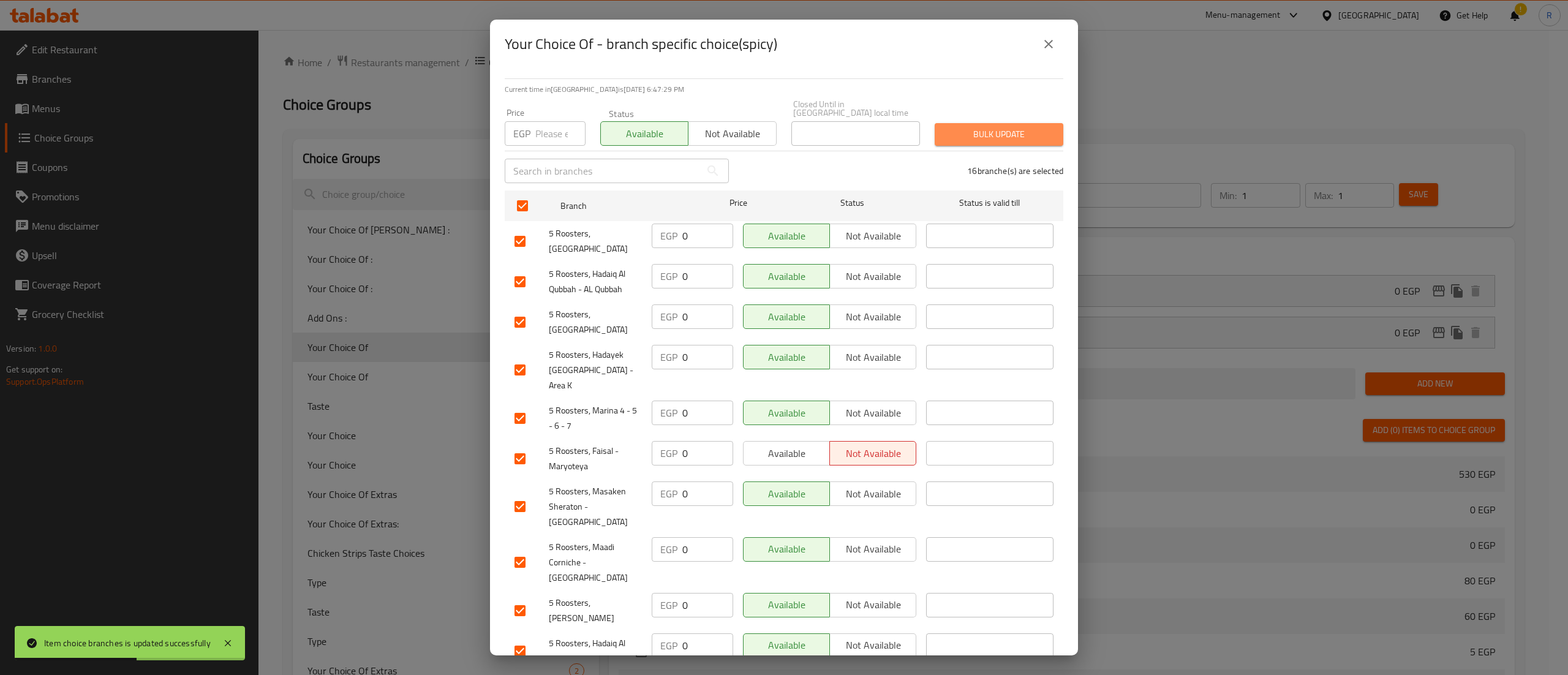
click at [1016, 127] on span "Bulk update" at bounding box center [999, 135] width 109 height 15
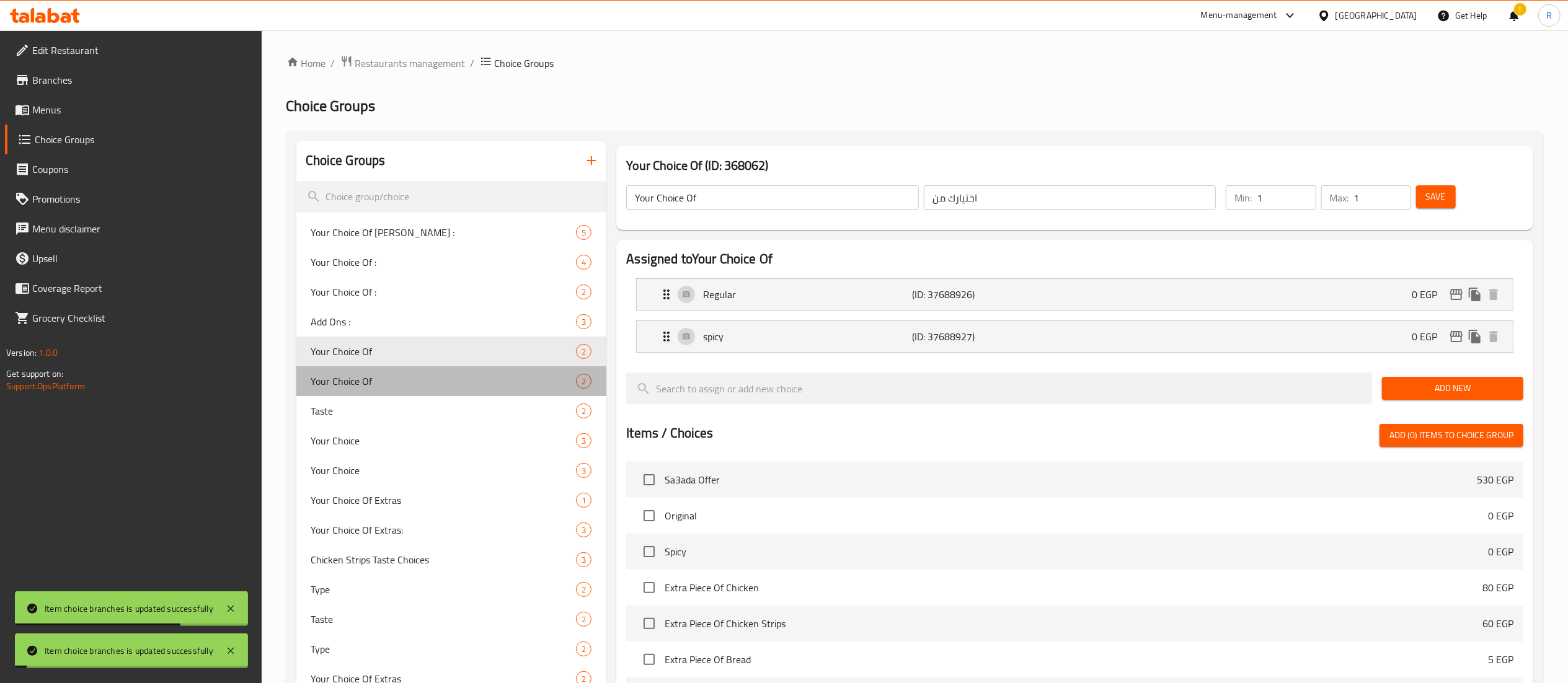
click at [365, 393] on div "Your Choice Of 2" at bounding box center [451, 381] width 310 height 30
type input "إختيارك من"
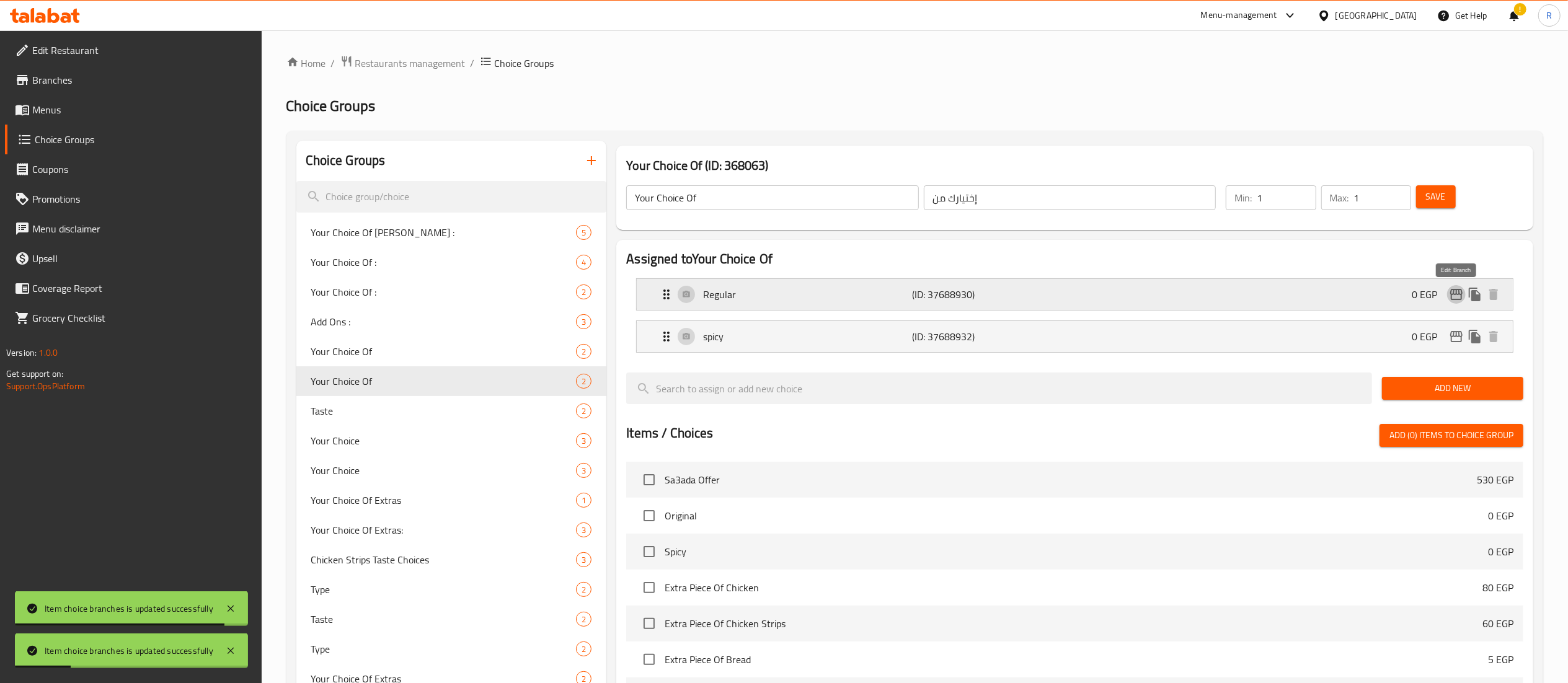
click at [1459, 292] on icon "edit" at bounding box center [1456, 295] width 12 height 11
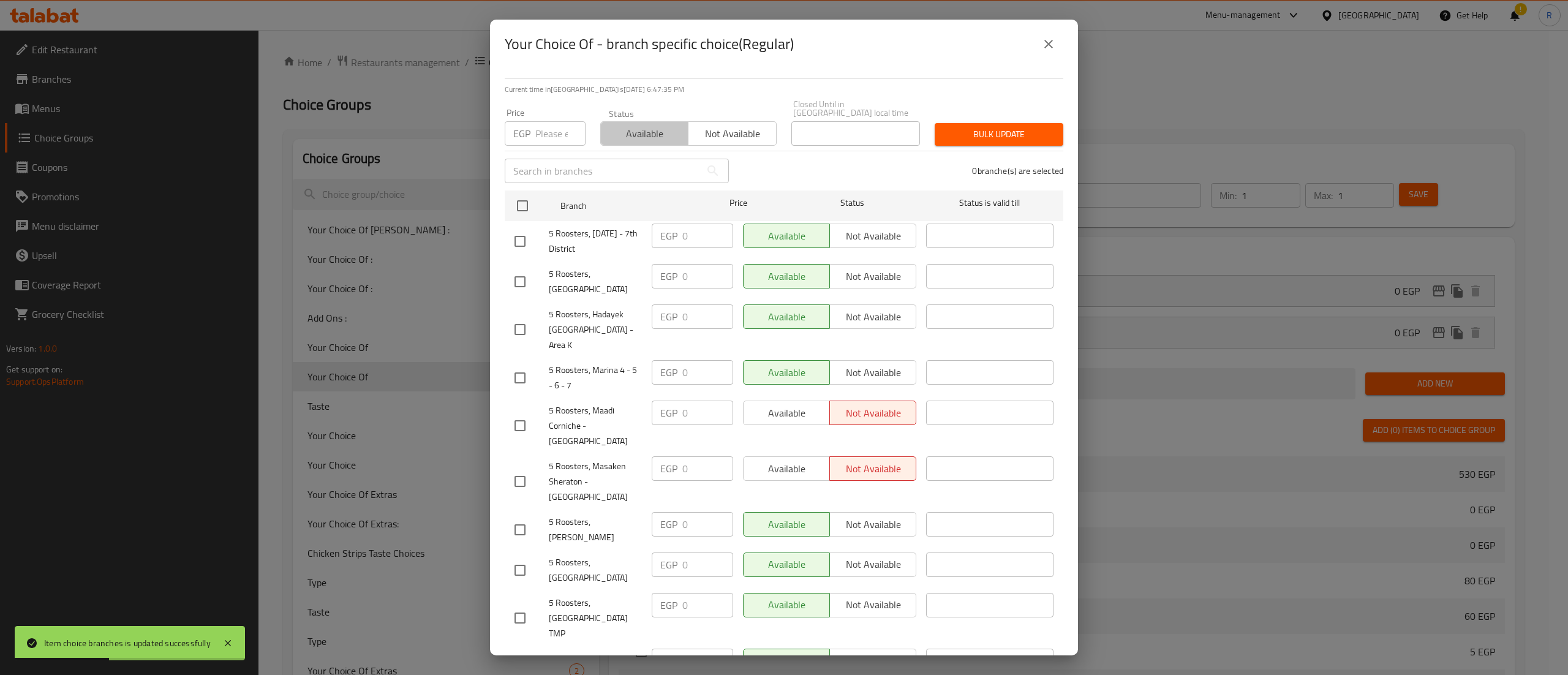
click at [657, 128] on span "Available" at bounding box center [645, 133] width 78 height 18
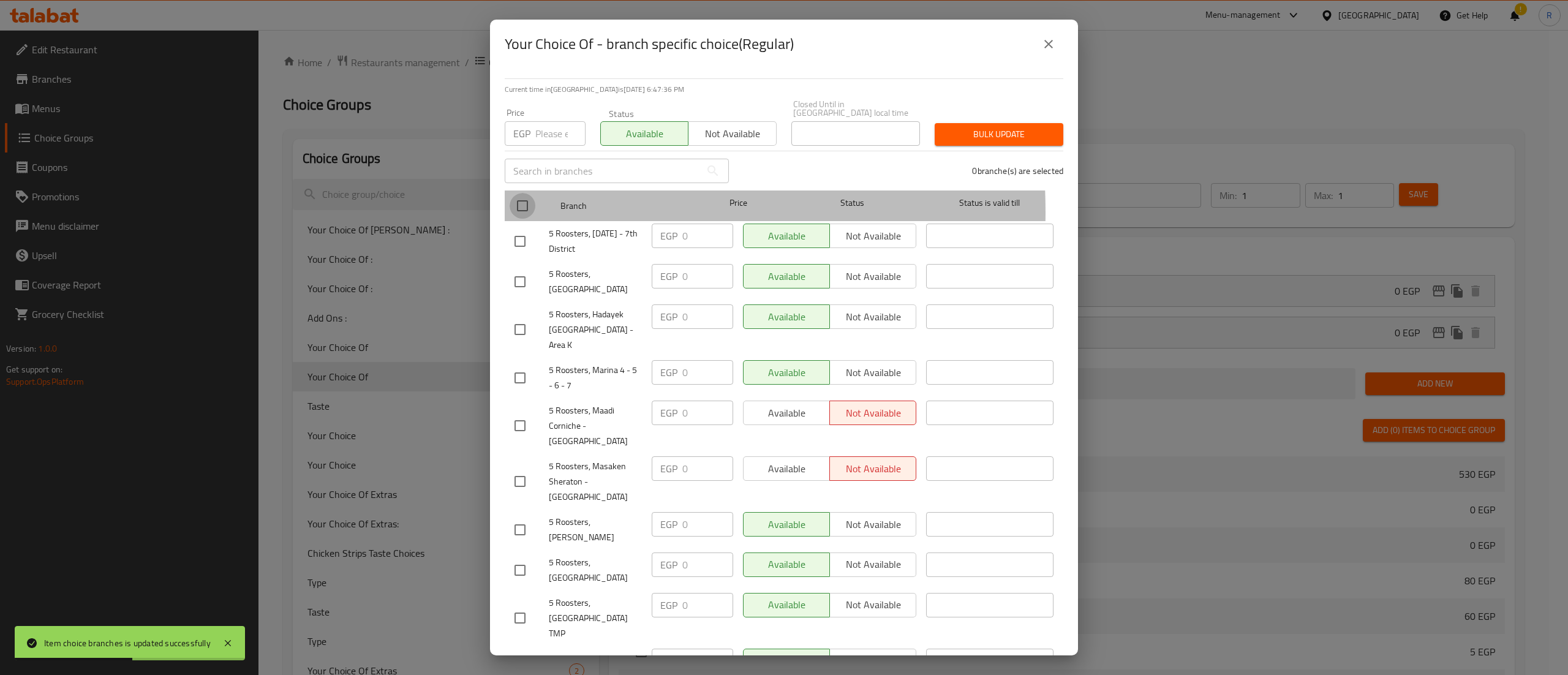
click at [518, 203] on input "checkbox" at bounding box center [523, 206] width 26 height 26
checkbox input "true"
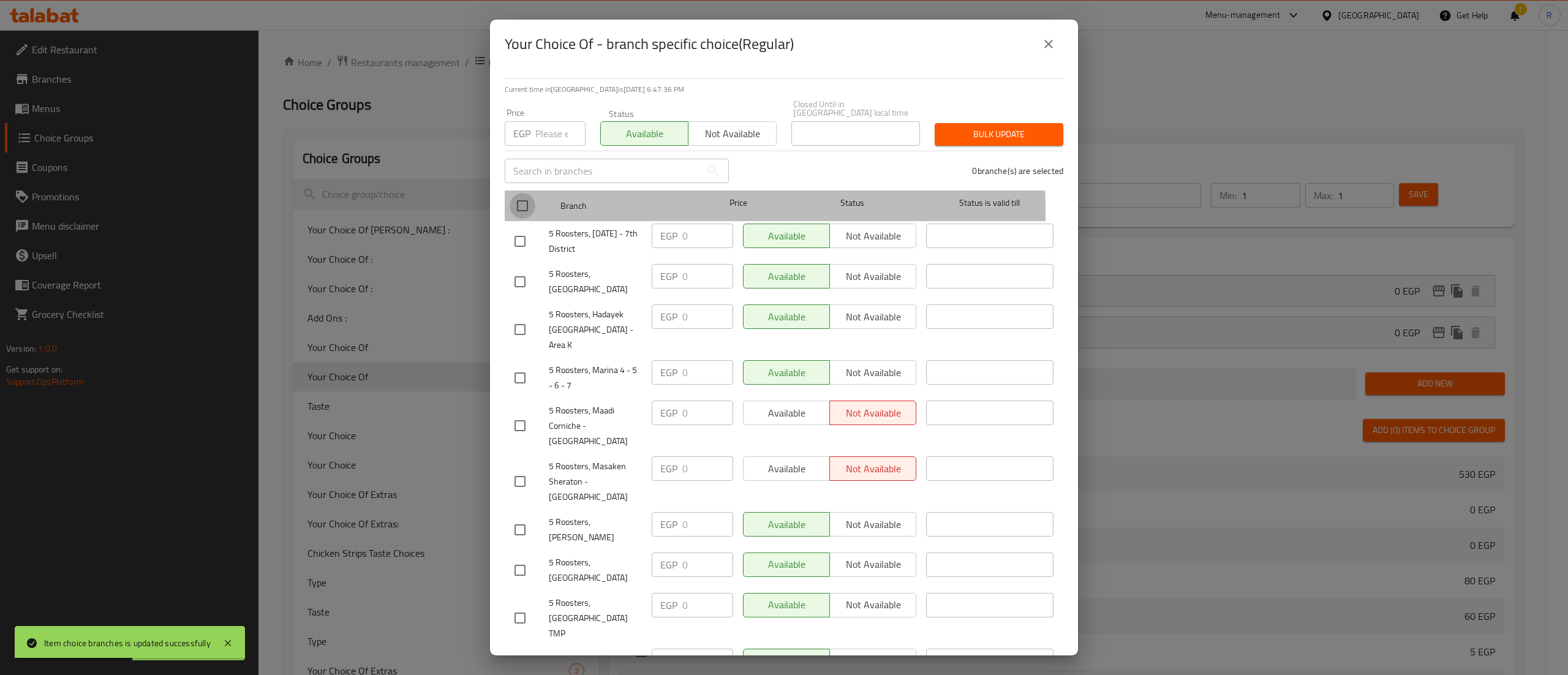
checkbox input "true"
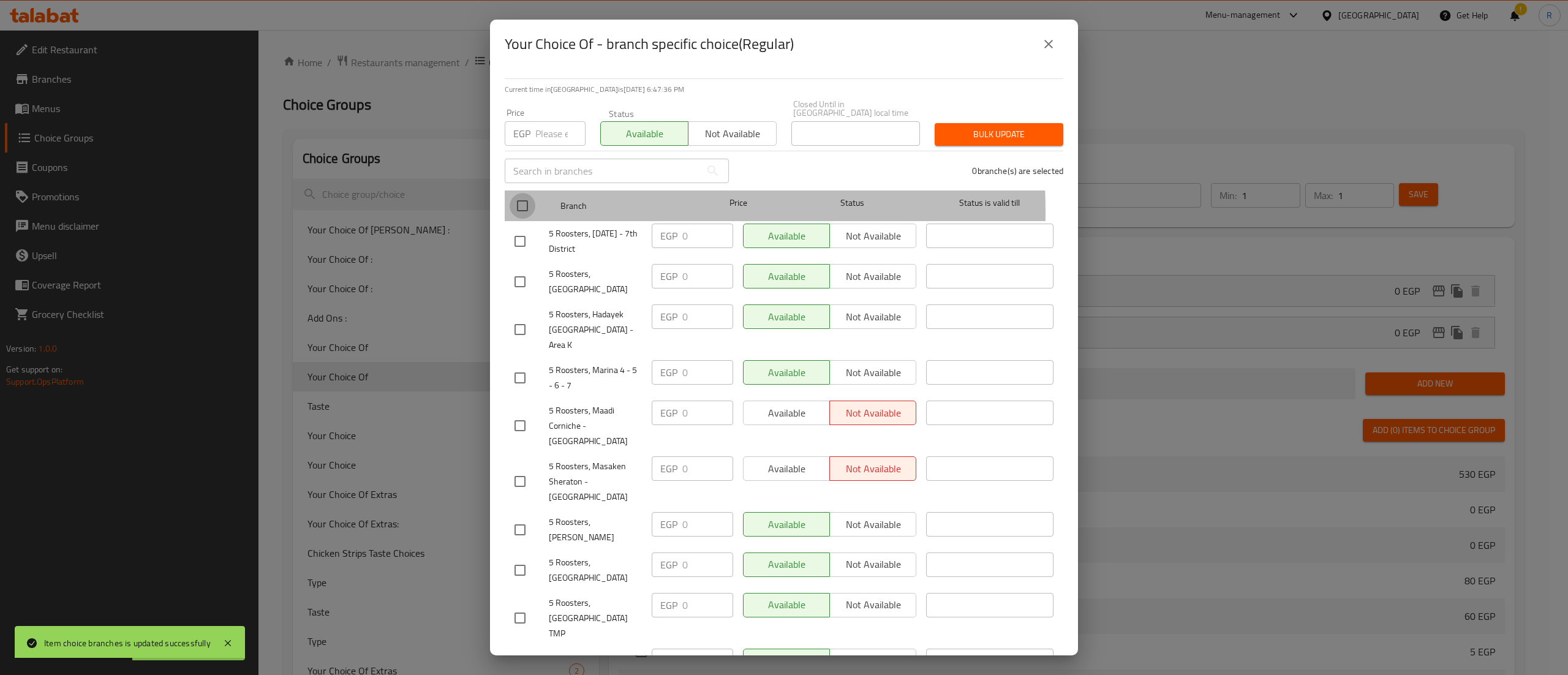
checkbox input "true"
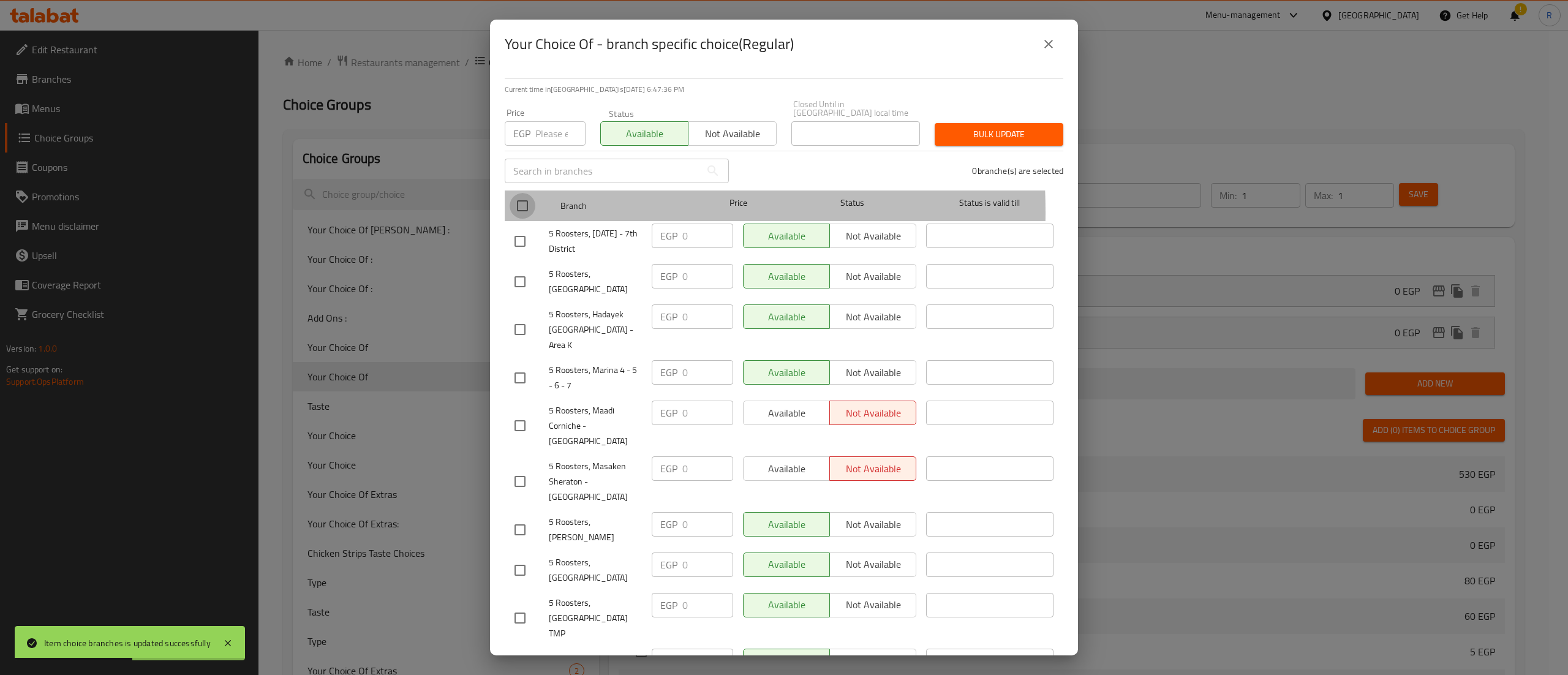
checkbox input "true"
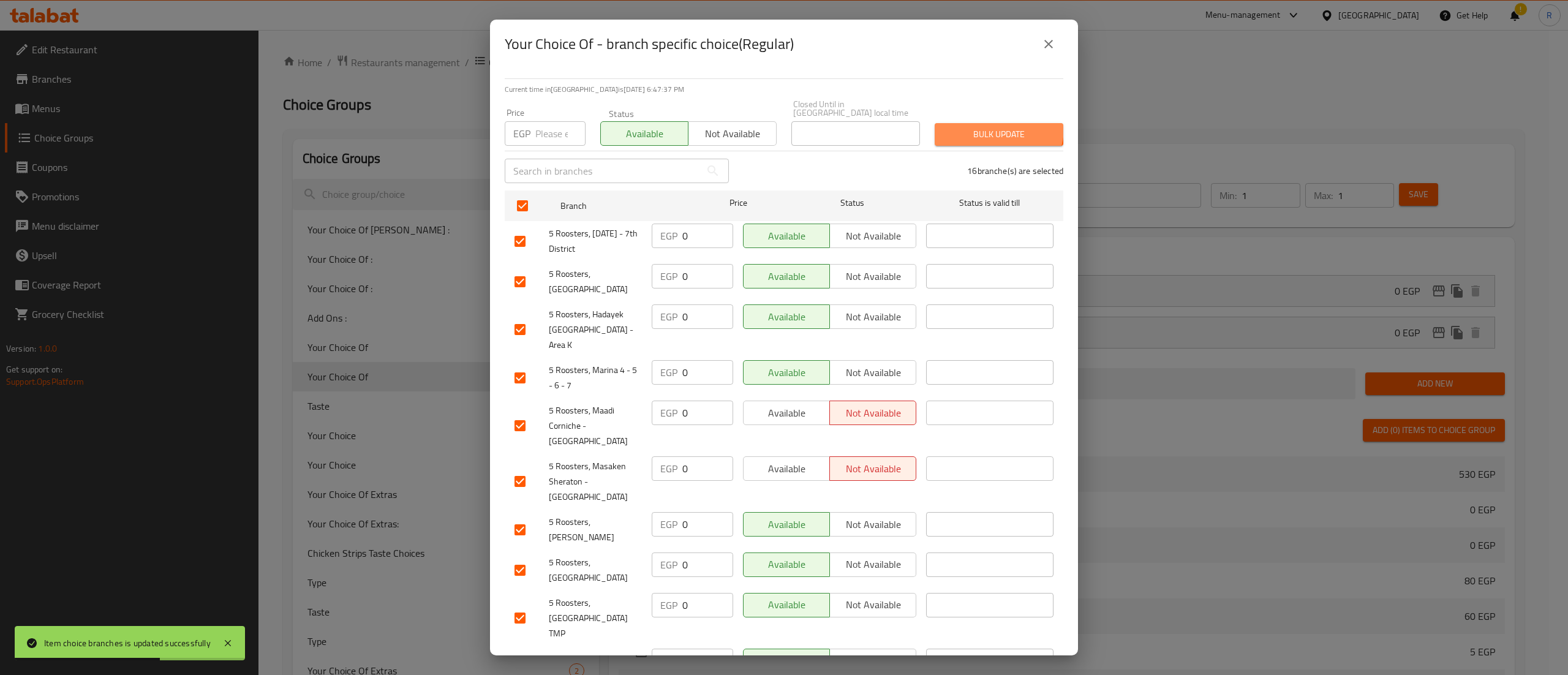
click at [984, 127] on span "Bulk update" at bounding box center [999, 135] width 109 height 15
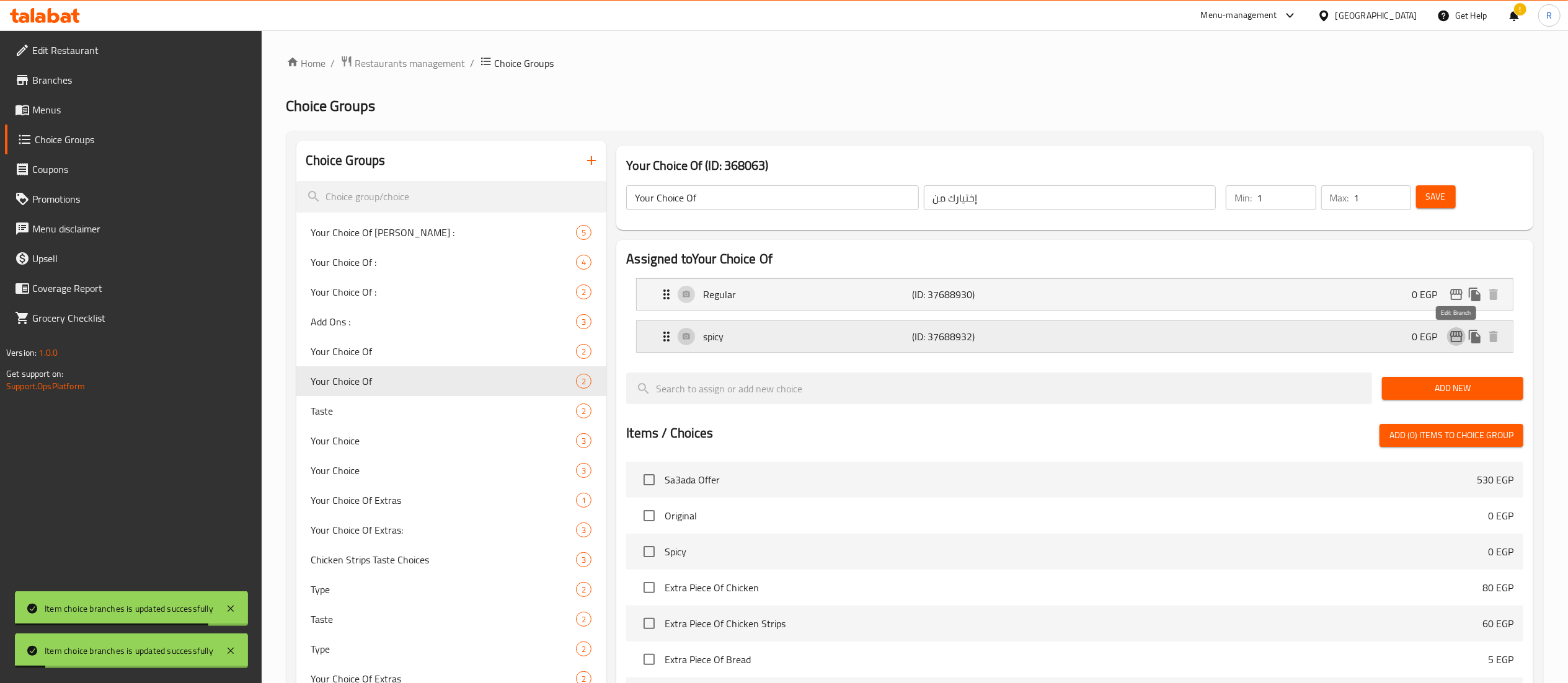
click at [1461, 340] on icon "edit" at bounding box center [1456, 337] width 12 height 11
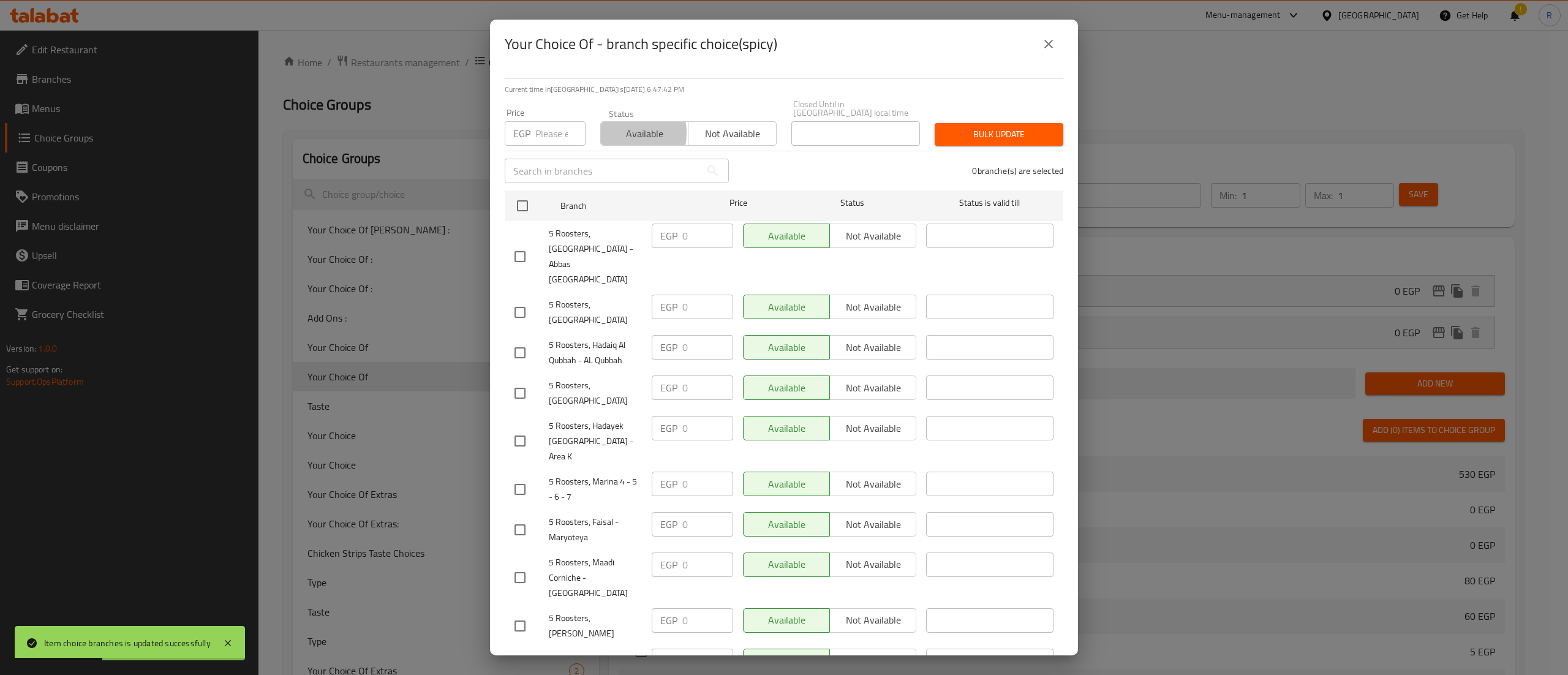
click at [618, 125] on span "Available" at bounding box center [645, 133] width 78 height 18
click at [555, 121] on input "number" at bounding box center [561, 133] width 51 height 25
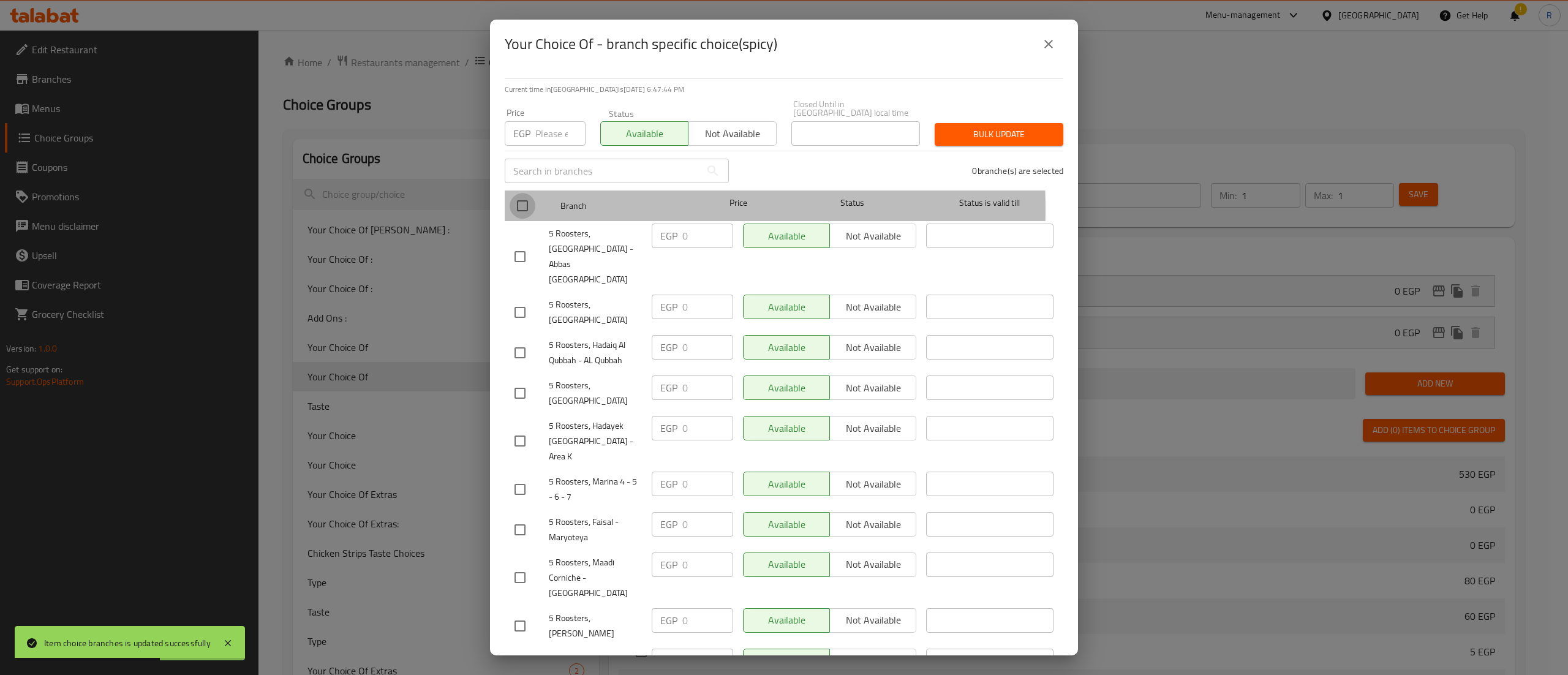
click at [523, 201] on input "checkbox" at bounding box center [523, 206] width 26 height 26
checkbox input "true"
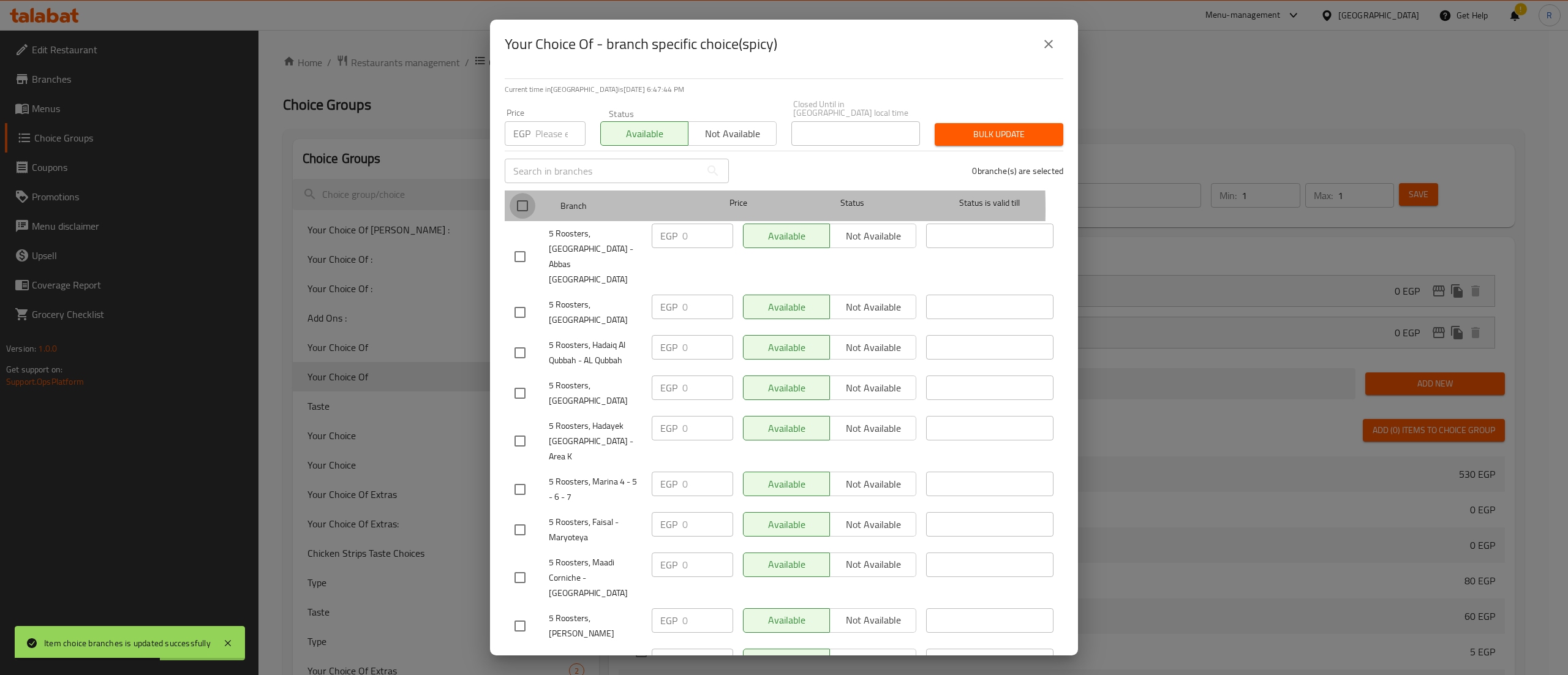
checkbox input "true"
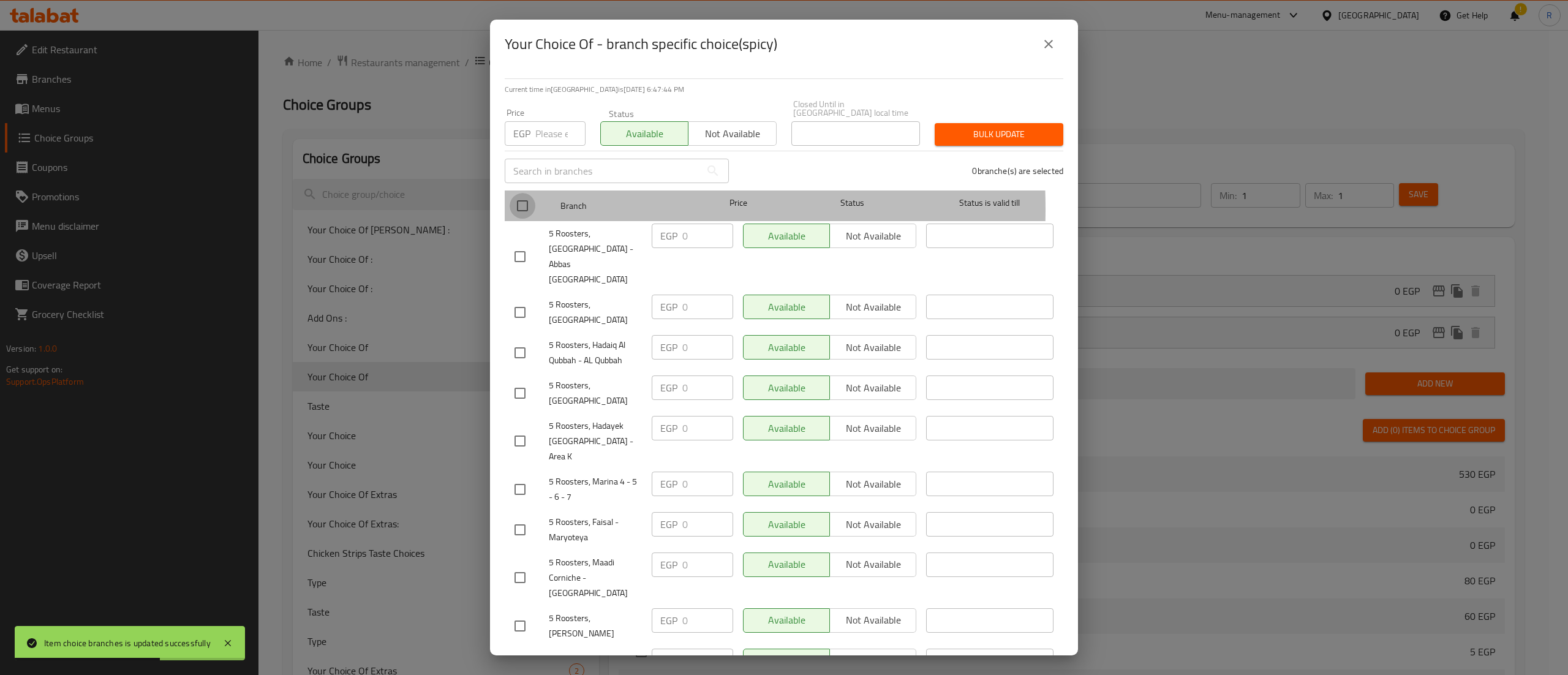
checkbox input "true"
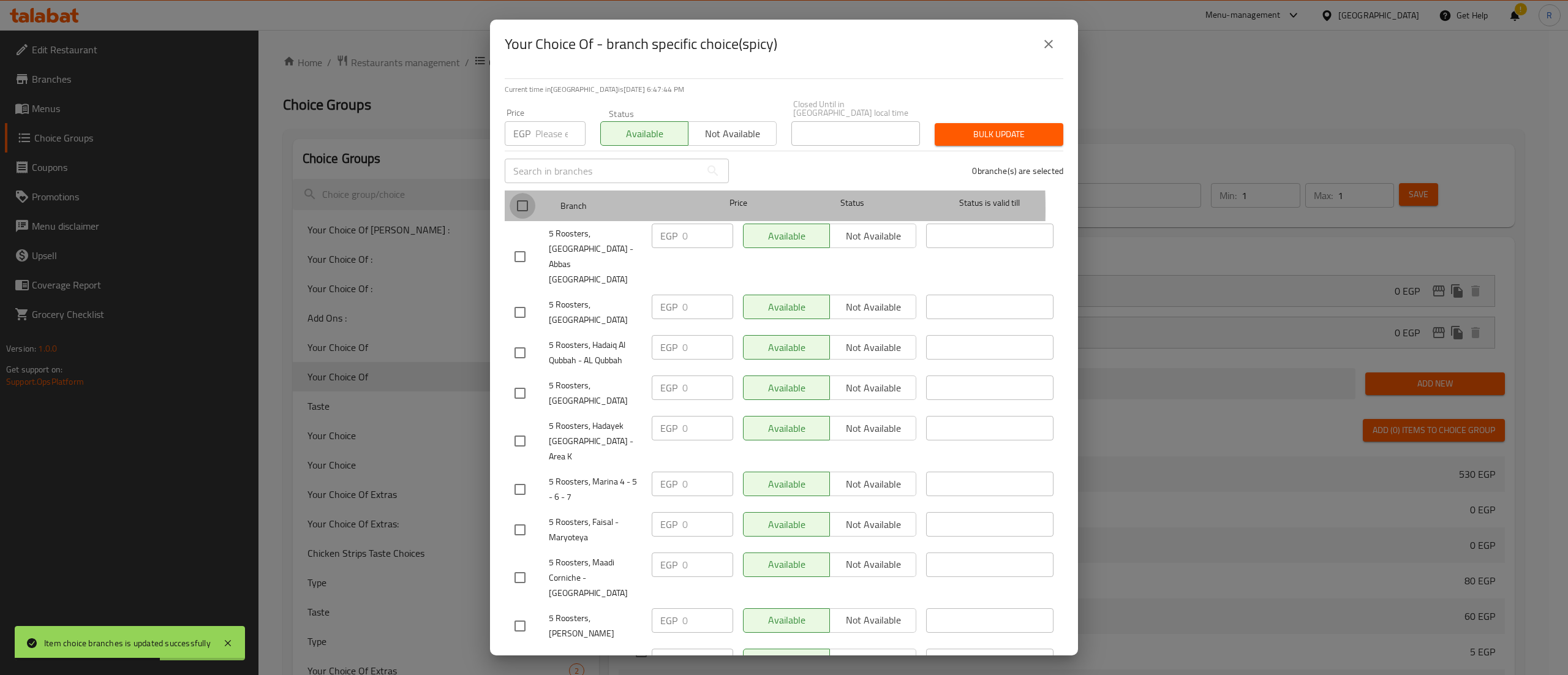
checkbox input "true"
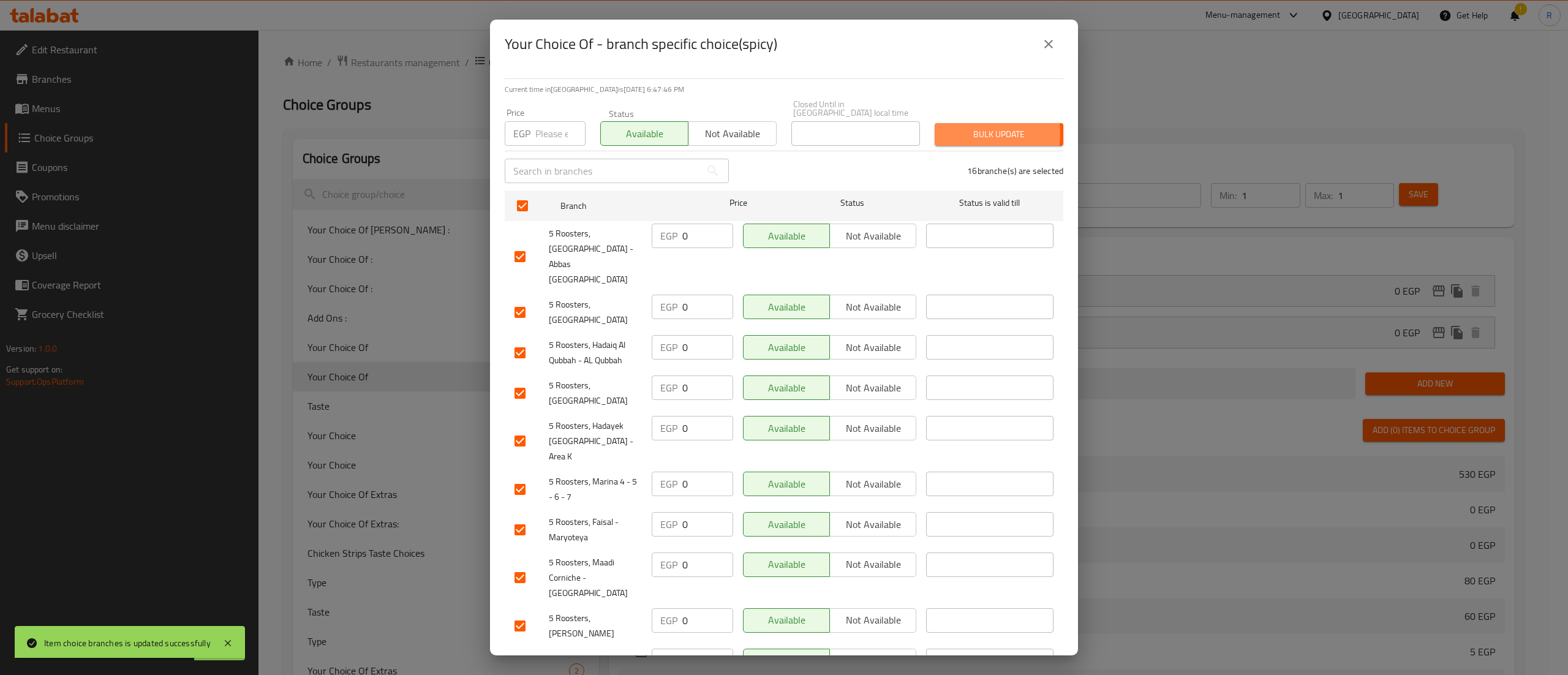
click at [962, 127] on span "Bulk update" at bounding box center [999, 135] width 109 height 15
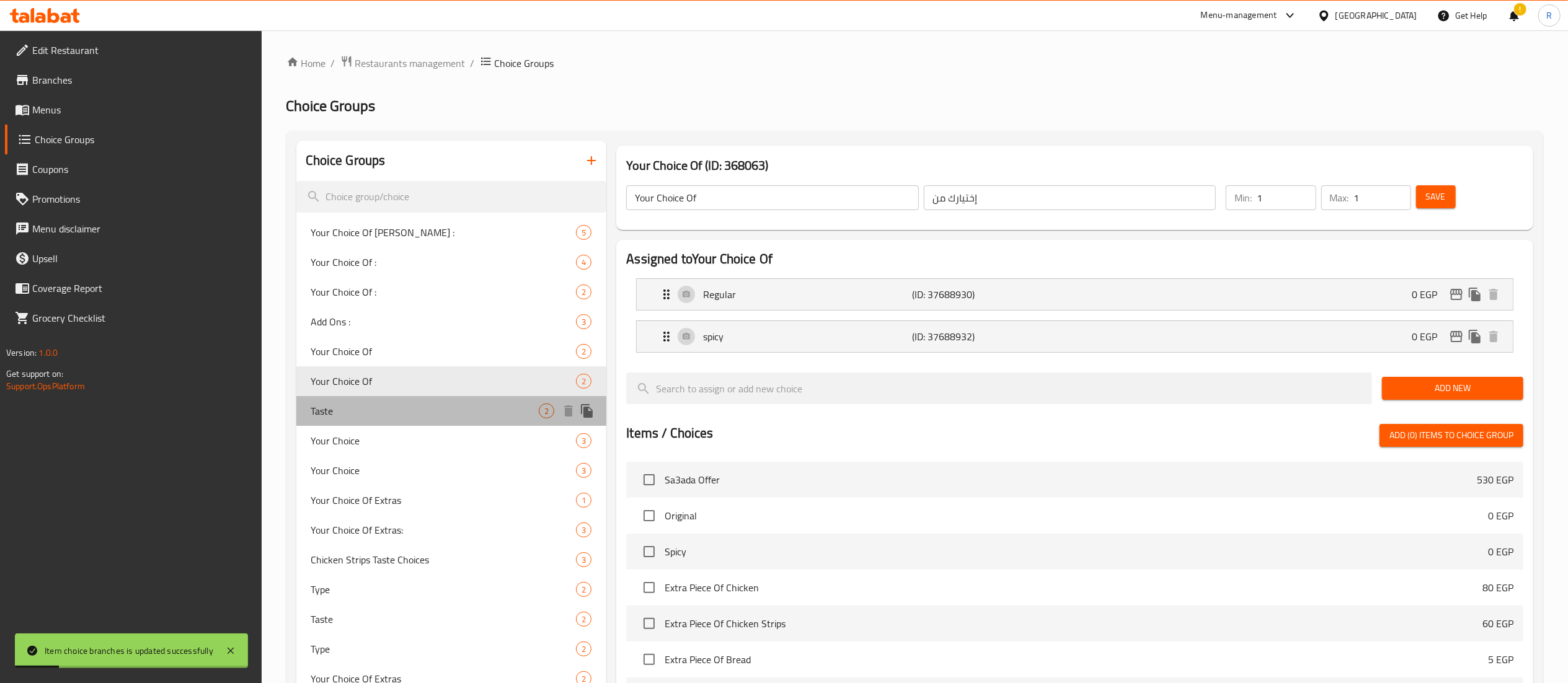
click at [454, 423] on div "Taste 2" at bounding box center [451, 411] width 310 height 30
type input "Taste"
type input "المذاق"
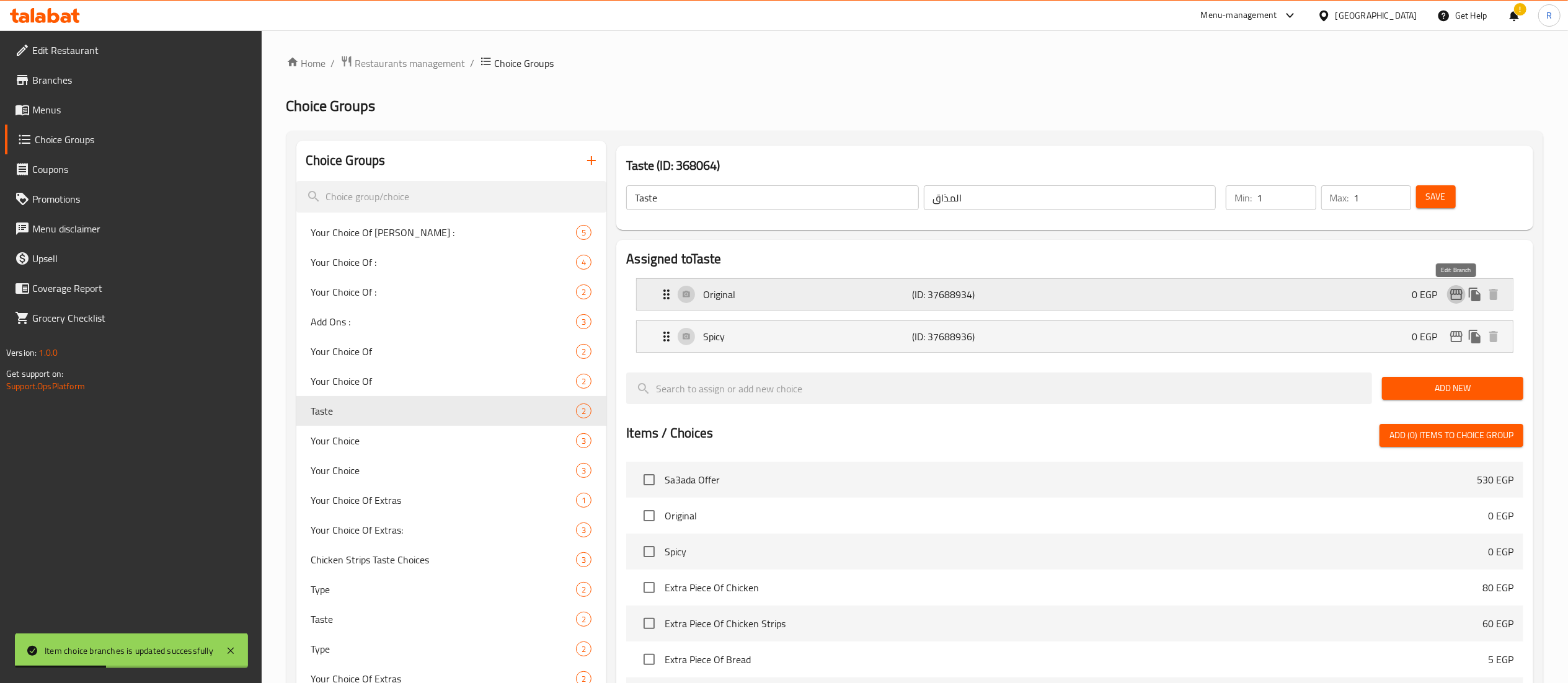
click at [1455, 292] on icon "edit" at bounding box center [1457, 294] width 15 height 15
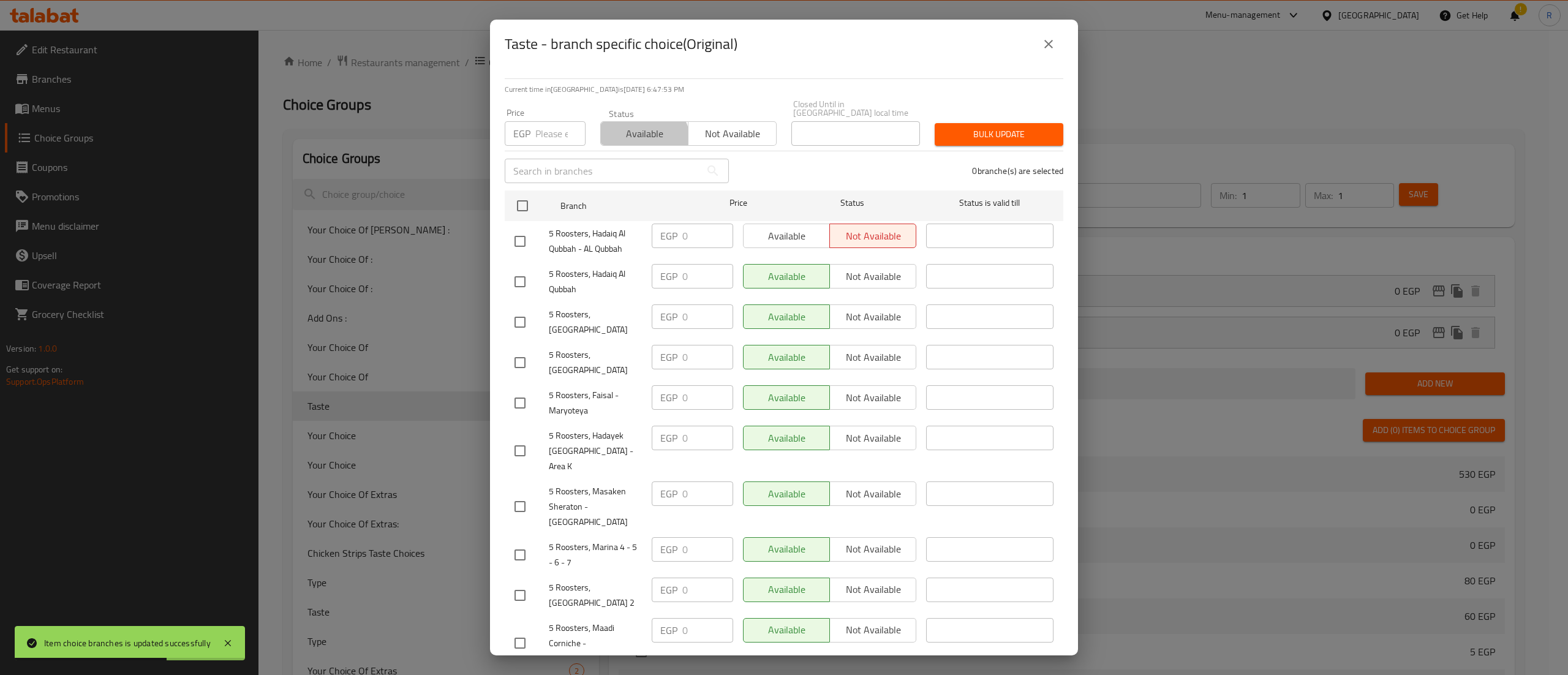
click at [638, 133] on span "Available" at bounding box center [645, 133] width 78 height 18
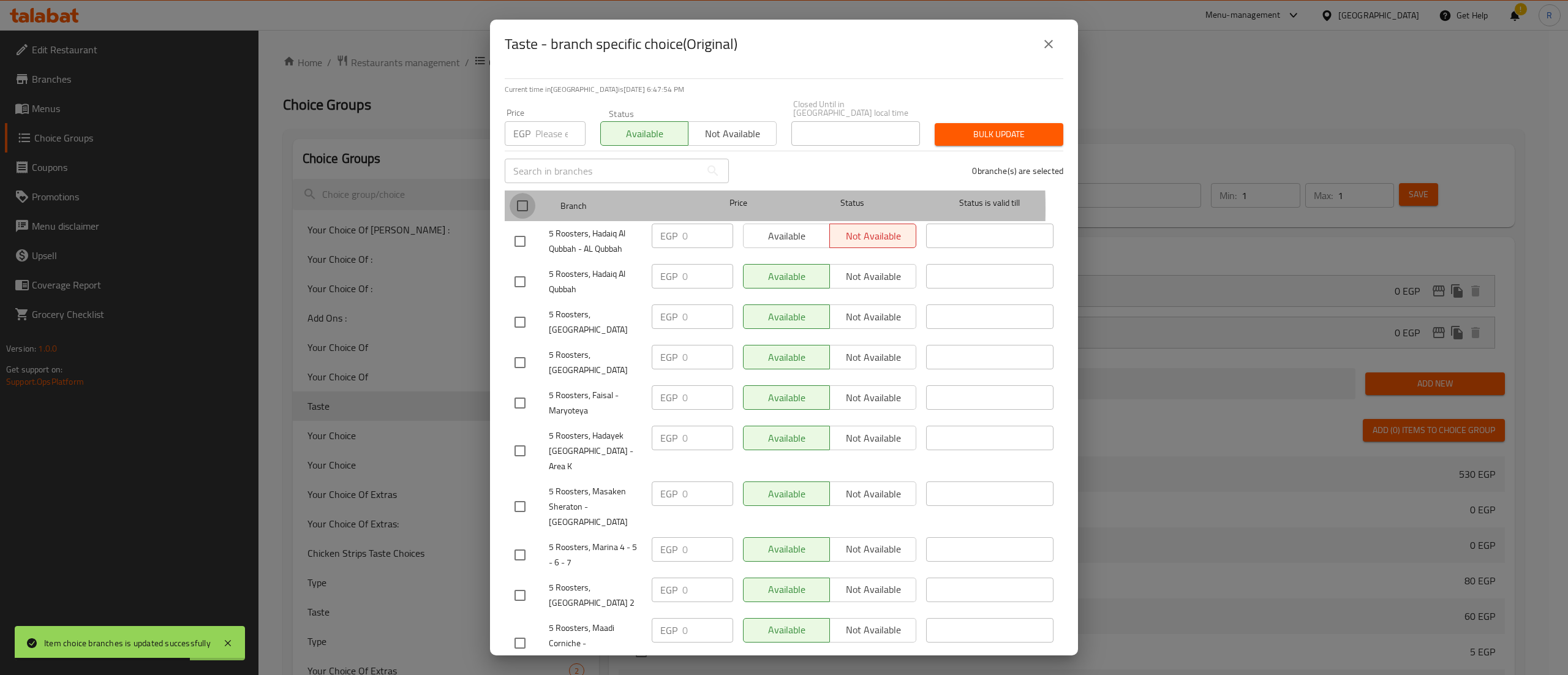
click at [518, 200] on input "checkbox" at bounding box center [523, 206] width 26 height 26
checkbox input "true"
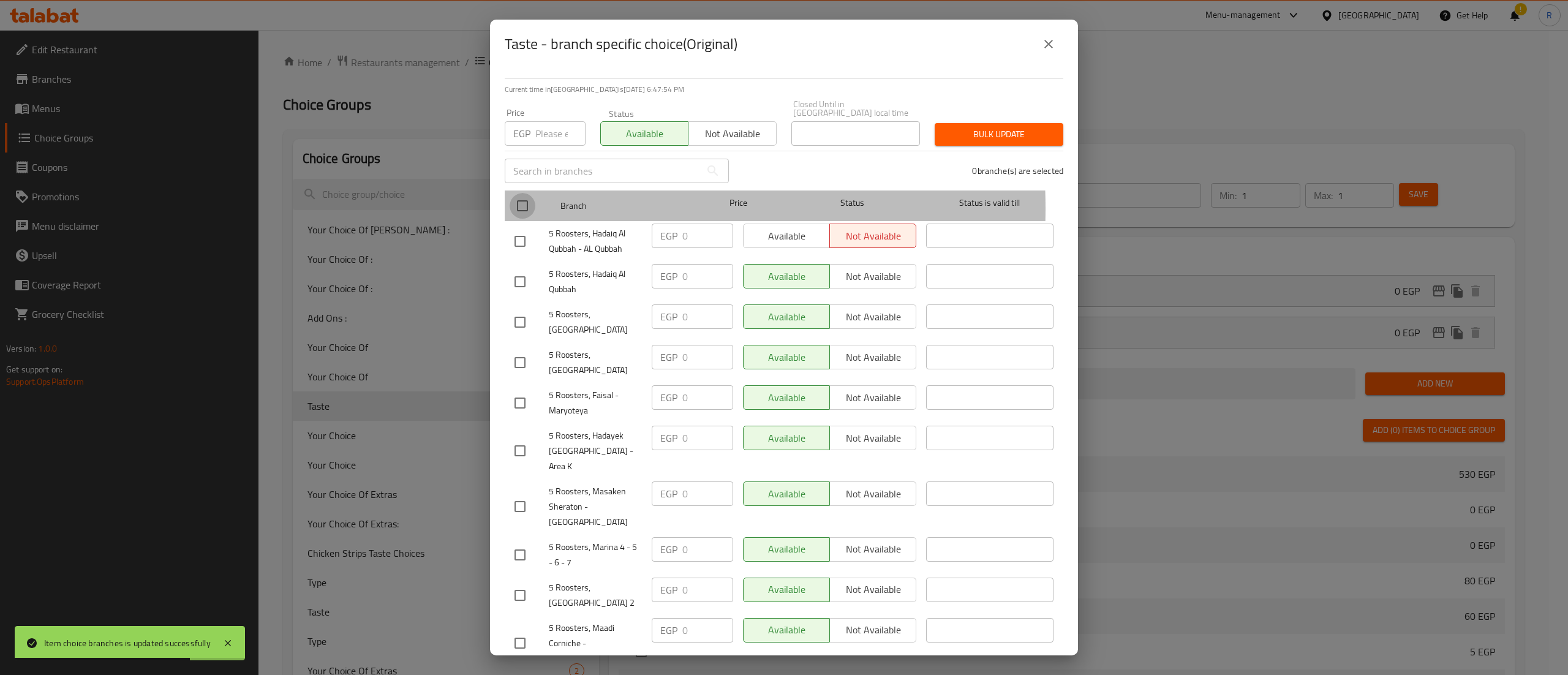
checkbox input "true"
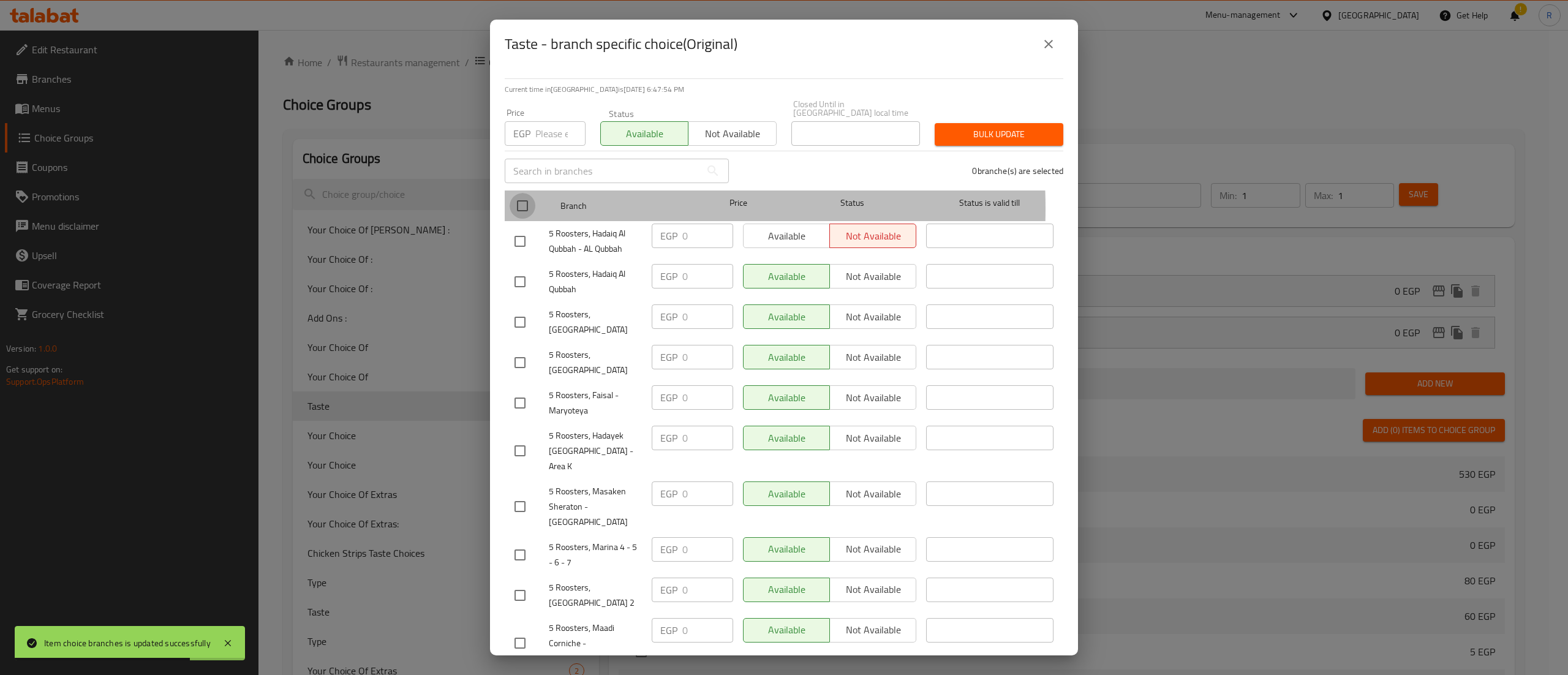
checkbox input "true"
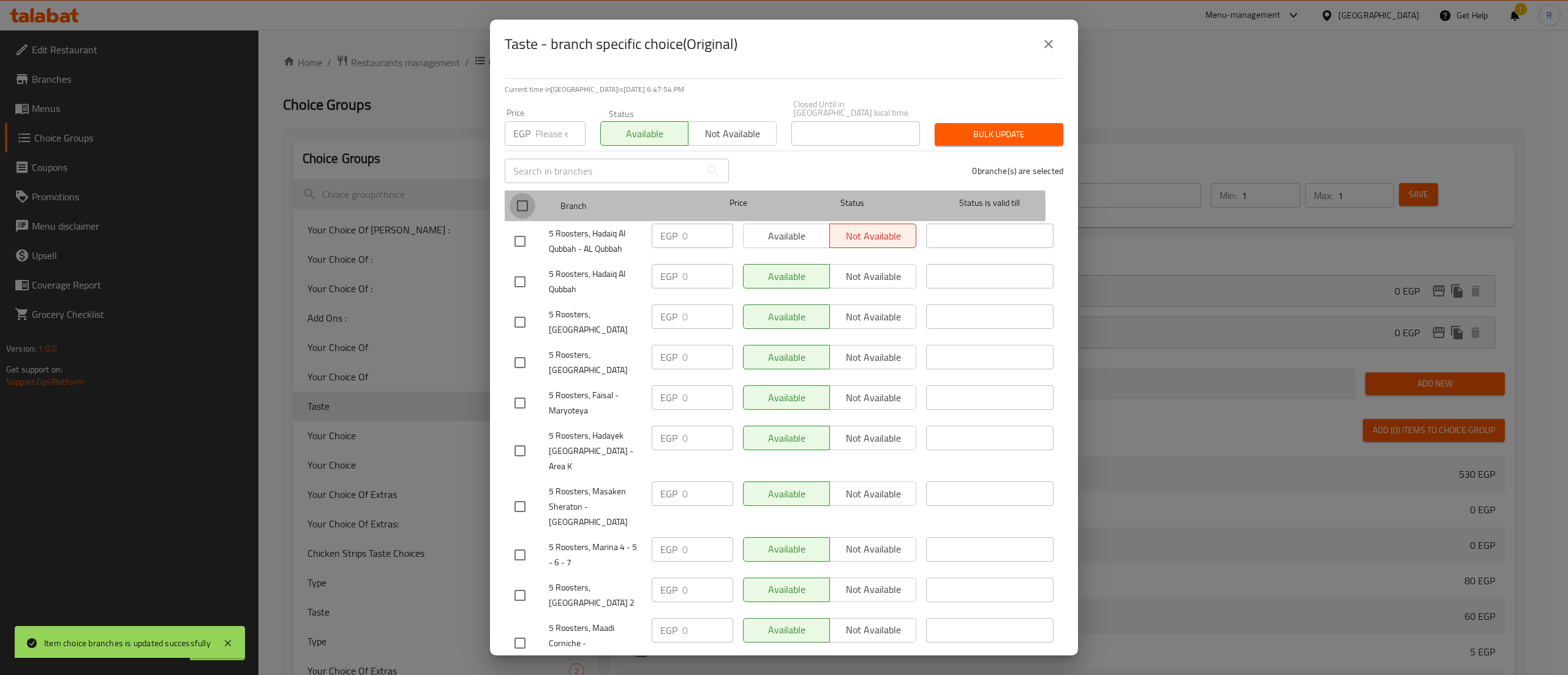
checkbox input "true"
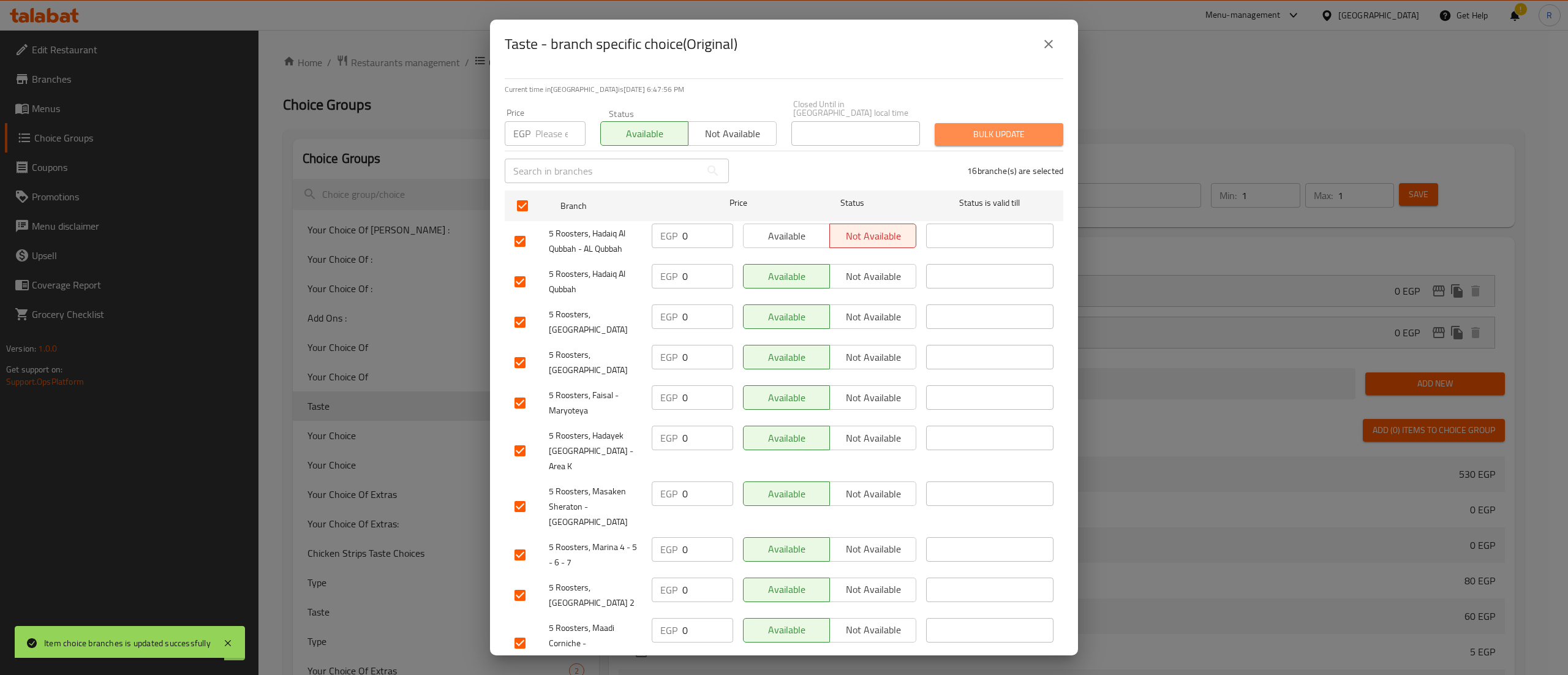
click at [1010, 130] on span "Bulk update" at bounding box center [999, 135] width 109 height 15
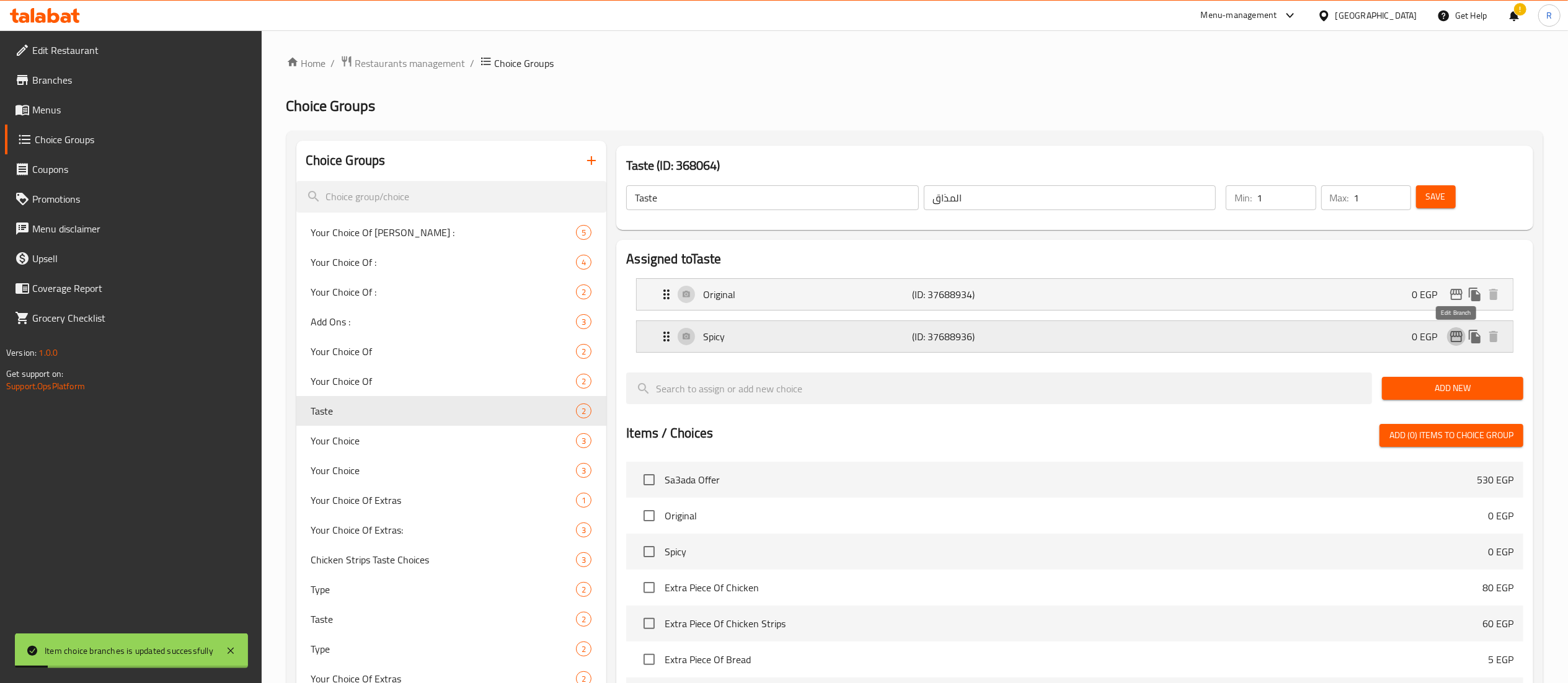
click at [1455, 336] on icon "edit" at bounding box center [1457, 337] width 15 height 15
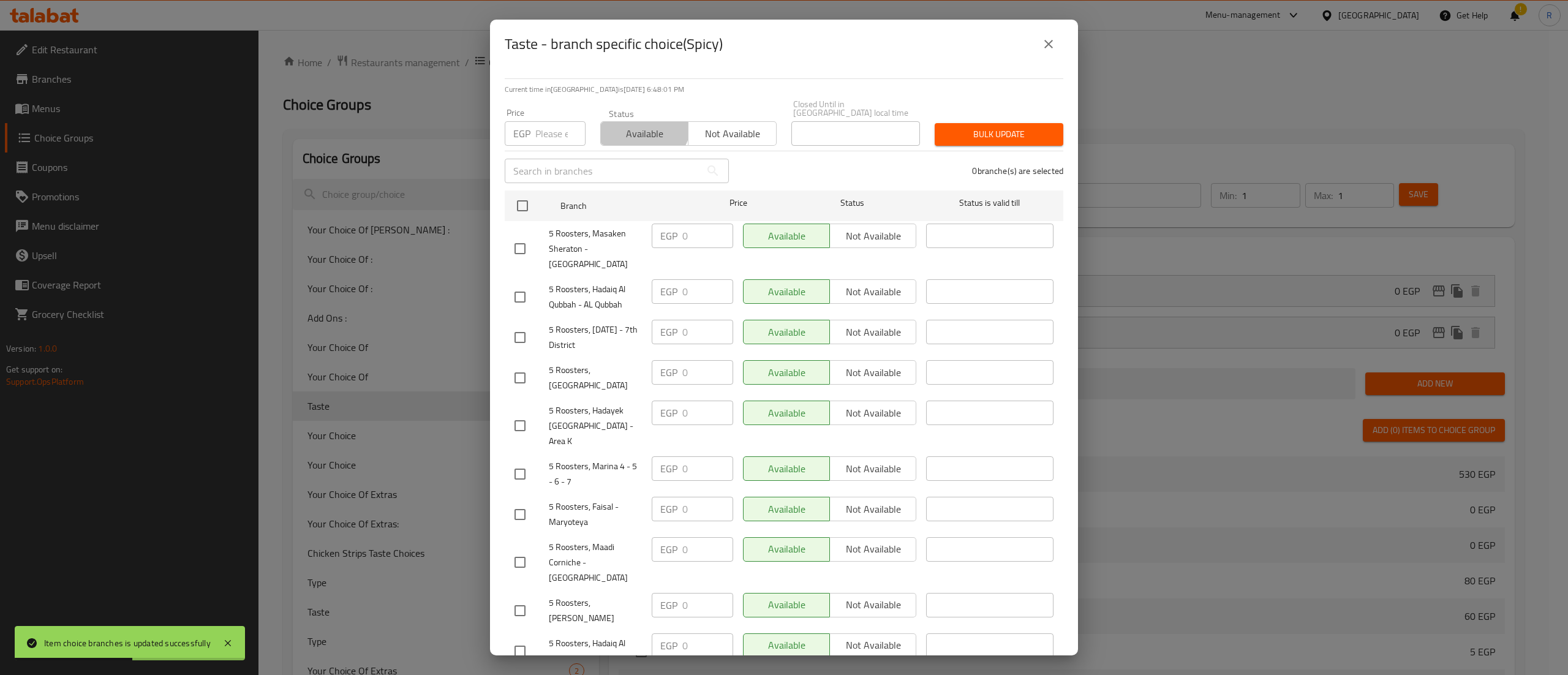
click at [640, 125] on span "Available" at bounding box center [645, 133] width 78 height 18
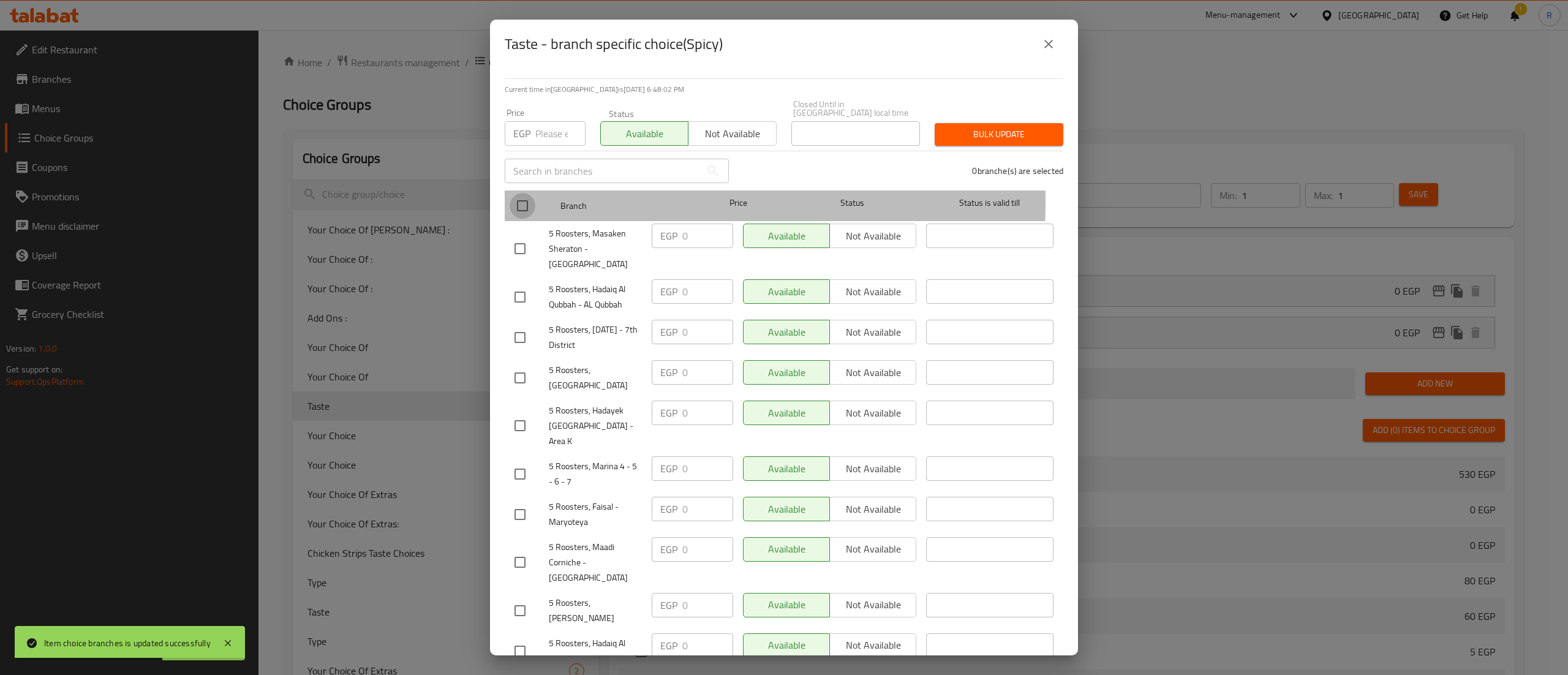
click at [528, 194] on input "checkbox" at bounding box center [523, 206] width 26 height 26
checkbox input "true"
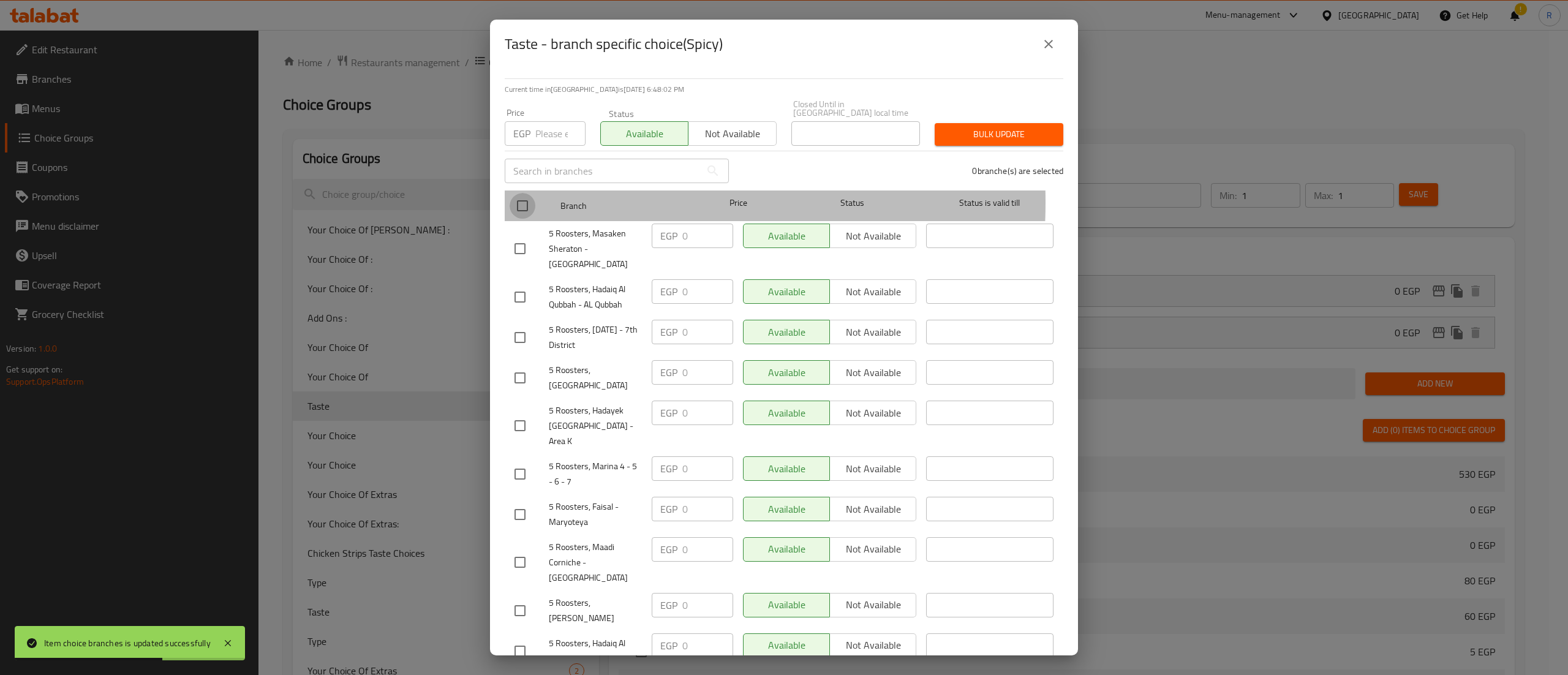
checkbox input "true"
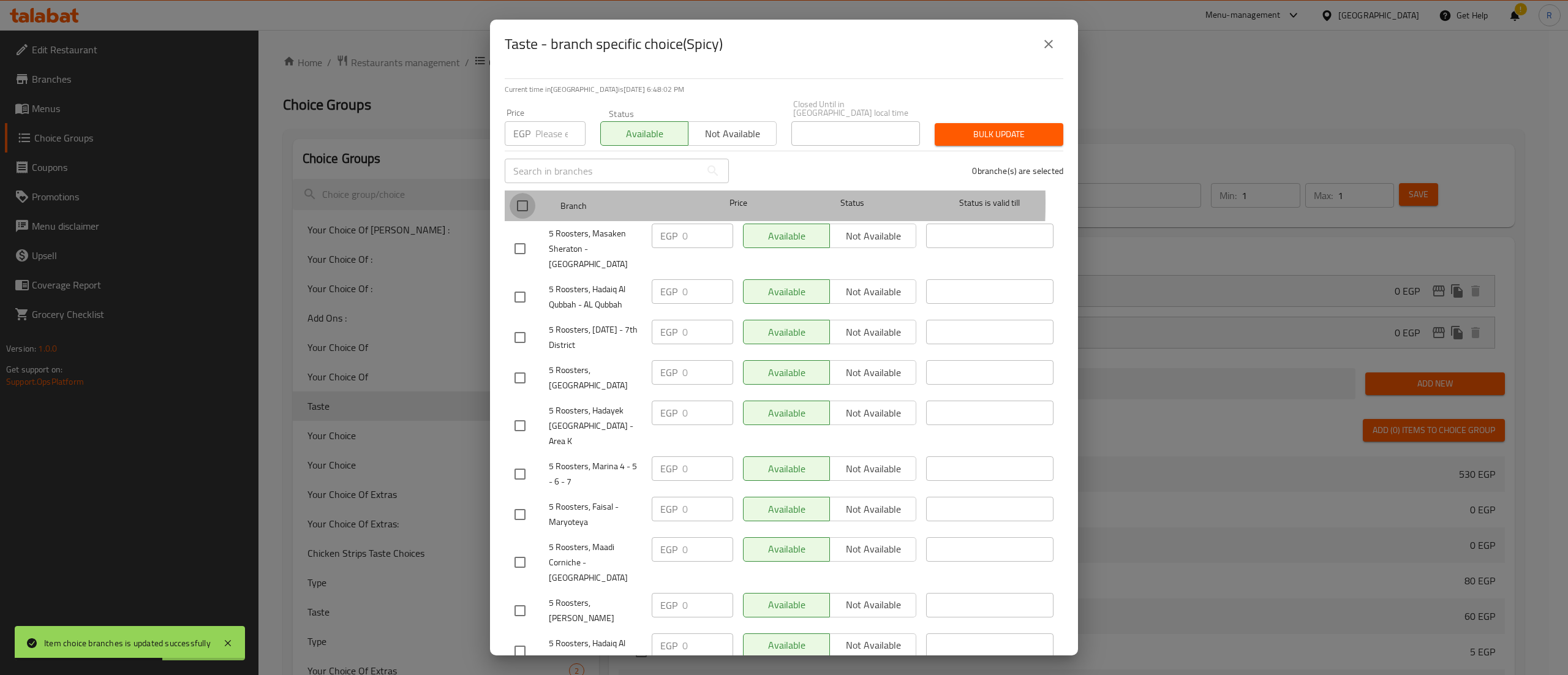
checkbox input "true"
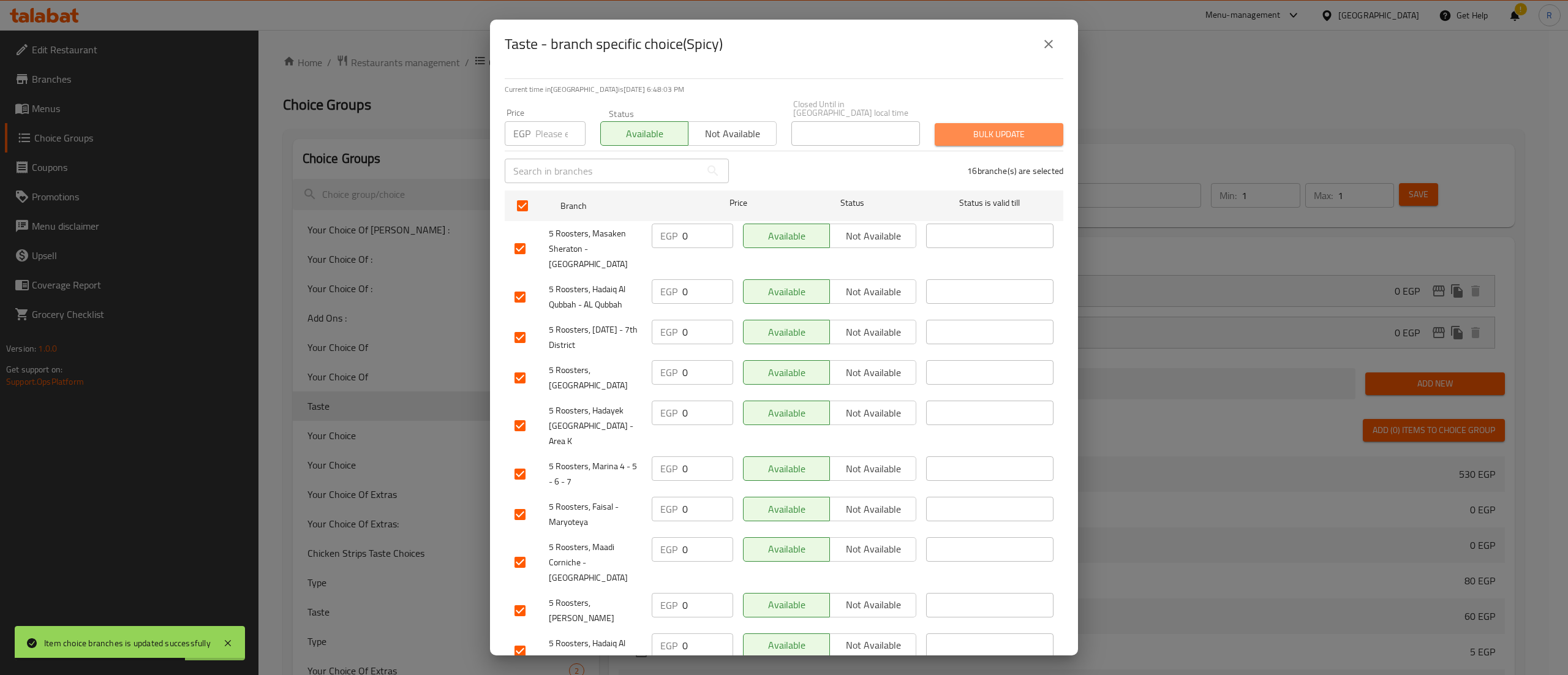
click at [1010, 131] on span "Bulk update" at bounding box center [999, 135] width 109 height 15
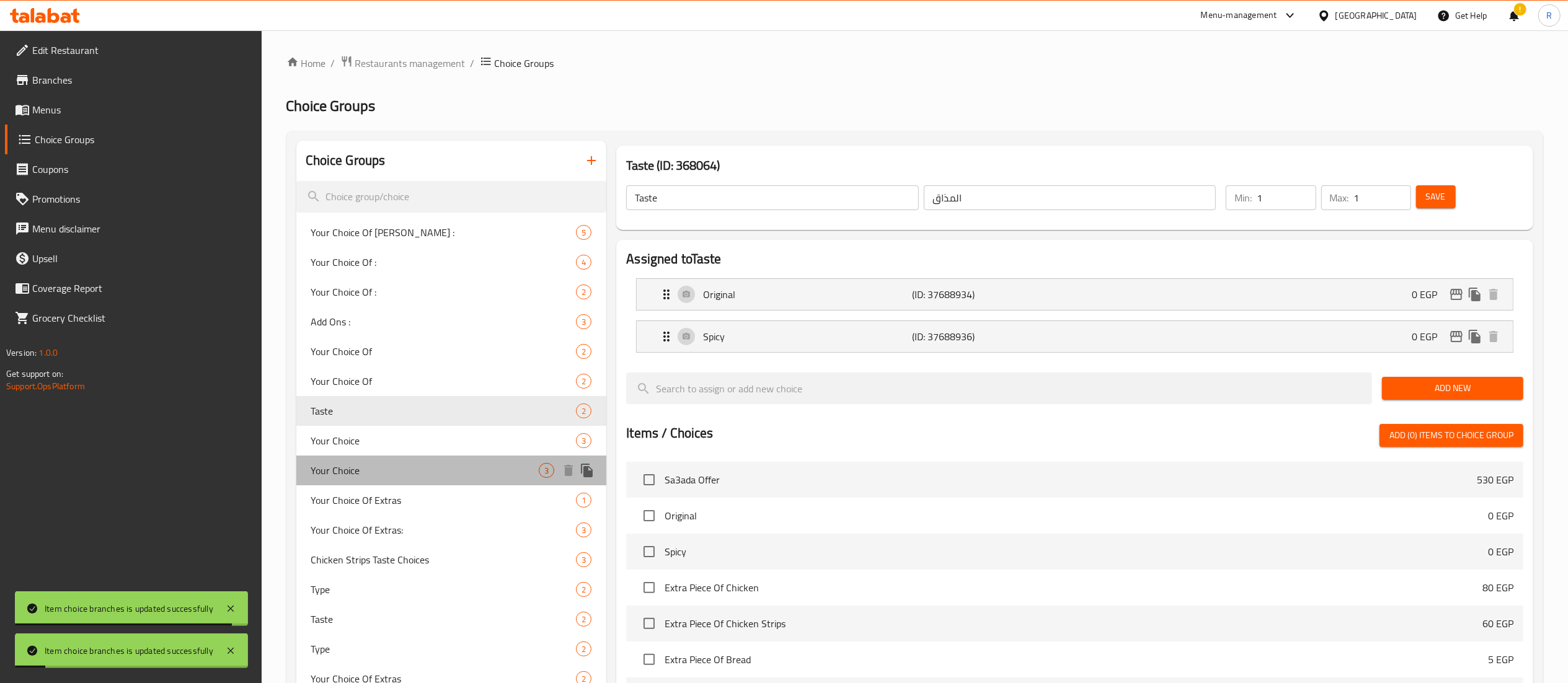
click at [423, 459] on div "Your Choice 3" at bounding box center [451, 471] width 310 height 30
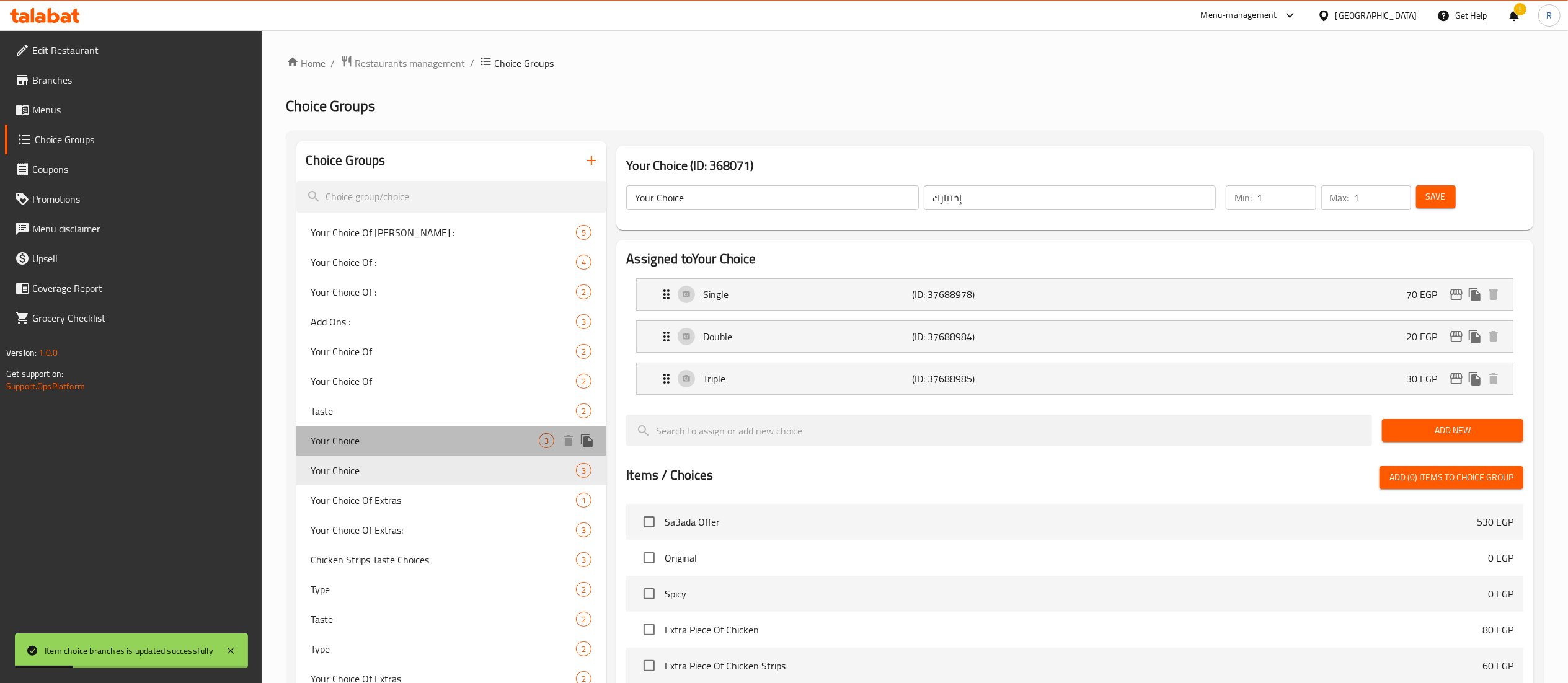
click at [418, 443] on span "Your Choice" at bounding box center [425, 440] width 228 height 15
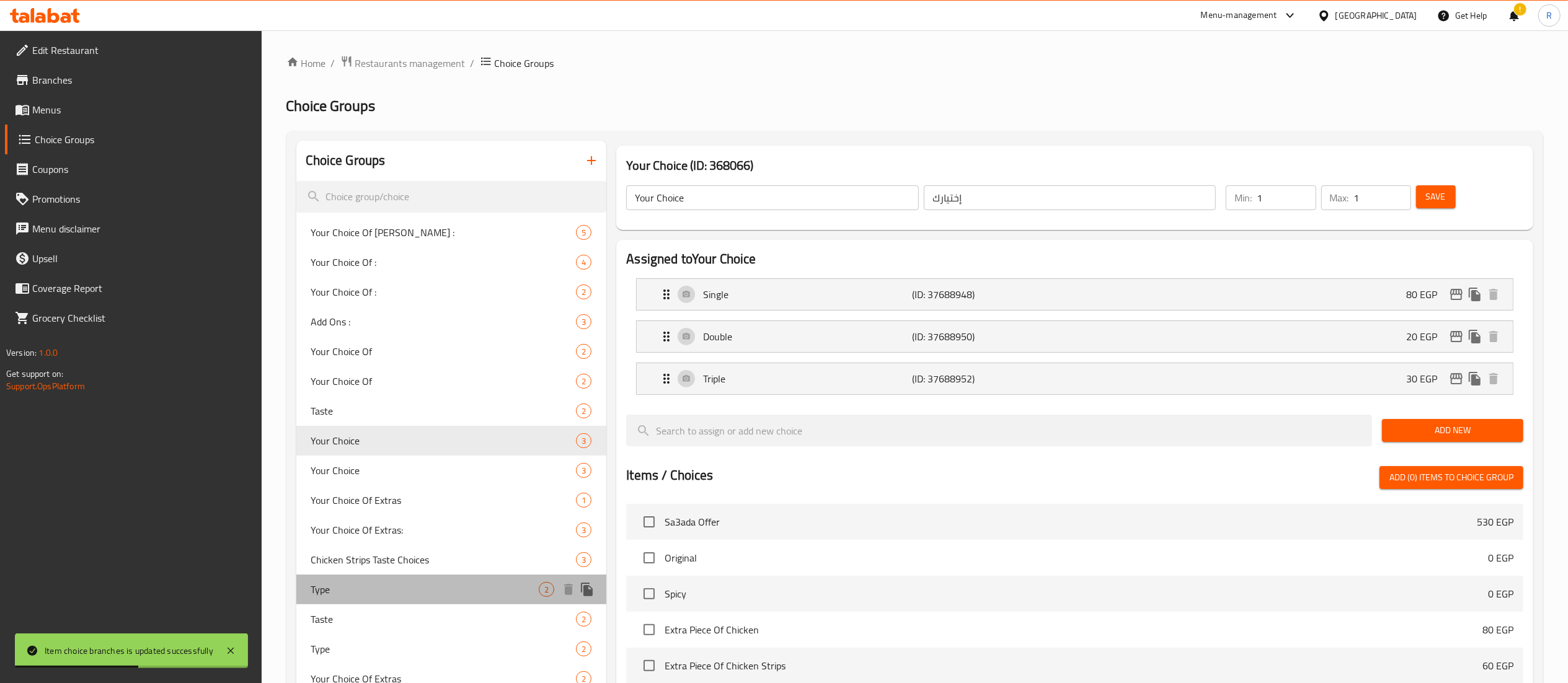
click at [469, 594] on span "Type" at bounding box center [425, 589] width 228 height 15
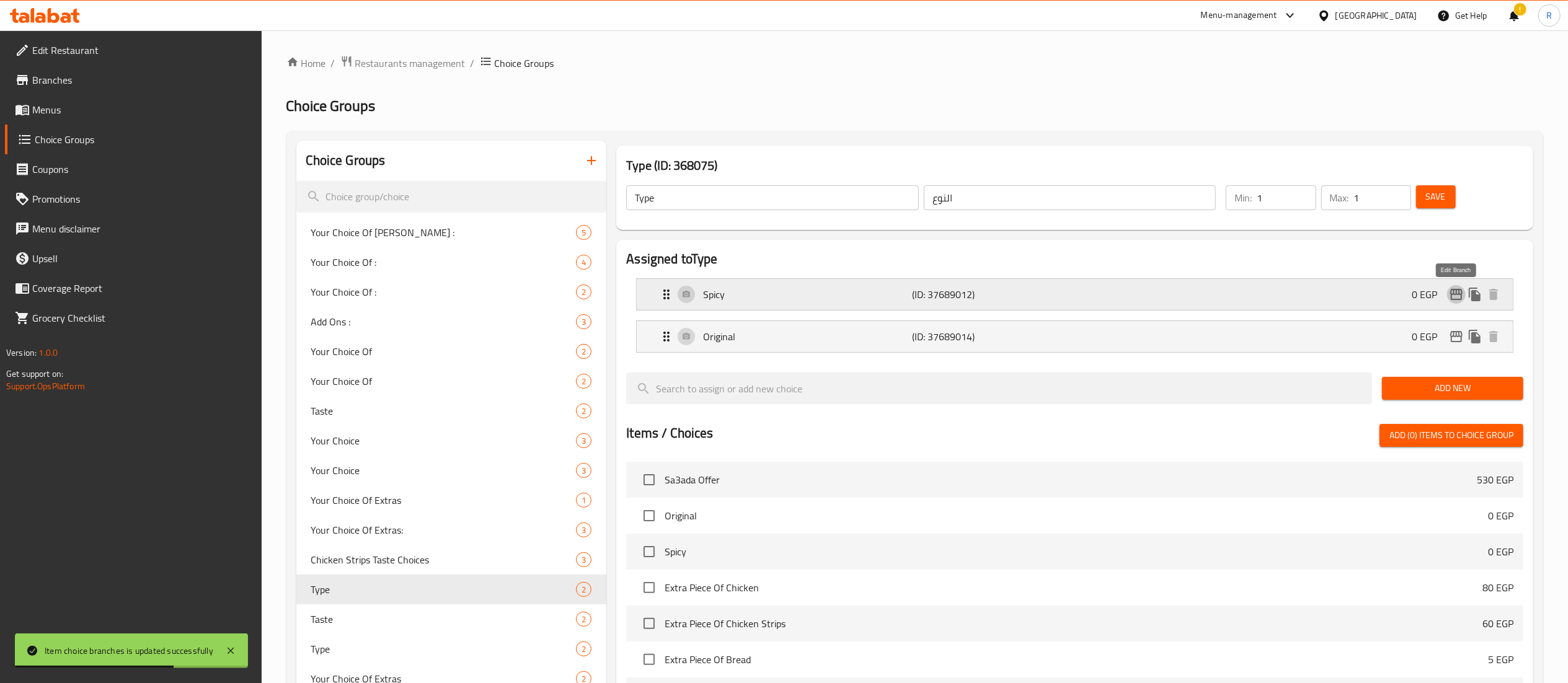
click at [1457, 299] on icon "edit" at bounding box center [1457, 294] width 15 height 15
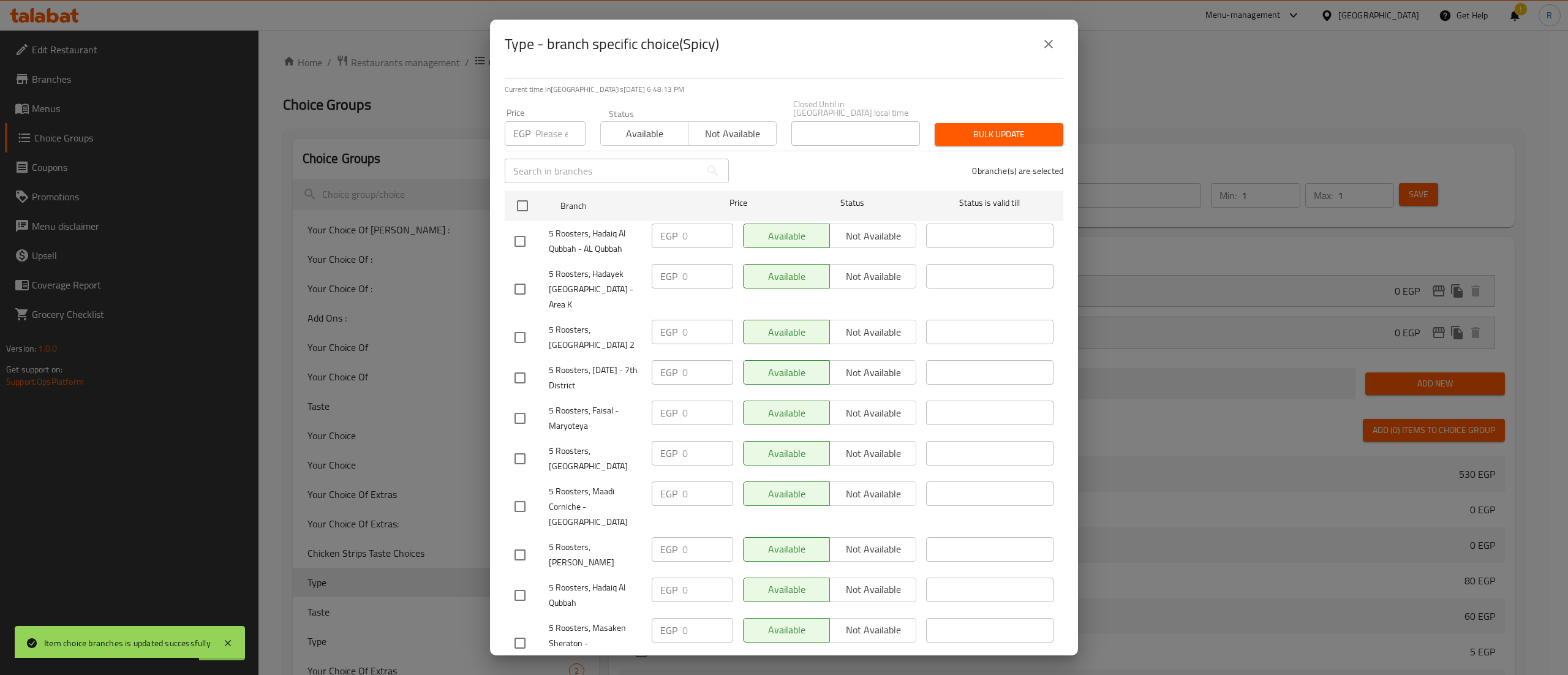
scroll to position [250, 0]
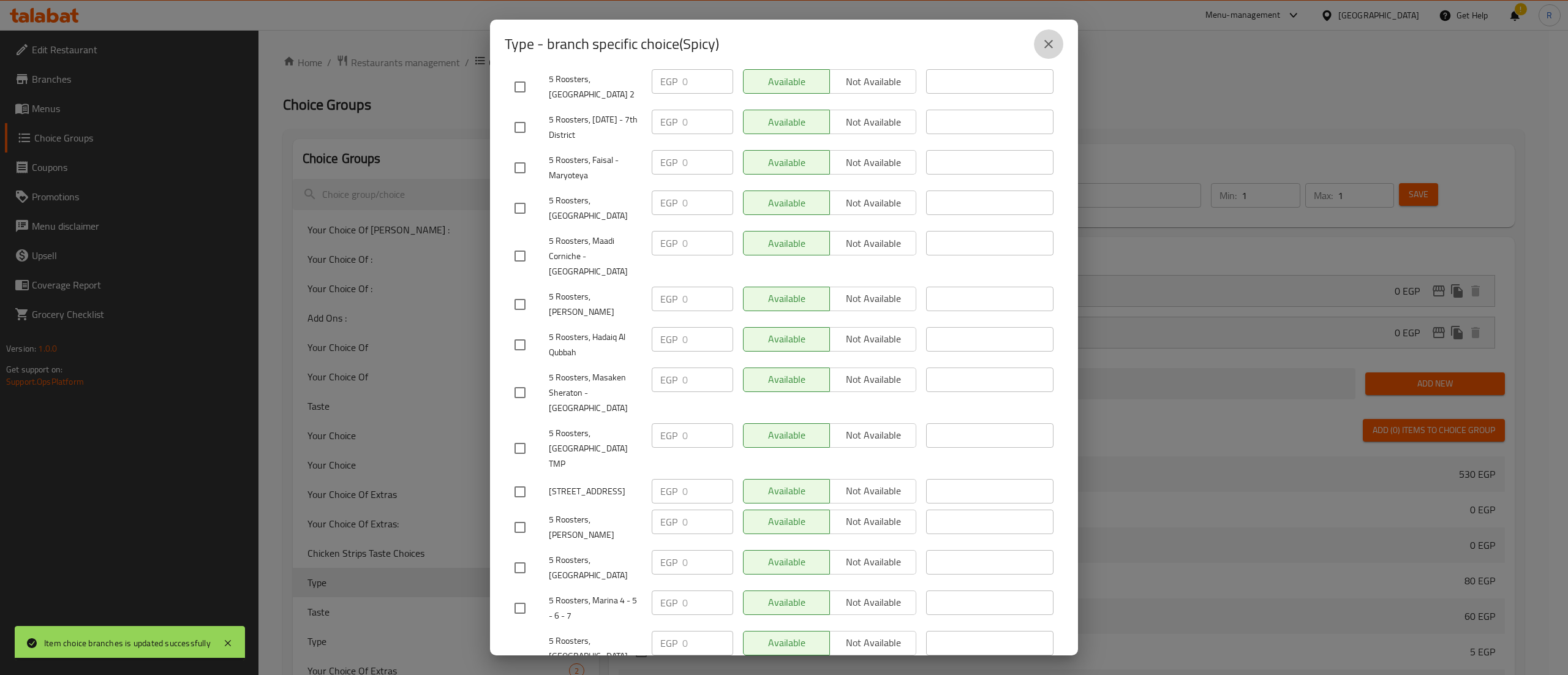
click at [1050, 39] on icon "close" at bounding box center [1048, 44] width 15 height 15
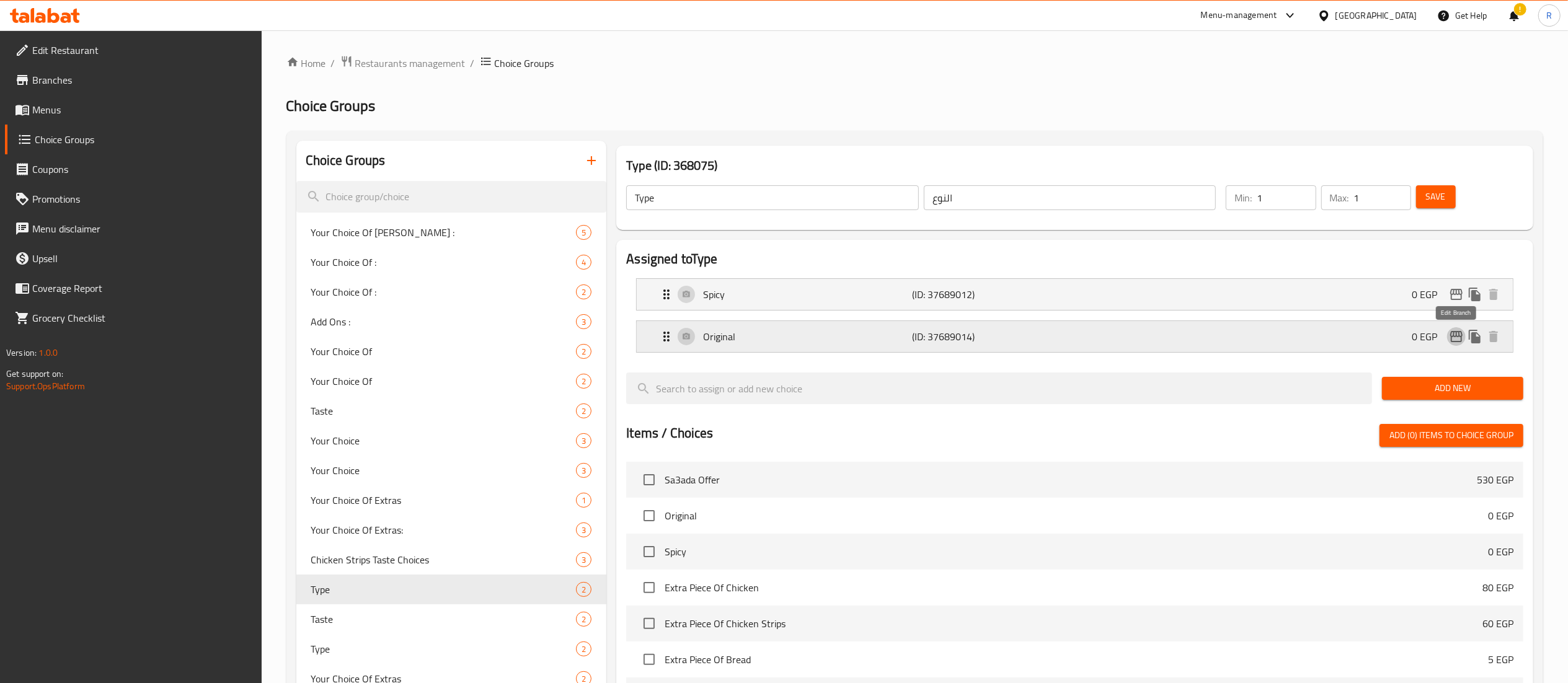
click at [1454, 334] on icon "edit" at bounding box center [1456, 337] width 12 height 11
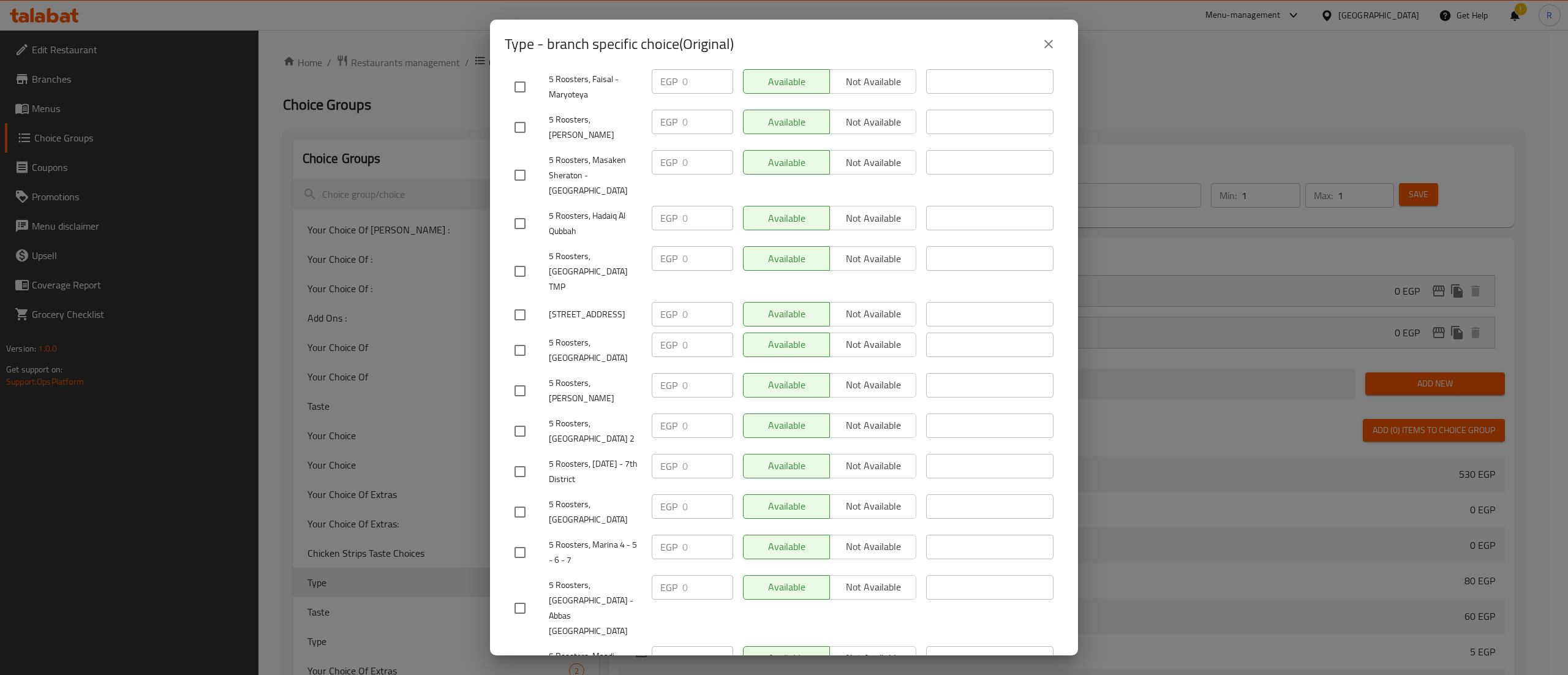
click at [1052, 36] on button "close" at bounding box center [1049, 44] width 29 height 29
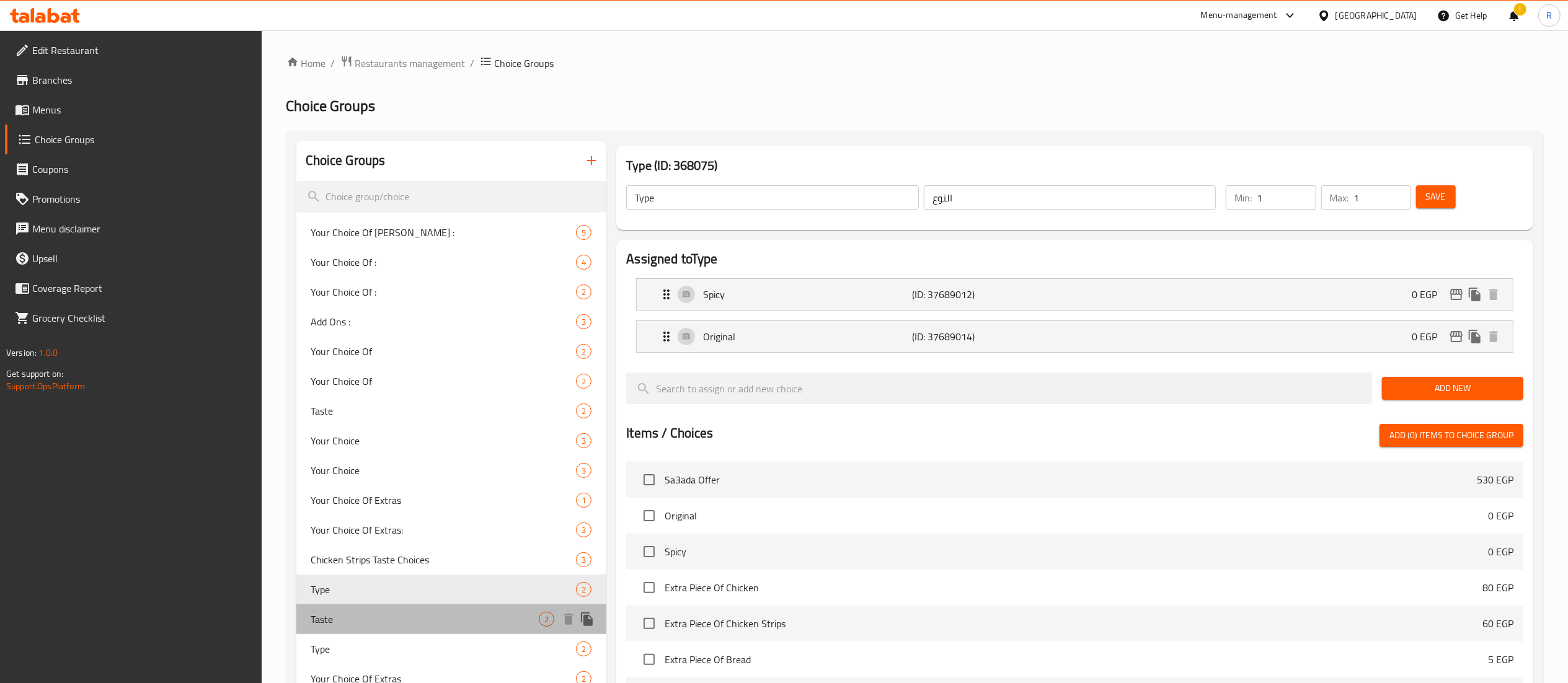
click at [335, 620] on span "Taste" at bounding box center [425, 619] width 228 height 15
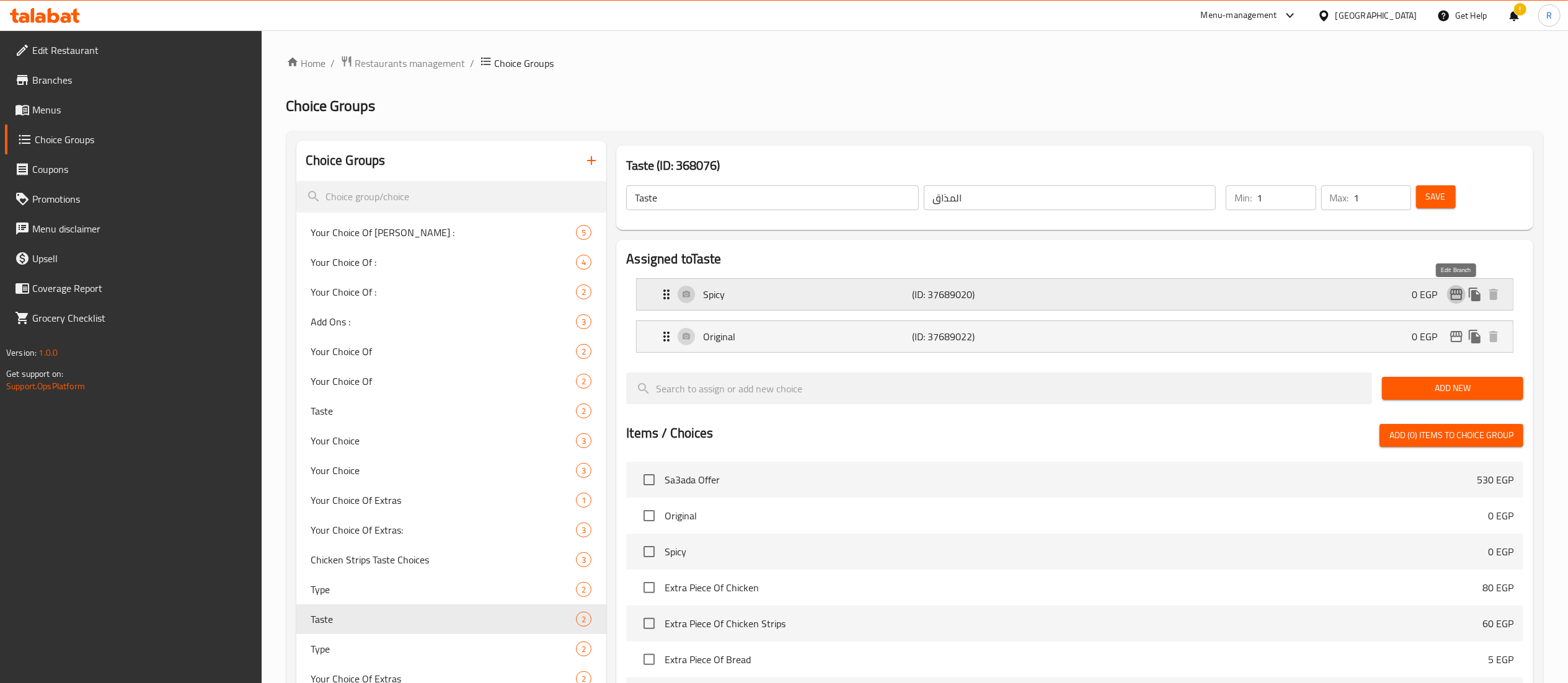
click at [1454, 292] on icon "edit" at bounding box center [1456, 295] width 12 height 11
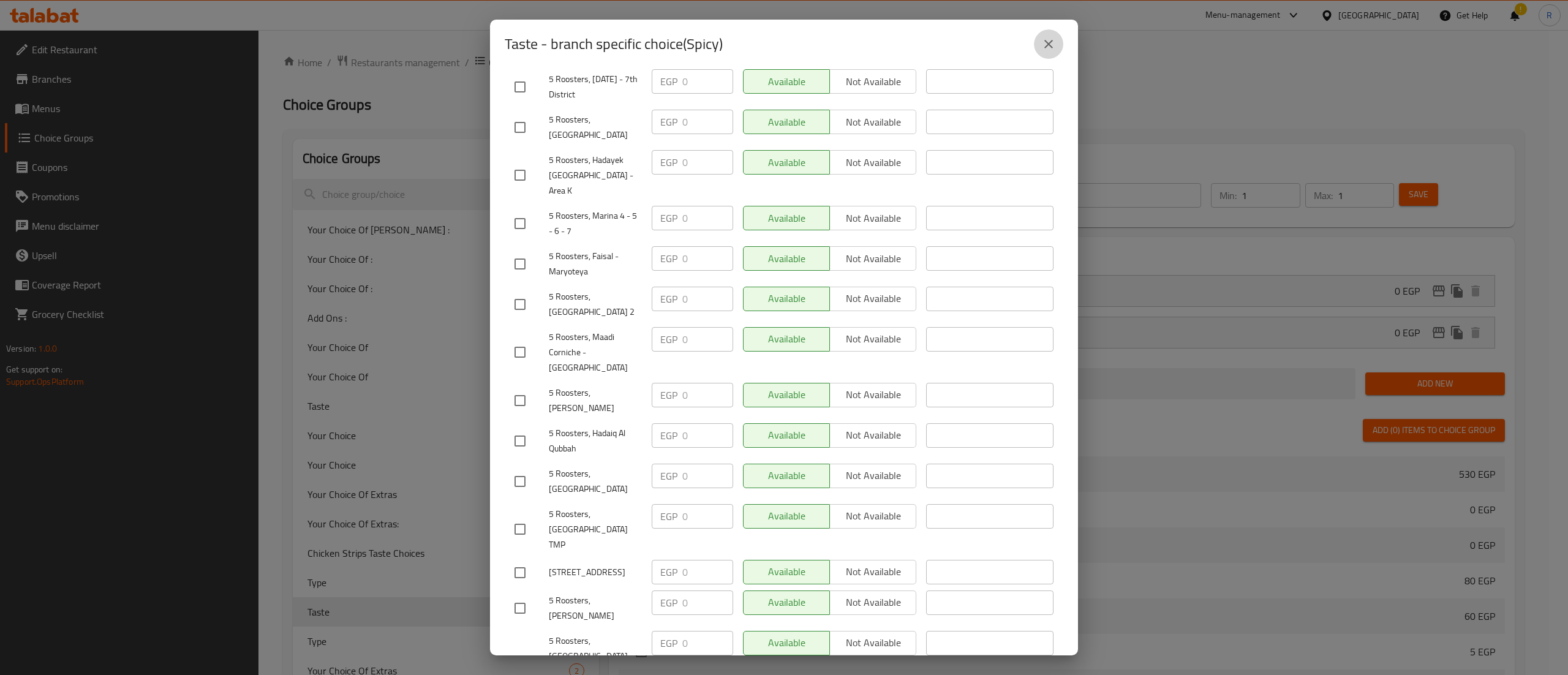
click at [1054, 43] on icon "close" at bounding box center [1048, 44] width 15 height 15
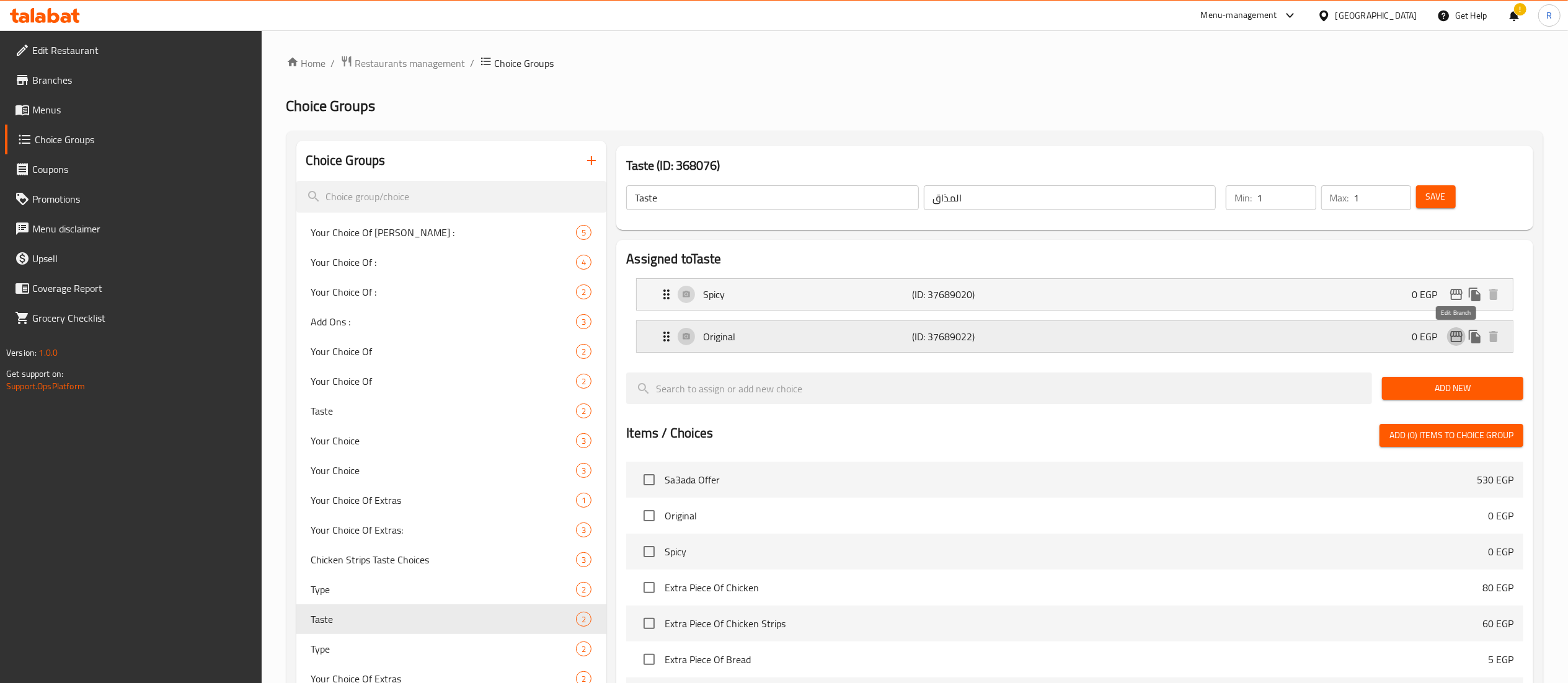
click at [1459, 346] on button "edit" at bounding box center [1457, 337] width 18 height 18
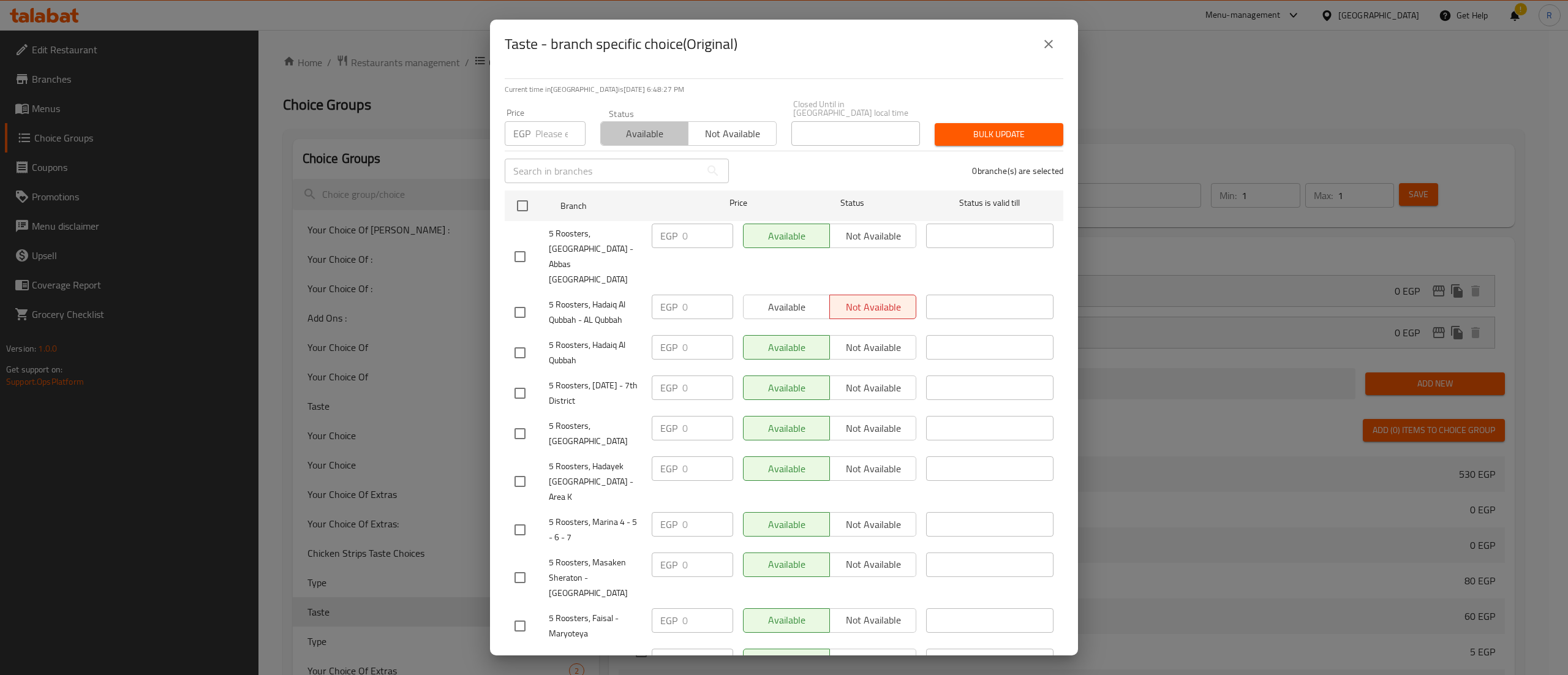
click at [650, 125] on span "Available" at bounding box center [645, 133] width 78 height 18
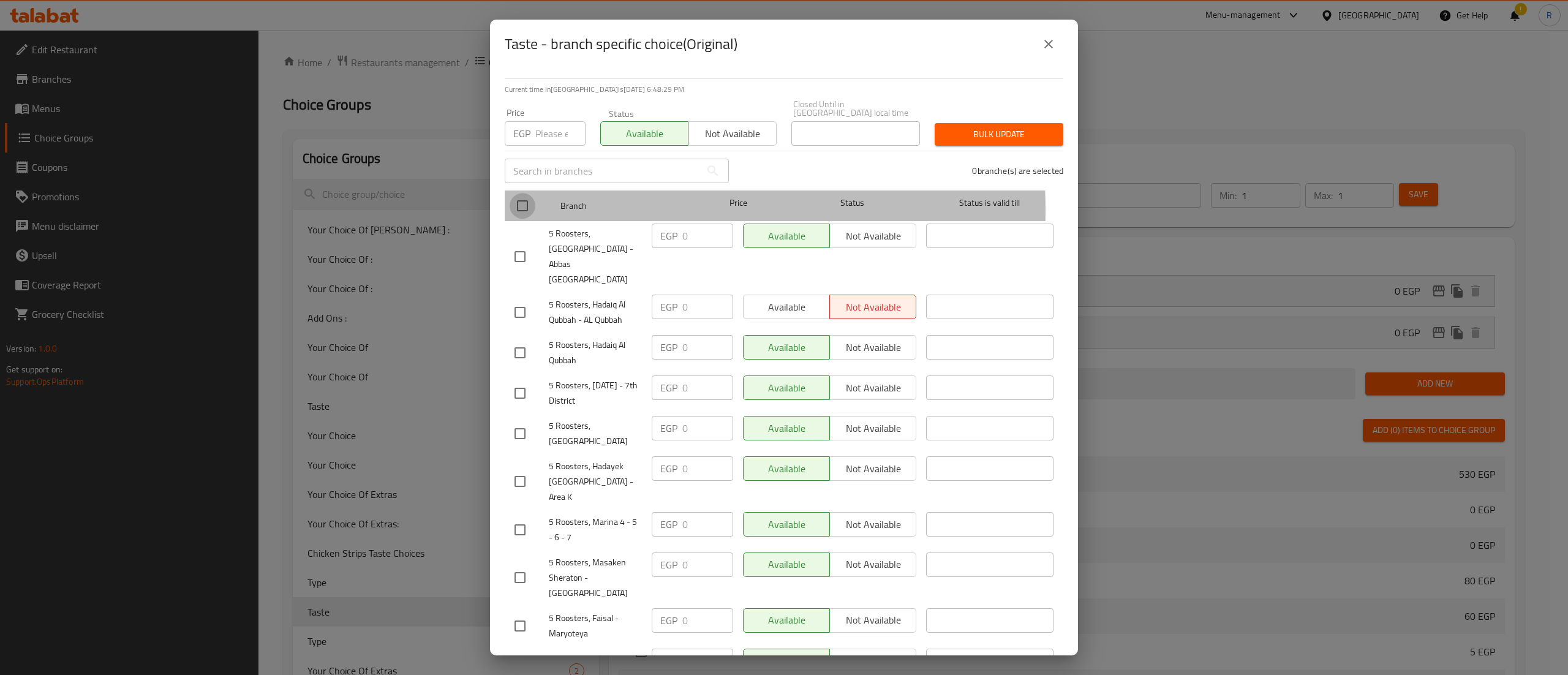
click at [527, 203] on input "checkbox" at bounding box center [523, 206] width 26 height 26
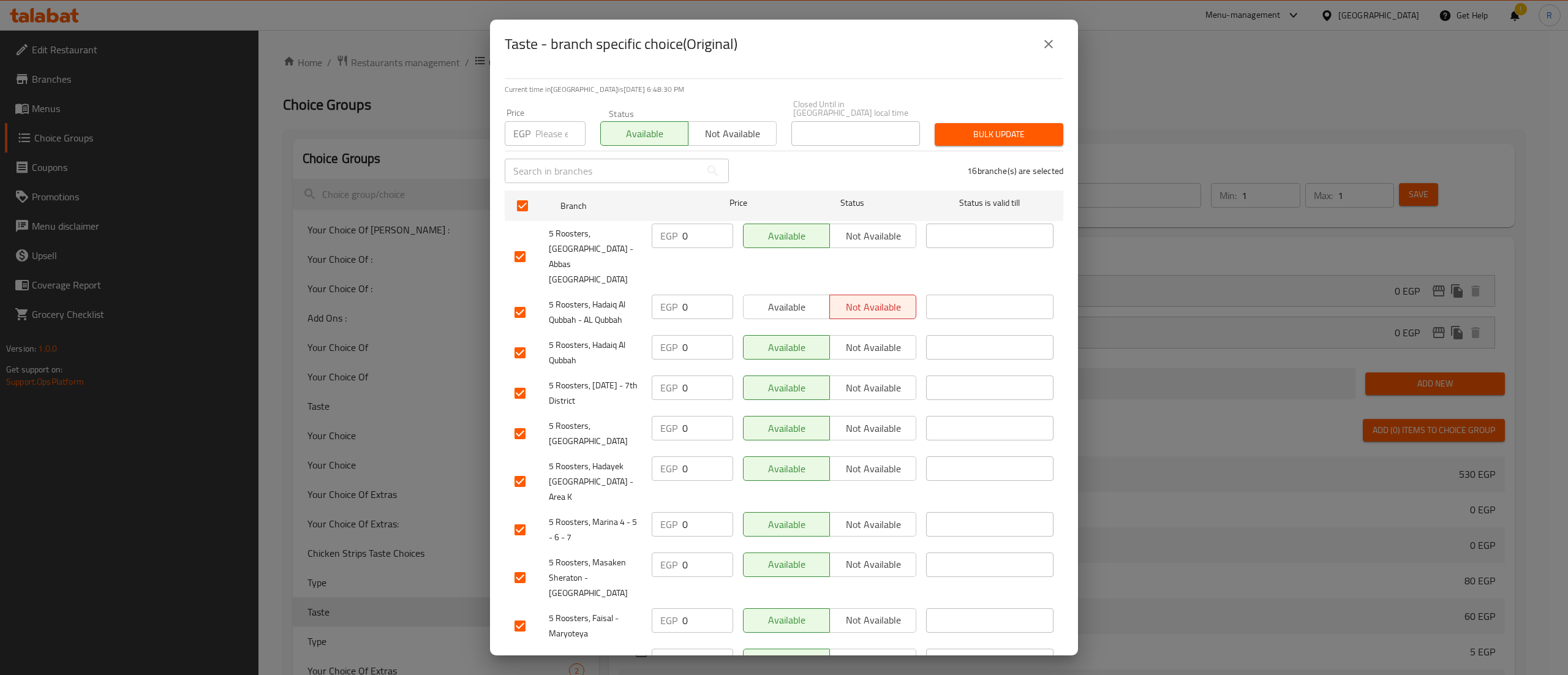
click at [969, 127] on span "Bulk update" at bounding box center [999, 135] width 109 height 15
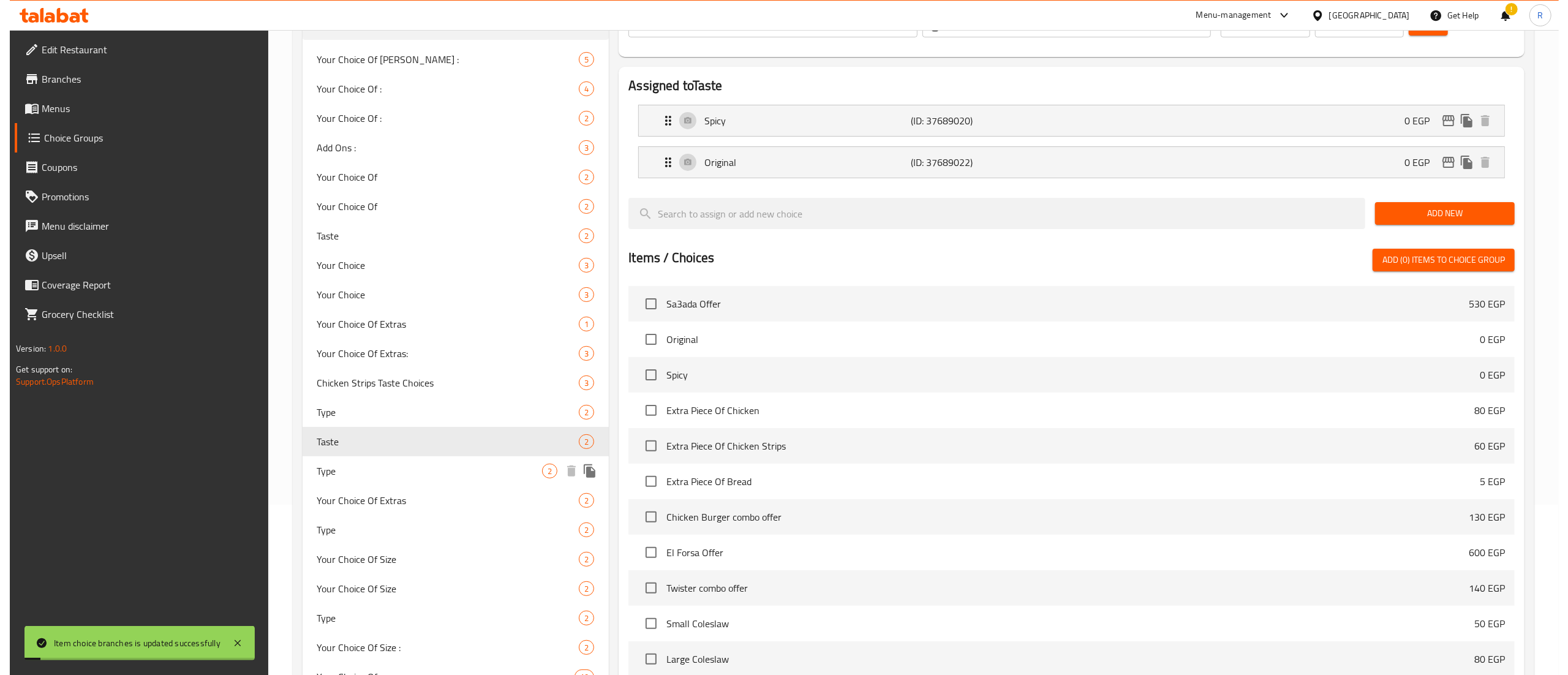
scroll to position [176, 0]
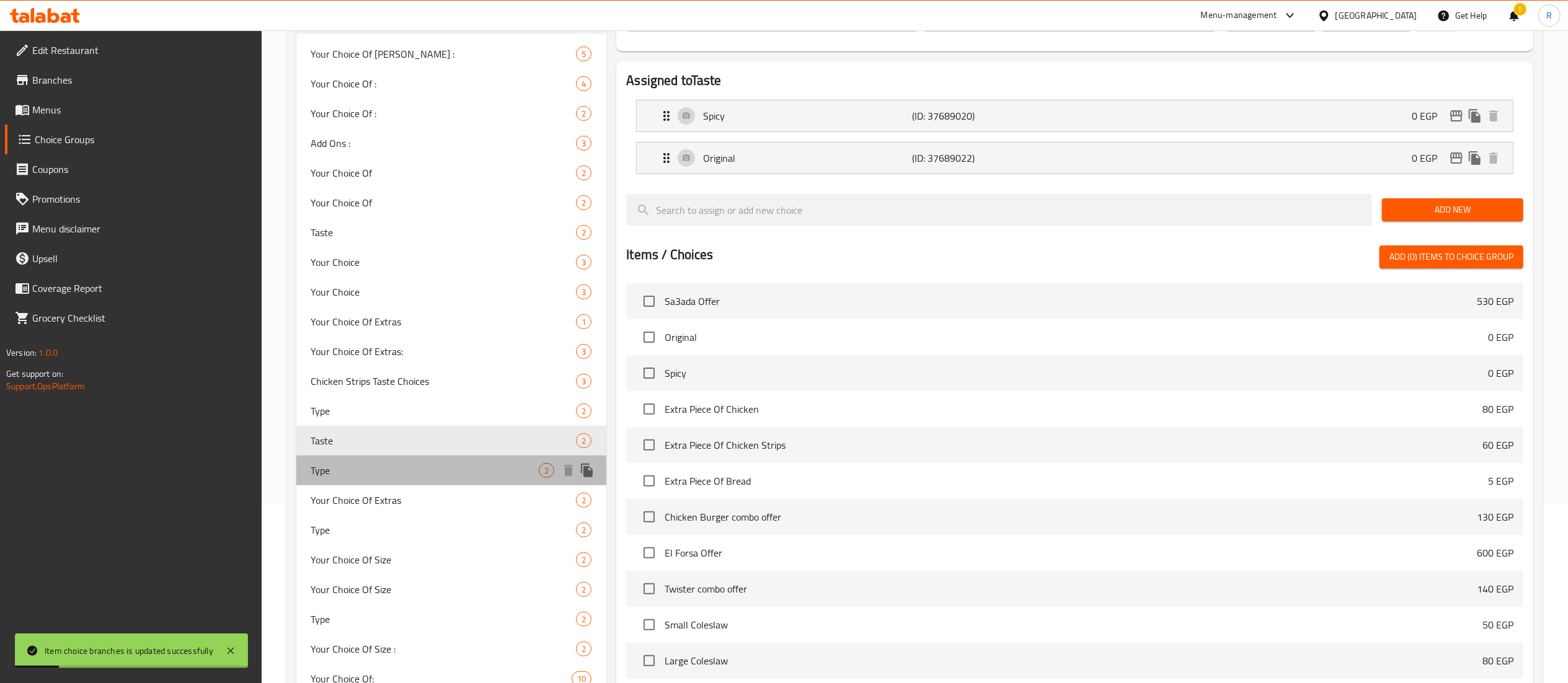
click at [369, 474] on span "Type" at bounding box center [425, 470] width 228 height 15
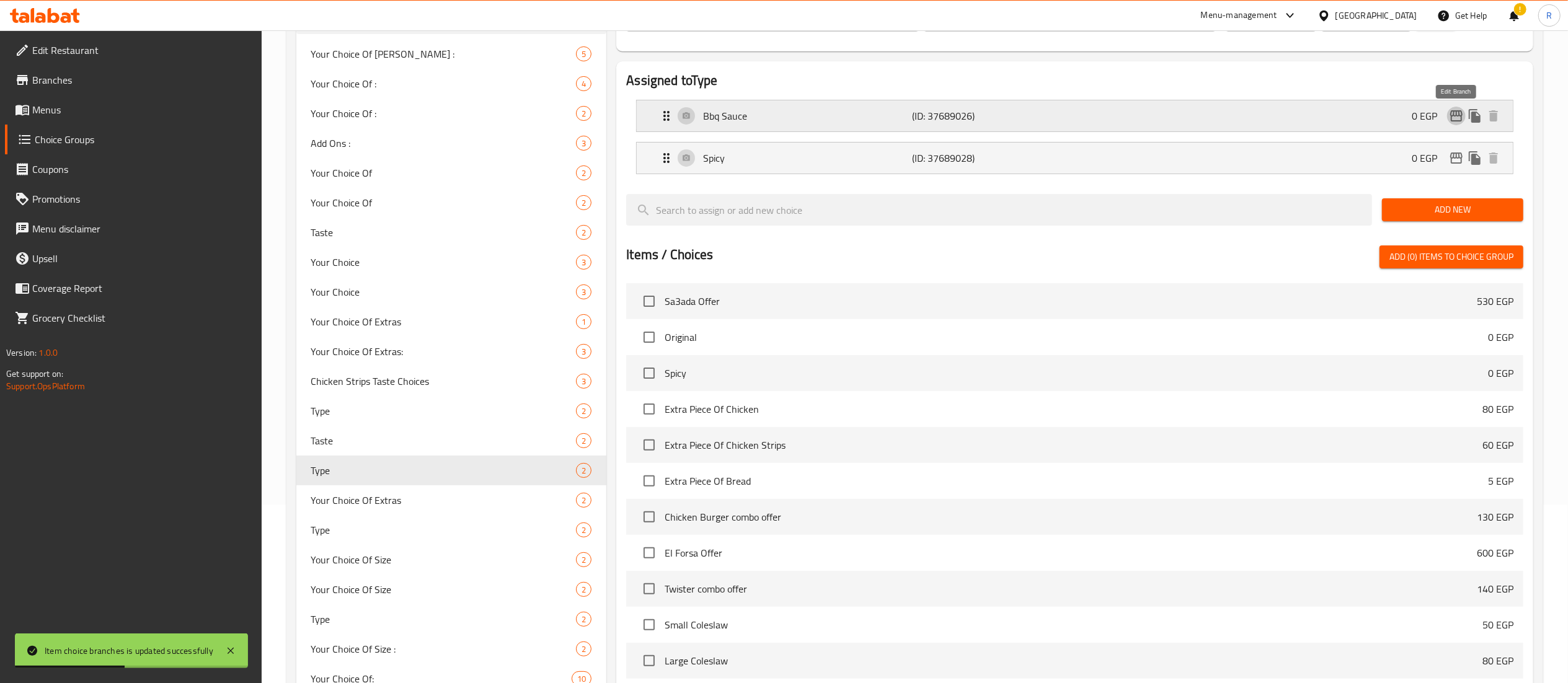
click at [1459, 119] on icon "edit" at bounding box center [1457, 116] width 15 height 15
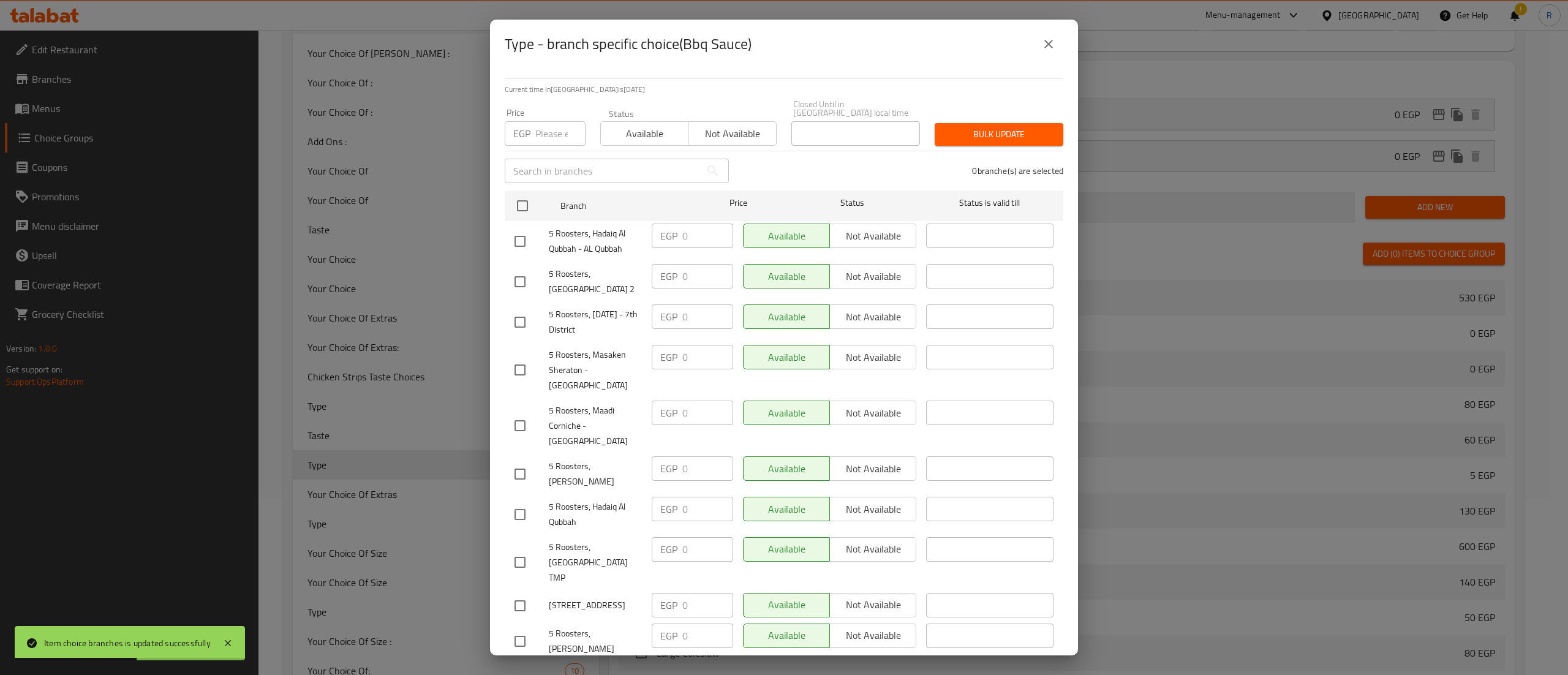
scroll to position [250, 0]
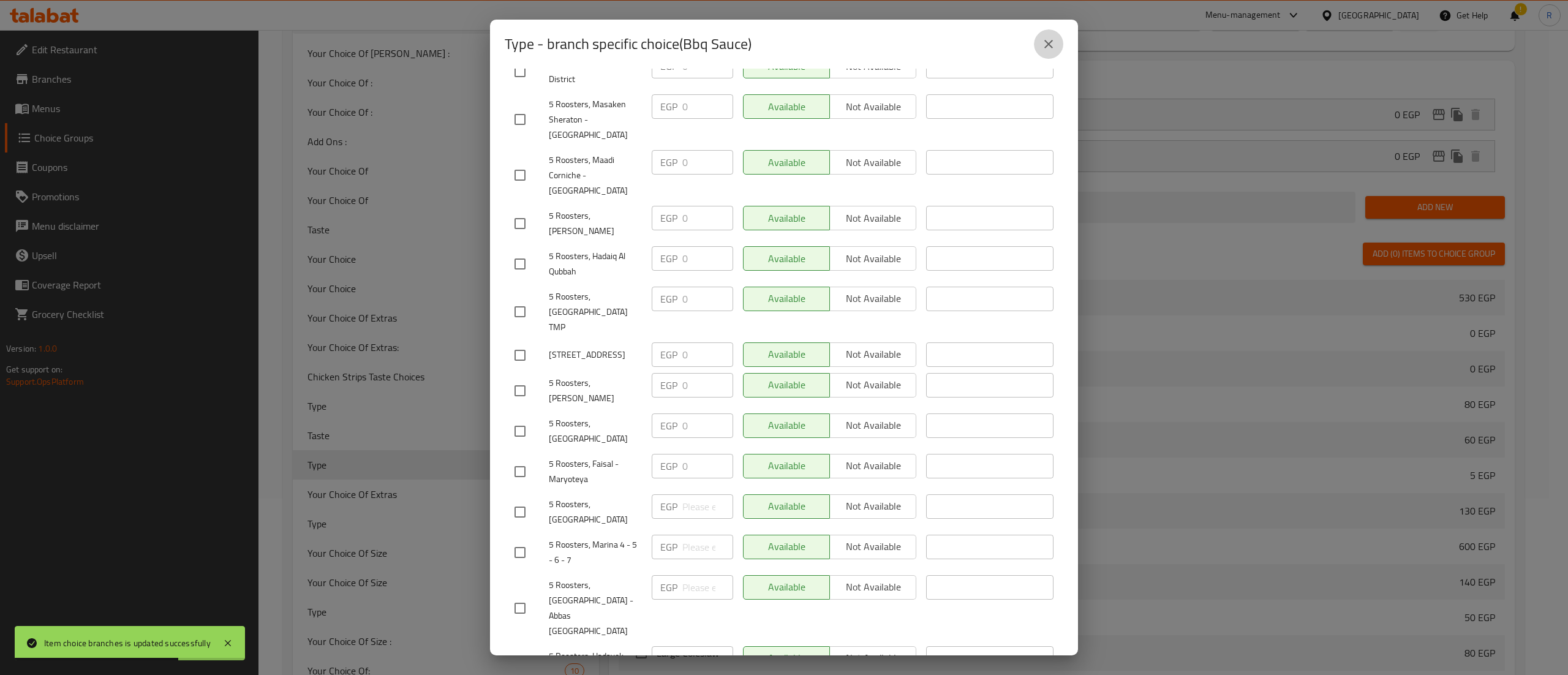
click at [1050, 51] on icon "close" at bounding box center [1048, 44] width 15 height 15
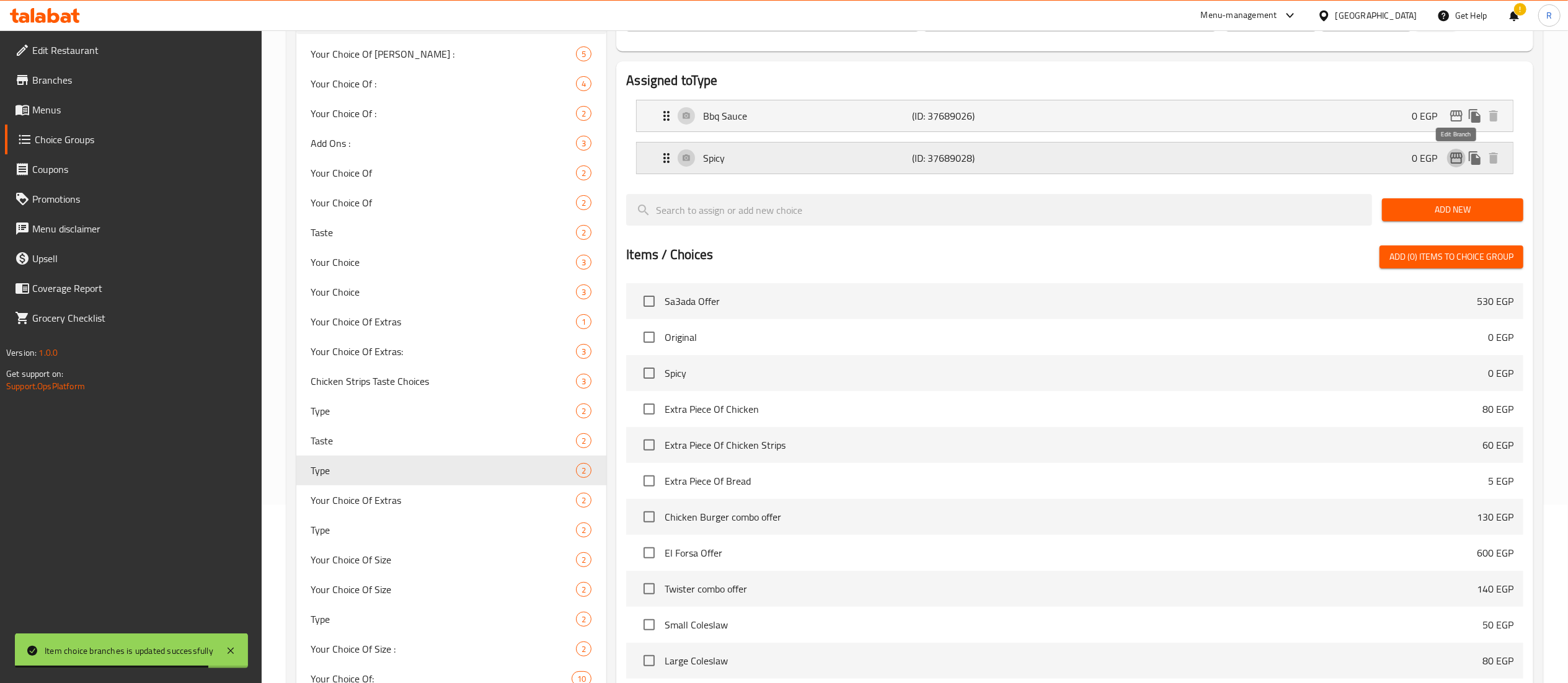
click at [1457, 158] on icon "edit" at bounding box center [1457, 158] width 15 height 15
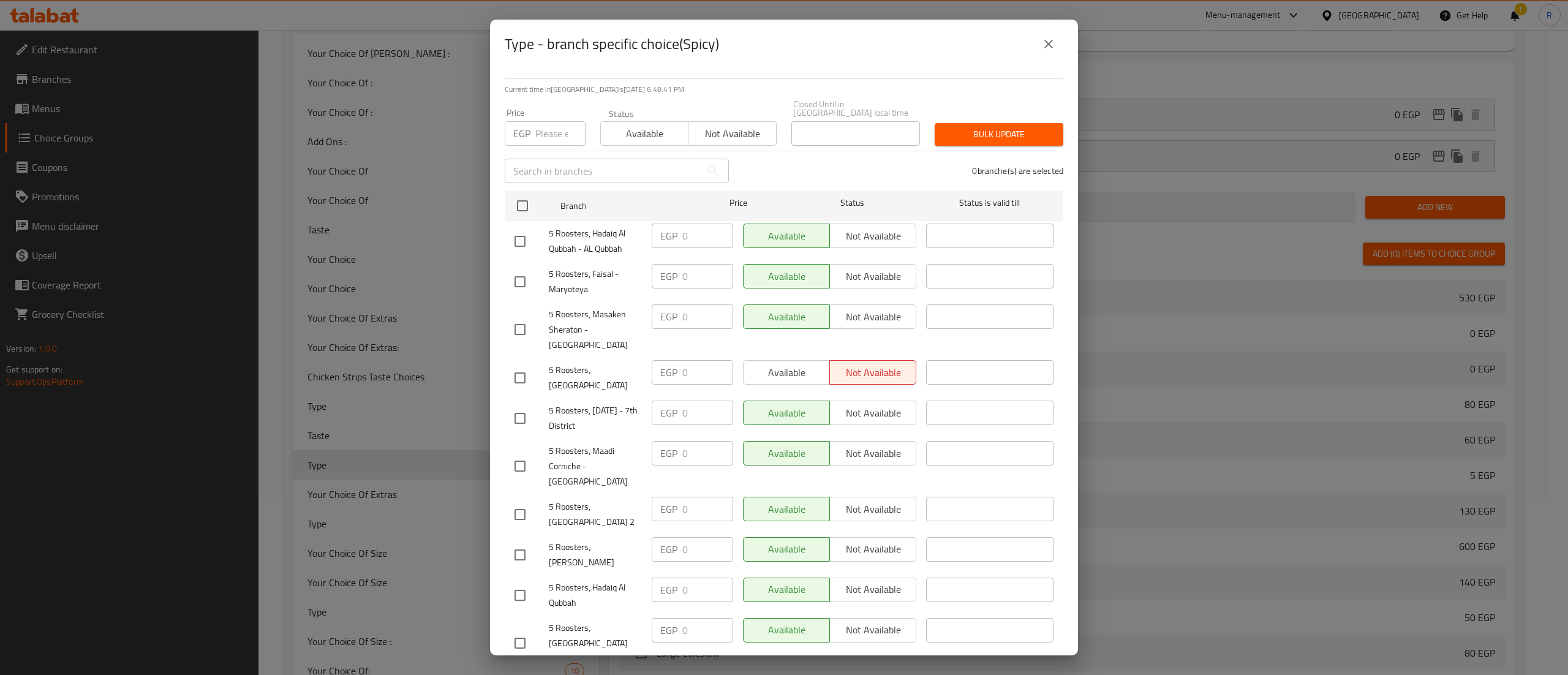
click at [636, 128] on span "Available" at bounding box center [645, 133] width 78 height 18
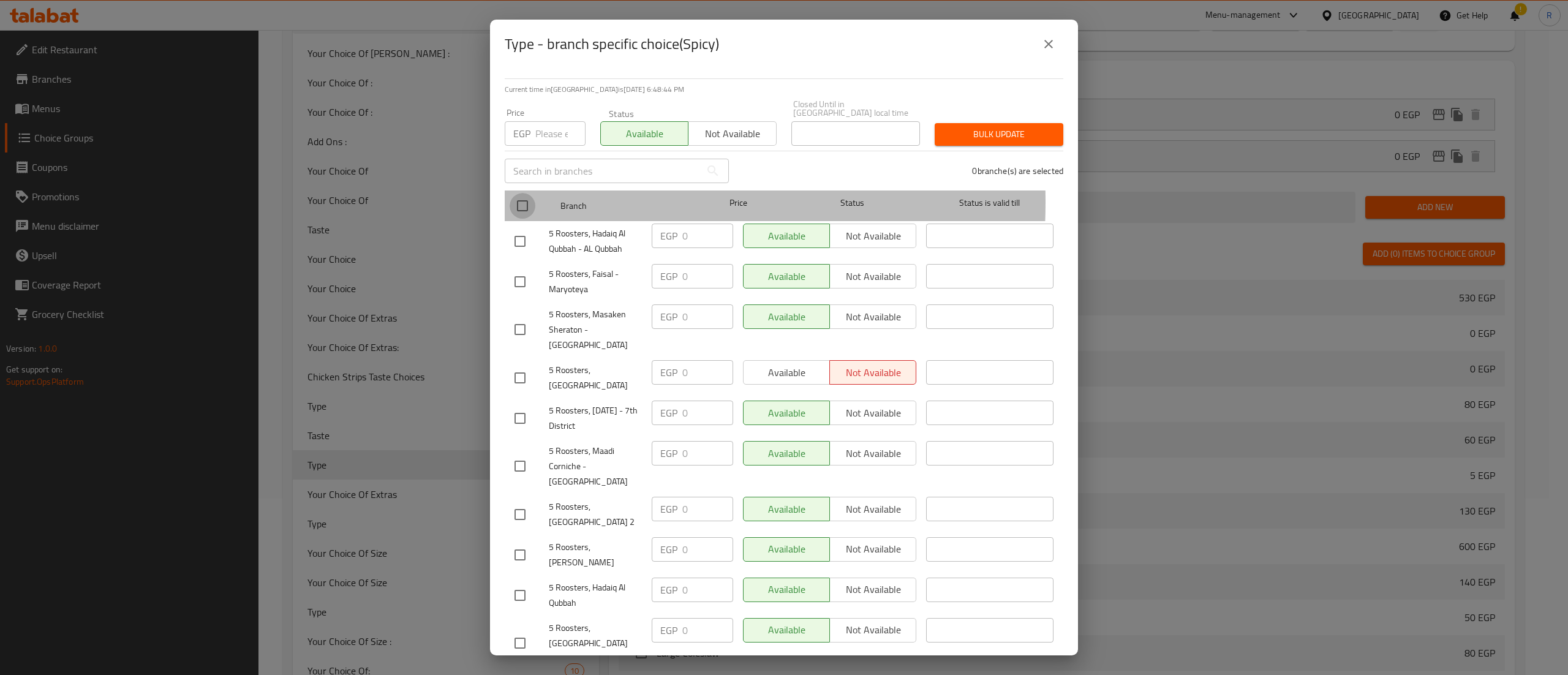
click at [525, 194] on input "checkbox" at bounding box center [523, 206] width 26 height 26
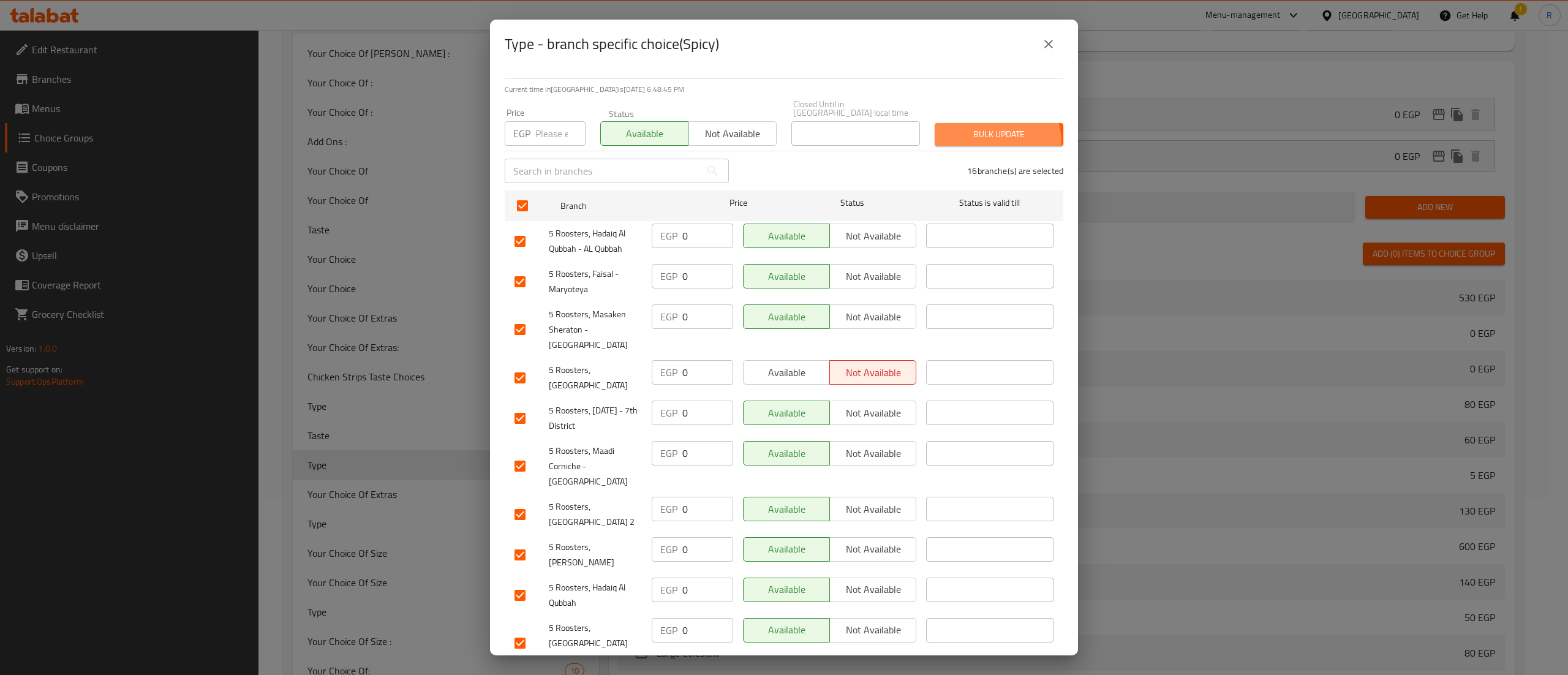
click at [971, 134] on button "Bulk update" at bounding box center [999, 135] width 128 height 22
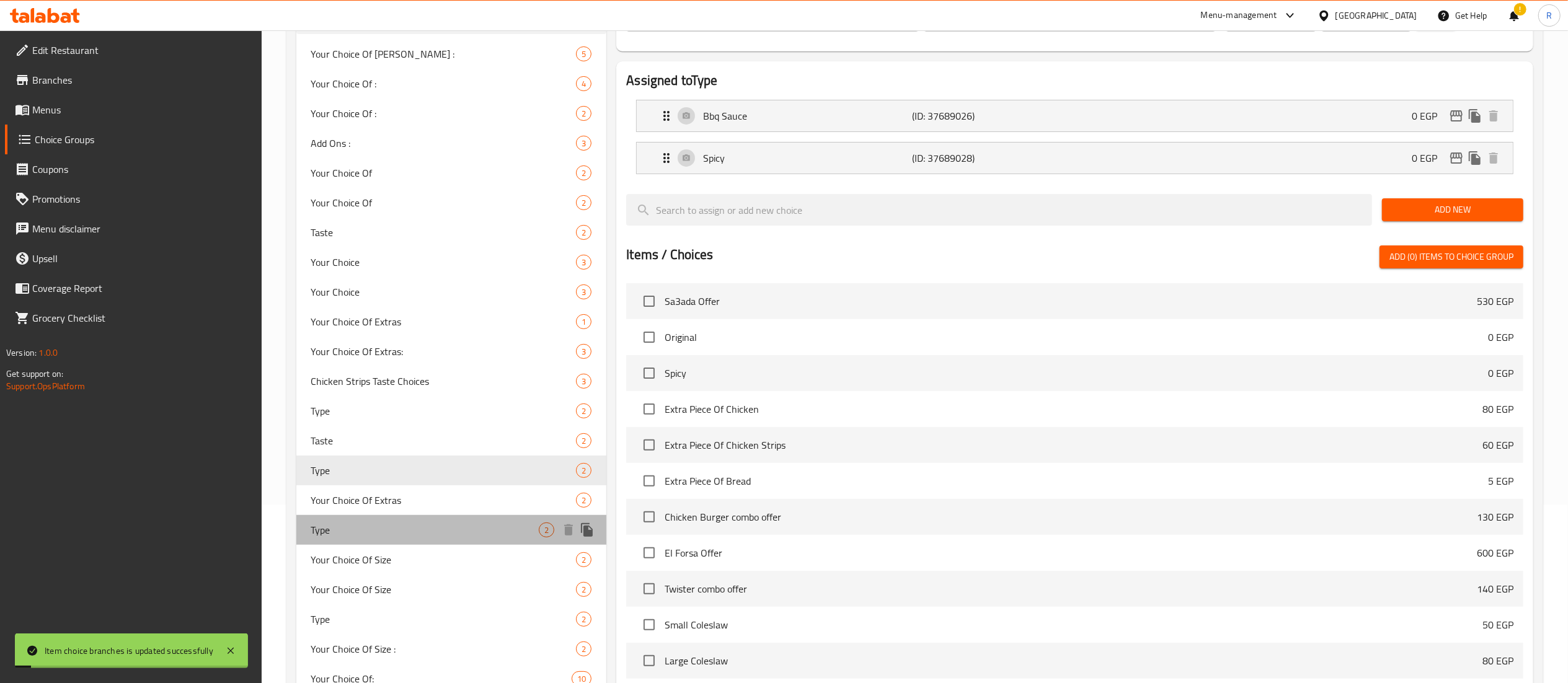
click at [389, 518] on div "Type 2" at bounding box center [451, 530] width 310 height 30
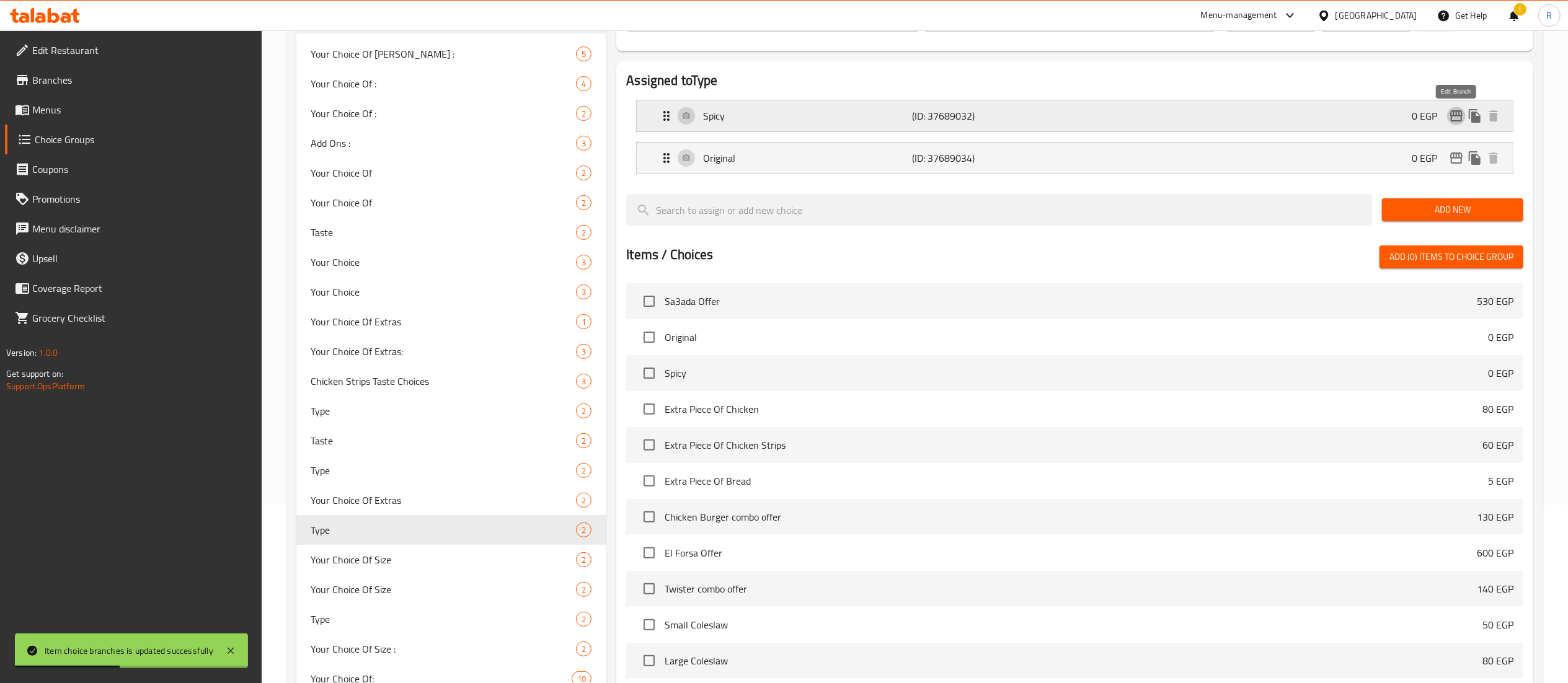
click at [1460, 124] on icon "edit" at bounding box center [1457, 116] width 15 height 15
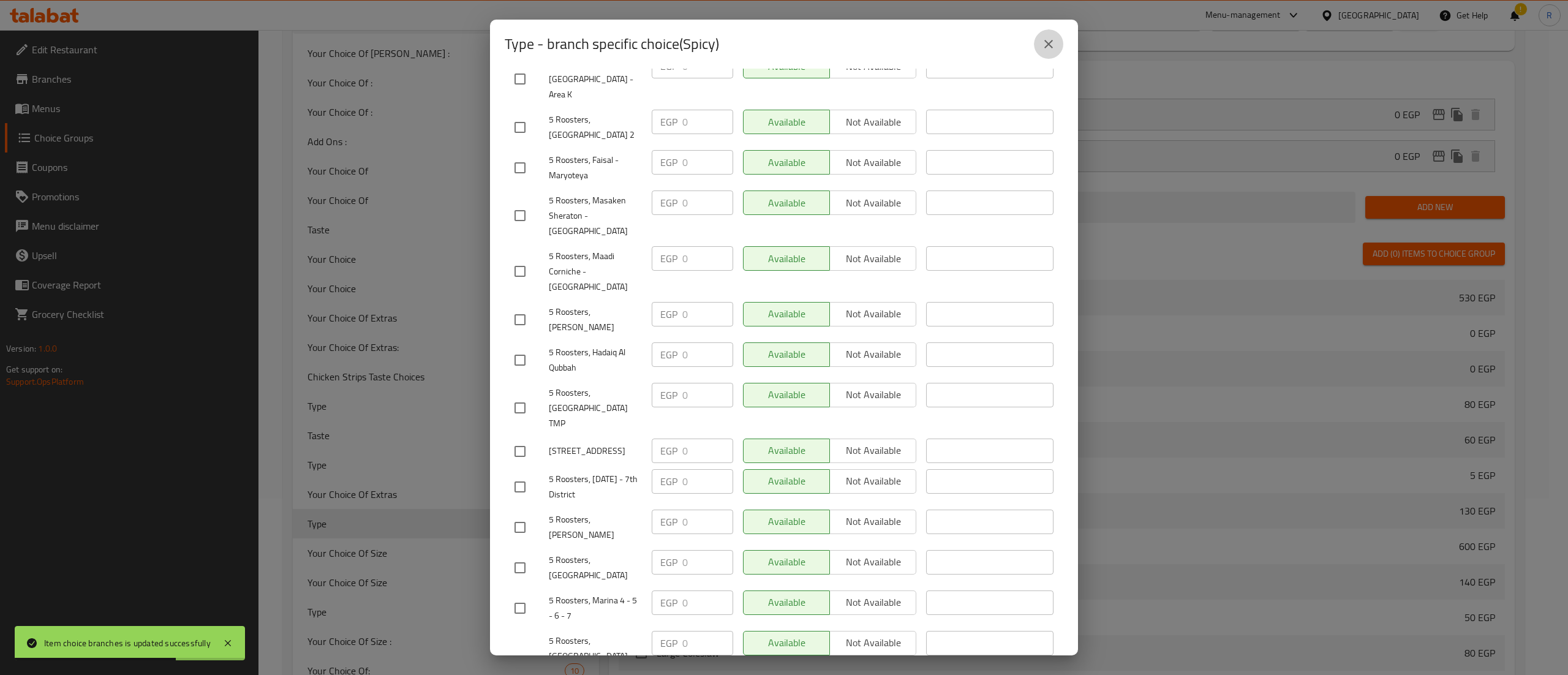
click at [1047, 48] on icon "close" at bounding box center [1048, 44] width 15 height 15
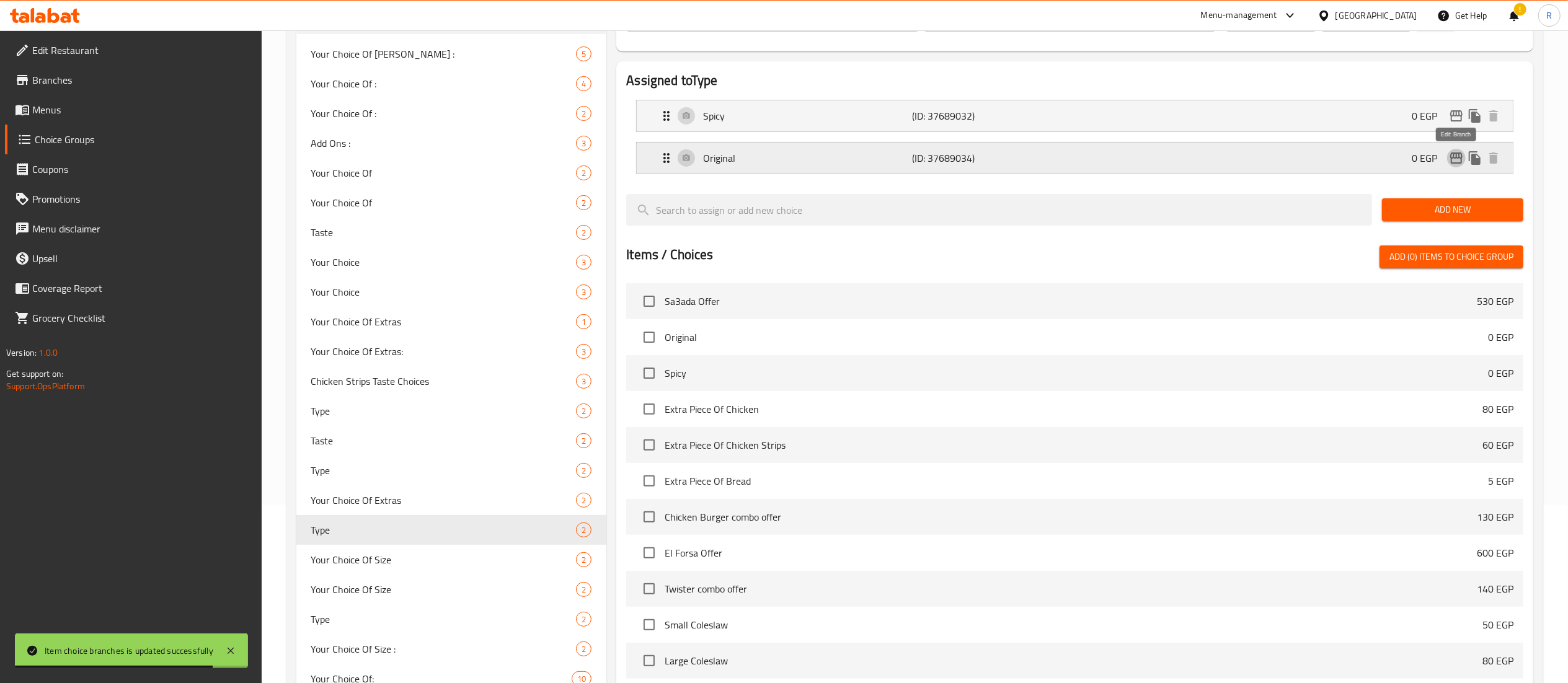
click at [1461, 158] on icon "edit" at bounding box center [1457, 158] width 15 height 15
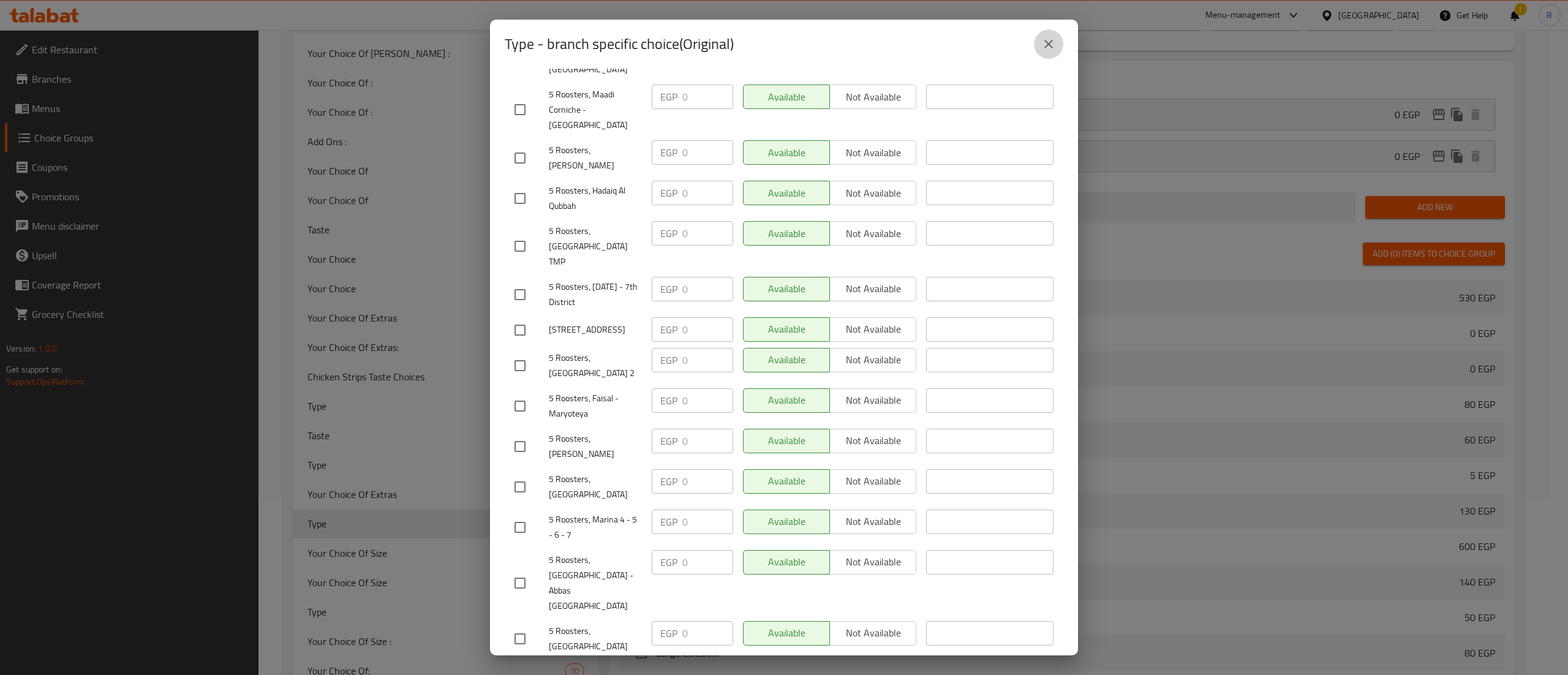
click at [1050, 36] on icon "close" at bounding box center [1048, 44] width 15 height 15
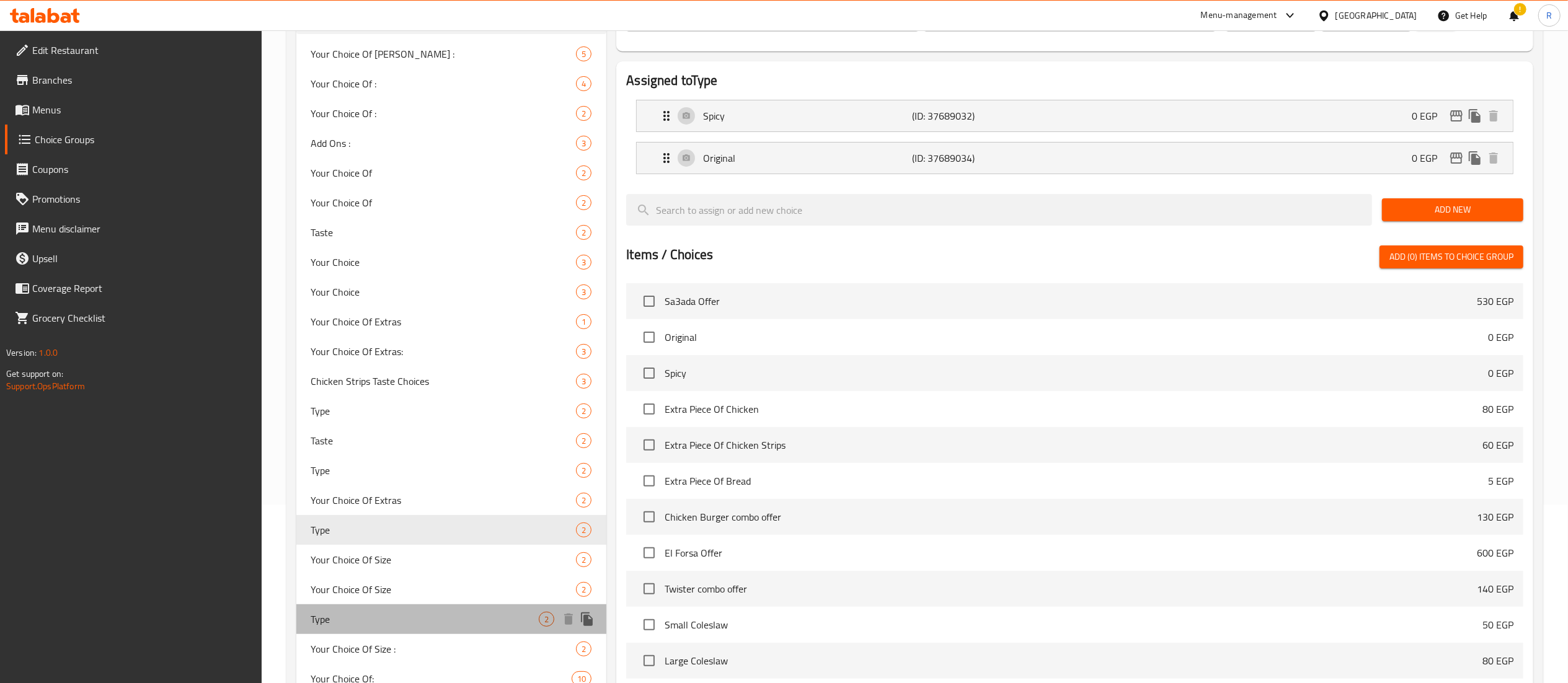
click at [491, 620] on span "Type" at bounding box center [425, 619] width 228 height 15
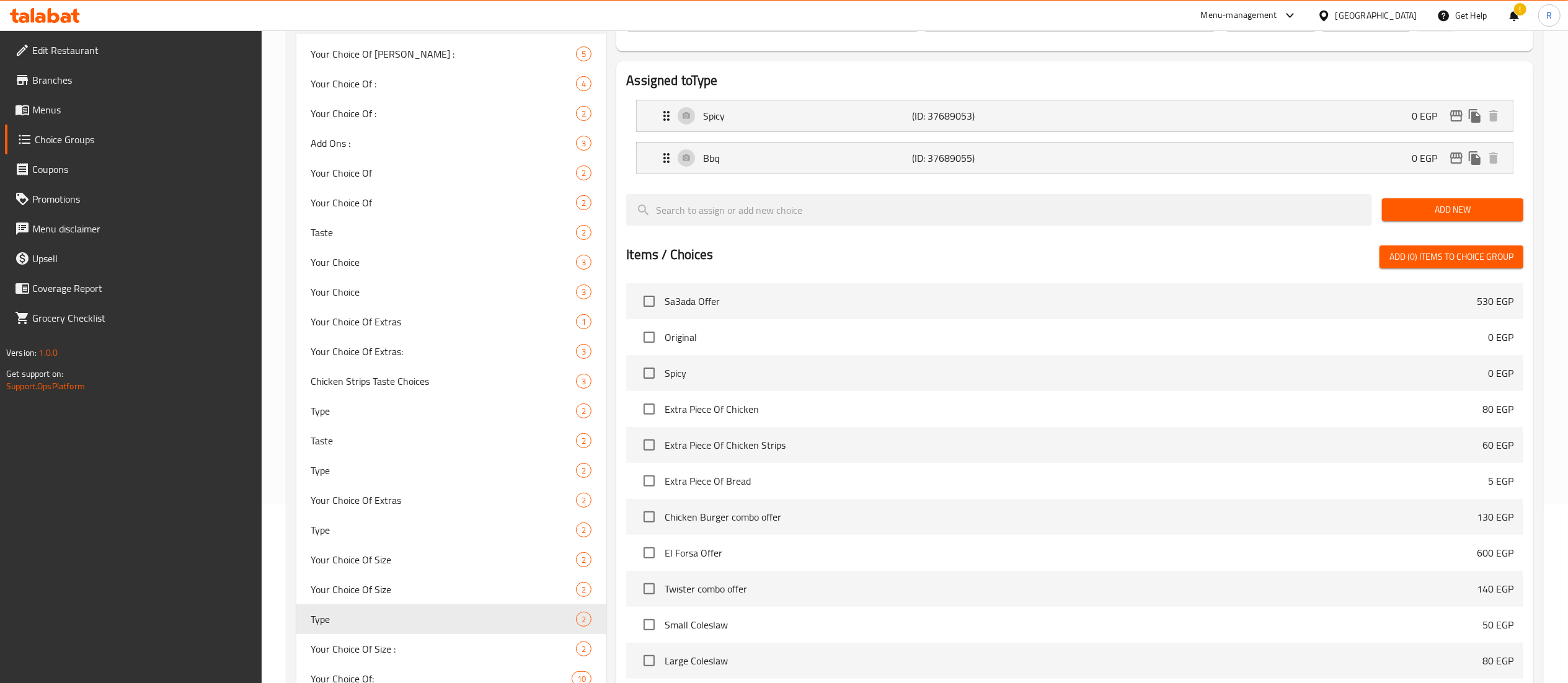
drag, startPoint x: 1466, startPoint y: 119, endPoint x: 1015, endPoint y: 45, distance: 457.0
click at [93, 105] on span "Menus" at bounding box center [141, 109] width 219 height 15
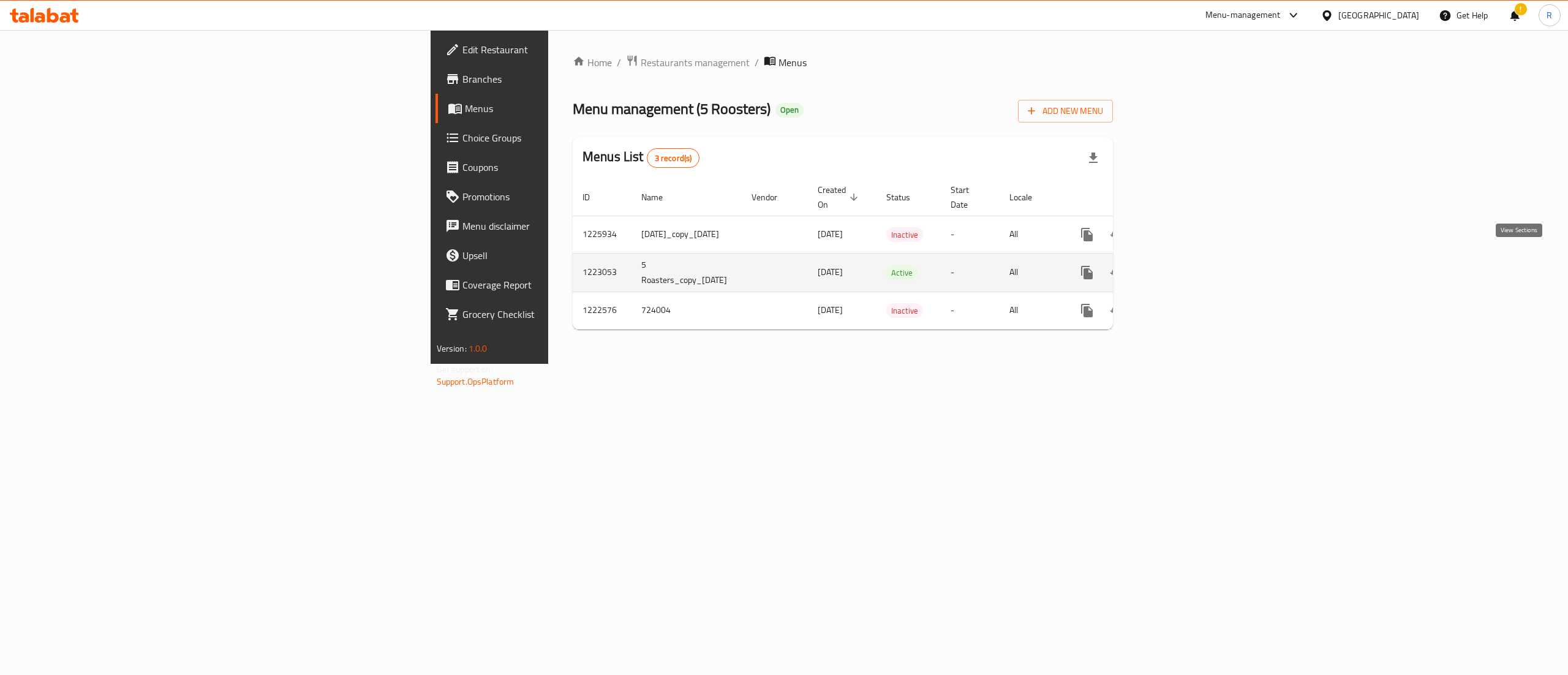
click at [1183, 265] on icon "enhanced table" at bounding box center [1175, 272] width 15 height 15
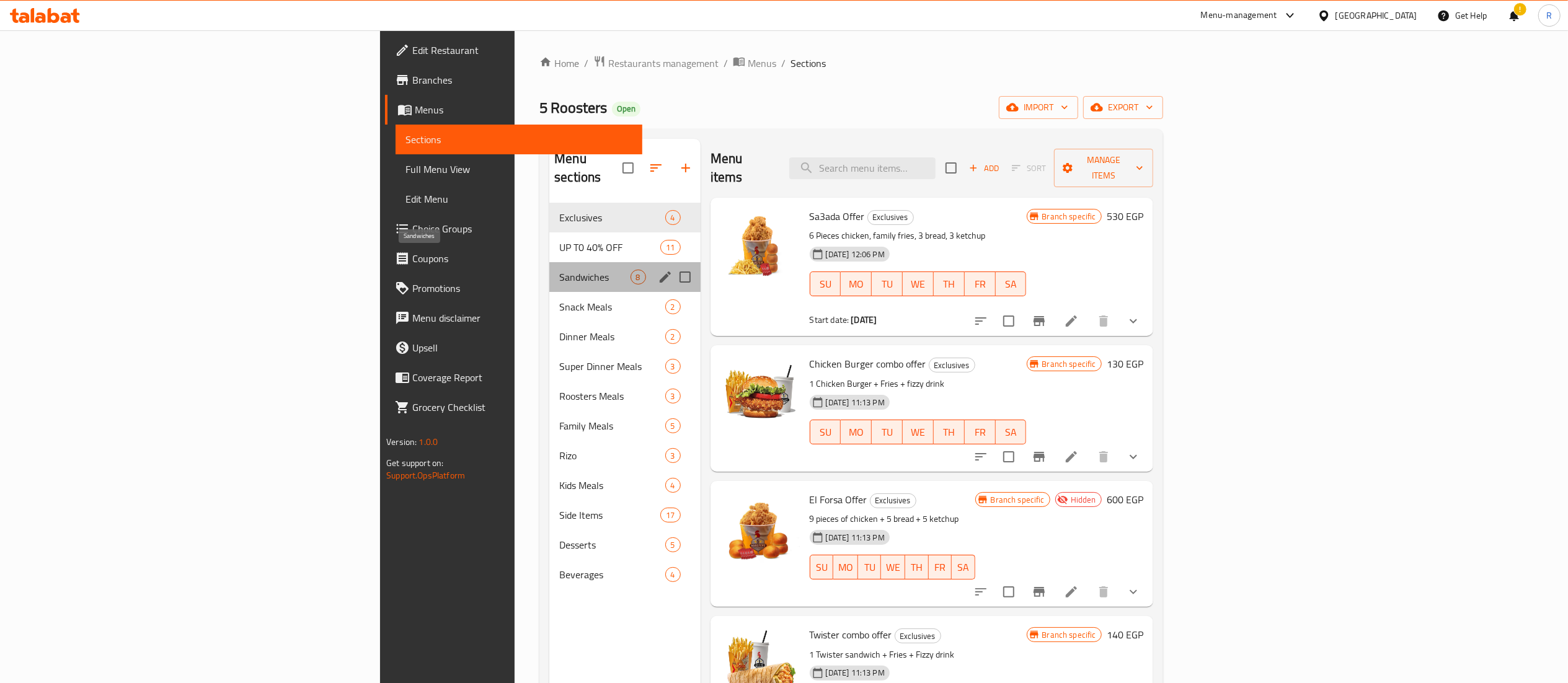
click at [560, 270] on span "Sandwiches" at bounding box center [595, 277] width 71 height 15
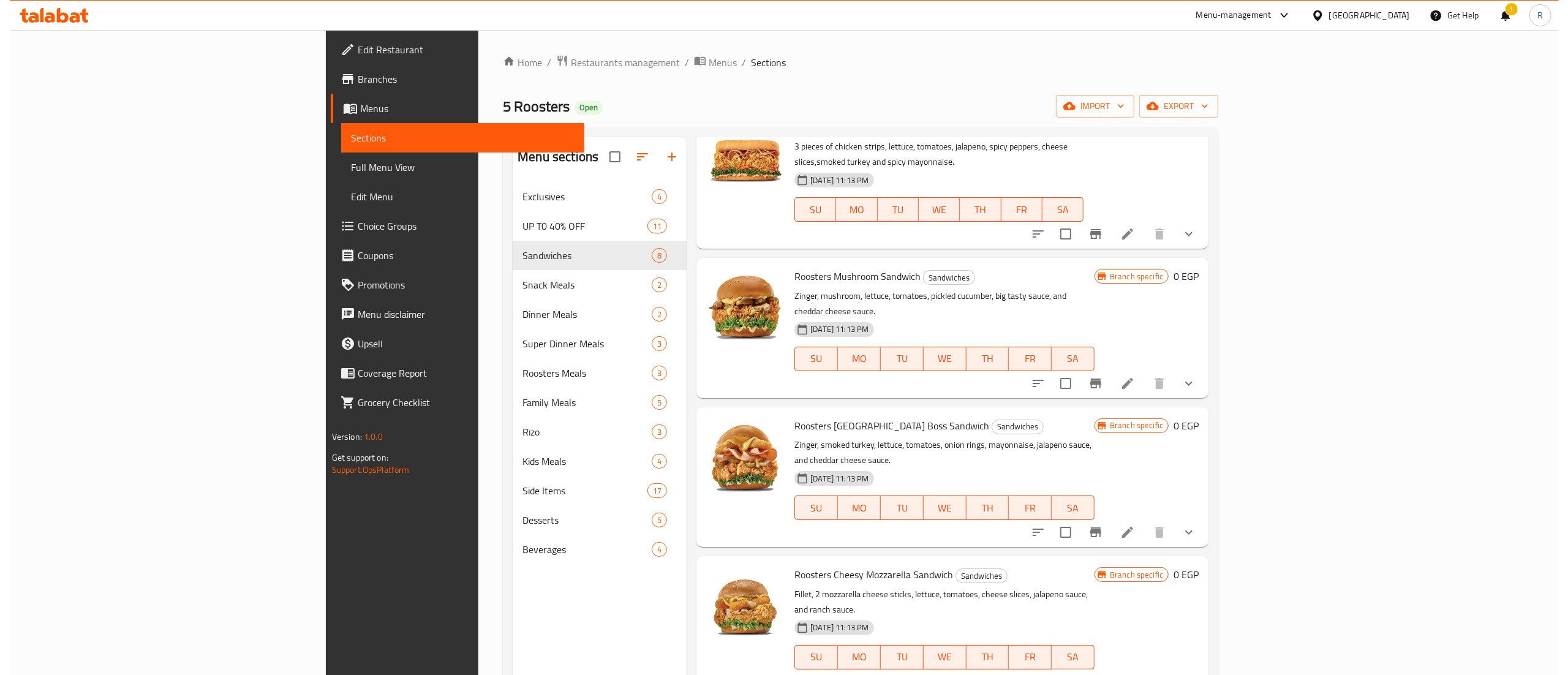
scroll to position [407, 0]
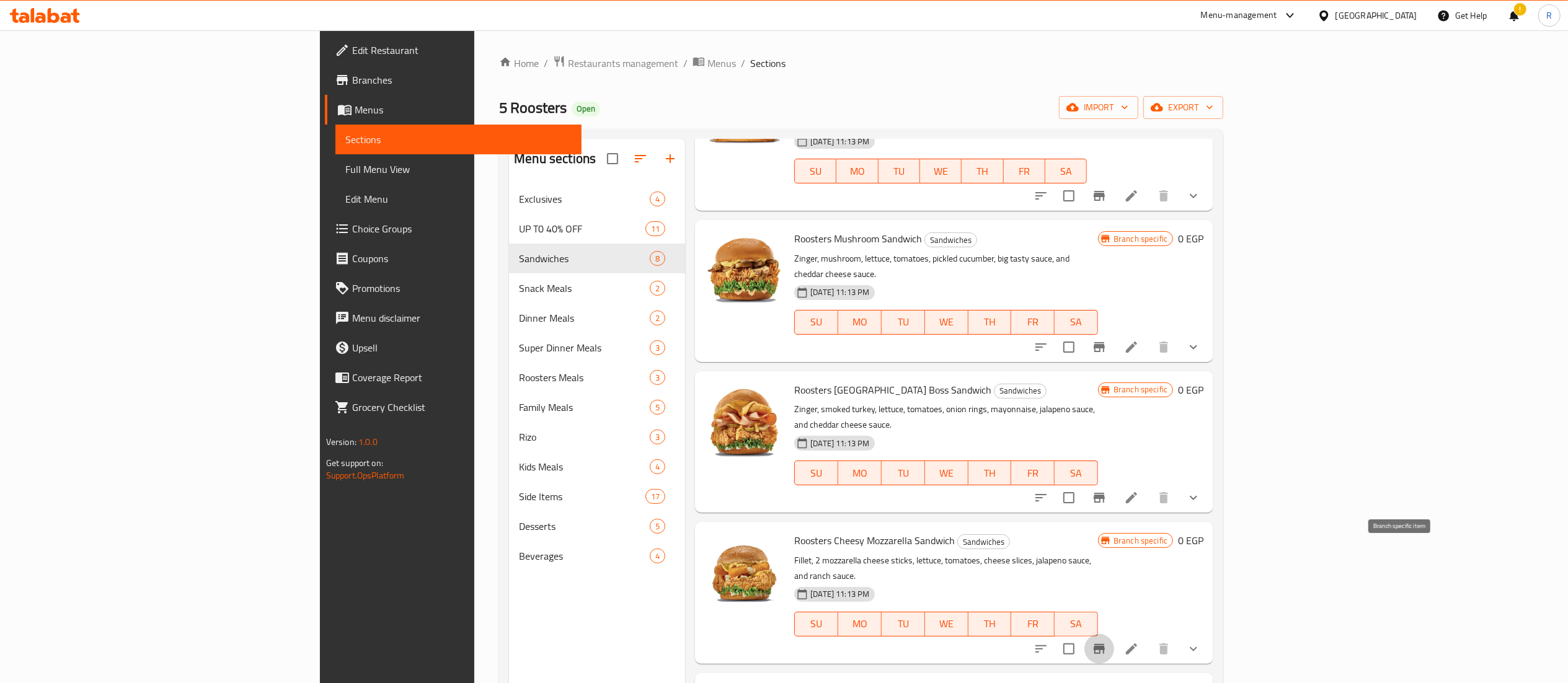
click at [1107, 642] on icon "Branch-specific-item" at bounding box center [1099, 649] width 15 height 15
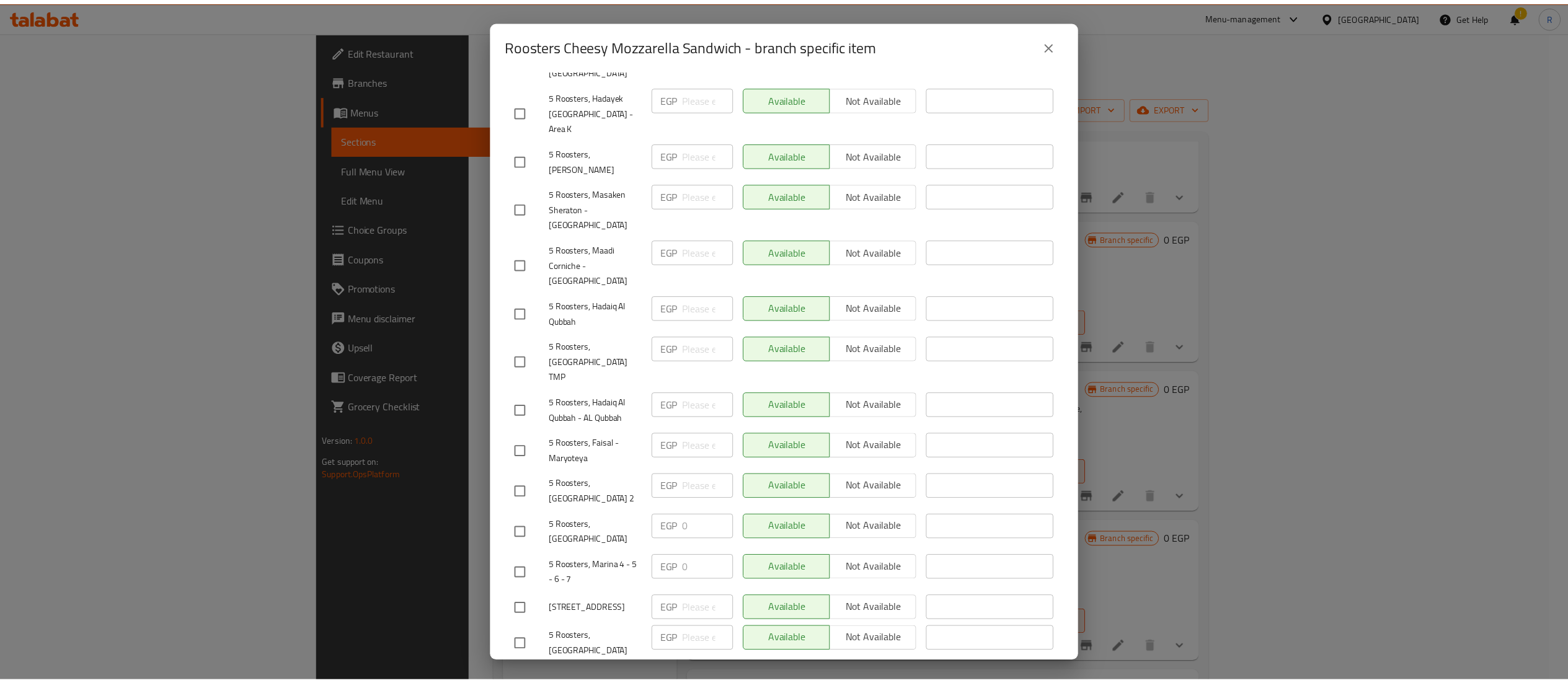
scroll to position [0, 0]
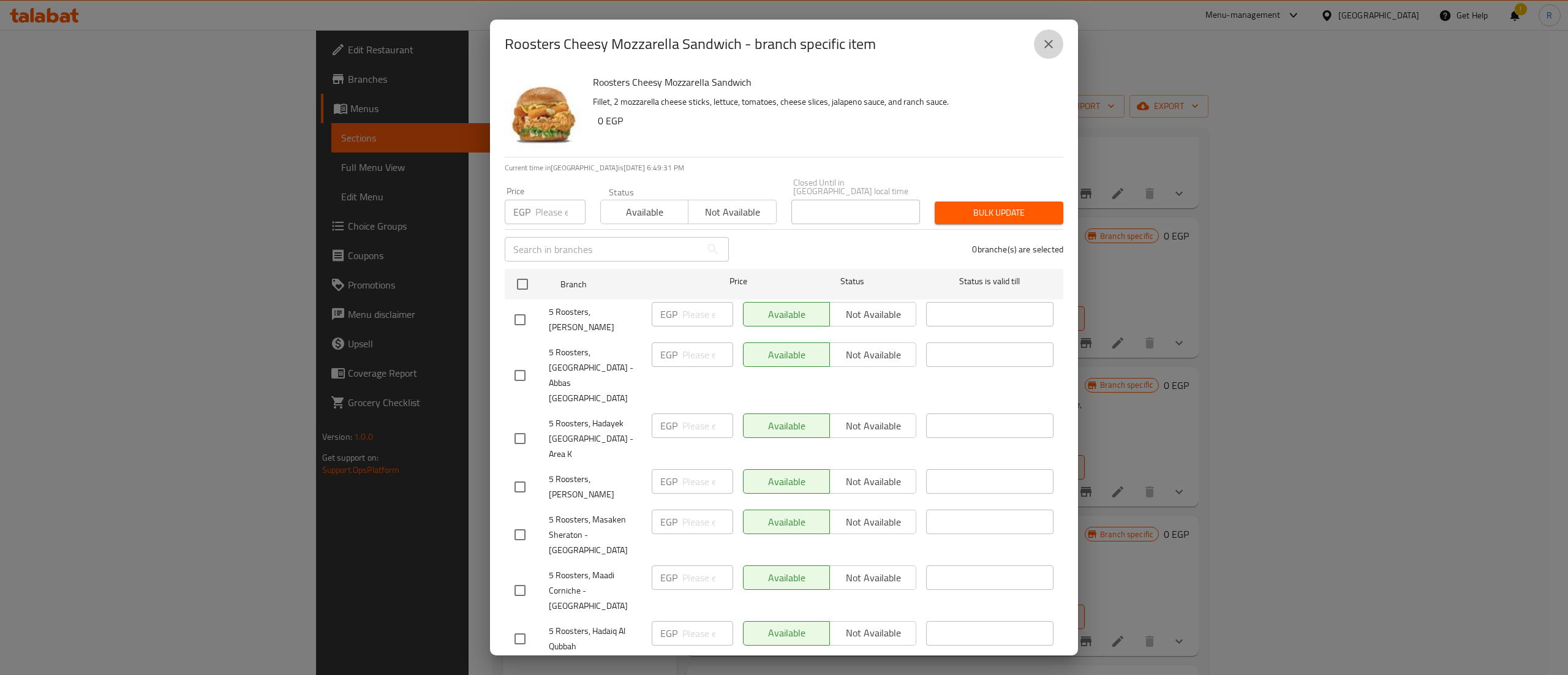
click at [1045, 48] on icon "close" at bounding box center [1048, 44] width 15 height 15
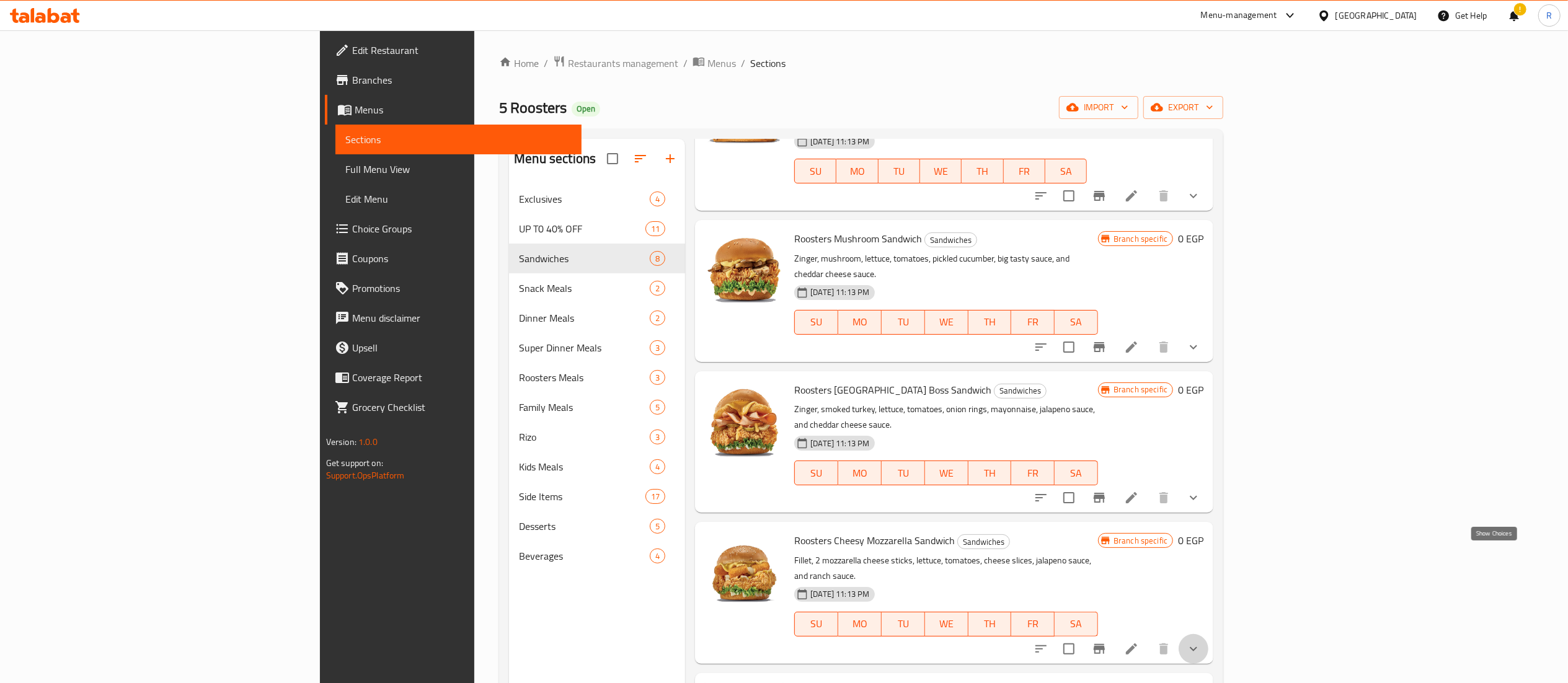
click at [1201, 642] on icon "show more" at bounding box center [1193, 649] width 15 height 15
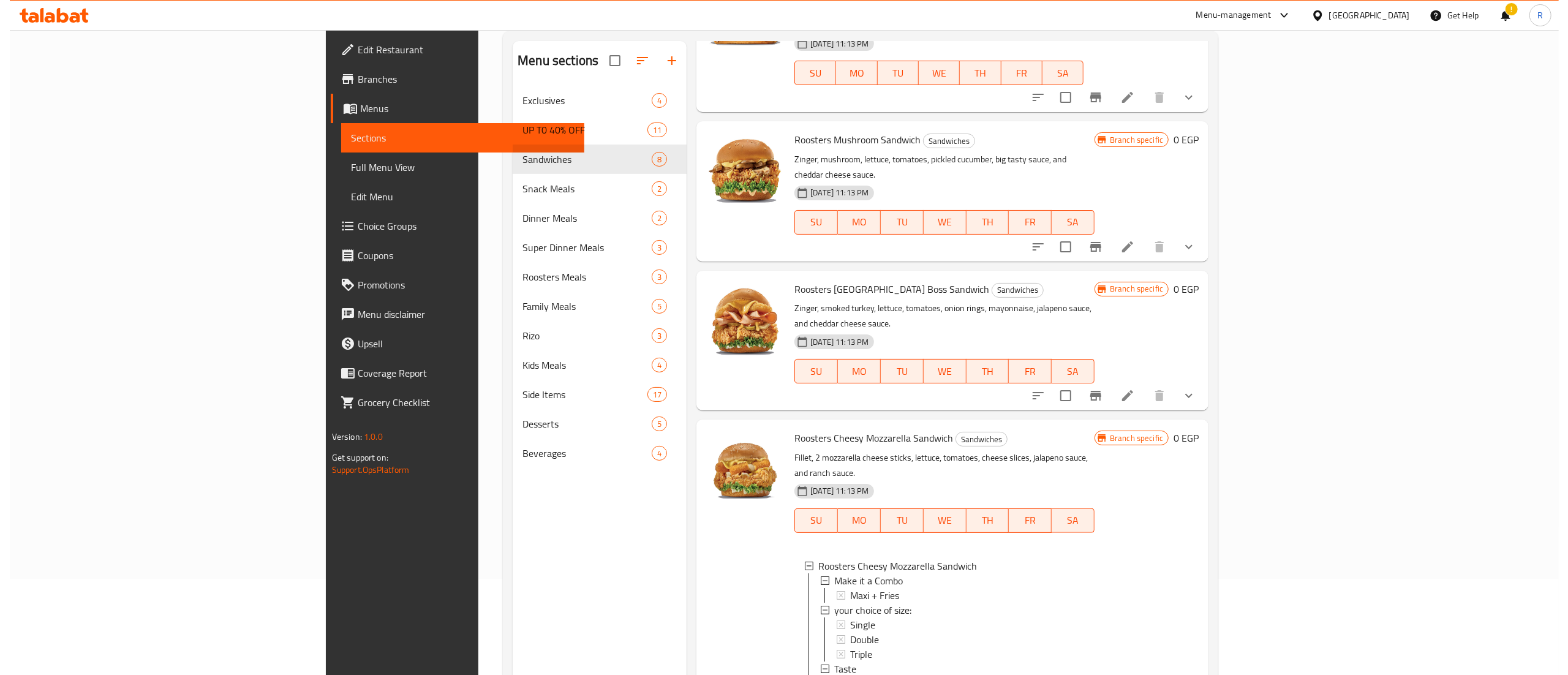
scroll to position [123, 0]
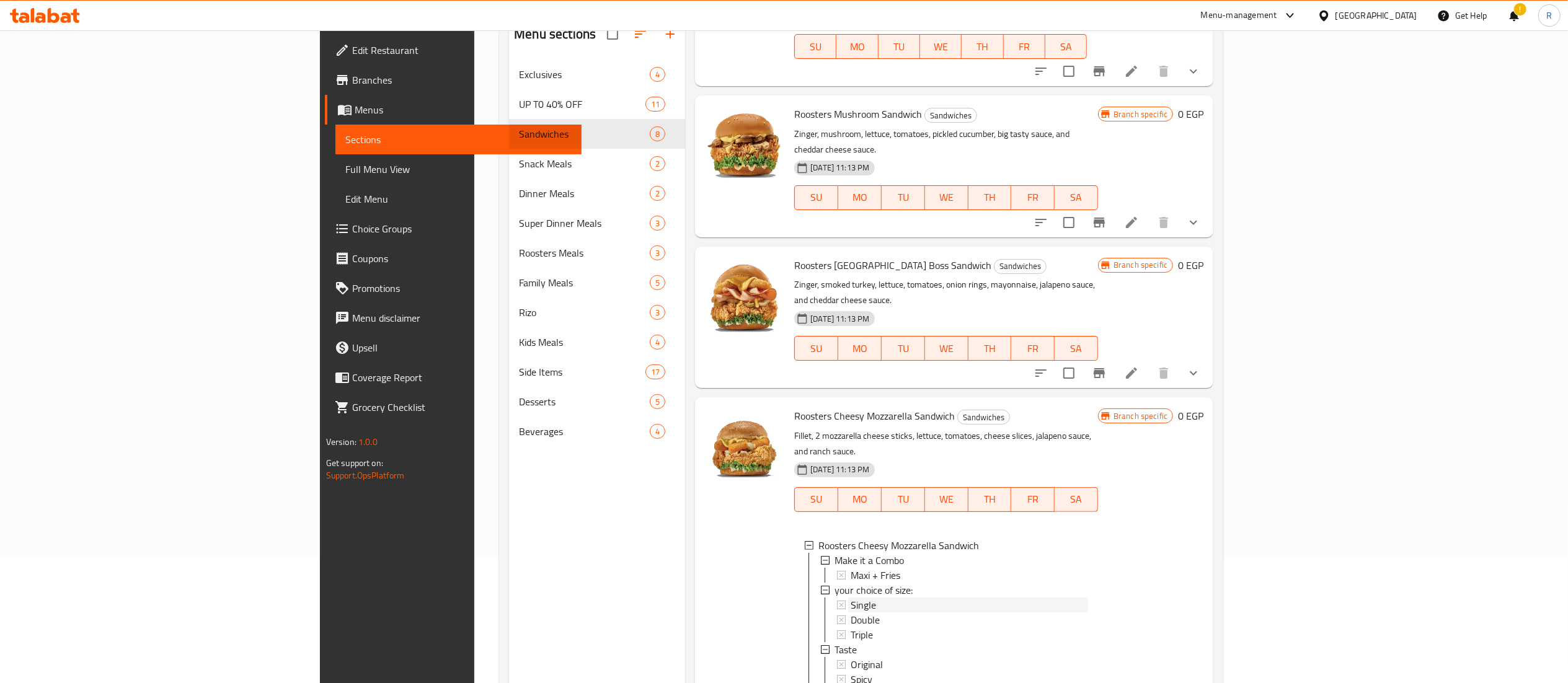
click at [851, 598] on div "Single" at bounding box center [969, 605] width 237 height 15
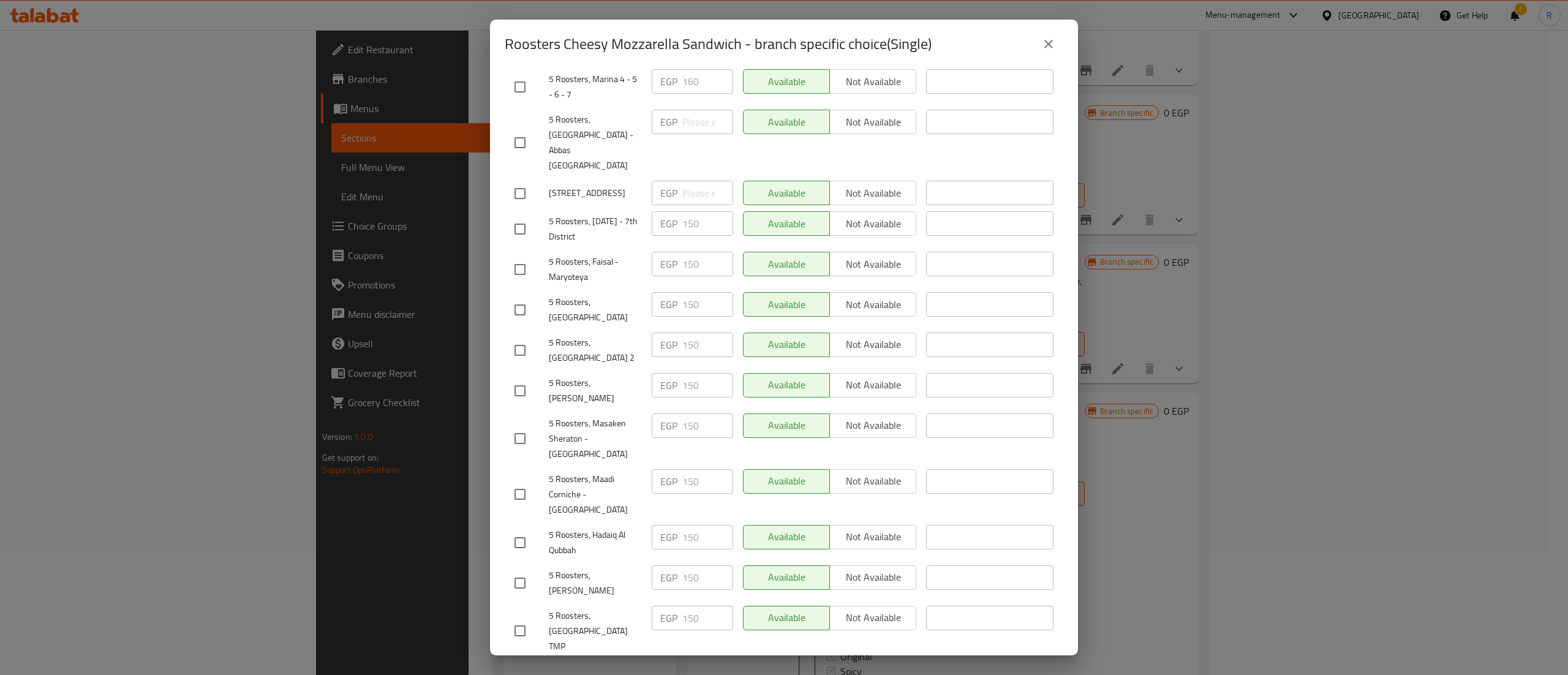
scroll to position [0, 0]
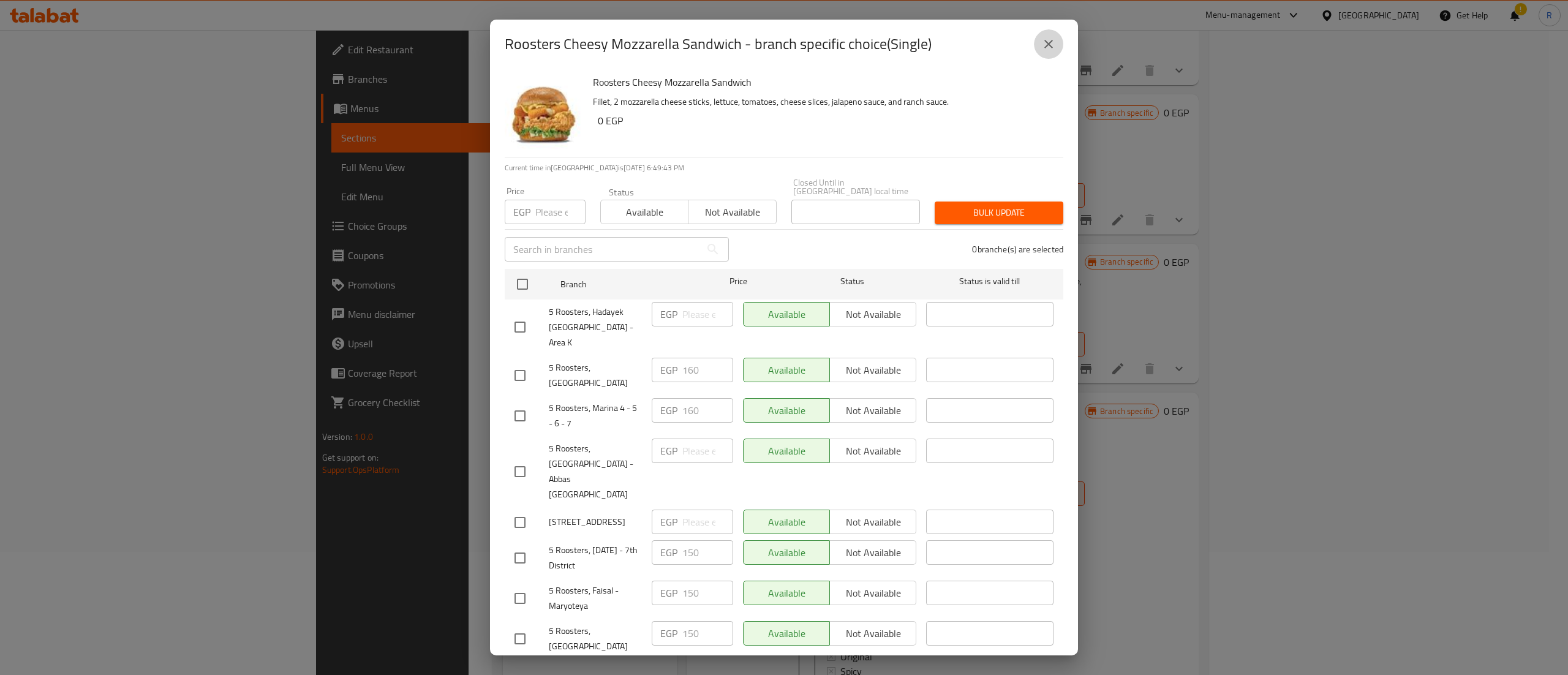
click at [1051, 46] on icon "close" at bounding box center [1049, 44] width 8 height 8
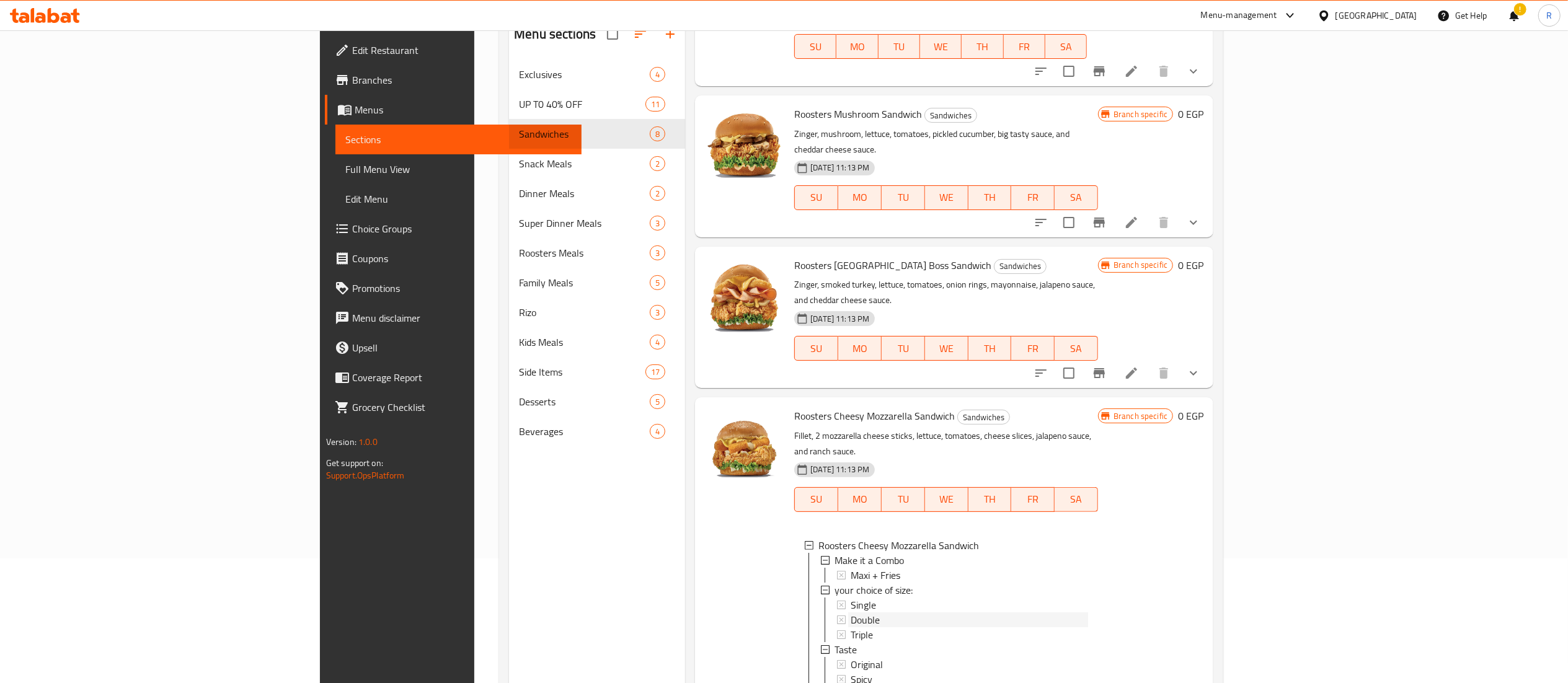
click at [872, 613] on div "Double" at bounding box center [969, 620] width 237 height 15
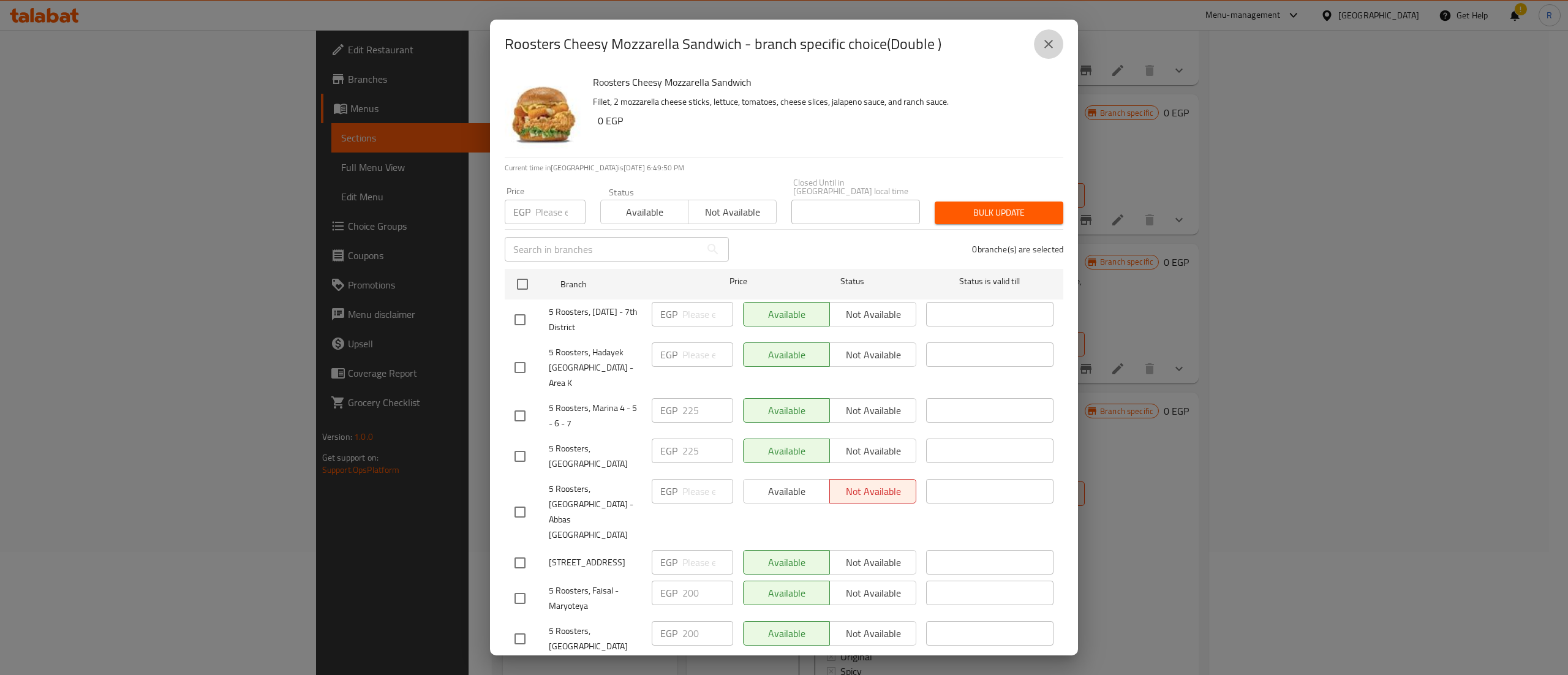
click at [1057, 41] on button "close" at bounding box center [1049, 44] width 29 height 29
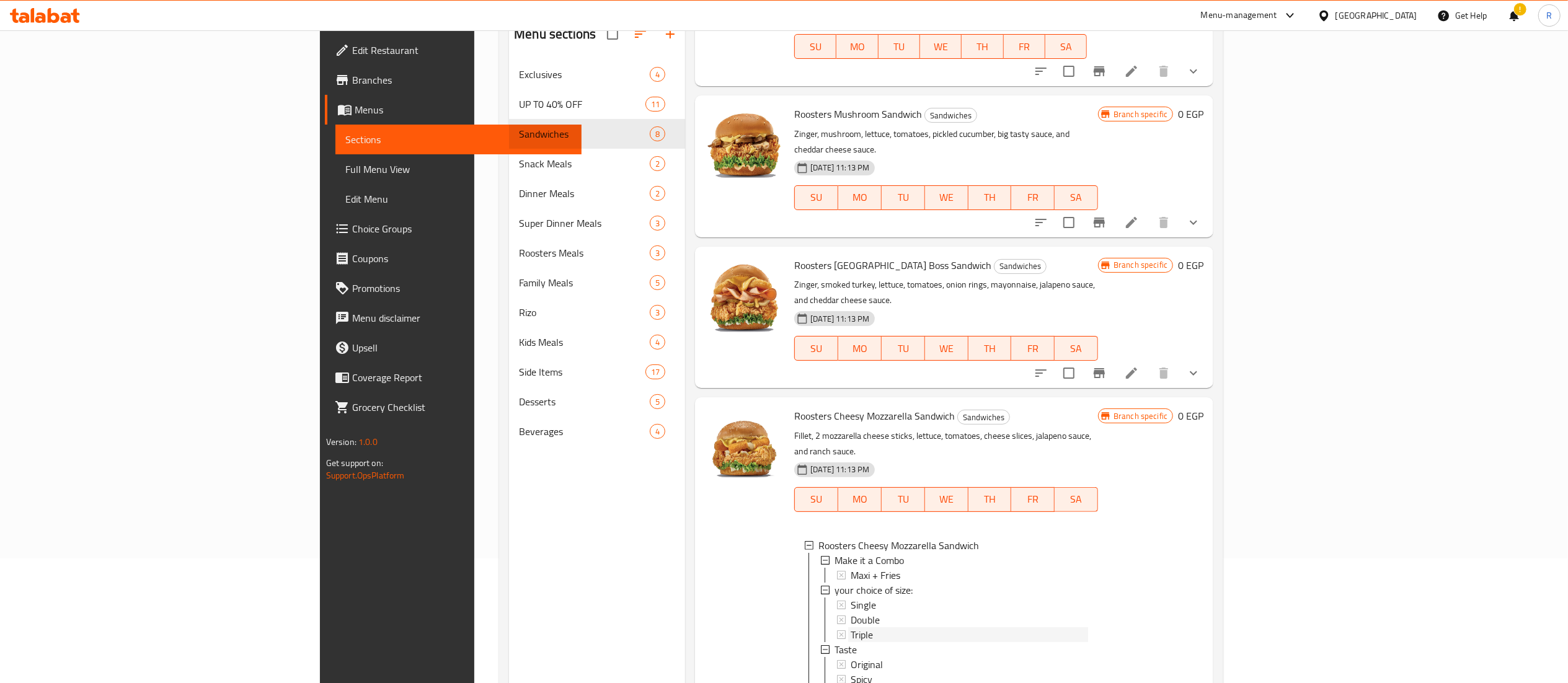
click at [851, 628] on div "Triple" at bounding box center [969, 635] width 237 height 15
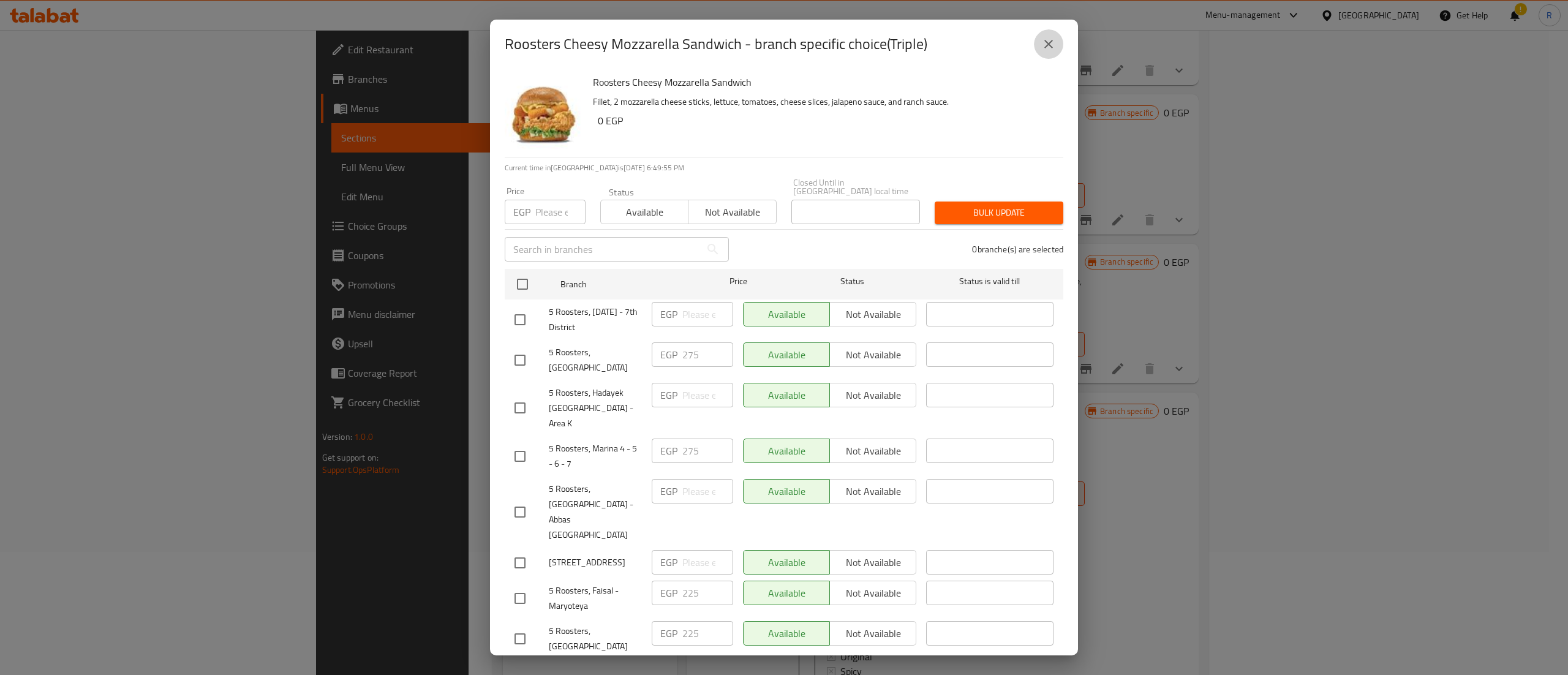
click at [1046, 38] on icon "close" at bounding box center [1048, 44] width 15 height 15
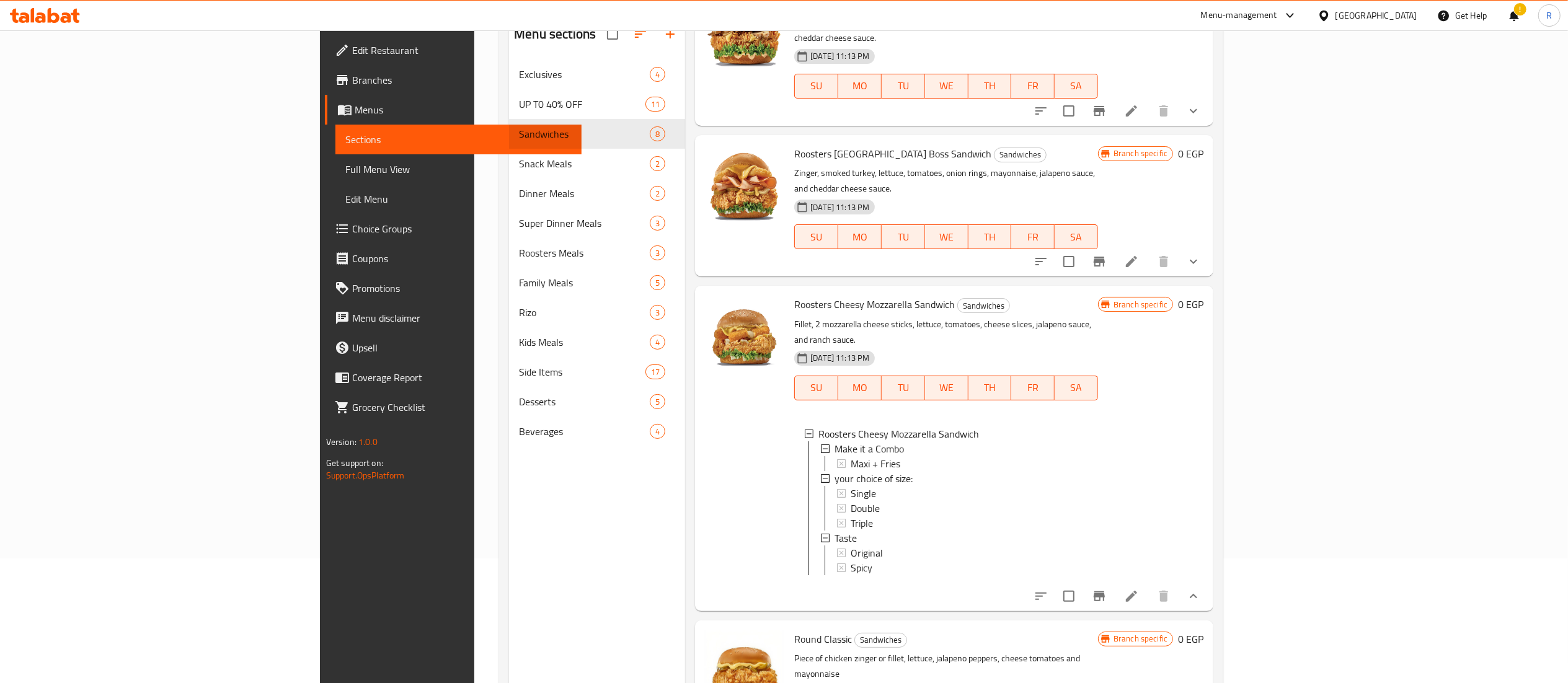
scroll to position [525, 0]
click at [1060, 543] on div "Original" at bounding box center [969, 550] width 237 height 15
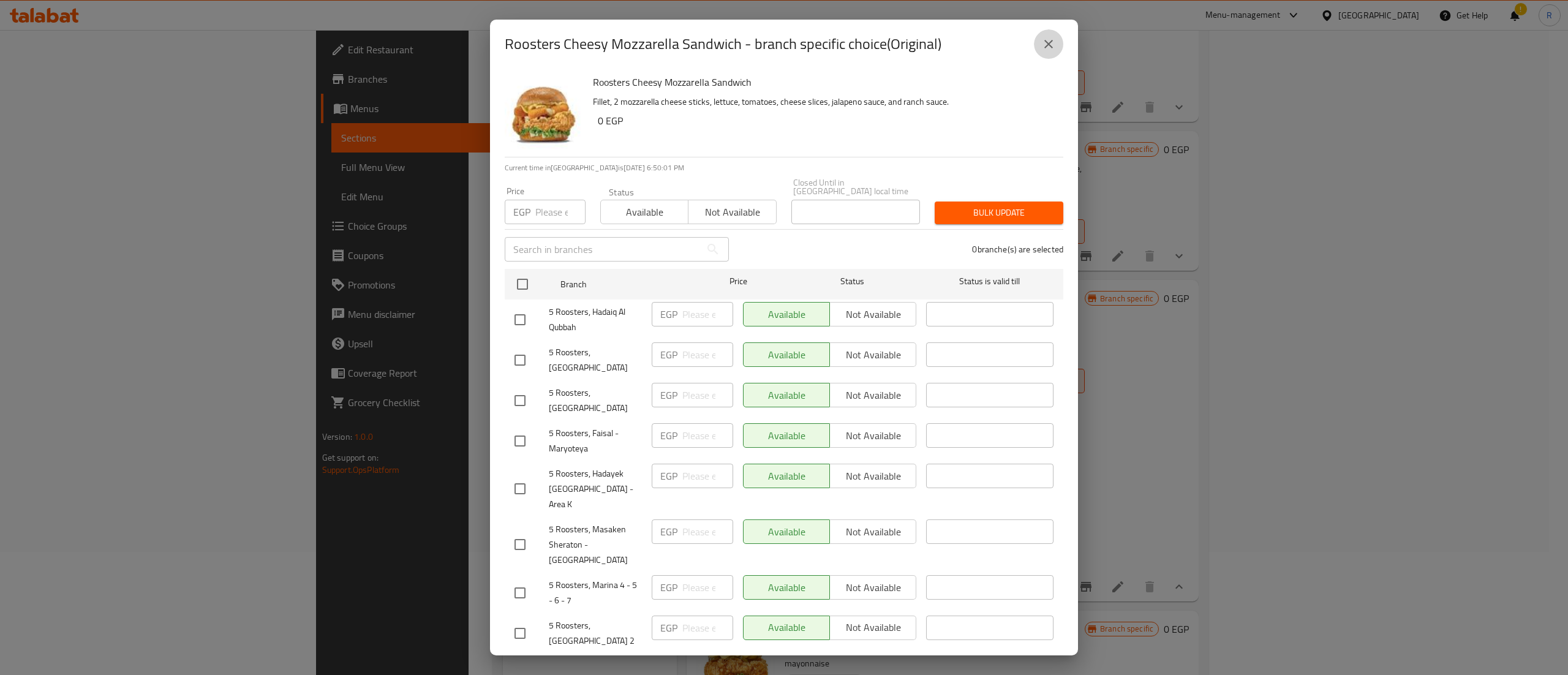
click at [1051, 46] on icon "close" at bounding box center [1049, 44] width 8 height 8
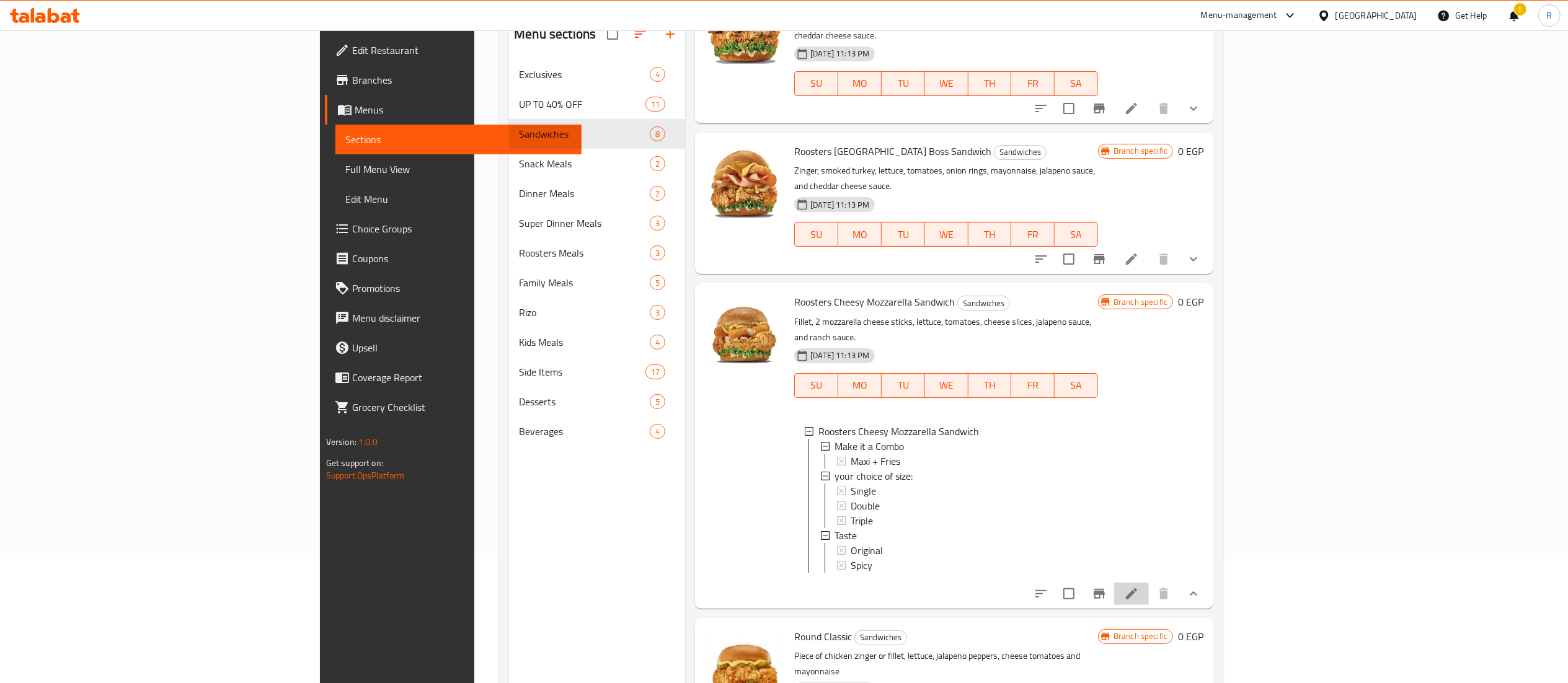
click at [1149, 583] on li at bounding box center [1131, 594] width 35 height 22
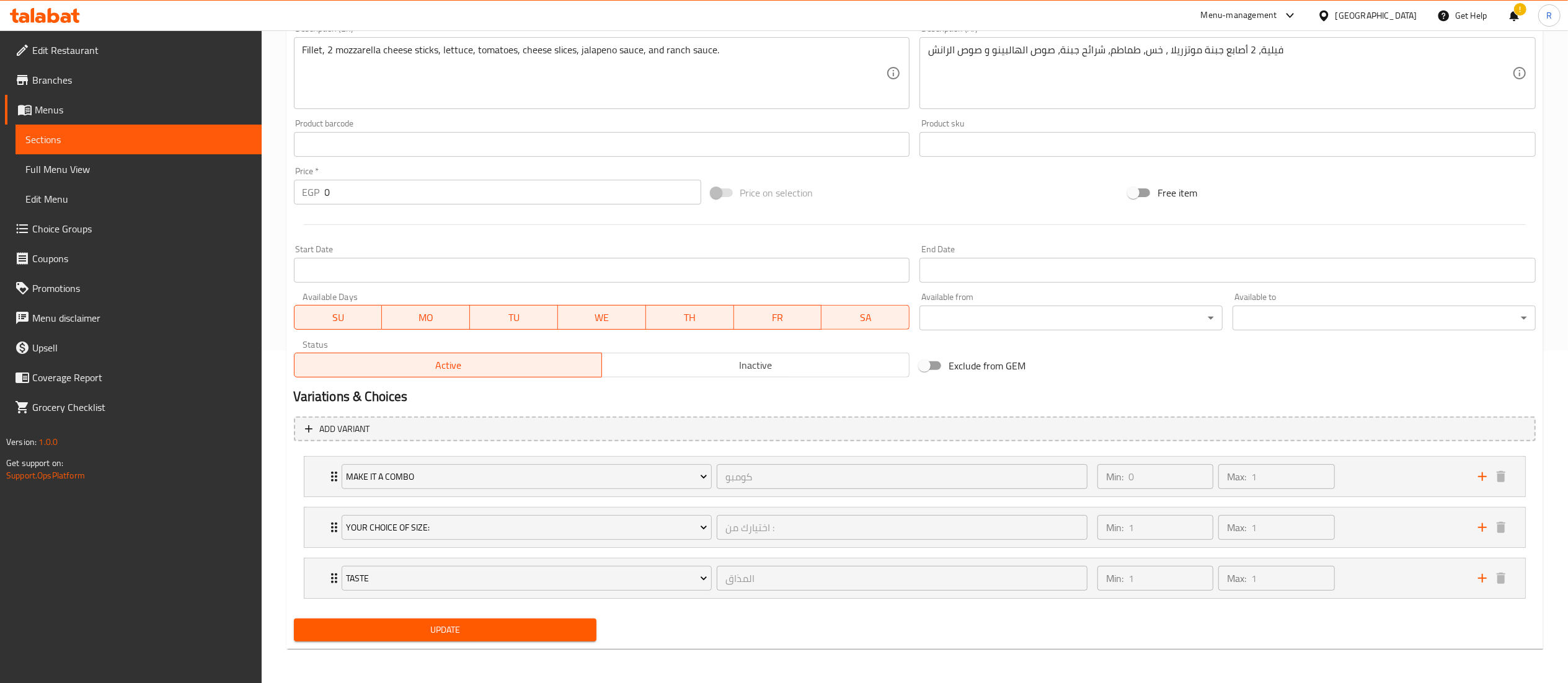
scroll to position [335, 0]
